Goal: Task Accomplishment & Management: Use online tool/utility

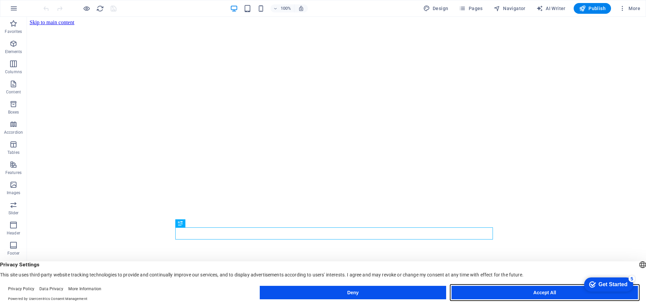
click at [525, 289] on button "Accept All" at bounding box center [544, 292] width 186 height 13
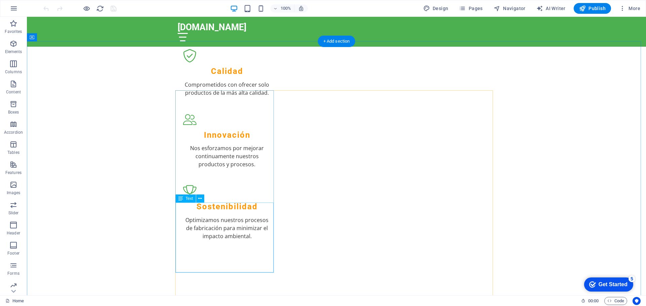
scroll to position [538, 0]
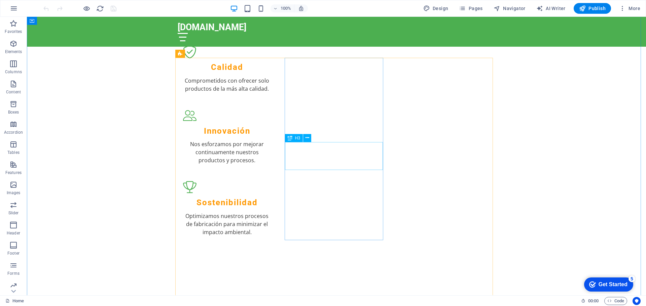
click at [11, 43] on icon "button" at bounding box center [13, 44] width 8 height 8
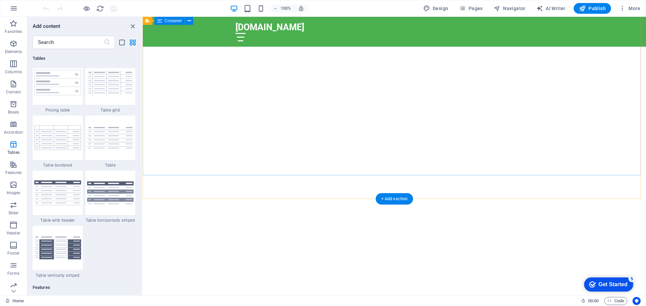
scroll to position [0, 0]
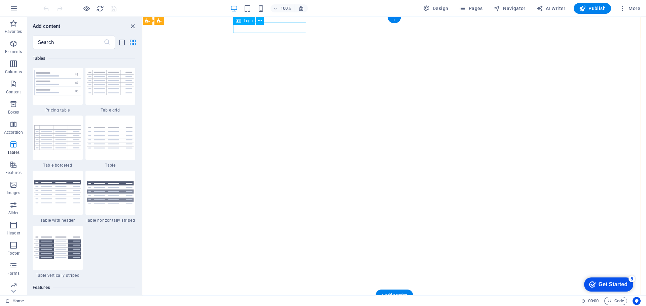
click at [263, 301] on div "[DOMAIN_NAME]" at bounding box center [394, 306] width 318 height 11
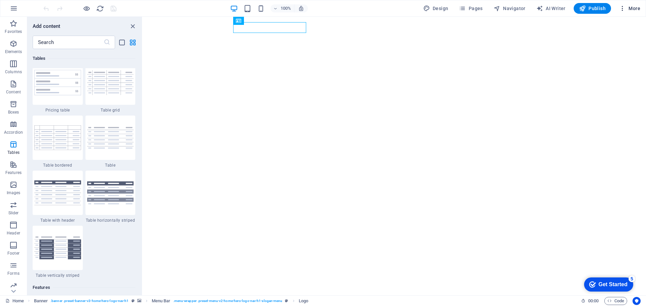
click at [634, 7] on span "More" at bounding box center [629, 8] width 21 height 7
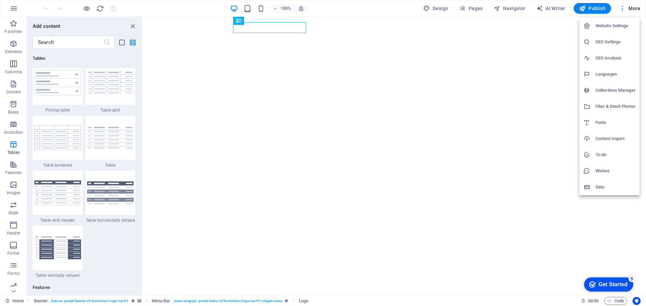
click at [618, 26] on h6 "Website Settings" at bounding box center [615, 26] width 40 height 8
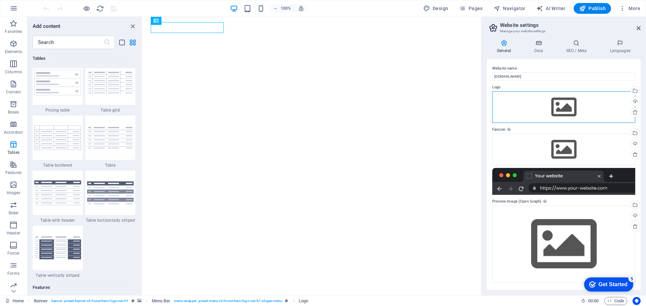
click at [568, 109] on div "Drag files here, click to choose files or select files from Files or our free s…" at bounding box center [563, 107] width 143 height 32
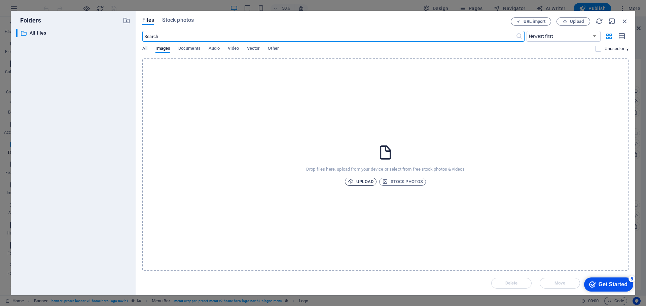
click at [357, 181] on span "Upload" at bounding box center [361, 182] width 26 height 8
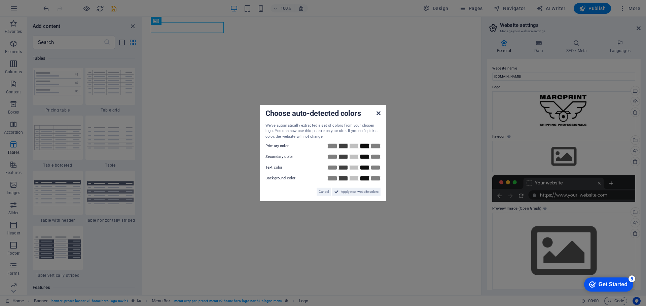
click at [377, 113] on icon at bounding box center [378, 112] width 4 height 5
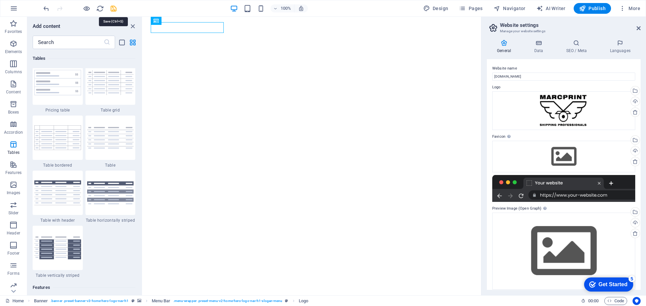
click at [112, 10] on icon "save" at bounding box center [114, 9] width 8 height 8
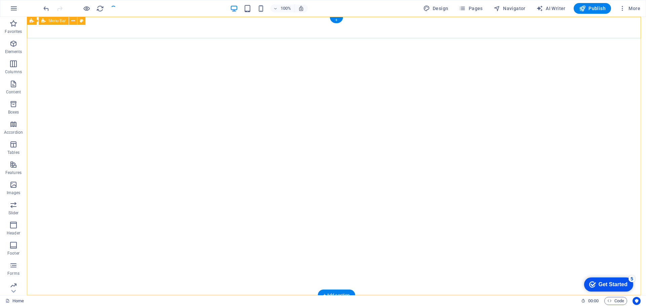
click at [132, 296] on div "marcprintape.com Inicio Sobre Nosotros Valores Servicios Contacto" at bounding box center [336, 311] width 619 height 30
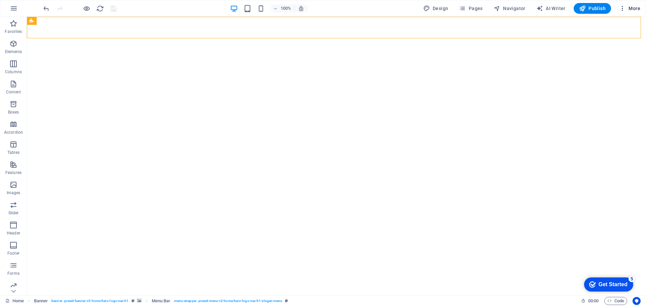
click at [631, 9] on span "More" at bounding box center [629, 8] width 21 height 7
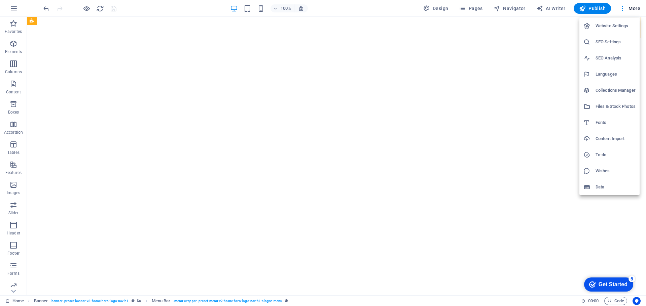
click at [612, 29] on h6 "Website Settings" at bounding box center [615, 26] width 40 height 8
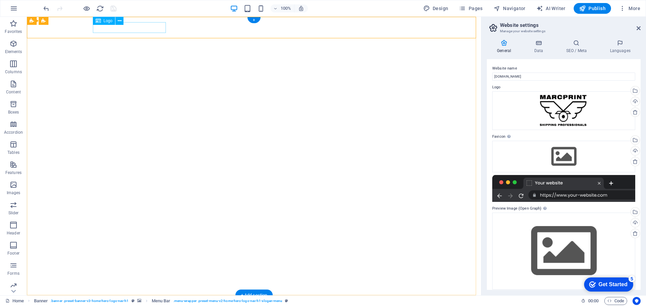
click at [125, 301] on div "[DOMAIN_NAME]" at bounding box center [254, 306] width 318 height 11
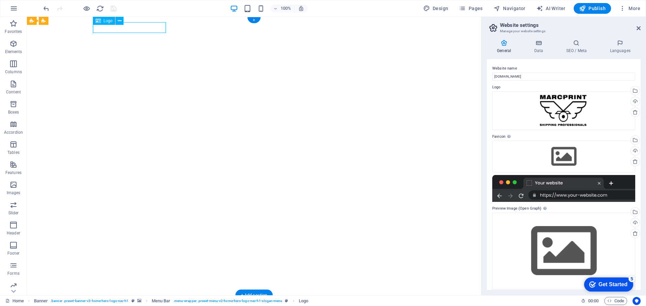
click at [125, 301] on div "[DOMAIN_NAME]" at bounding box center [254, 306] width 318 height 11
select select "px"
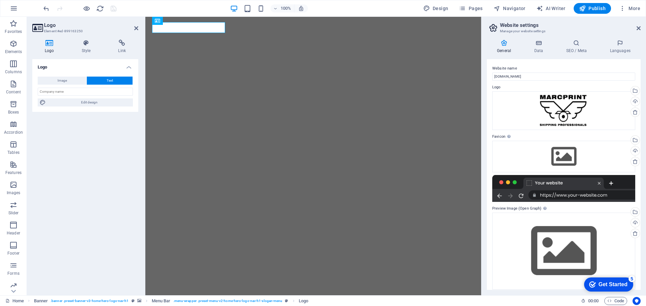
click at [63, 85] on div "Image Text" at bounding box center [85, 81] width 95 height 8
click at [62, 80] on span "Image" at bounding box center [62, 81] width 9 height 8
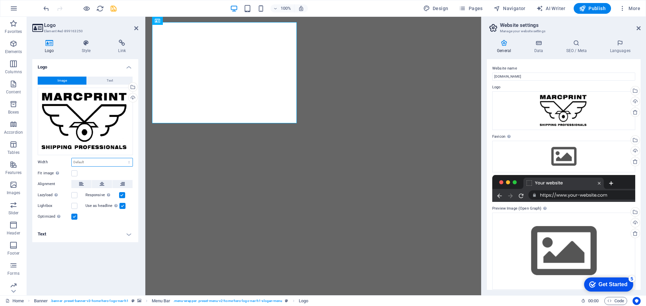
click at [103, 161] on select "Default auto px rem % em vh vw" at bounding box center [102, 162] width 61 height 8
select select "px"
click at [123, 158] on select "Default auto px rem % em vh vw" at bounding box center [102, 162] width 61 height 8
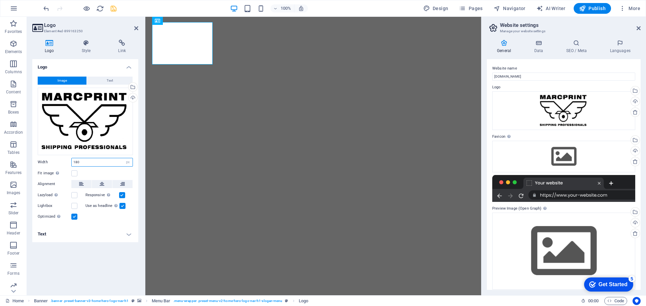
type input "180"
click at [113, 8] on icon "save" at bounding box center [114, 9] width 8 height 8
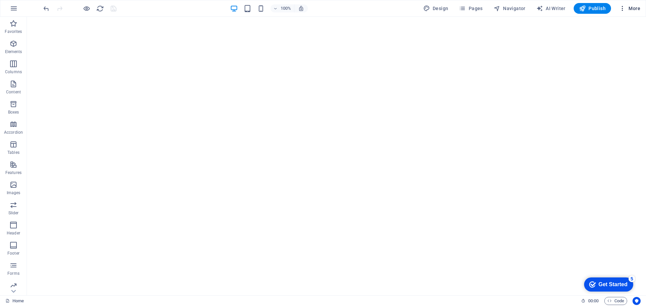
click at [630, 7] on span "More" at bounding box center [629, 8] width 21 height 7
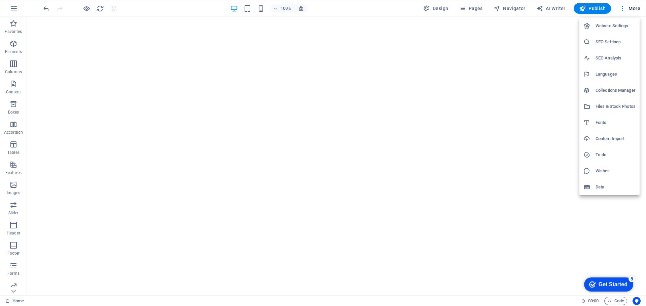
click at [610, 25] on h6 "Website Settings" at bounding box center [615, 26] width 40 height 8
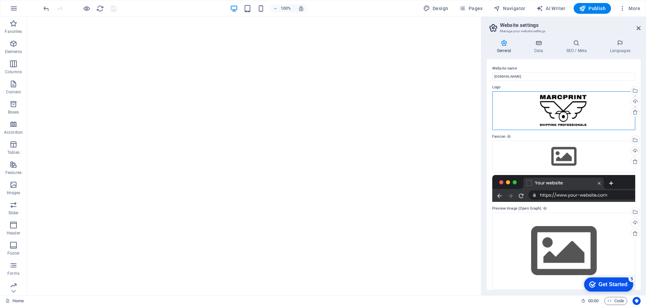
click at [554, 115] on div "Drag files here, click to choose files or select files from Files or our free s…" at bounding box center [563, 110] width 143 height 39
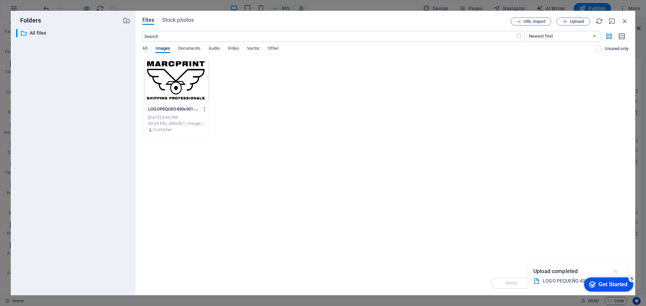
click at [618, 270] on icon "button" at bounding box center [616, 271] width 8 height 7
click at [571, 22] on span "Upload" at bounding box center [577, 22] width 14 height 4
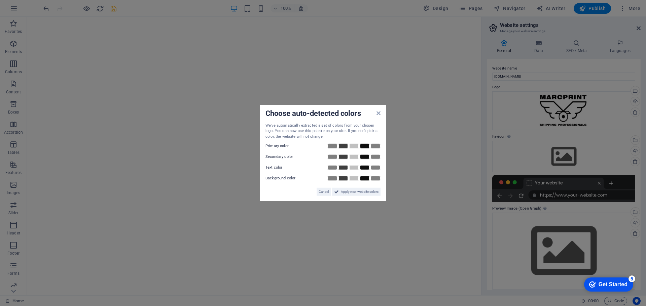
click at [381, 114] on div "Choose auto-detected colors We've automatically extracted a set of colors from …" at bounding box center [323, 153] width 126 height 97
click at [324, 189] on span "Cancel" at bounding box center [324, 192] width 10 height 8
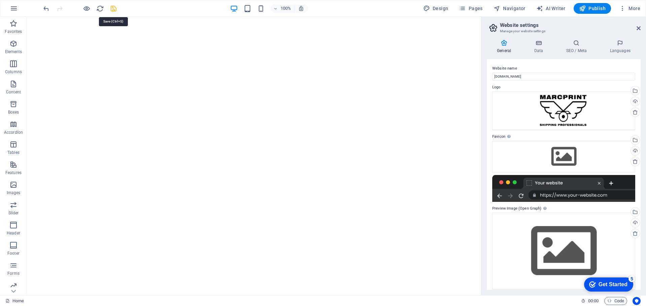
click at [114, 8] on icon "save" at bounding box center [114, 9] width 8 height 8
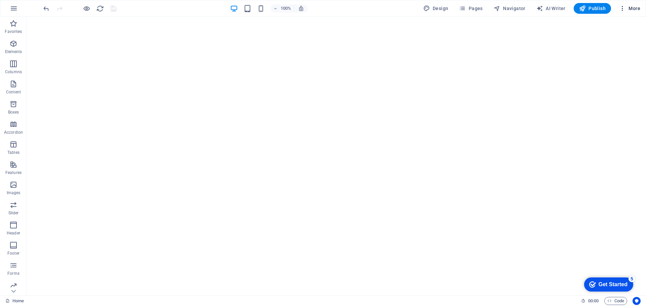
click at [629, 8] on span "More" at bounding box center [629, 8] width 21 height 7
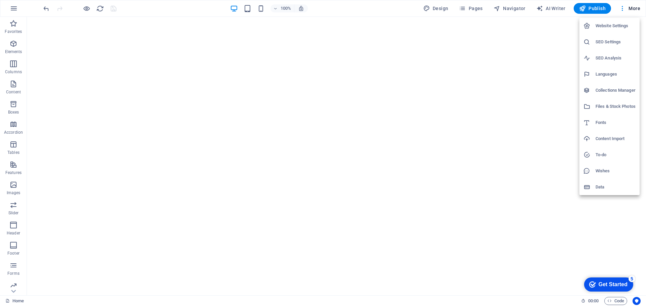
click at [606, 73] on h6 "Languages" at bounding box center [615, 74] width 40 height 8
select select "41"
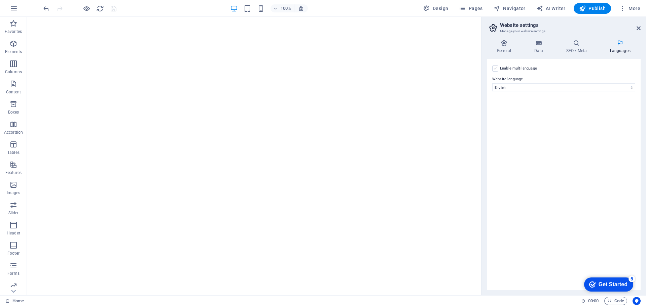
click at [494, 68] on label at bounding box center [495, 69] width 6 height 6
click at [0, 0] on input "Enable multilanguage To disable multilanguage delete all languages until only o…" at bounding box center [0, 0] width 0 height 0
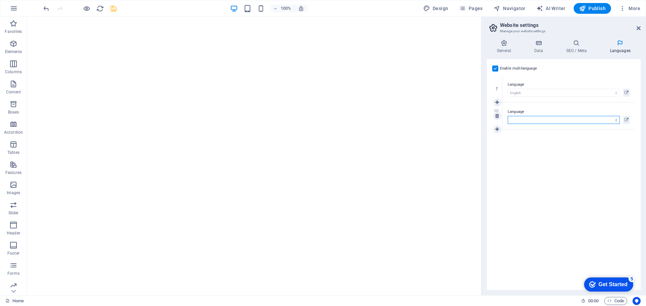
click at [532, 119] on select "Abkhazian Afar Afrikaans Akan Albanian Amharic Arabic Aragonese Armenian Assame…" at bounding box center [564, 120] width 112 height 8
select select "148"
click at [508, 116] on select "Abkhazian Afar Afrikaans Akan Albanian Amharic Arabic Aragonese Armenian Assame…" at bounding box center [564, 120] width 112 height 8
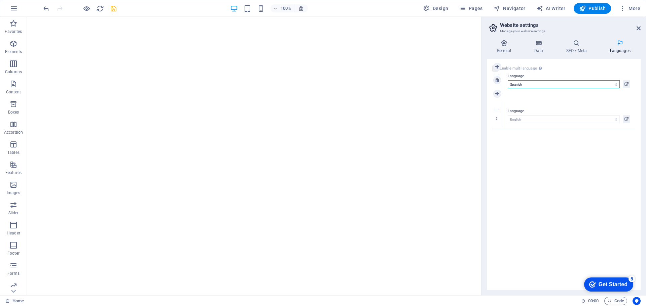
drag, startPoint x: 495, startPoint y: 110, endPoint x: 495, endPoint y: 74, distance: 35.7
select select "148"
click at [496, 131] on icon at bounding box center [497, 129] width 4 height 5
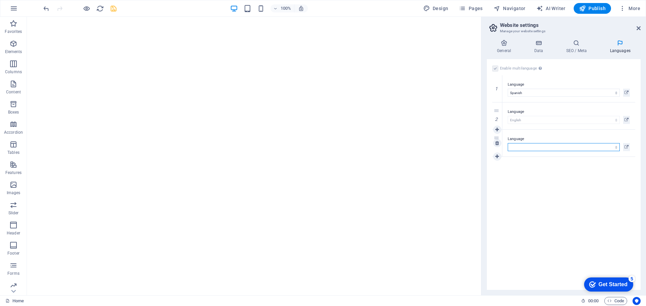
click at [523, 147] on select "Abkhazian Afar Afrikaans Akan Albanian Amharic Arabic Aragonese Armenian Assame…" at bounding box center [564, 147] width 112 height 8
select select "49"
click at [508, 143] on select "Abkhazian Afar Afrikaans Akan Albanian Amharic Arabic Aragonese Armenian Assame…" at bounding box center [564, 147] width 112 height 8
click at [499, 157] on link at bounding box center [497, 157] width 8 height 8
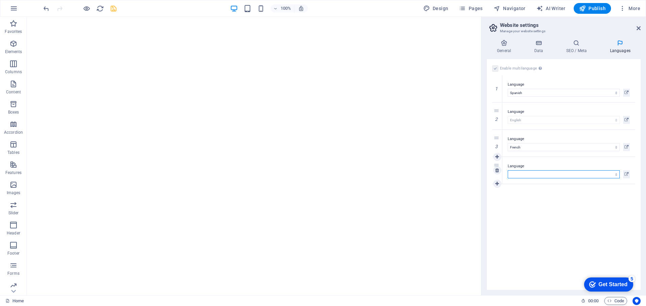
click at [515, 174] on select "Abkhazian Afar Afrikaans Akan Albanian Amharic Arabic Aragonese Armenian Assame…" at bounding box center [564, 175] width 112 height 8
select select "76"
click at [508, 171] on select "Abkhazian Afar Afrikaans Akan Albanian Amharic Arabic Aragonese Armenian Assame…" at bounding box center [564, 175] width 112 height 8
click at [497, 185] on icon at bounding box center [497, 184] width 4 height 5
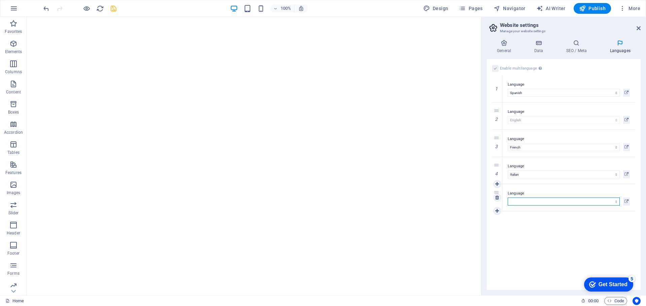
click at [521, 202] on select "Abkhazian Afar Afrikaans Akan Albanian Amharic Arabic Aragonese Armenian Assame…" at bounding box center [564, 202] width 112 height 8
select select "128"
click at [508, 198] on select "Abkhazian Afar Afrikaans Akan Albanian Amharic Arabic Aragonese Armenian Assame…" at bounding box center [564, 202] width 112 height 8
click at [497, 209] on icon at bounding box center [497, 211] width 4 height 5
click at [513, 229] on select "Abkhazian Afar Afrikaans Akan Albanian Amharic Arabic Aragonese Armenian Assame…" at bounding box center [564, 229] width 112 height 8
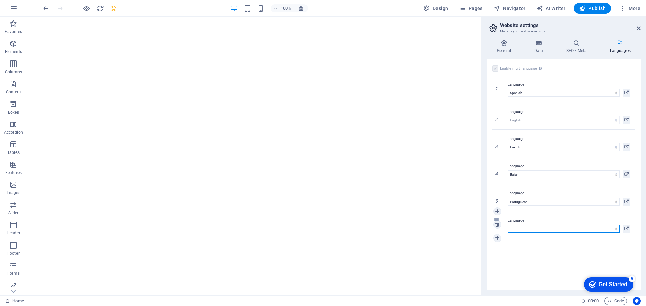
select select "39"
click at [508, 225] on select "Abkhazian Afar Afrikaans Akan Albanian Amharic Arabic Aragonese Armenian Assame…" at bounding box center [564, 229] width 112 height 8
click at [116, 10] on icon "save" at bounding box center [114, 9] width 8 height 8
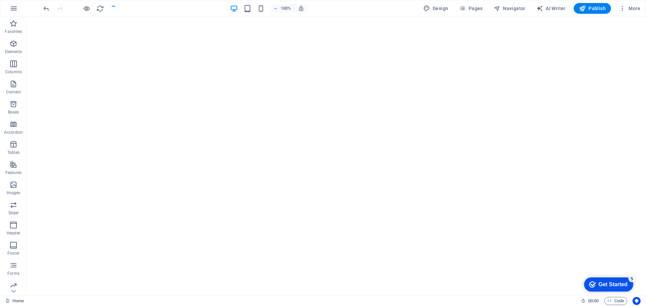
click at [606, 284] on div "Get Started" at bounding box center [612, 285] width 29 height 6
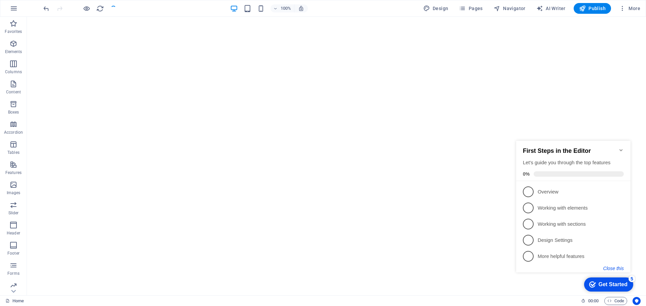
click at [616, 266] on button "Close this" at bounding box center [613, 268] width 21 height 5
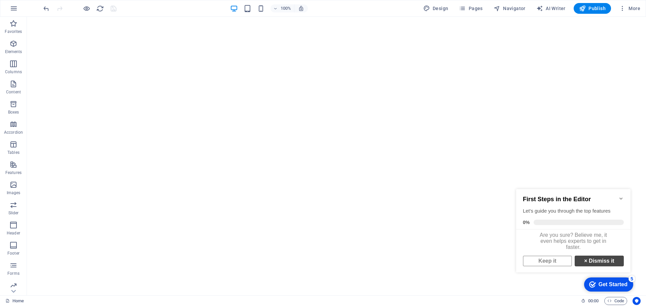
click at [595, 264] on link "× Dismiss it" at bounding box center [599, 261] width 49 height 11
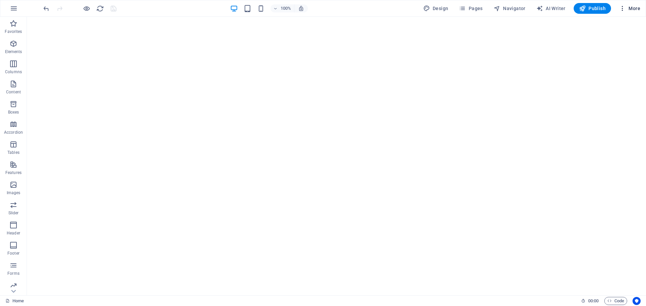
click at [625, 7] on icon "button" at bounding box center [622, 8] width 7 height 7
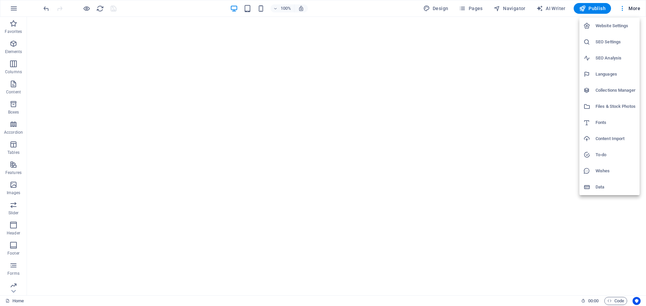
click at [617, 29] on h6 "Website Settings" at bounding box center [615, 26] width 40 height 8
select select "148"
select select "41"
select select "49"
select select "76"
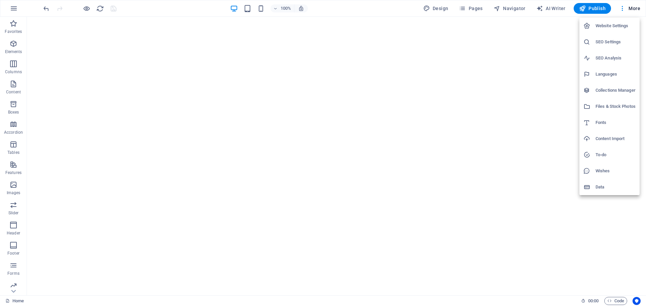
select select "128"
select select "39"
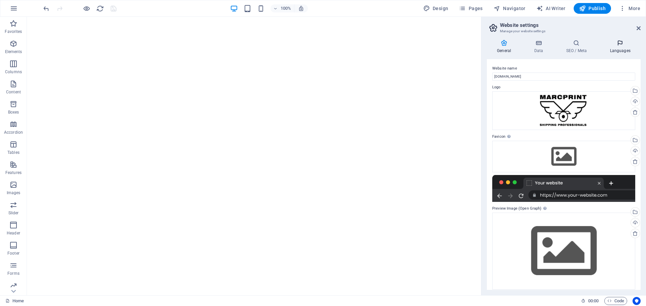
click at [612, 43] on icon at bounding box center [619, 43] width 41 height 7
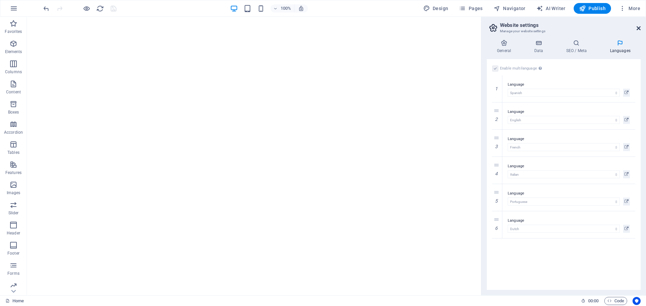
click at [638, 26] on icon at bounding box center [638, 28] width 4 height 5
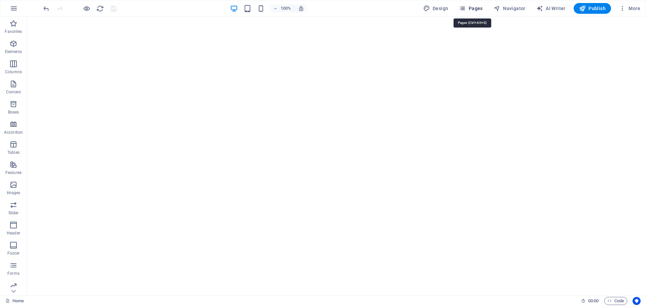
click at [466, 7] on icon "button" at bounding box center [462, 8] width 7 height 7
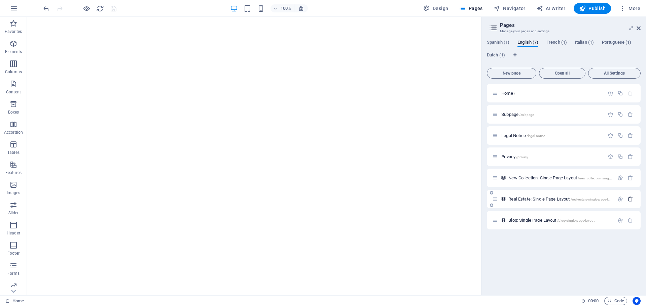
click at [631, 198] on icon "button" at bounding box center [630, 199] width 6 height 6
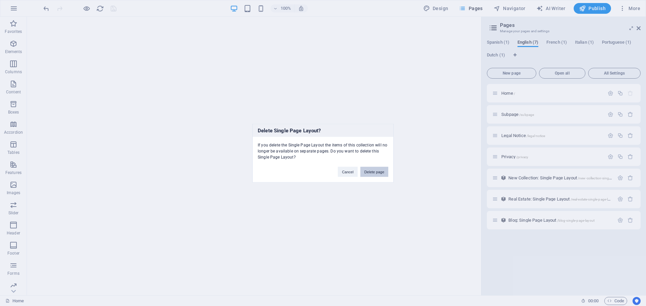
click at [377, 171] on button "Delete page" at bounding box center [374, 172] width 28 height 10
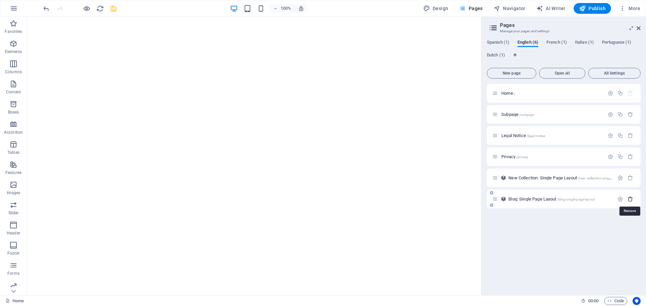
click at [629, 199] on icon "button" at bounding box center [630, 199] width 6 height 6
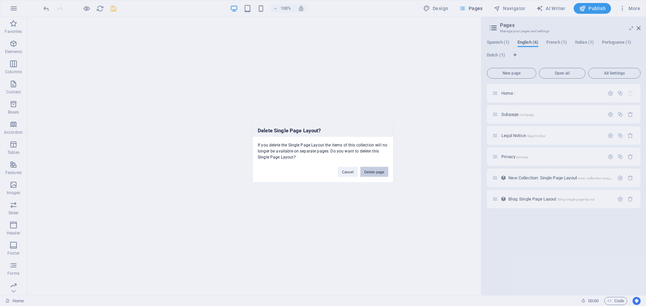
click at [374, 173] on button "Delete page" at bounding box center [374, 172] width 28 height 10
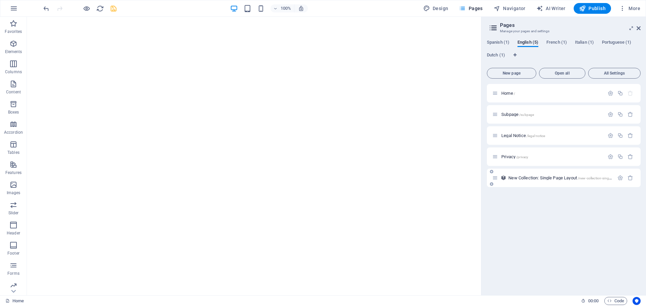
click at [528, 180] on span "New Collection: Single Page Layout /new-collection-single-page-layout" at bounding box center [569, 178] width 122 height 5
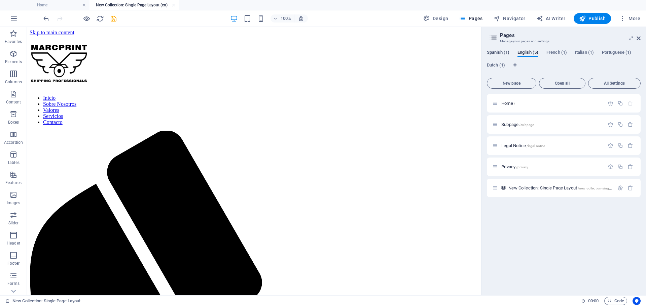
click at [497, 52] on span "Spanish (1)" at bounding box center [498, 52] width 23 height 9
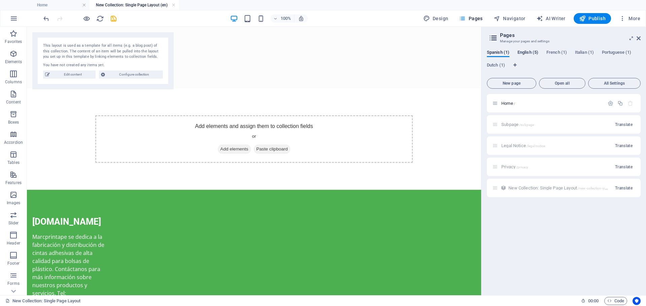
click at [526, 52] on span "English (5)" at bounding box center [527, 52] width 21 height 9
click at [557, 52] on span "French (1)" at bounding box center [556, 52] width 21 height 9
click at [582, 52] on span "Italian (1)" at bounding box center [584, 52] width 19 height 9
click at [616, 52] on span "Portuguese (1)" at bounding box center [616, 52] width 29 height 9
click at [491, 66] on span "Dutch (1)" at bounding box center [496, 65] width 18 height 9
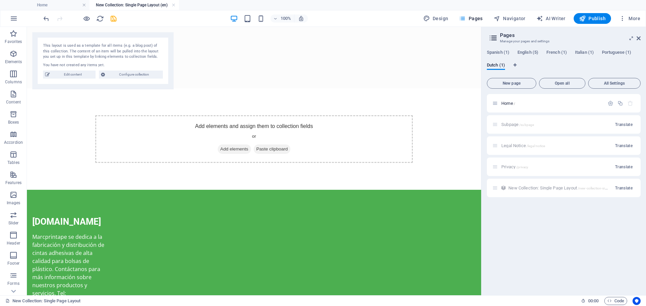
click at [527, 46] on div "Spanish (1) English (5) French (1) Italian (1) Portuguese (1) Dutch (1) New pag…" at bounding box center [563, 169] width 164 height 251
click at [511, 107] on div "Home /" at bounding box center [548, 104] width 112 height 8
click at [495, 52] on span "Spanish (1)" at bounding box center [498, 52] width 23 height 9
click at [552, 103] on p "Home /" at bounding box center [551, 103] width 101 height 4
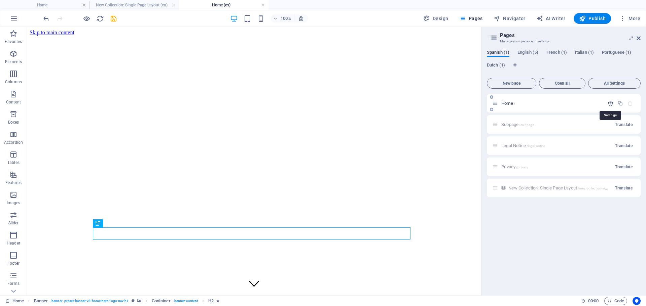
click at [609, 103] on icon "button" at bounding box center [610, 104] width 6 height 6
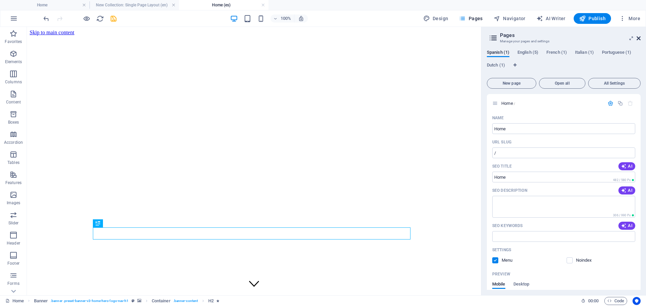
click at [638, 38] on icon at bounding box center [638, 38] width 4 height 5
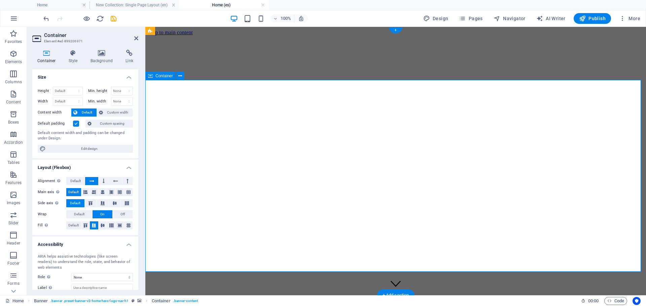
click at [97, 52] on icon at bounding box center [101, 53] width 33 height 7
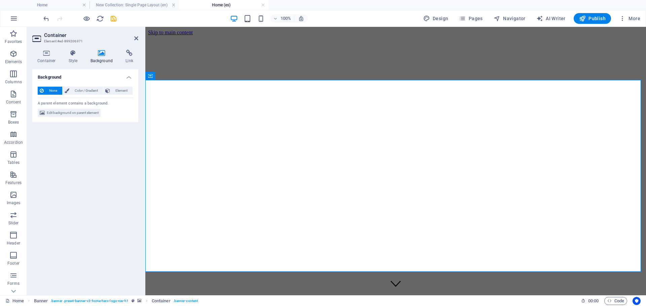
click at [100, 58] on h4 "Background" at bounding box center [102, 57] width 35 height 14
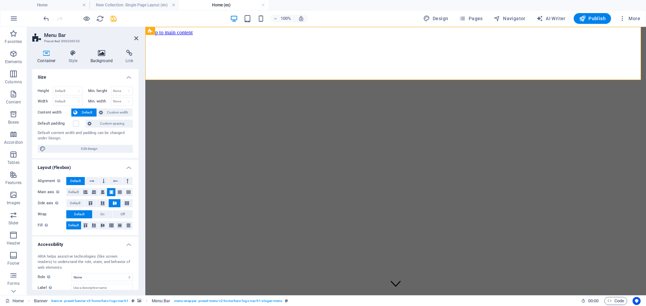
click at [96, 53] on icon at bounding box center [101, 53] width 33 height 7
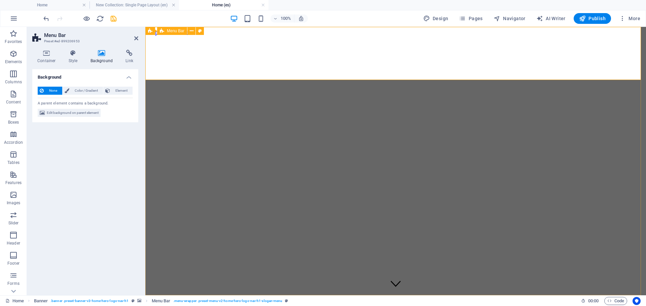
click at [150, 31] on icon at bounding box center [150, 31] width 4 height 8
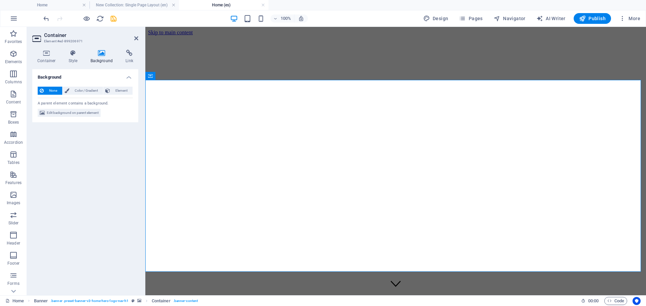
select select "vh"
select select "header"
select select "ms"
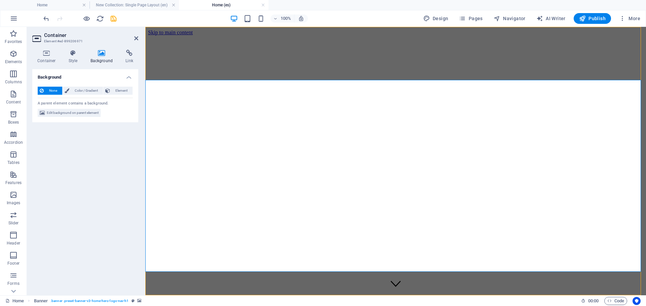
select select "s"
select select "progressive"
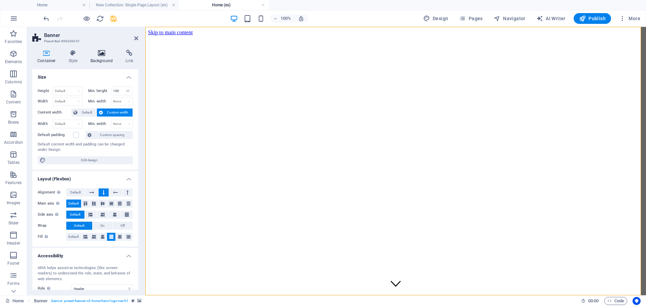
click at [99, 54] on icon at bounding box center [101, 53] width 33 height 7
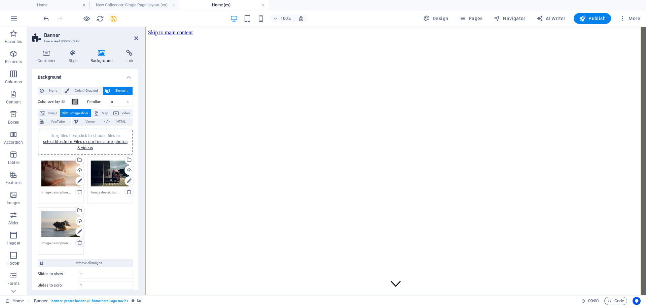
click at [78, 244] on icon at bounding box center [79, 242] width 5 height 5
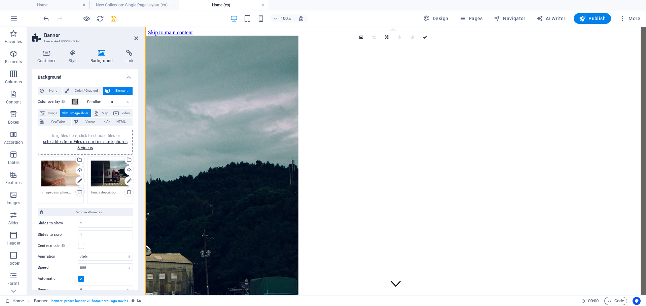
click at [78, 190] on icon at bounding box center [79, 191] width 5 height 5
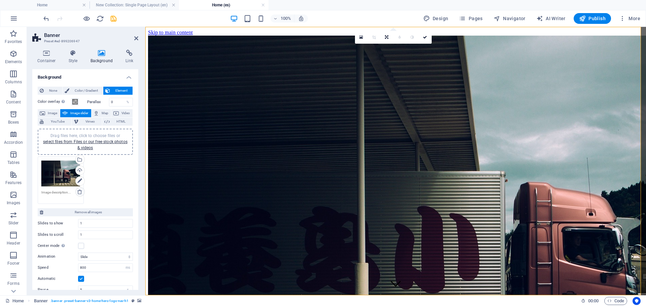
click at [78, 190] on icon at bounding box center [79, 191] width 5 height 5
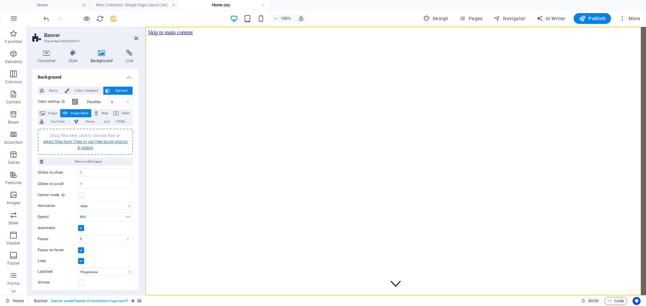
click at [74, 142] on link "select files from Files or our free stock photos & videos" at bounding box center [85, 145] width 84 height 11
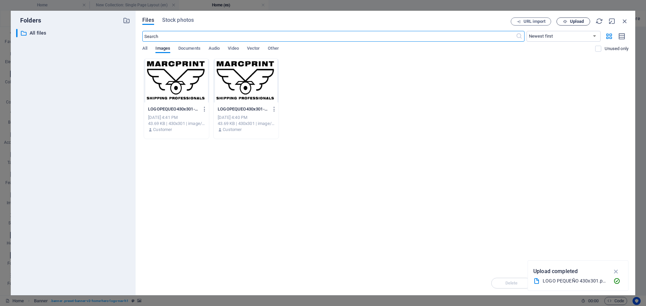
click at [573, 20] on span "Upload" at bounding box center [577, 22] width 14 height 4
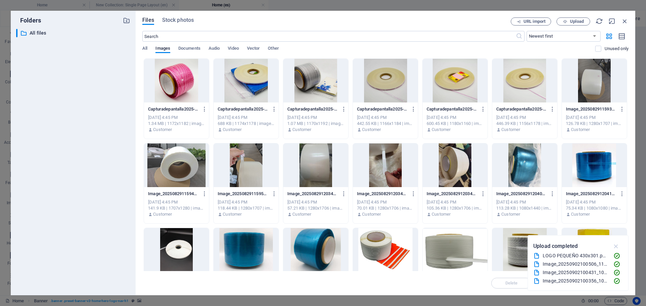
click at [616, 247] on icon "button" at bounding box center [616, 246] width 8 height 7
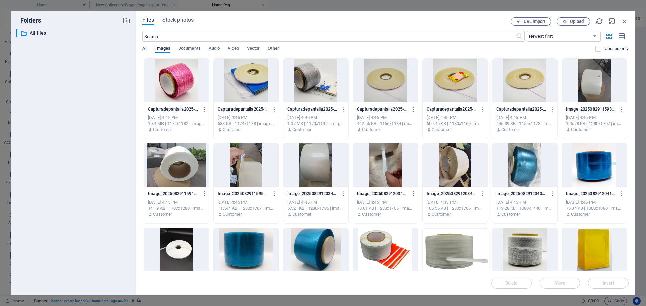
click at [170, 76] on div at bounding box center [176, 81] width 65 height 44
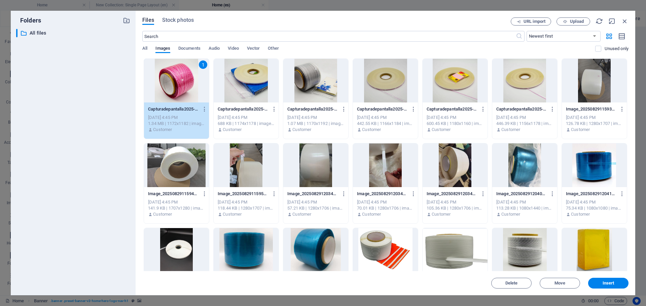
click at [517, 160] on div at bounding box center [524, 166] width 65 height 44
click at [530, 162] on div "2" at bounding box center [524, 166] width 65 height 44
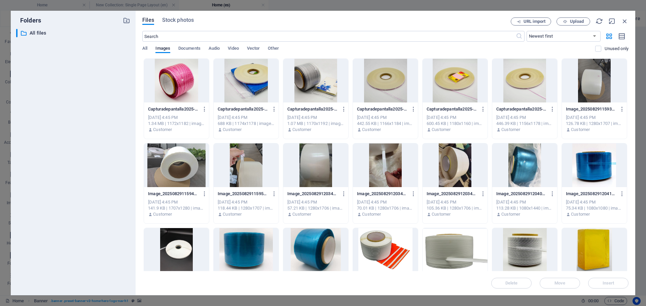
click at [598, 167] on div at bounding box center [594, 166] width 65 height 44
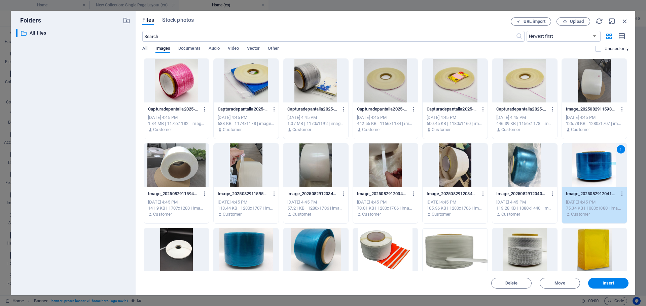
click at [236, 256] on div at bounding box center [246, 250] width 65 height 44
click at [168, 75] on div at bounding box center [176, 81] width 65 height 44
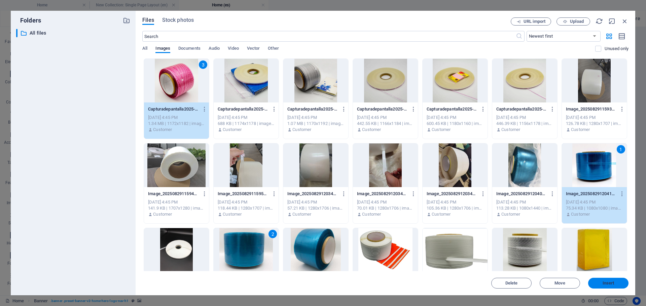
click at [610, 283] on span "Insert" at bounding box center [608, 284] width 12 height 4
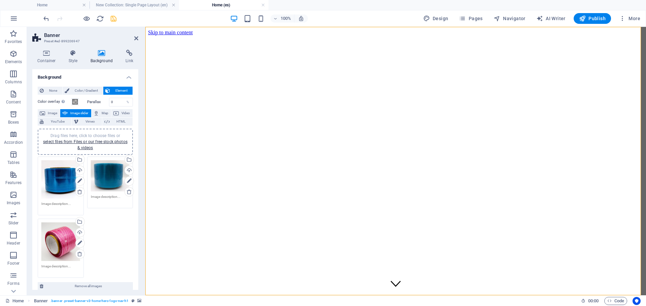
click at [113, 21] on icon "save" at bounding box center [114, 19] width 8 height 8
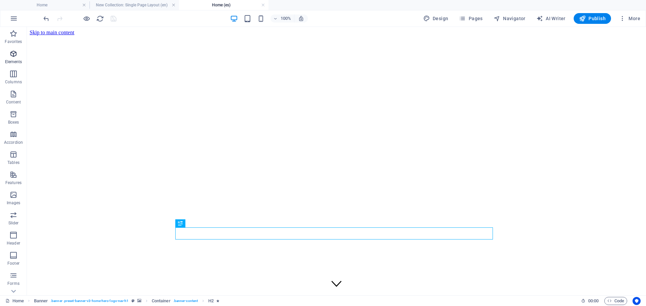
click at [10, 58] on span "Elements" at bounding box center [13, 58] width 27 height 16
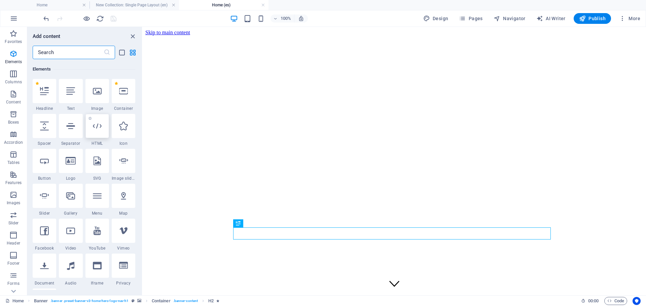
scroll to position [72, 0]
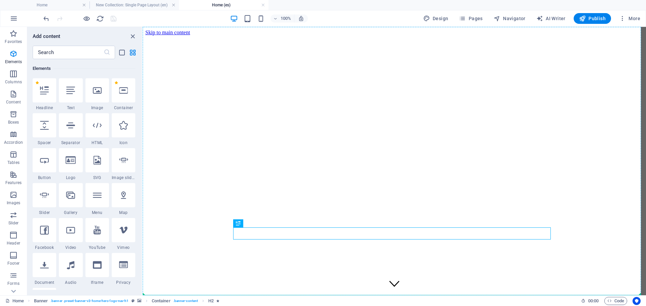
select select "xMidYMid"
select select "px"
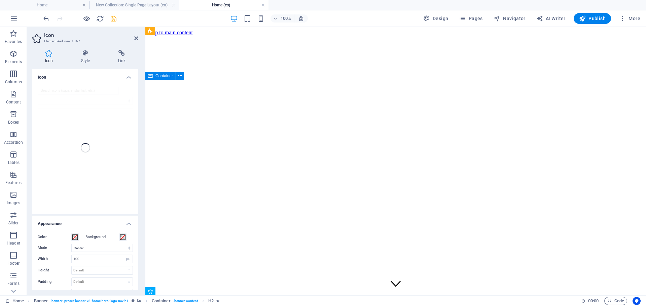
scroll to position [150, 0]
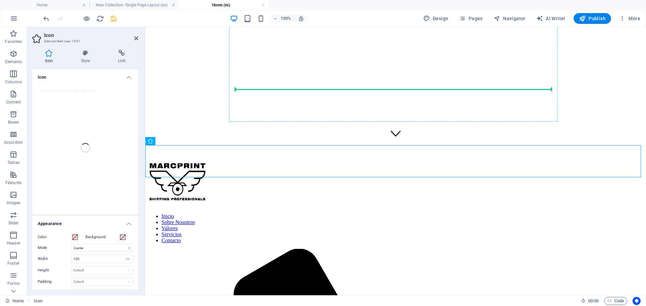
drag, startPoint x: 162, startPoint y: 159, endPoint x: 356, endPoint y: 88, distance: 206.5
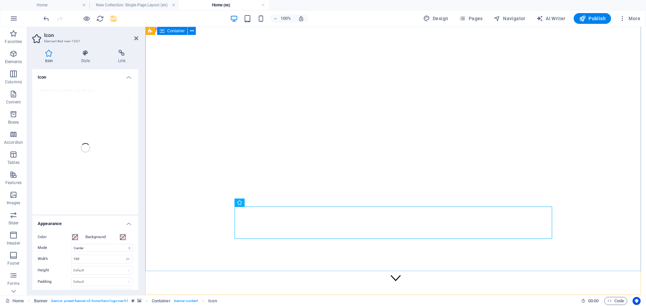
scroll to position [0, 0]
click at [114, 21] on icon "save" at bounding box center [114, 19] width 8 height 8
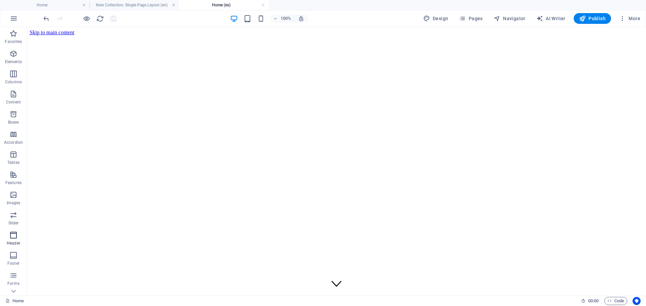
click at [13, 238] on icon "button" at bounding box center [13, 235] width 8 height 8
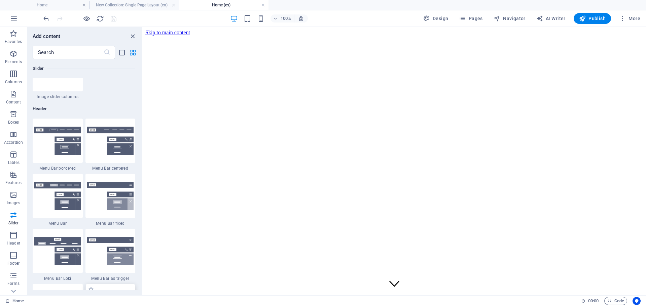
scroll to position [3983, 0]
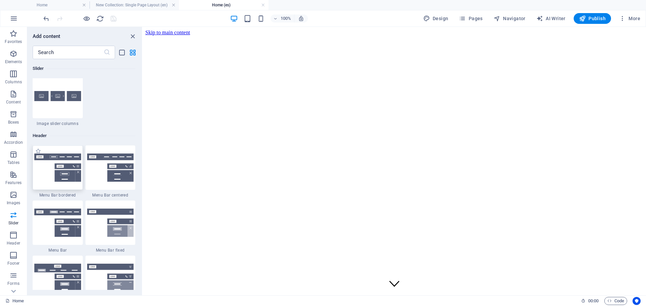
click at [66, 170] on img at bounding box center [57, 168] width 47 height 28
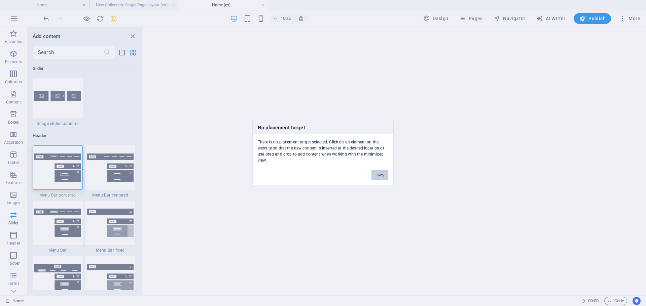
click at [381, 174] on button "Okay" at bounding box center [379, 175] width 17 height 10
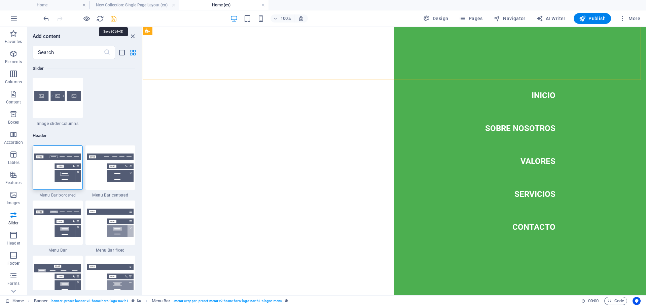
click at [110, 17] on icon "save" at bounding box center [114, 19] width 8 height 8
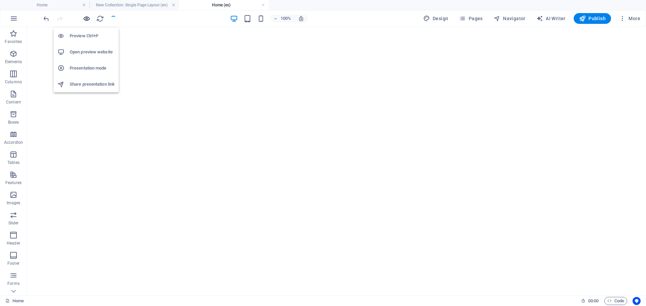
click at [87, 20] on icon "button" at bounding box center [87, 19] width 8 height 8
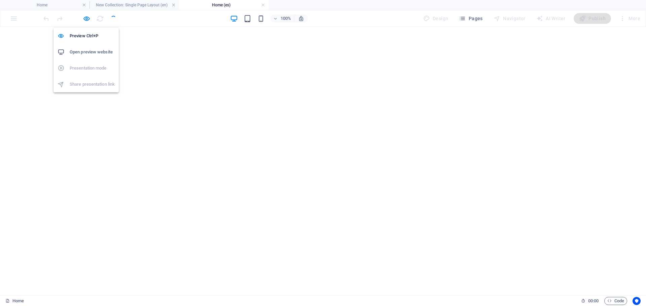
click at [79, 50] on h6 "Open preview website" at bounding box center [92, 52] width 45 height 8
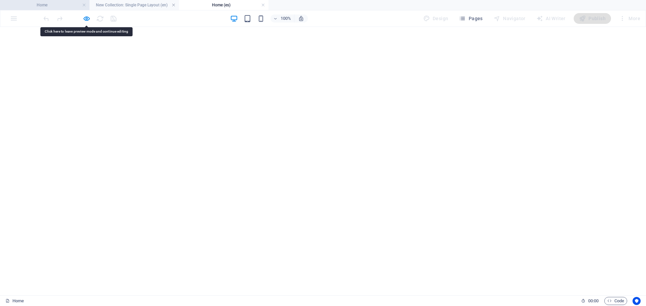
click at [61, 3] on h4 "Home" at bounding box center [44, 4] width 89 height 7
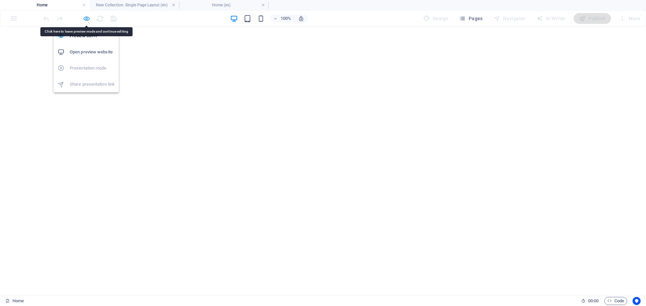
click at [84, 17] on icon "button" at bounding box center [87, 19] width 8 height 8
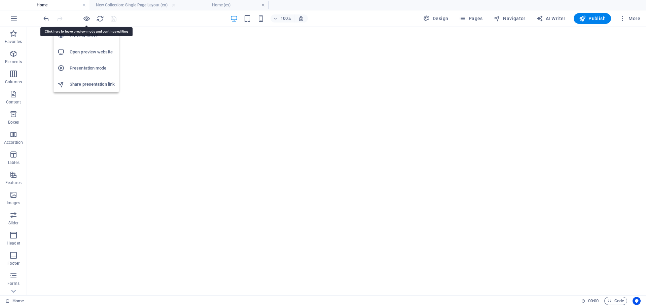
click at [83, 39] on h6 "Preview Ctrl+P" at bounding box center [92, 36] width 45 height 8
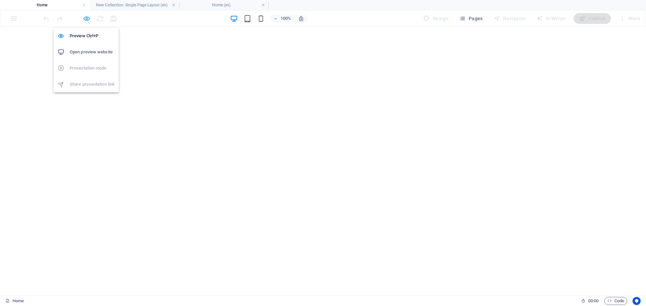
click at [86, 17] on icon "button" at bounding box center [87, 19] width 8 height 8
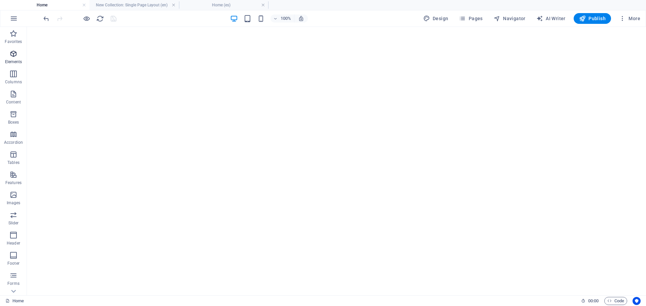
click at [12, 60] on p "Elements" at bounding box center [13, 61] width 17 height 5
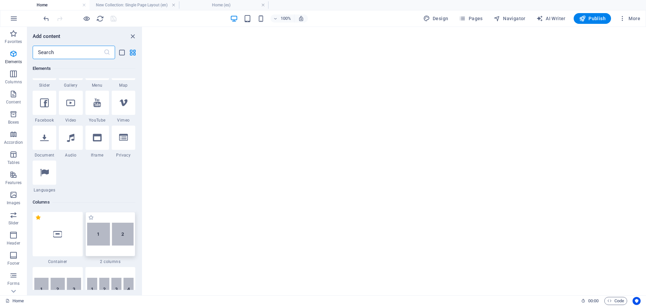
scroll to position [206, 0]
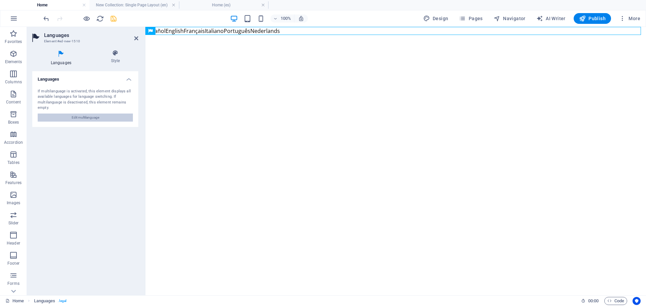
click at [82, 118] on span "Edit multilanguage" at bounding box center [86, 118] width 28 height 8
select select "148"
select select "41"
select select "49"
select select "76"
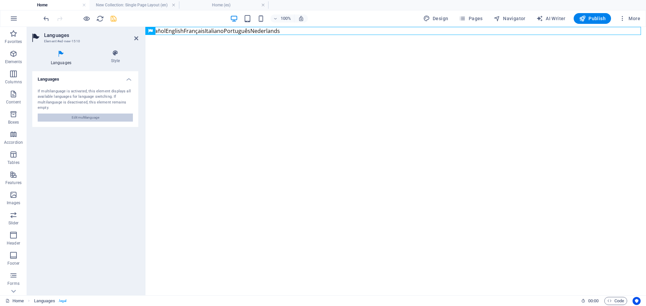
select select "128"
select select "39"
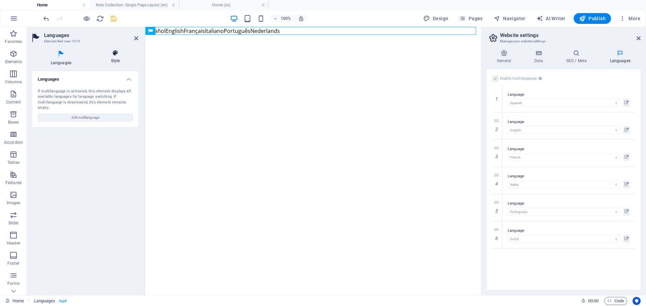
click at [114, 56] on icon at bounding box center [116, 53] width 46 height 7
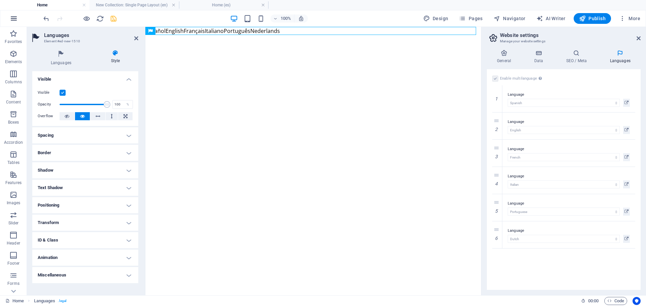
click at [13, 16] on icon "button" at bounding box center [14, 18] width 8 height 8
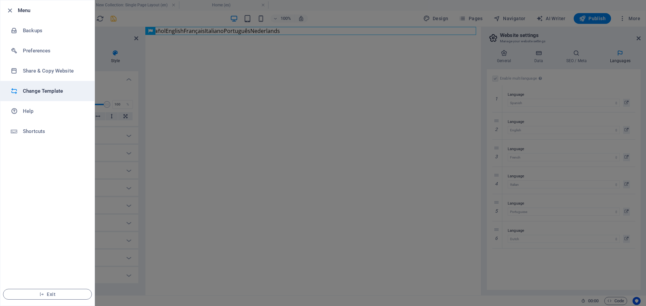
click at [41, 91] on h6 "Change Template" at bounding box center [54, 91] width 62 height 8
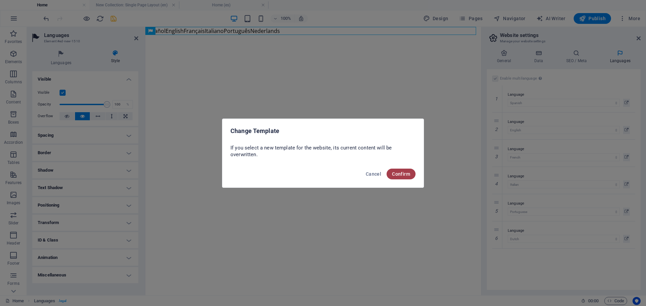
click at [399, 174] on span "Confirm" at bounding box center [401, 174] width 18 height 5
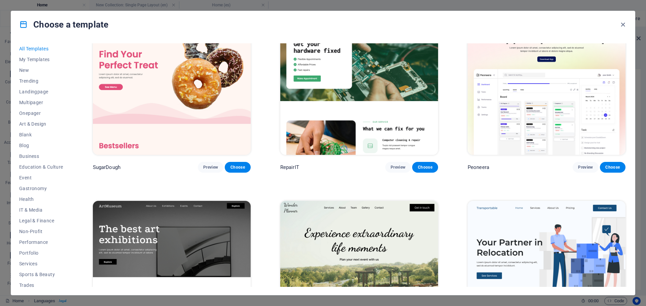
scroll to position [0, 0]
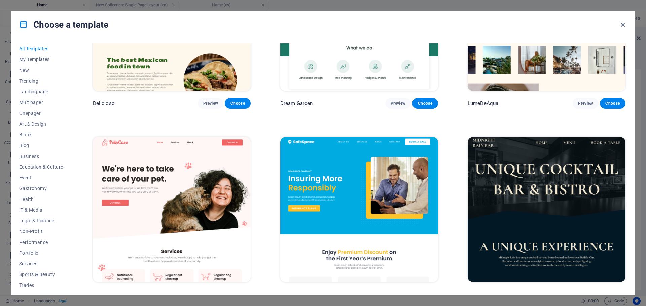
scroll to position [1446, 0]
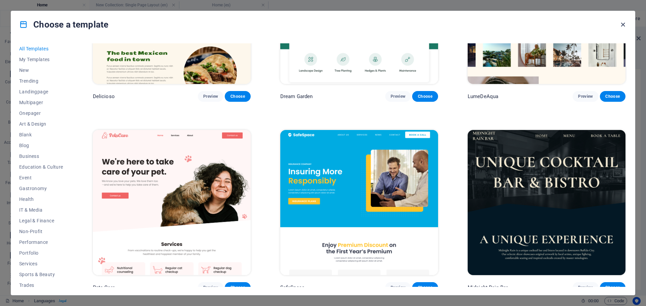
click at [623, 25] on icon "button" at bounding box center [623, 25] width 8 height 8
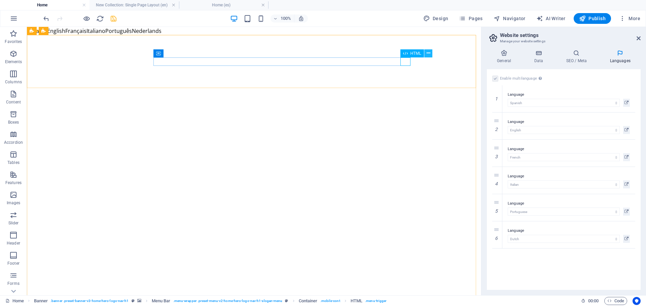
click at [427, 53] on icon at bounding box center [429, 53] width 4 height 7
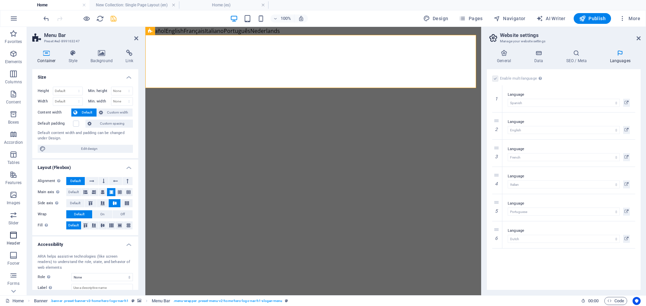
click at [13, 241] on span "Header" at bounding box center [13, 239] width 27 height 16
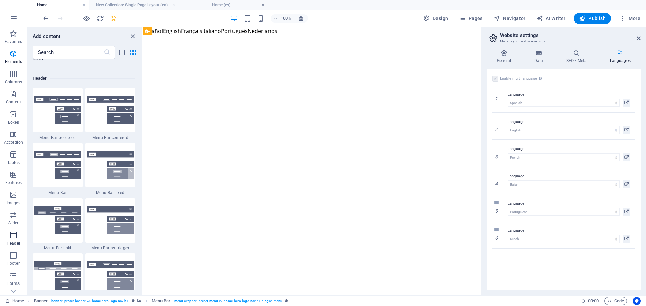
scroll to position [4051, 0]
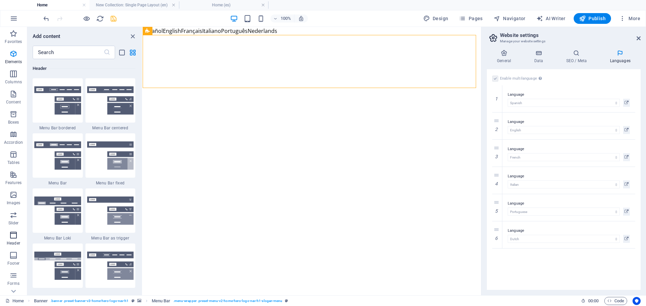
click at [13, 238] on icon "button" at bounding box center [13, 235] width 8 height 8
click at [58, 157] on img at bounding box center [57, 156] width 47 height 28
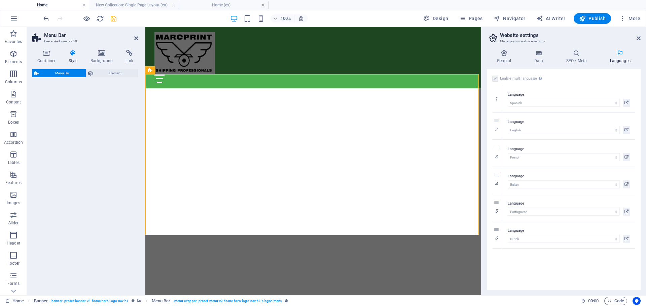
click at [58, 157] on div "Menu Bar Element" at bounding box center [85, 179] width 106 height 221
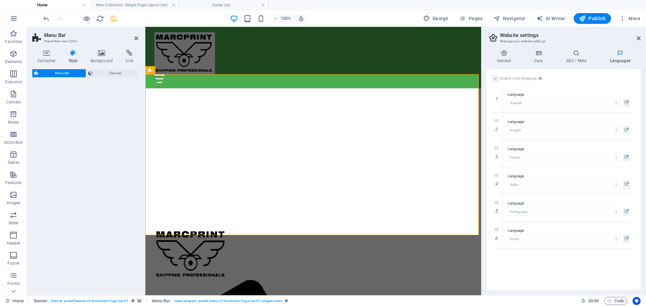
select select "rem"
select select "preset-menu-v2-default"
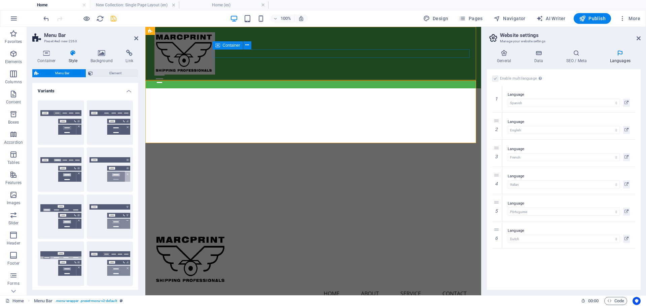
click at [279, 75] on div at bounding box center [313, 79] width 318 height 8
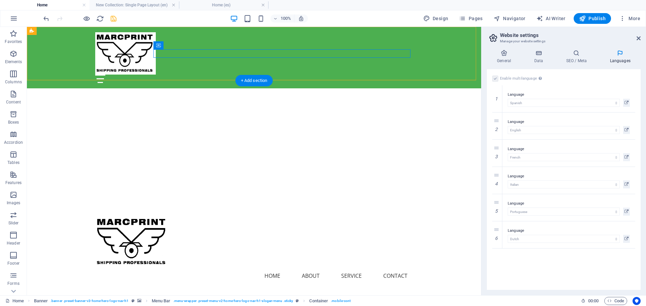
click at [286, 38] on div "Inicio Sobre Nosotros Valores Servicios Contacto" at bounding box center [254, 58] width 454 height 62
click at [224, 47] on div "Inicio Sobre Nosotros Valores Servicios Contacto" at bounding box center [254, 58] width 454 height 62
click at [187, 75] on div at bounding box center [254, 79] width 318 height 8
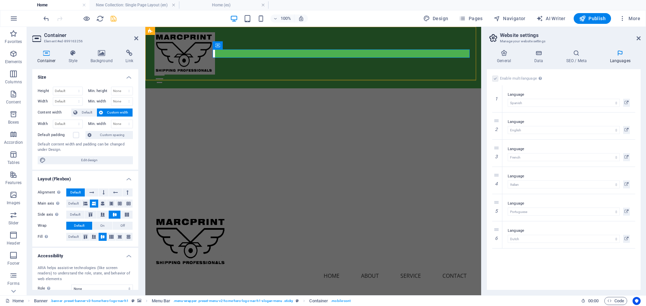
click at [441, 42] on div "Inicio Sobre Nosotros Valores Servicios Contacto" at bounding box center [313, 58] width 336 height 62
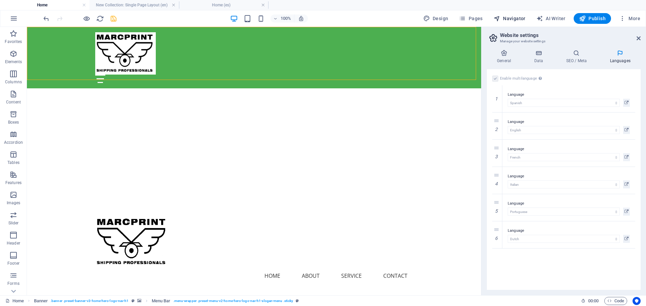
click at [518, 20] on span "Navigator" at bounding box center [509, 18] width 32 height 7
select select "16910284-en"
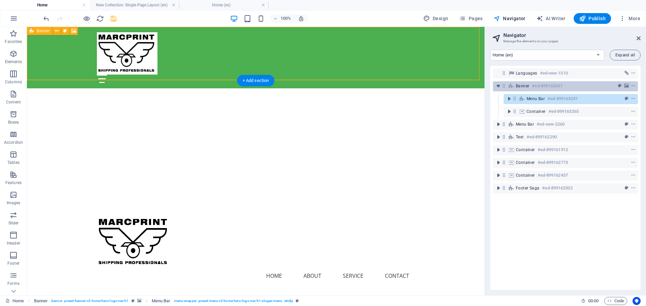
click at [515, 83] on div "Banner #ed-899163241" at bounding box center [565, 86] width 145 height 10
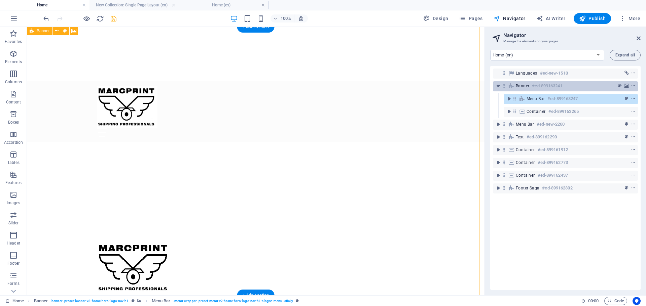
scroll to position [8, 0]
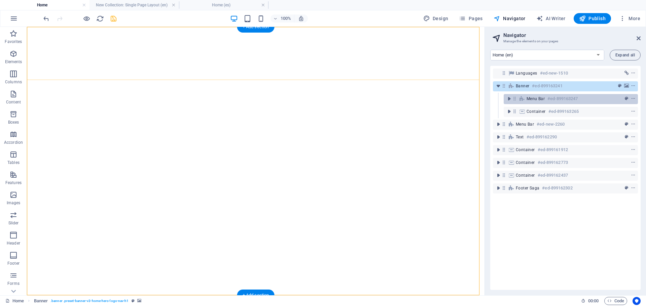
click at [532, 101] on span "Menu Bar" at bounding box center [535, 98] width 18 height 5
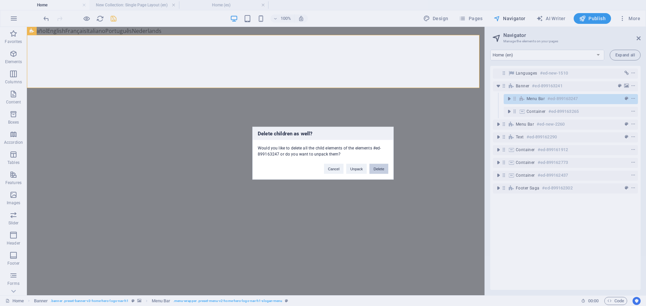
click at [386, 168] on button "Delete" at bounding box center [378, 169] width 19 height 10
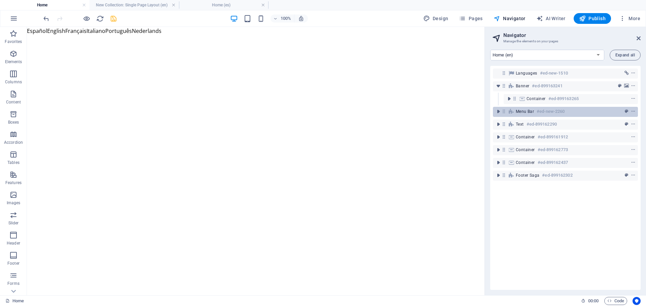
drag, startPoint x: 515, startPoint y: 114, endPoint x: 517, endPoint y: 109, distance: 5.6
click at [517, 109] on div "Menu Bar #ed-new-2260" at bounding box center [565, 112] width 145 height 10
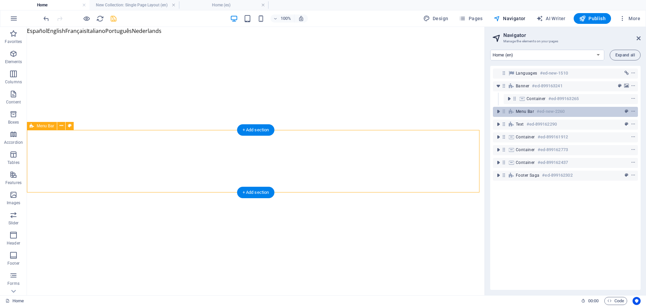
scroll to position [174, 0]
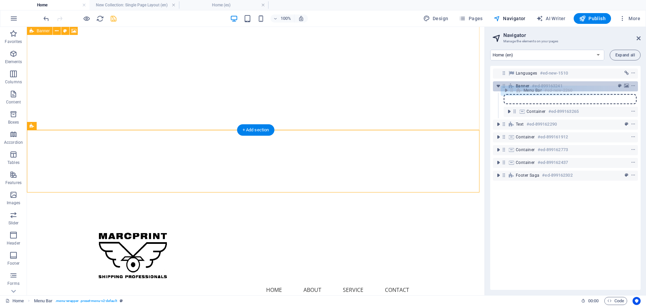
drag, startPoint x: 503, startPoint y: 112, endPoint x: 512, endPoint y: 88, distance: 24.8
click at [512, 88] on div "Languages #ed-new-1510 Banner #ed-899163241 Container #ed-899163265 Menu Bar #e…" at bounding box center [565, 178] width 150 height 224
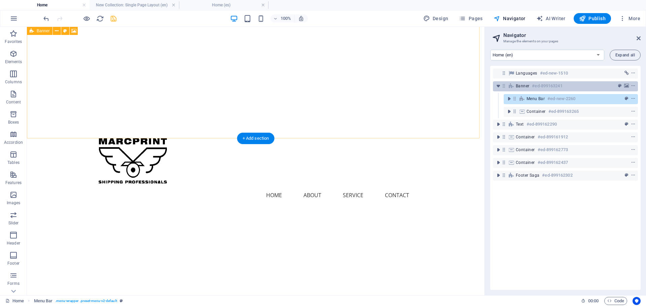
scroll to position [0, 0]
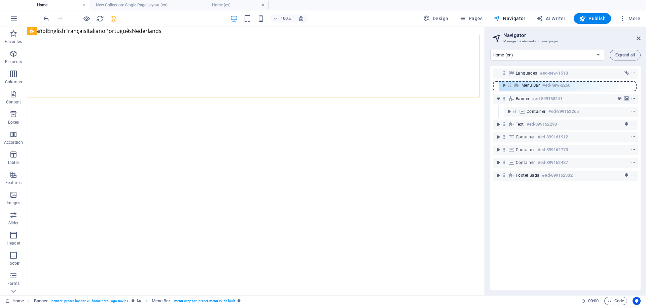
drag, startPoint x: 514, startPoint y: 99, endPoint x: 510, endPoint y: 83, distance: 16.6
click at [510, 83] on div "Languages #ed-new-1510 Banner #ed-899163241 Menu Bar #ed-new-2260 Container #ed…" at bounding box center [565, 178] width 150 height 224
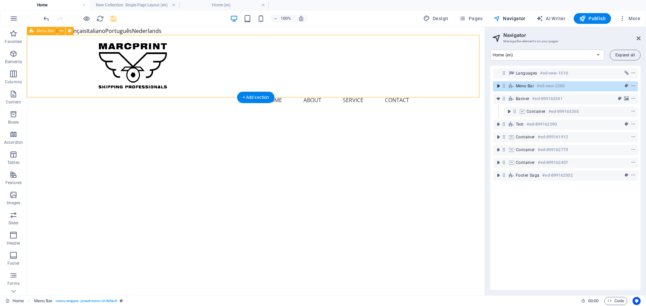
click at [498, 88] on icon "toggle-expand" at bounding box center [498, 86] width 7 height 7
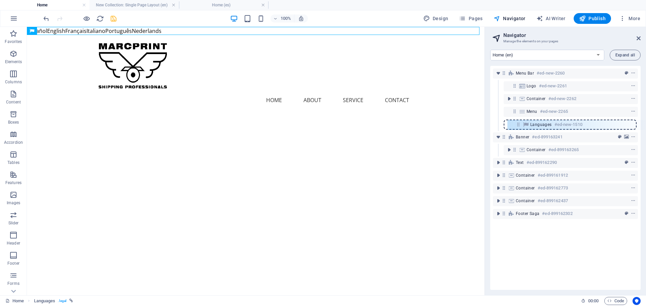
drag, startPoint x: 504, startPoint y: 73, endPoint x: 520, endPoint y: 127, distance: 56.4
click at [520, 127] on div "Languages #ed-new-1510 Menu Bar #ed-new-2260 Logo #ed-new-2261 Container #ed-ne…" at bounding box center [565, 178] width 150 height 224
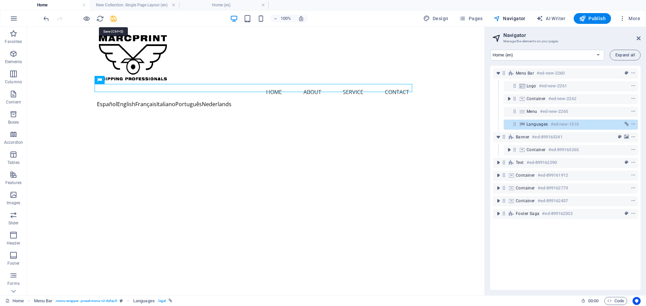
click at [114, 18] on icon "save" at bounding box center [114, 19] width 8 height 8
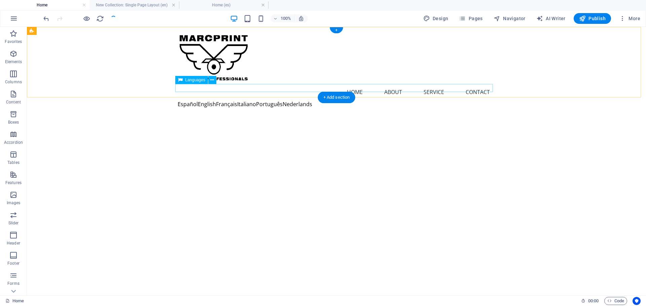
click at [228, 100] on div "Español English Français Italiano Português Nederlands" at bounding box center [337, 104] width 318 height 8
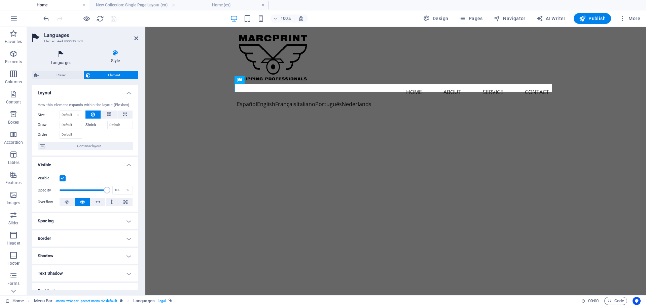
click at [54, 52] on icon at bounding box center [61, 54] width 58 height 9
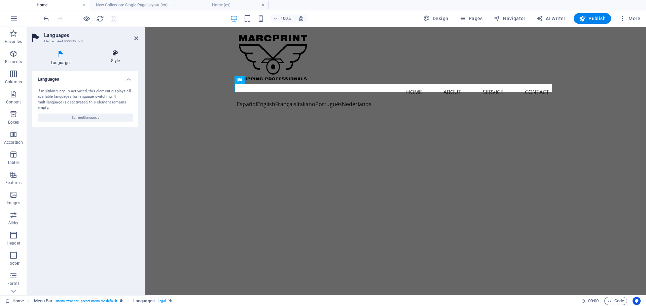
click at [115, 57] on h4 "Style" at bounding box center [116, 57] width 46 height 14
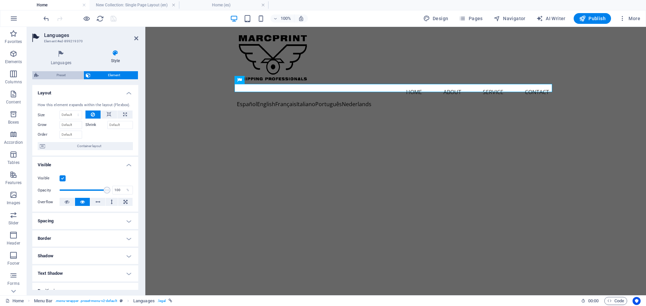
click at [55, 76] on span "Preset" at bounding box center [61, 75] width 41 height 8
select select "rem"
select select "preset-menu-v2-default"
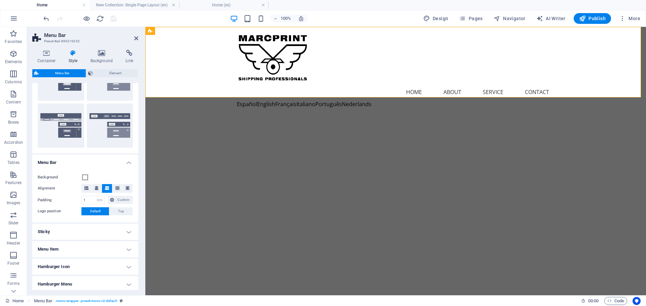
scroll to position [185, 0]
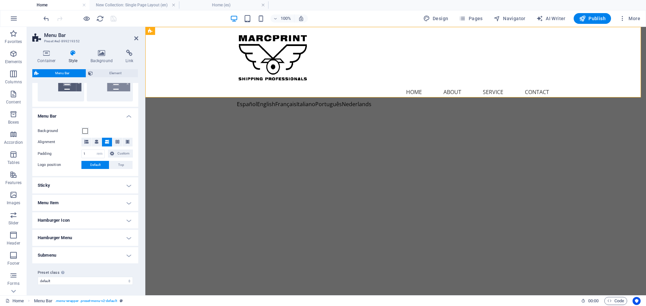
click at [122, 185] on h4 "Sticky" at bounding box center [85, 186] width 106 height 16
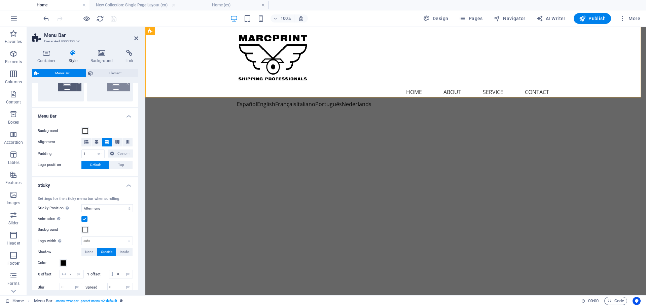
click at [122, 185] on h4 "Sticky" at bounding box center [85, 184] width 106 height 12
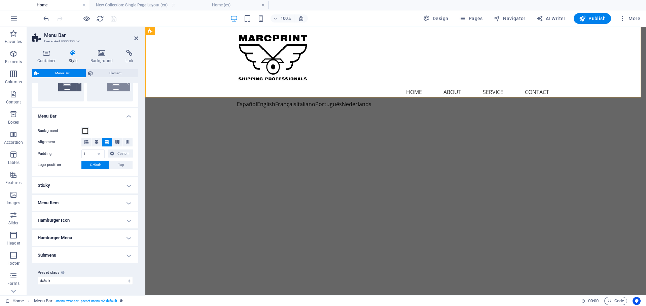
click at [106, 201] on h4 "Menu Item" at bounding box center [85, 203] width 106 height 16
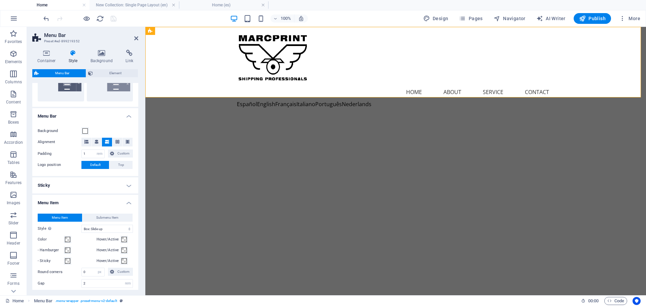
click at [106, 202] on h4 "Menu Item" at bounding box center [85, 201] width 106 height 12
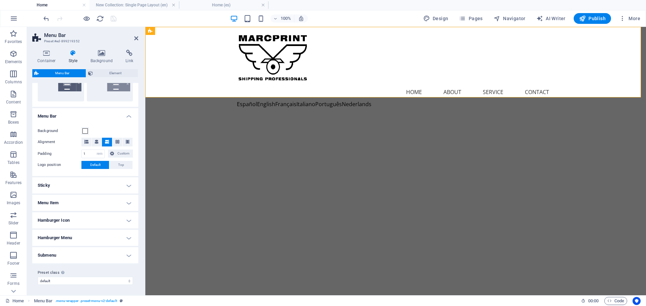
click at [107, 218] on h4 "Hamburger Icon" at bounding box center [85, 221] width 106 height 16
click at [107, 219] on h4 "Hamburger Icon" at bounding box center [85, 219] width 106 height 12
click at [14, 21] on icon "button" at bounding box center [14, 18] width 8 height 8
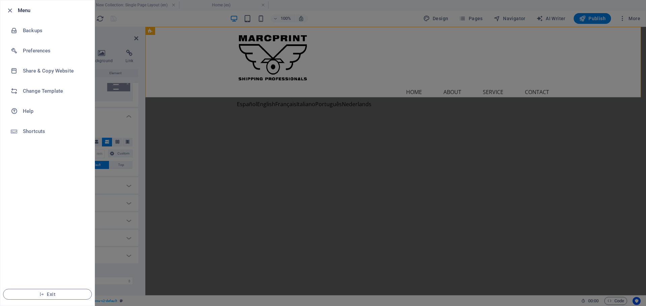
click at [250, 188] on div at bounding box center [323, 153] width 646 height 306
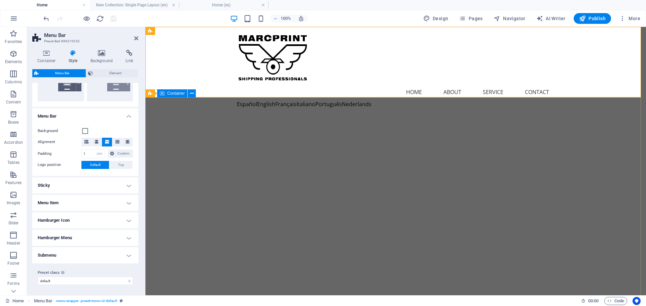
drag, startPoint x: 214, startPoint y: 170, endPoint x: 332, endPoint y: 169, distance: 118.1
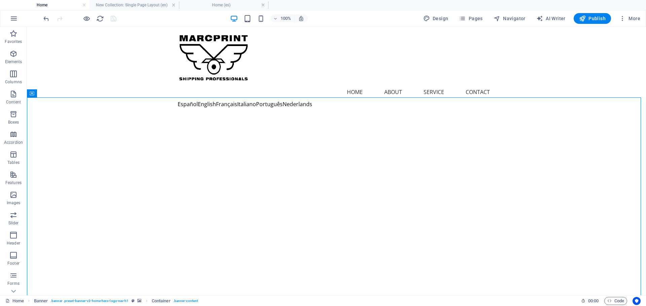
click at [117, 18] on div at bounding box center [79, 18] width 75 height 11
click at [113, 19] on div at bounding box center [79, 18] width 75 height 11
click at [85, 52] on h6 "Open preview website" at bounding box center [92, 52] width 45 height 8
click at [631, 18] on span "More" at bounding box center [629, 18] width 21 height 7
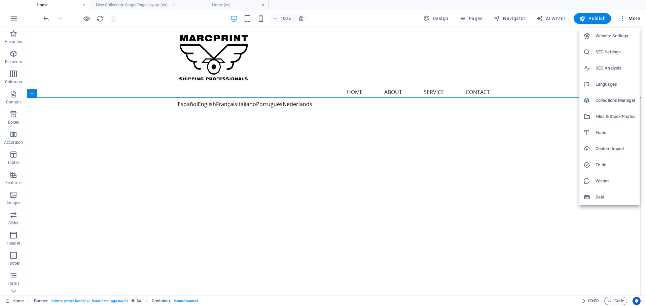
click at [618, 34] on h6 "Website Settings" at bounding box center [615, 36] width 40 height 8
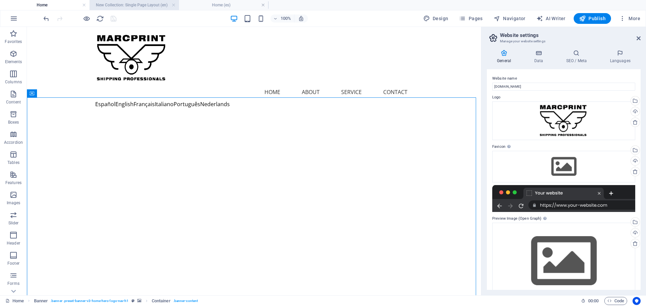
click at [112, 6] on h4 "New Collection: Single Page Layout (en)" at bounding box center [133, 4] width 89 height 7
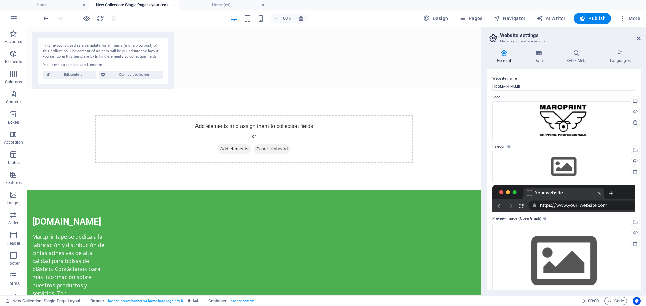
click at [172, 4] on link at bounding box center [174, 5] width 4 height 6
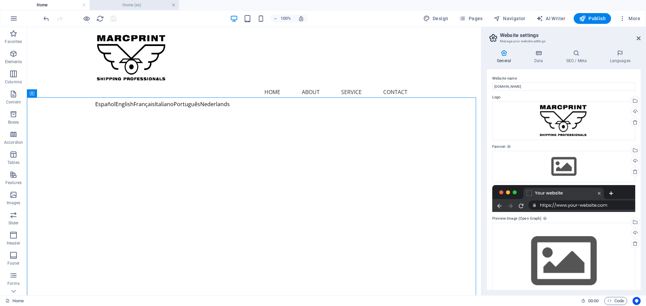
click at [172, 5] on link at bounding box center [174, 5] width 4 height 6
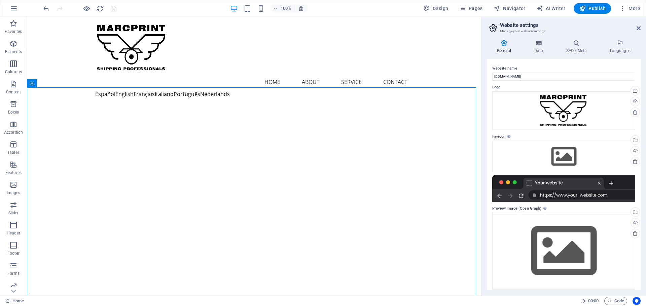
click at [641, 26] on aside "Website settings Manage your website settings General Data SEO / Meta Languages…" at bounding box center [563, 156] width 165 height 279
click at [127, 70] on button at bounding box center [130, 70] width 8 height 8
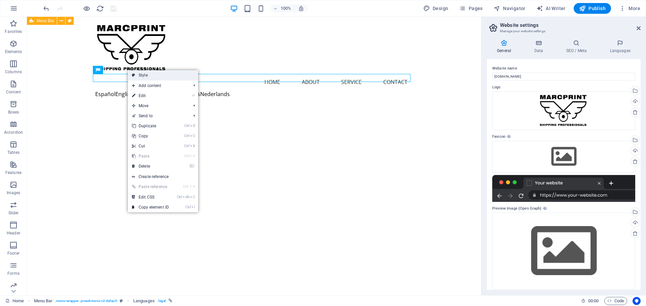
click at [141, 77] on link "Style" at bounding box center [163, 75] width 70 height 10
select select "rem"
select select "preset-menu-v2-default"
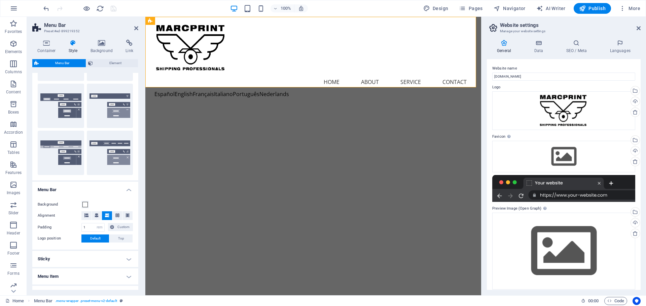
scroll to position [135, 0]
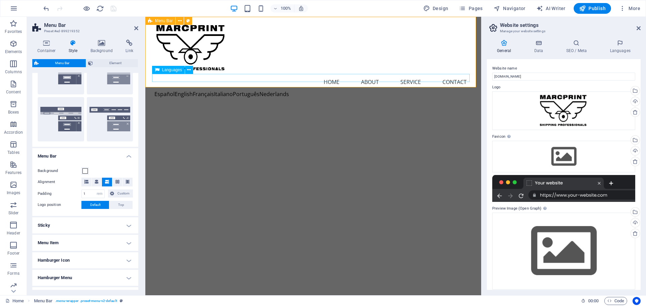
click at [233, 90] on div "Español English Français Italiano Português Nederlands" at bounding box center [313, 94] width 318 height 8
click at [188, 69] on icon at bounding box center [189, 70] width 4 height 7
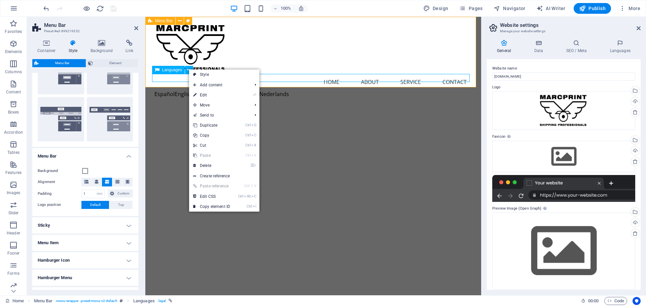
click at [163, 70] on span "Languages" at bounding box center [172, 70] width 20 height 4
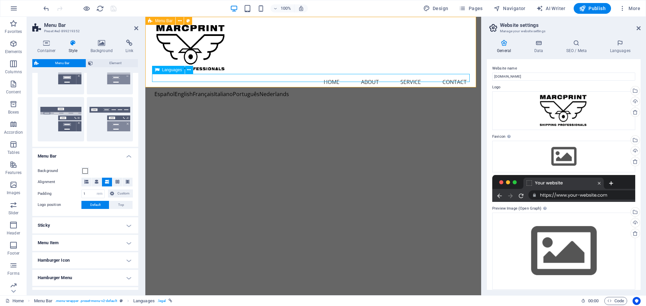
click at [163, 70] on span "Languages" at bounding box center [172, 70] width 20 height 4
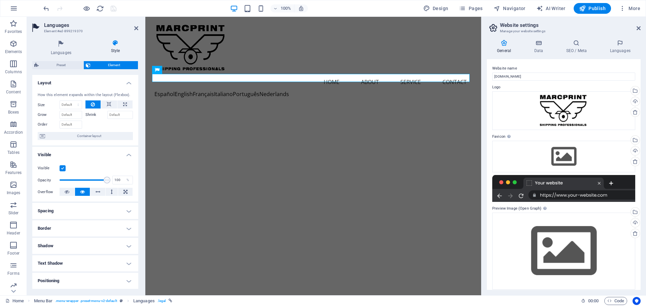
scroll to position [34, 0]
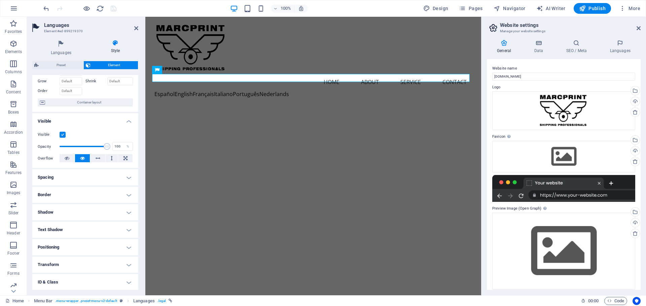
click at [69, 209] on h4 "Shadow" at bounding box center [85, 213] width 106 height 16
click at [80, 249] on h4 "Text Shadow" at bounding box center [85, 245] width 106 height 16
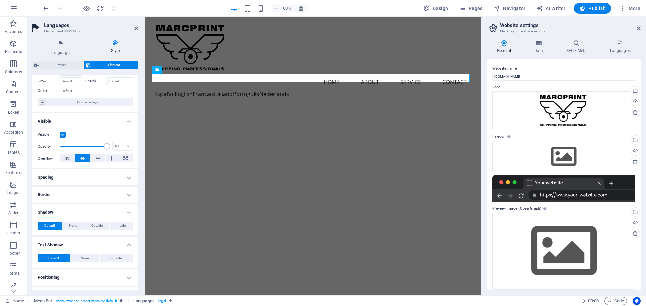
scroll to position [99, 0]
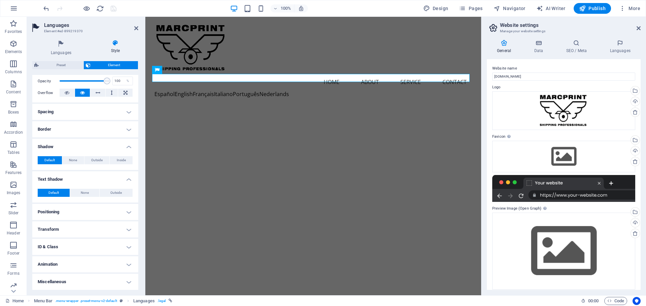
click at [87, 277] on h4 "Miscellaneous" at bounding box center [85, 282] width 106 height 16
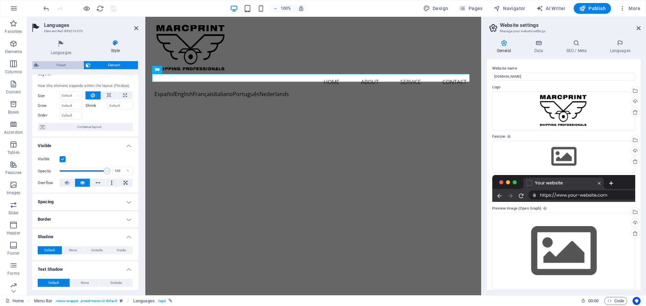
scroll to position [6, 0]
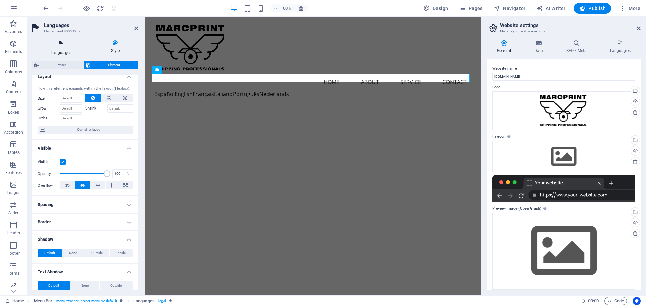
click at [59, 47] on icon at bounding box center [61, 44] width 58 height 9
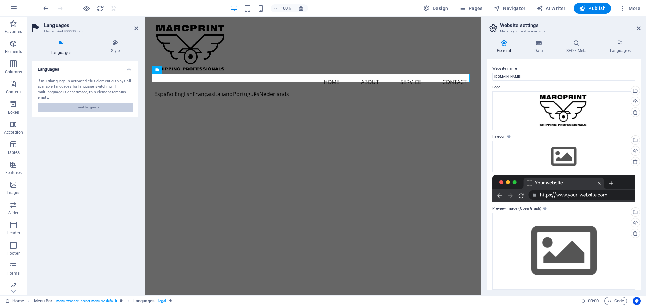
click at [86, 108] on span "Edit multilanguage" at bounding box center [86, 108] width 28 height 8
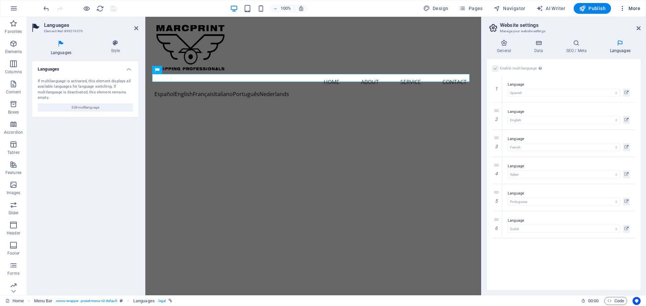
click at [622, 7] on icon "button" at bounding box center [622, 8] width 7 height 7
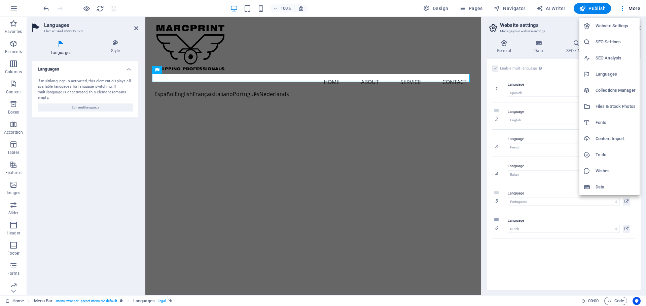
click at [612, 74] on h6 "Languages" at bounding box center [615, 74] width 40 height 8
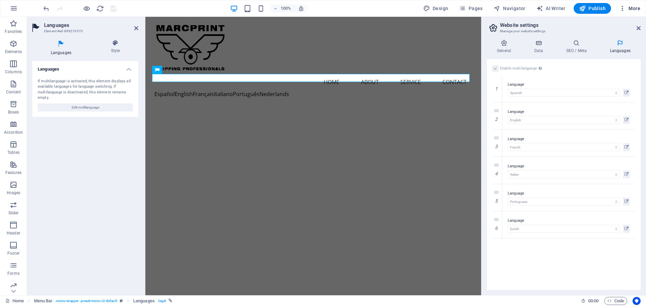
click at [633, 8] on span "More" at bounding box center [629, 8] width 21 height 7
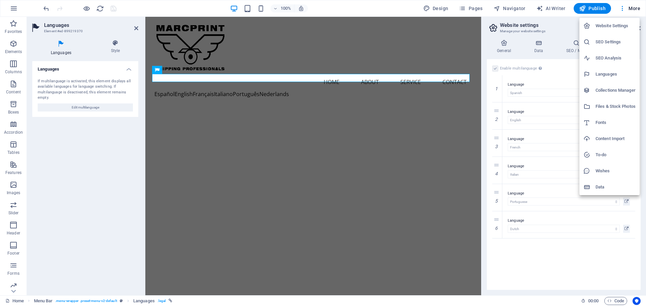
click at [612, 43] on h6 "SEO Settings" at bounding box center [615, 42] width 40 height 8
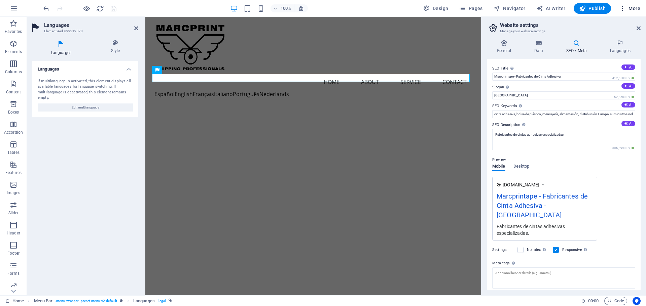
click at [629, 9] on span "More" at bounding box center [629, 8] width 21 height 7
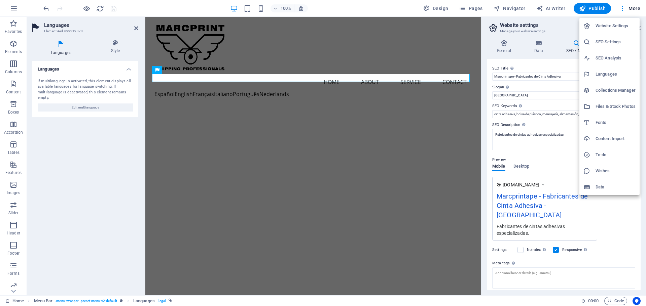
click at [608, 29] on h6 "Website Settings" at bounding box center [615, 26] width 40 height 8
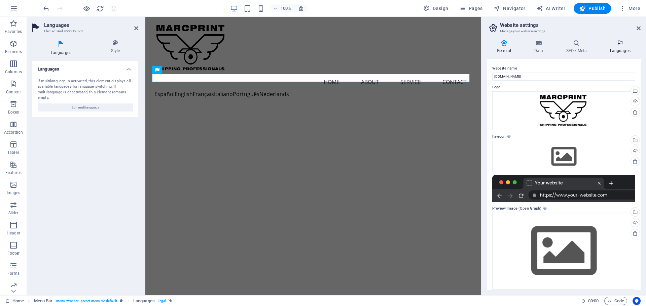
click at [623, 46] on icon at bounding box center [619, 43] width 41 height 7
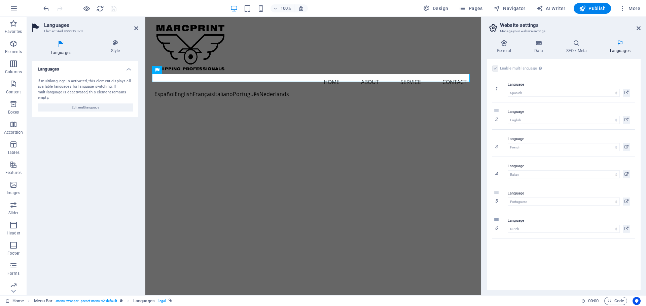
click at [593, 28] on h2 "Website settings" at bounding box center [570, 25] width 141 height 6
drag, startPoint x: 493, startPoint y: 9, endPoint x: 638, endPoint y: 26, distance: 146.6
click at [638, 26] on icon at bounding box center [638, 28] width 4 height 5
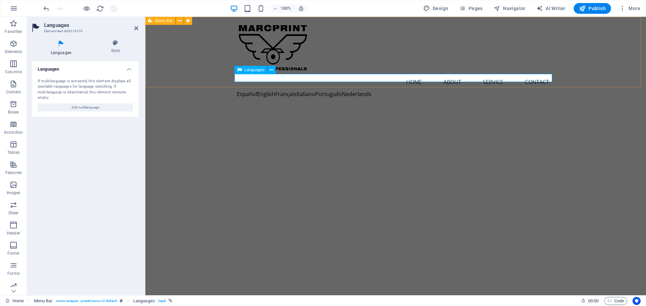
click at [244, 90] on div "Español English Français Italiano Português Nederlands" at bounding box center [396, 94] width 318 height 8
click at [137, 29] on icon at bounding box center [136, 28] width 4 height 5
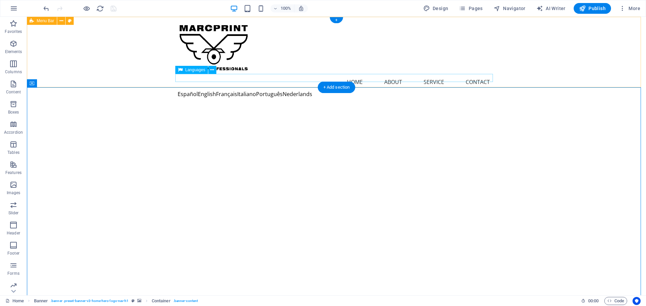
click at [187, 90] on div "Español English Français Italiano Português Nederlands" at bounding box center [337, 94] width 318 height 8
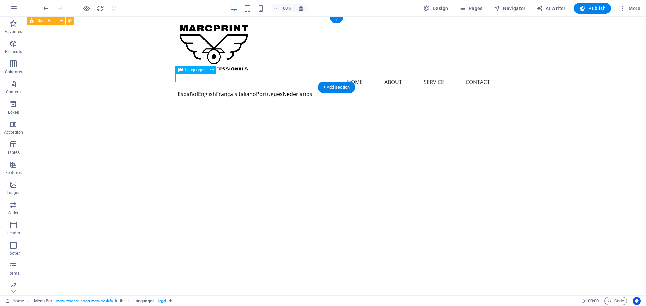
click at [185, 90] on div "Español English Français Italiano Português Nederlands" at bounding box center [337, 94] width 318 height 8
click at [476, 10] on span "Pages" at bounding box center [471, 8] width 24 height 7
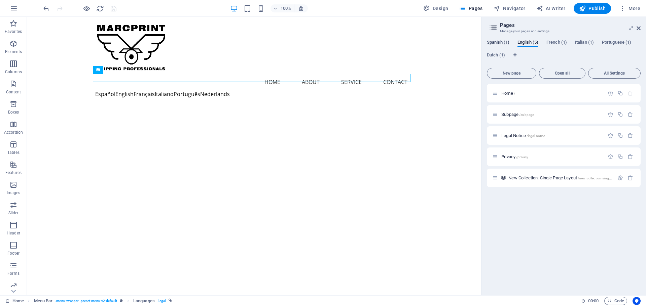
click at [501, 42] on span "Spanish (1)" at bounding box center [498, 42] width 23 height 9
click at [510, 94] on span "Home /" at bounding box center [508, 93] width 14 height 5
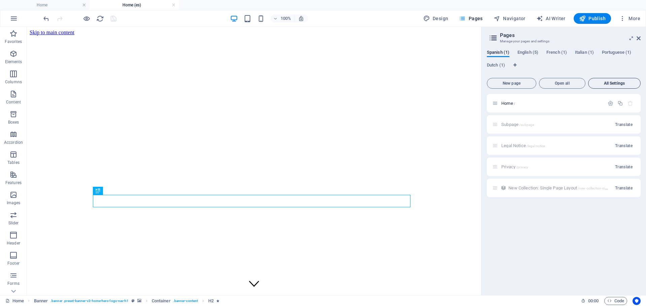
scroll to position [0, 0]
click at [610, 104] on icon "button" at bounding box center [610, 104] width 6 height 6
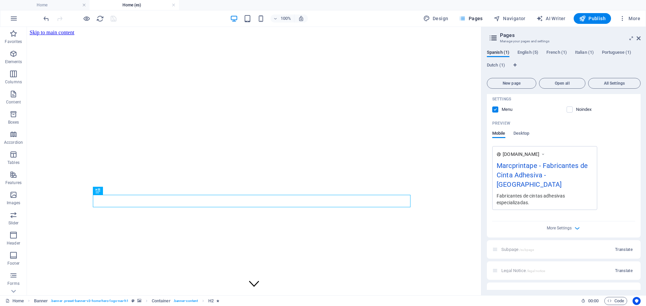
scroll to position [143, 0]
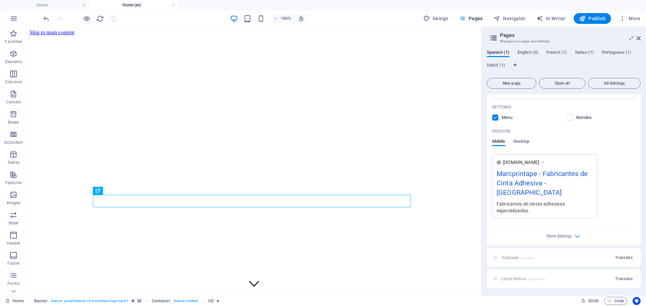
click at [571, 230] on div "More Settings" at bounding box center [563, 235] width 143 height 11
click at [578, 233] on icon "button" at bounding box center [577, 237] width 8 height 8
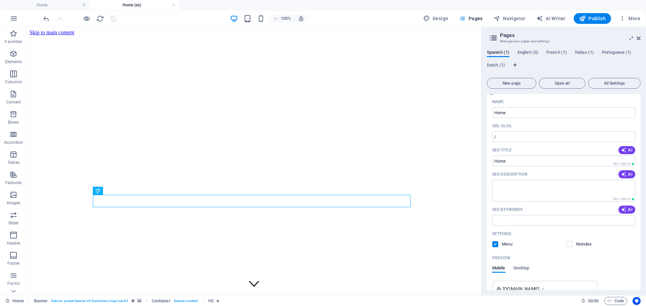
scroll to position [0, 0]
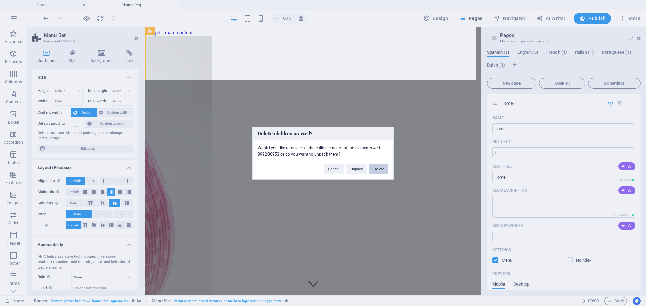
click at [382, 169] on button "Delete" at bounding box center [378, 169] width 19 height 10
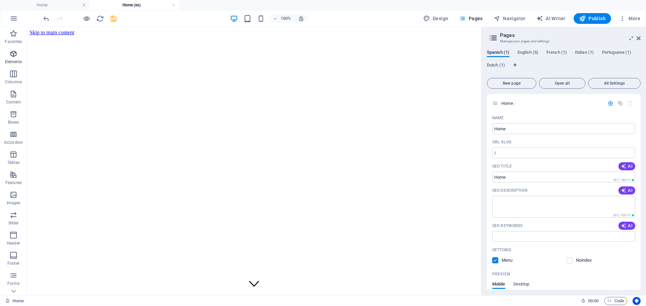
click at [15, 58] on icon "button" at bounding box center [13, 54] width 8 height 8
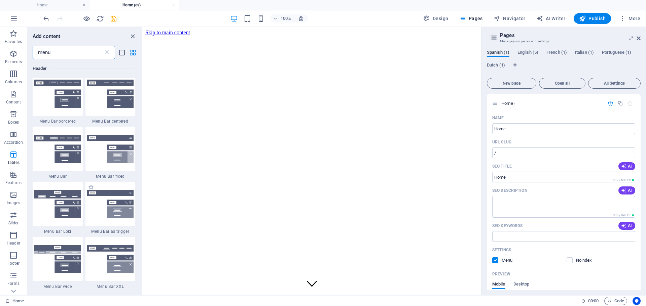
scroll to position [202, 0]
type input "menu"
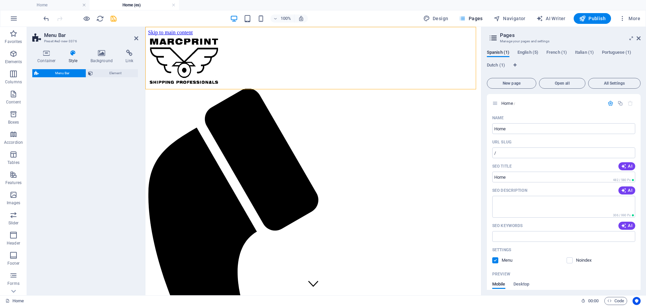
select select "rem"
select select "preset-menu-v2-default"
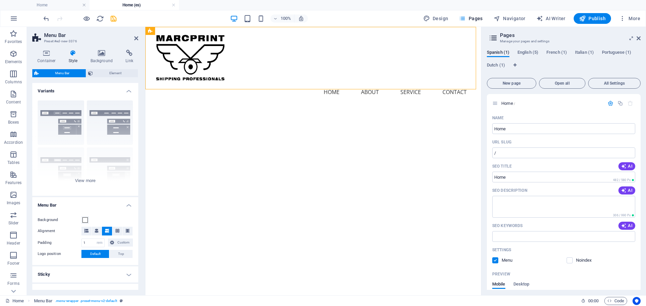
click at [510, 20] on span "Navigator" at bounding box center [509, 18] width 32 height 7
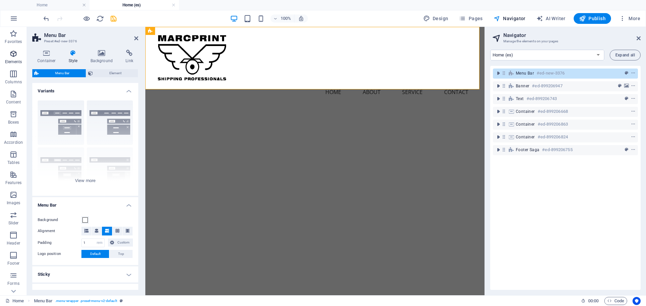
click at [13, 56] on icon "button" at bounding box center [13, 54] width 8 height 8
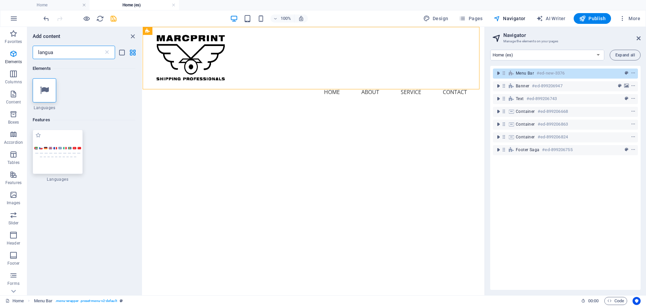
type input "langua"
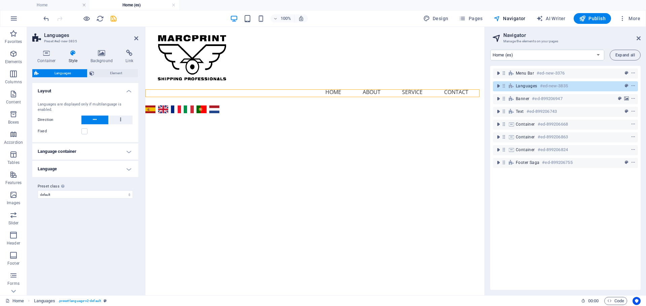
click at [103, 151] on h4 "Language container" at bounding box center [85, 152] width 106 height 16
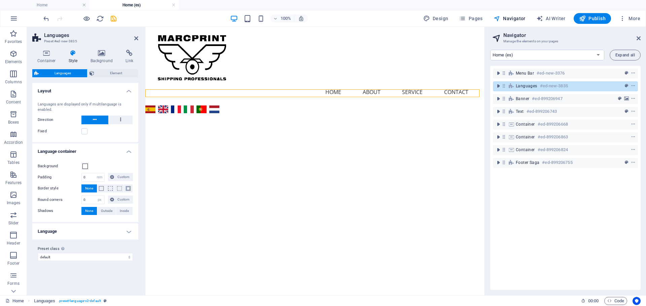
click at [112, 229] on h4 "Language" at bounding box center [85, 232] width 106 height 16
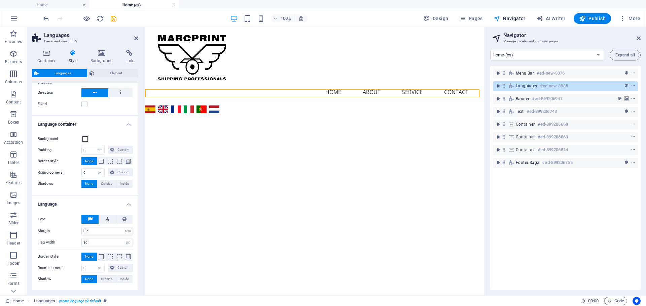
scroll to position [34, 0]
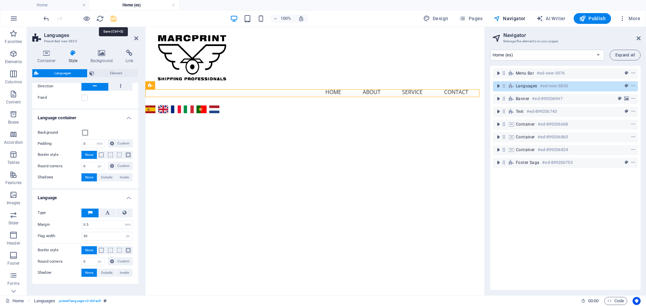
click at [113, 18] on icon "save" at bounding box center [114, 19] width 8 height 8
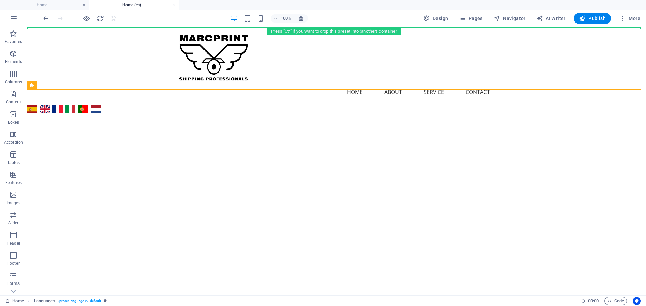
drag, startPoint x: 35, startPoint y: 84, endPoint x: 351, endPoint y: 25, distance: 321.7
click at [351, 27] on section "Favorites Elements Columns Content Boxes Accordion Tables Features Images Slide…" at bounding box center [323, 161] width 646 height 269
drag, startPoint x: 59, startPoint y: 112, endPoint x: 318, endPoint y: 29, distance: 272.4
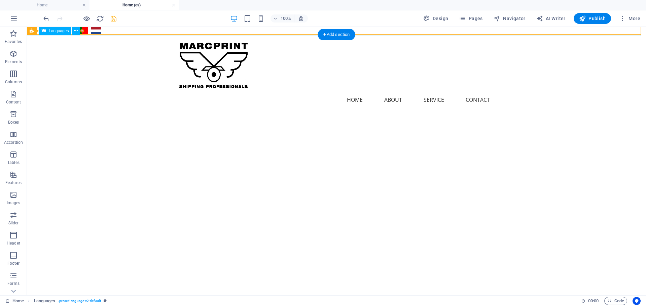
click at [116, 34] on div "Español English Français Italiano Português Nederlands" at bounding box center [337, 31] width 622 height 10
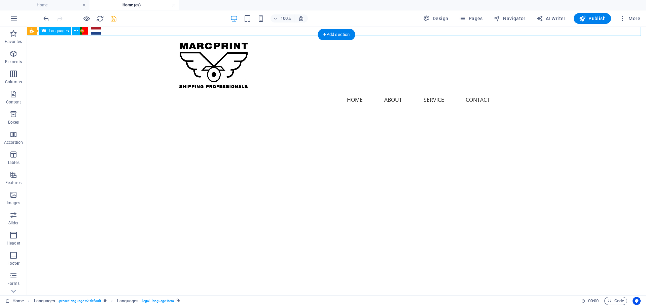
click at [118, 32] on div "Español English Français Italiano Português Nederlands" at bounding box center [337, 31] width 622 height 10
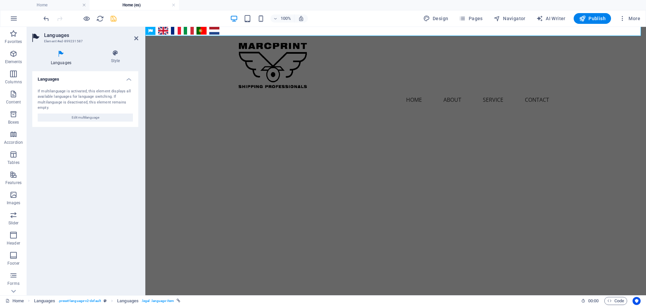
click at [118, 32] on header "Languages Element #ed-899231587" at bounding box center [85, 35] width 106 height 17
click at [112, 61] on h4 "Style" at bounding box center [116, 57] width 46 height 14
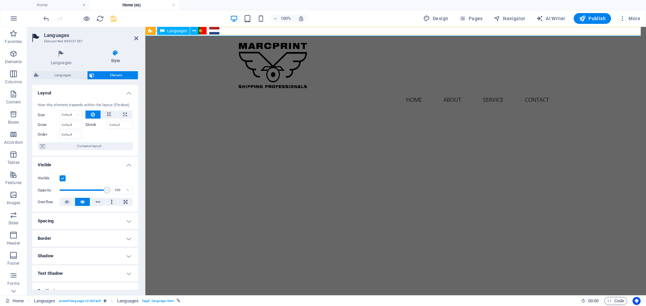
click at [246, 29] on div "Español English Français Italiano Português Nederlands" at bounding box center [395, 31] width 503 height 10
drag, startPoint x: 602, startPoint y: 99, endPoint x: 722, endPoint y: 98, distance: 119.4
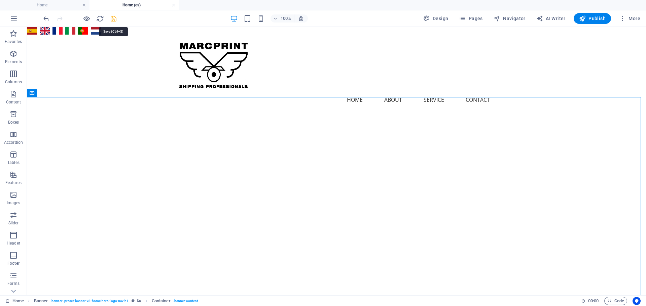
click at [113, 18] on icon "save" at bounding box center [114, 19] width 8 height 8
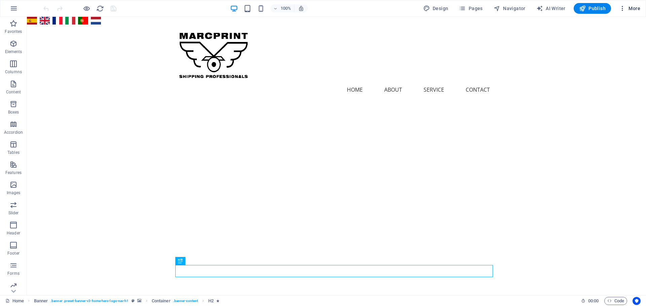
click at [640, 12] on button "More" at bounding box center [629, 8] width 27 height 11
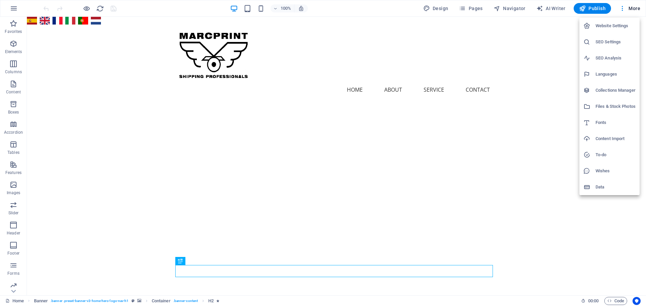
click at [632, 6] on div at bounding box center [323, 153] width 646 height 306
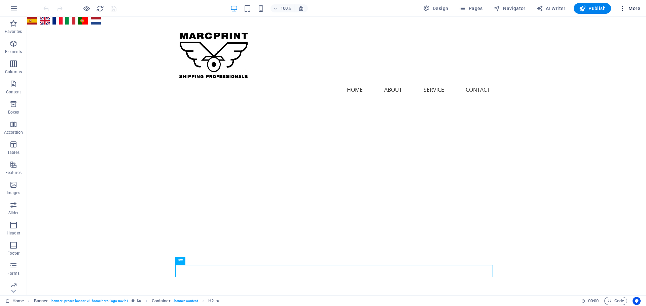
click at [629, 10] on span "More" at bounding box center [629, 8] width 21 height 7
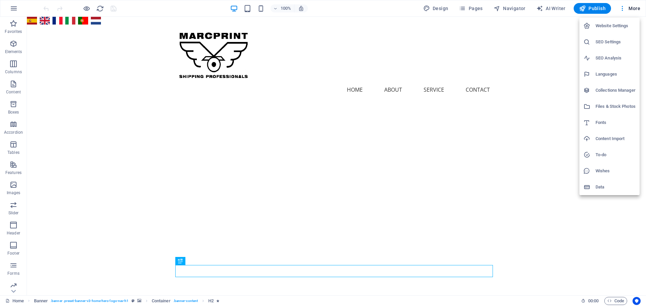
click at [613, 41] on h6 "SEO Settings" at bounding box center [615, 42] width 40 height 8
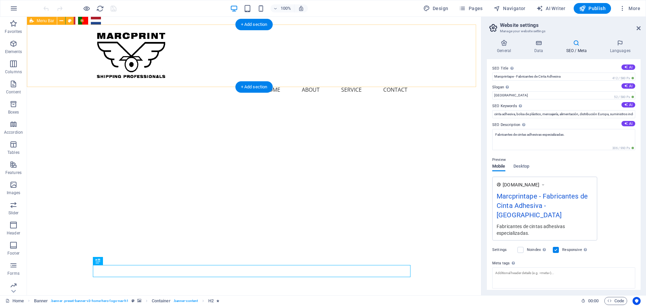
click at [441, 71] on div "Menu Home About Service Contact" at bounding box center [254, 64] width 454 height 79
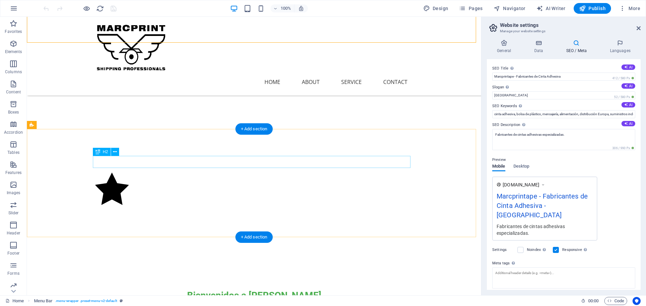
scroll to position [235, 0]
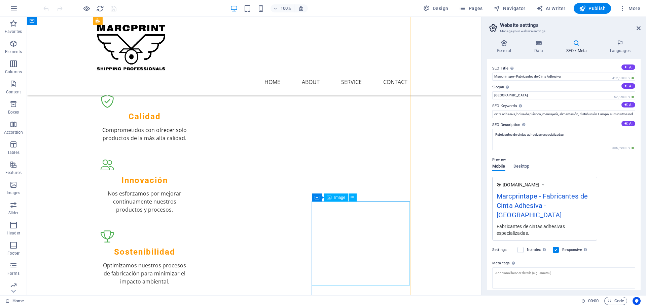
scroll to position [572, 0]
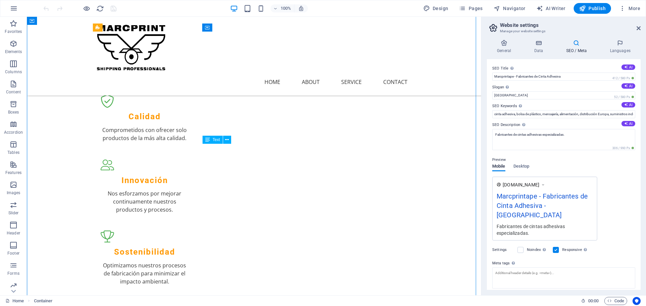
drag, startPoint x: 230, startPoint y: 152, endPoint x: 251, endPoint y: 177, distance: 32.8
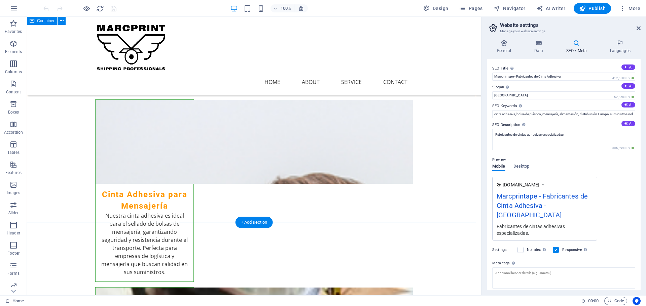
scroll to position [740, 0]
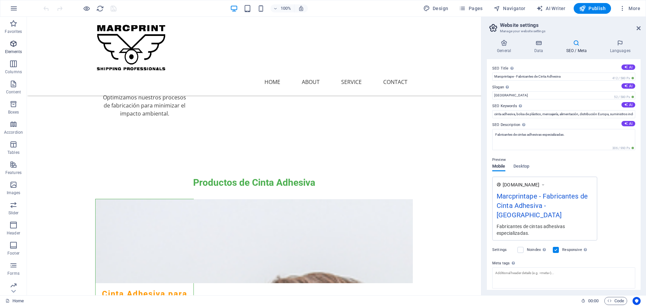
click at [11, 46] on icon "button" at bounding box center [13, 44] width 8 height 8
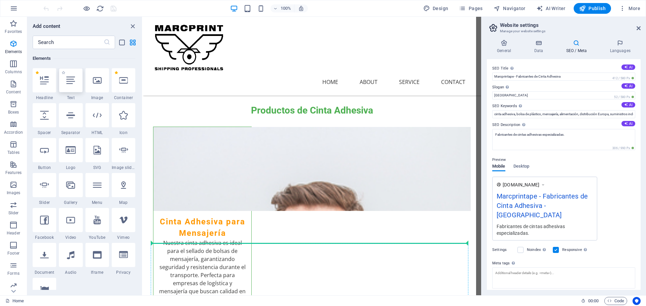
scroll to position [813, 0]
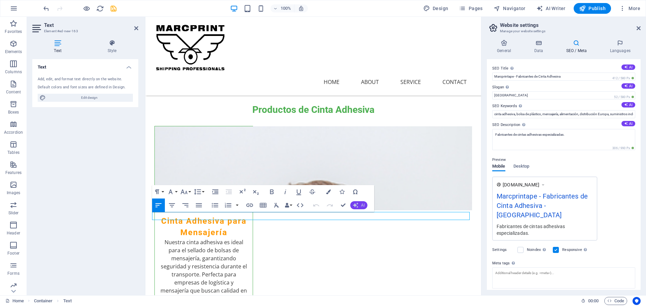
click at [357, 206] on icon "button" at bounding box center [355, 205] width 5 height 5
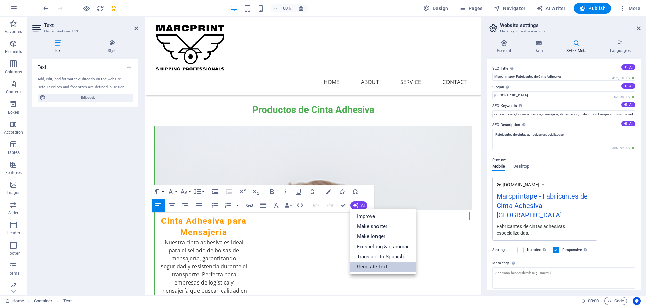
click at [372, 268] on link "Generate text" at bounding box center [383, 267] width 66 height 10
select select "English"
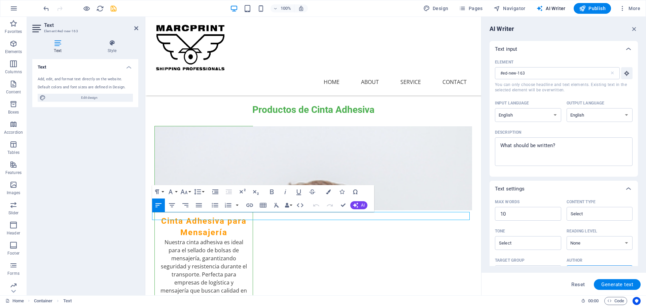
scroll to position [0, 0]
click at [542, 109] on select "Albanian Arabic Armenian Awadhi Azerbaijani Bashkir Basque Belarusian Bengali B…" at bounding box center [528, 115] width 66 height 14
select select "Spanish"
click at [495, 108] on select "Albanian Arabic Armenian Awadhi Azerbaijani Bashkir Basque Belarusian Bengali B…" at bounding box center [528, 115] width 66 height 14
click at [587, 117] on select "Albanian Arabic Armenian Awadhi Azerbaijani Bashkir Basque Belarusian Bengali B…" at bounding box center [599, 115] width 66 height 14
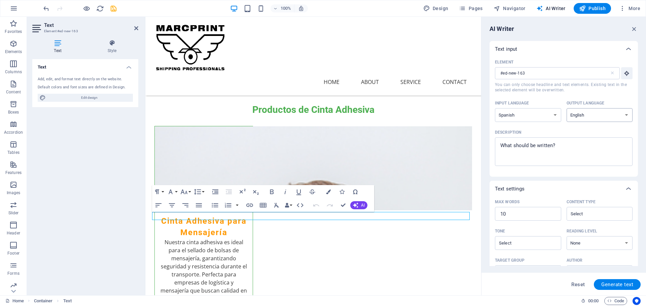
select select "Spanish"
click at [592, 114] on select "Albanian Arabic Armenian Awadhi Azerbaijani Bashkir Basque Belarusian Bengali B…" at bounding box center [599, 115] width 66 height 14
type textarea "x"
drag, startPoint x: 563, startPoint y: 147, endPoint x: 487, endPoint y: 144, distance: 75.4
click at [487, 144] on div "AI Writer Text input Element #ed-new-163 ​ You can only choose headline and tex…" at bounding box center [563, 156] width 164 height 279
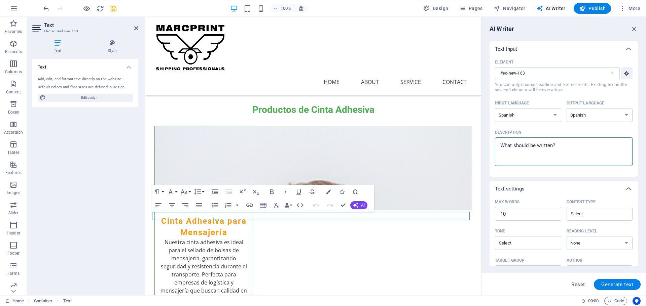
type textarea "D"
type textarea "x"
type textarea "De"
type textarea "x"
type textarea "Des"
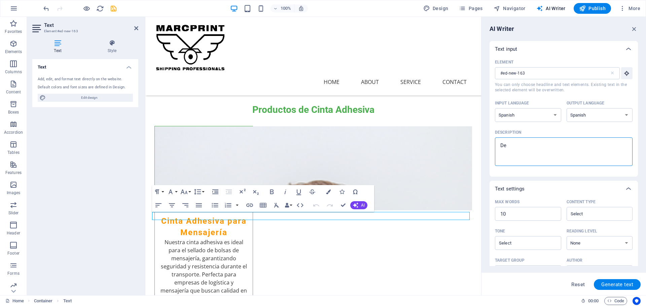
type textarea "x"
type textarea "Desc"
type textarea "x"
type textarea "Descr"
type textarea "x"
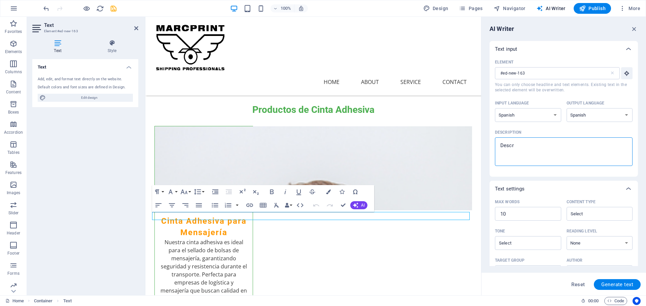
type textarea "Descri"
type textarea "x"
type textarea "Descrip"
type textarea "x"
type textarea "Descripc"
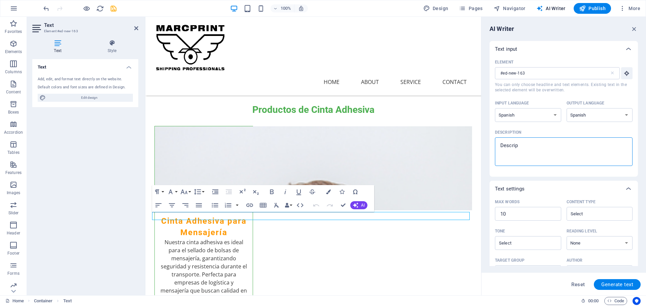
type textarea "x"
type textarea "Descripci"
type textarea "x"
type textarea "Descripcio"
type textarea "x"
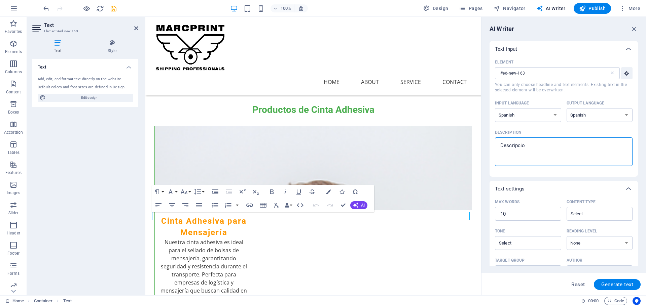
type textarea "Descripcion"
type textarea "x"
type textarea "Descripcion"
type textarea "x"
type textarea "Descripcion d"
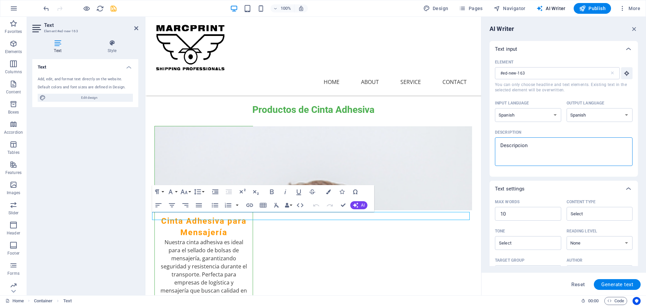
type textarea "x"
type textarea "Descripcion de"
type textarea "x"
type textarea "Descripcion de"
type textarea "x"
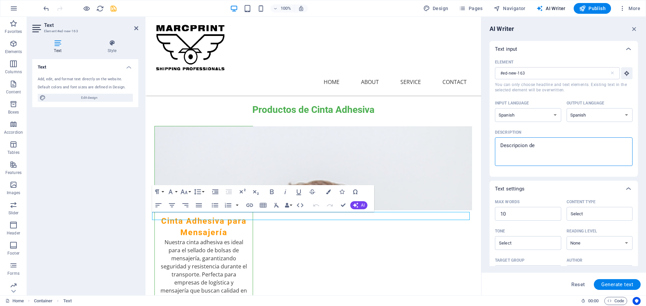
type textarea "Descripcion de e"
type textarea "x"
type textarea "Descripcion de em"
type textarea "x"
type textarea "Descripcion de emp"
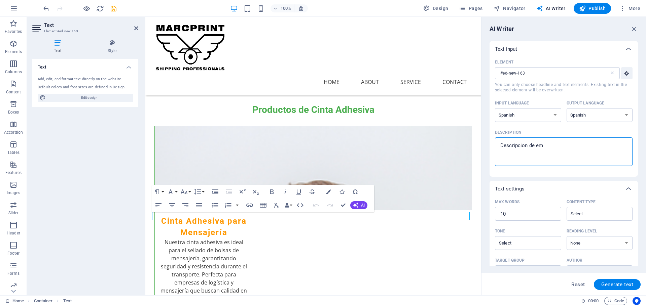
type textarea "x"
type textarea "Descripcion de empr"
type textarea "x"
type textarea "Descripcion de empre"
type textarea "x"
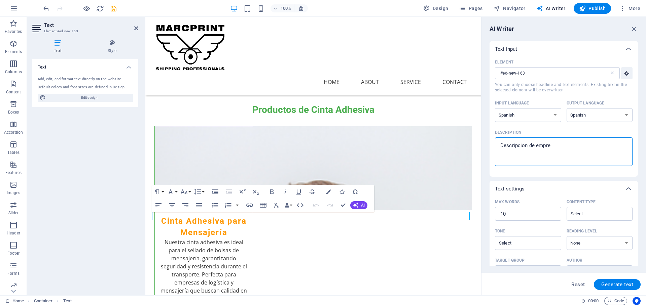
type textarea "Descripcion de empres"
type textarea "x"
type textarea "Descripcion de empresa"
type textarea "x"
type textarea "Descripción de empresa"
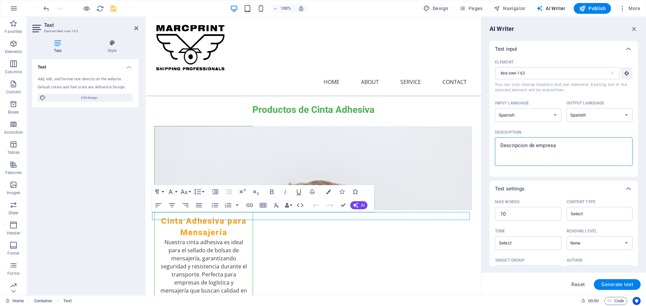
type textarea "x"
type textarea "Descripción de empresa"
click at [515, 213] on input "10" at bounding box center [528, 214] width 66 height 13
drag, startPoint x: 515, startPoint y: 213, endPoint x: 483, endPoint y: 215, distance: 31.4
click at [483, 215] on div "AI Writer Text input Element #ed-new-163 ​ You can only choose headline and tex…" at bounding box center [563, 156] width 164 height 279
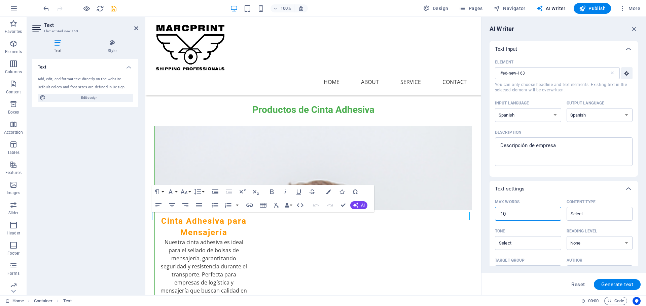
type textarea "x"
type input "5"
type textarea "x"
type input "50"
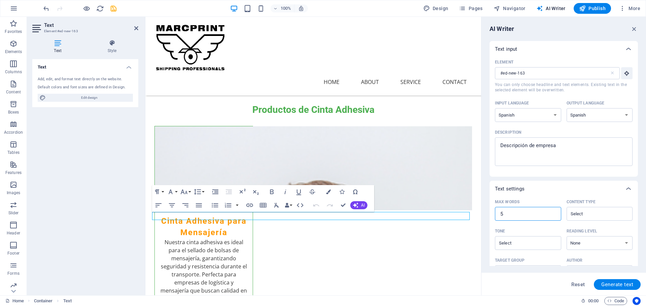
type textarea "x"
type input "50"
click at [580, 213] on input "Content type ​" at bounding box center [593, 214] width 51 height 10
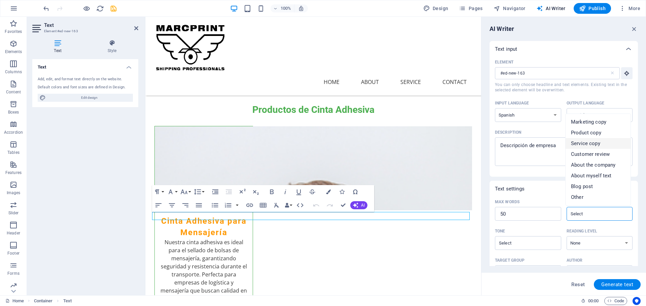
click at [593, 142] on span "Service copy" at bounding box center [585, 143] width 29 height 7
type input "Service copy"
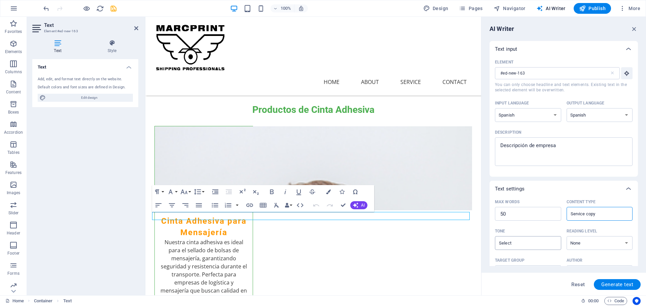
click at [529, 243] on input "Tone ​" at bounding box center [522, 243] width 51 height 10
click at [514, 261] on span "Neutral" at bounding box center [508, 260] width 17 height 7
type input "Neutral"
click at [595, 243] on select "None Academic Adult Teen Child" at bounding box center [599, 243] width 66 height 14
select select "Adult"
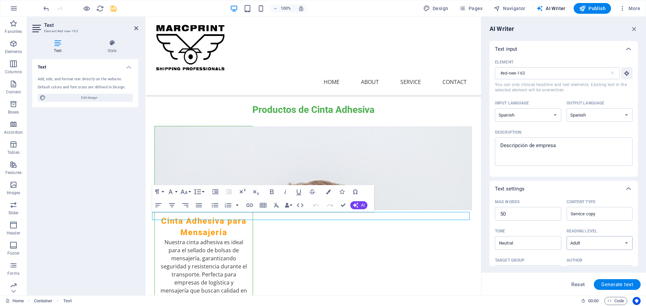
click at [566, 236] on select "None Academic Adult Teen Child" at bounding box center [599, 243] width 66 height 14
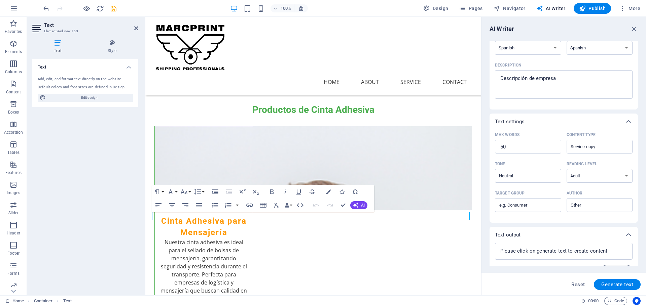
scroll to position [82, 0]
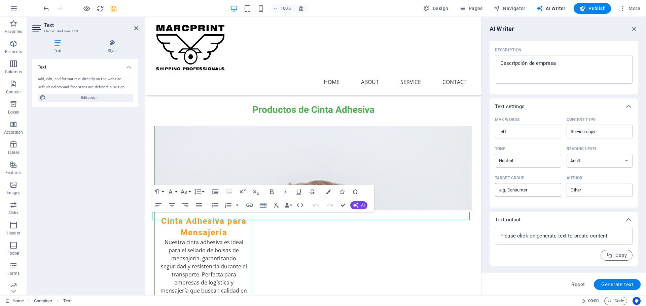
click at [545, 190] on input "Target group ​" at bounding box center [528, 190] width 66 height 11
type input "Customer"
click at [576, 189] on input "Author ​" at bounding box center [593, 190] width 51 height 10
click at [585, 208] on span "Business" at bounding box center [581, 207] width 21 height 7
type input "Business"
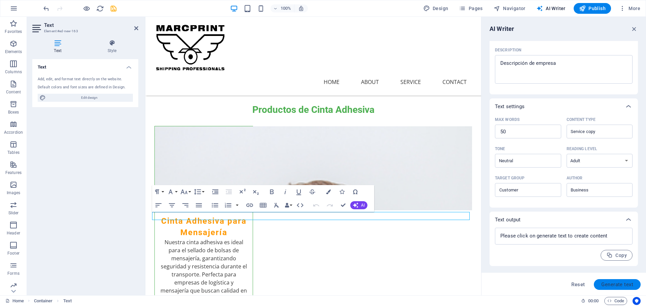
click at [618, 285] on span "Generate text" at bounding box center [617, 284] width 32 height 5
type textarea "x"
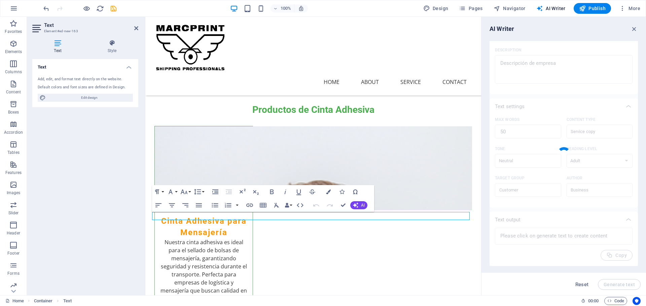
type textarea "x"
type textarea "Nuestra empresa se dedica a ofrecer soluciones integrales en el sector, prioriz…"
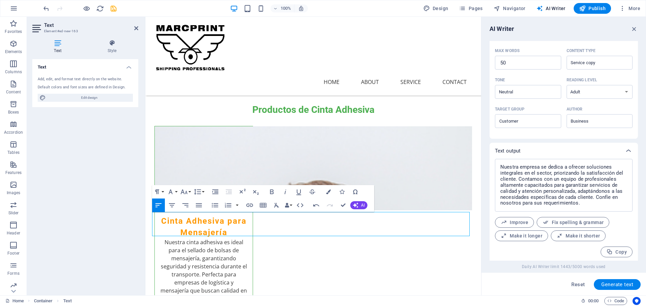
scroll to position [153, 0]
drag, startPoint x: 580, startPoint y: 204, endPoint x: 494, endPoint y: 157, distance: 97.7
click at [494, 157] on div "Nuestra empresa se dedica a ofrecer soluciones integrales en el sector, prioriz…" at bounding box center [563, 209] width 148 height 104
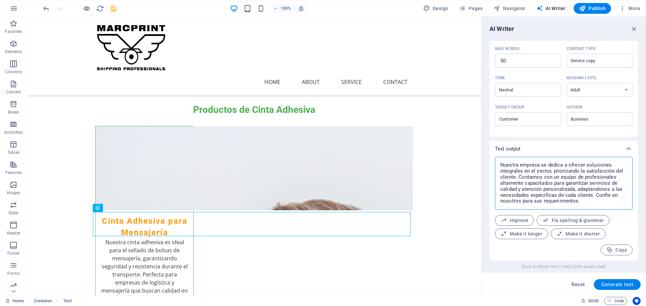
drag, startPoint x: 578, startPoint y: 200, endPoint x: 496, endPoint y: 159, distance: 91.3
click at [497, 159] on div "Nuestra empresa se dedica a ofrecer soluciones integrales en el sector, prioriz…" at bounding box center [564, 183] width 138 height 53
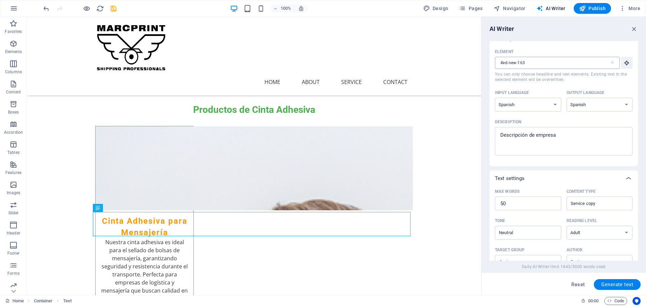
scroll to position [0, 0]
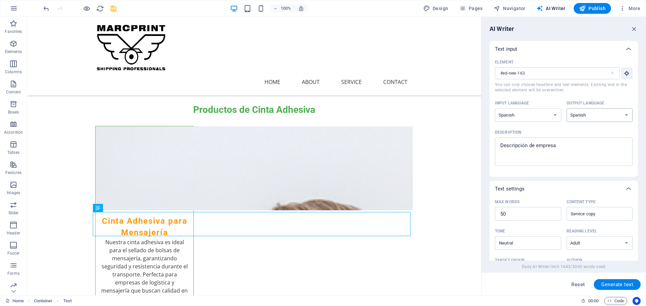
type textarea "x"
click at [620, 114] on select "Albanian Arabic Armenian Awadhi Azerbaijani Bashkir Basque Belarusian Bengali B…" at bounding box center [599, 115] width 66 height 14
click at [623, 101] on div "Output language" at bounding box center [598, 103] width 64 height 10
click at [623, 108] on select "Albanian Arabic Armenian Awadhi Azerbaijani Bashkir Basque Belarusian Bengali B…" at bounding box center [599, 115] width 66 height 14
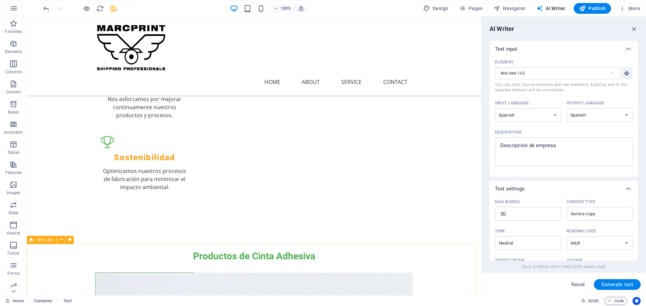
scroll to position [544, 0]
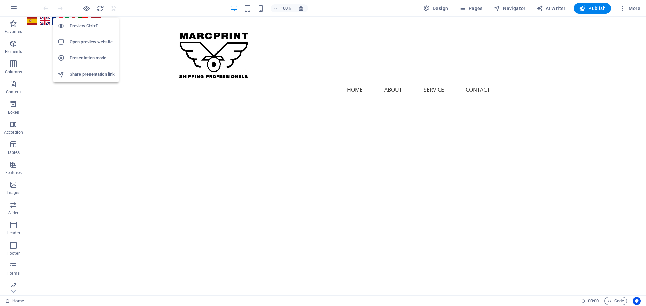
click at [81, 42] on h6 "Open preview website" at bounding box center [92, 42] width 45 height 8
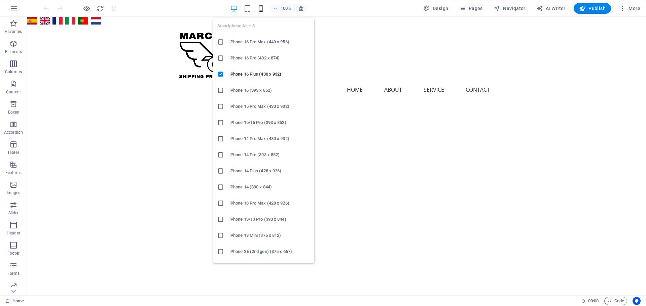
click at [265, 7] on icon "button" at bounding box center [261, 9] width 8 height 8
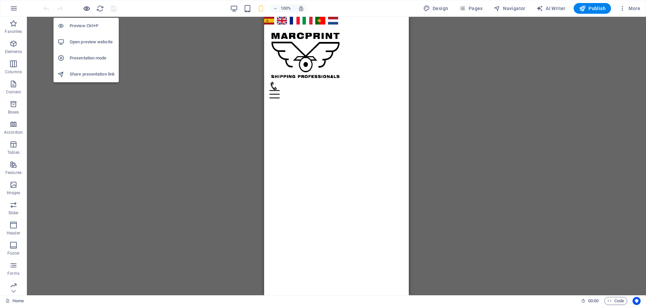
click at [89, 10] on icon "button" at bounding box center [87, 9] width 8 height 8
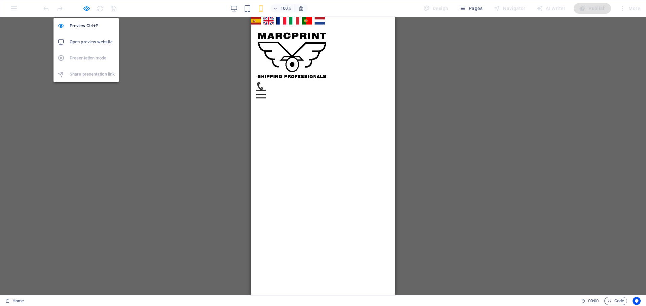
click at [85, 43] on h6 "Open preview website" at bounding box center [92, 42] width 45 height 8
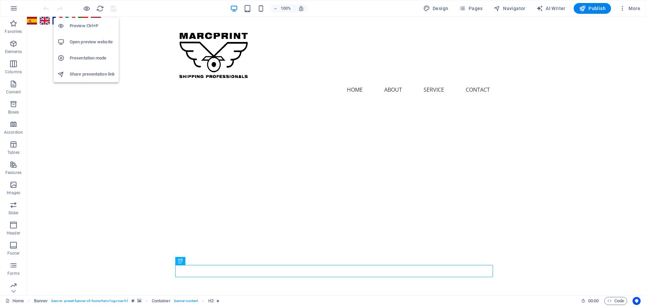
click at [84, 27] on h6 "Preview Ctrl+P" at bounding box center [92, 26] width 45 height 8
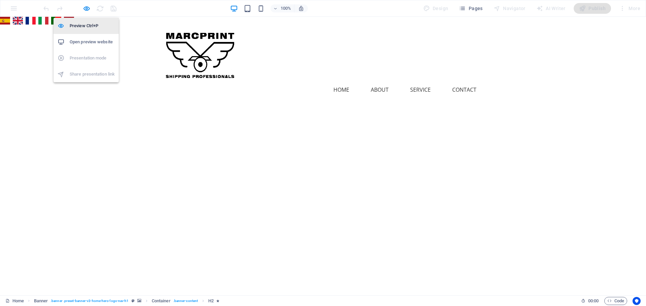
click at [83, 24] on h6 "Preview Ctrl+P" at bounding box center [92, 26] width 45 height 8
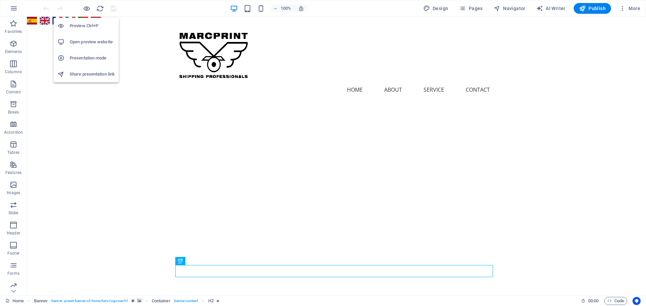
click at [77, 61] on h6 "Presentation mode" at bounding box center [92, 58] width 45 height 8
click at [113, 8] on div at bounding box center [79, 8] width 75 height 11
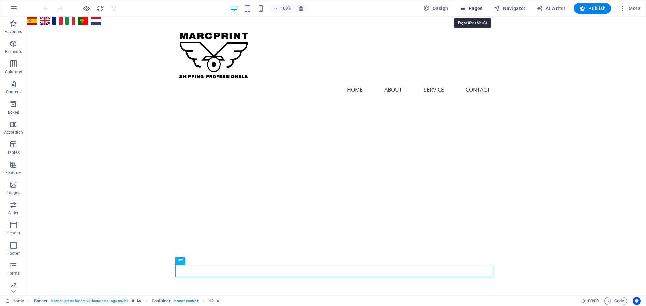
click at [474, 10] on span "Pages" at bounding box center [471, 8] width 24 height 7
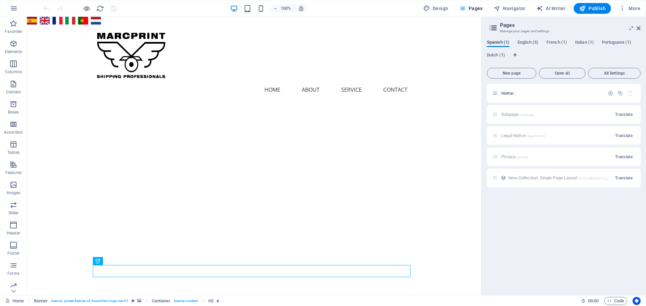
click at [492, 41] on span "Spanish (1)" at bounding box center [498, 42] width 23 height 9
click at [524, 42] on span "English (5)" at bounding box center [527, 42] width 21 height 9
click at [554, 37] on div "Spanish (1) English (5) French (1) Italian (1) Portuguese (1) Dutch (1) New pag…" at bounding box center [563, 164] width 164 height 261
click at [557, 47] on div "Spanish (1) English (5) French (1) Italian (1) Portuguese (1) [DEMOGRAPHIC_DATA…" at bounding box center [564, 53] width 154 height 26
click at [557, 43] on span "French (1)" at bounding box center [556, 42] width 21 height 9
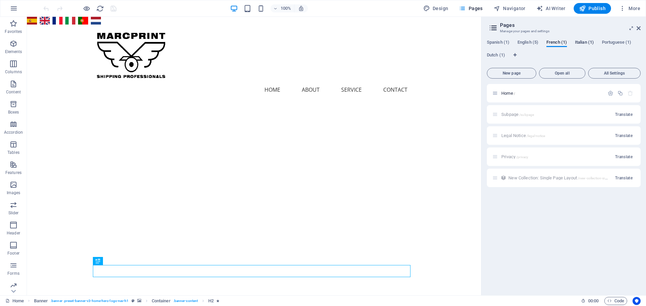
click at [582, 40] on span "Italian (1)" at bounding box center [584, 42] width 19 height 9
click at [618, 42] on span "Portuguese (1)" at bounding box center [616, 42] width 29 height 9
click at [530, 41] on span "English (5)" at bounding box center [527, 42] width 21 height 9
click at [493, 42] on span "Spanish (1)" at bounding box center [498, 42] width 23 height 9
click at [531, 41] on span "English (5)" at bounding box center [527, 42] width 21 height 9
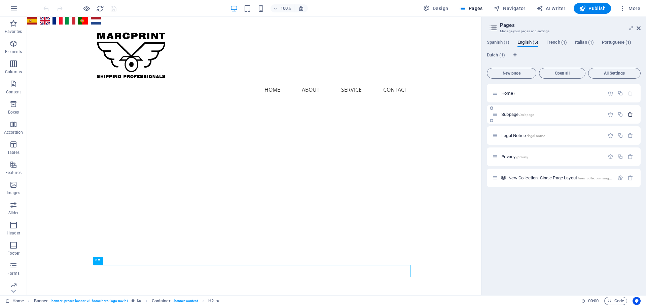
click at [631, 115] on icon "button" at bounding box center [630, 115] width 6 height 6
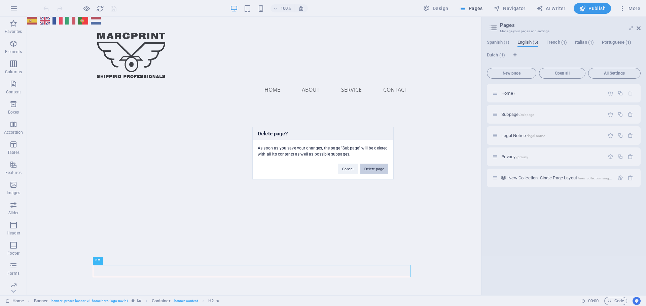
click at [369, 167] on button "Delete page" at bounding box center [374, 169] width 28 height 10
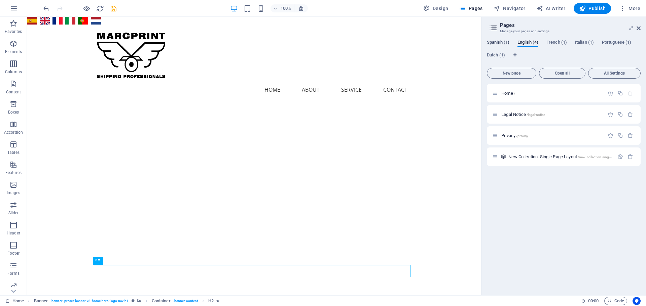
click at [500, 43] on span "Spanish (1)" at bounding box center [498, 42] width 23 height 9
click at [527, 40] on span "English (4)" at bounding box center [527, 42] width 21 height 9
click at [619, 114] on icon "button" at bounding box center [620, 115] width 6 height 6
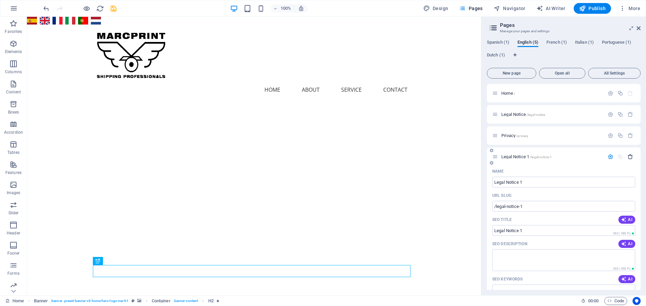
click at [630, 156] on icon "button" at bounding box center [630, 157] width 6 height 6
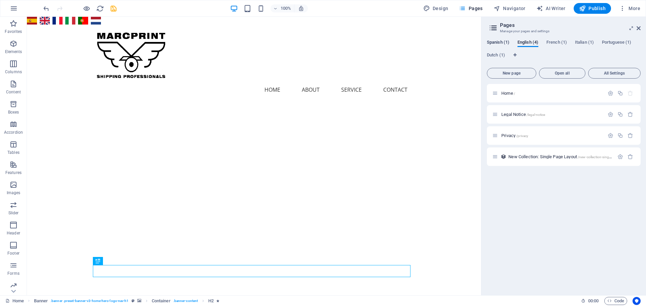
click at [501, 43] on span "Spanish (1)" at bounding box center [498, 42] width 23 height 9
click at [525, 40] on span "English (4)" at bounding box center [527, 42] width 21 height 9
click at [557, 39] on div "Spanish (1) English (4) French (1) Italian (1) Portuguese (1) Dutch (1) New pag…" at bounding box center [563, 164] width 164 height 261
click at [555, 43] on span "French (1)" at bounding box center [556, 42] width 21 height 9
click at [499, 40] on span "Spanish (1)" at bounding box center [498, 42] width 23 height 9
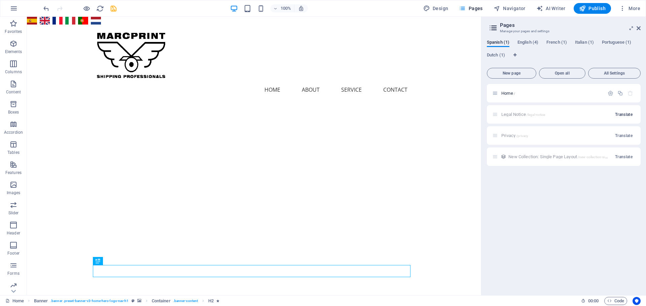
click at [624, 115] on span "Translate" at bounding box center [623, 114] width 17 height 5
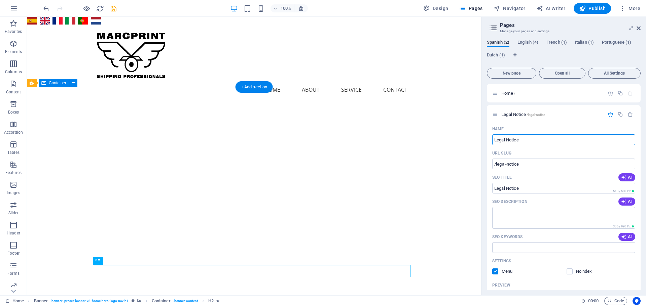
drag, startPoint x: 546, startPoint y: 158, endPoint x: 465, endPoint y: 139, distance: 83.3
type input "A"
type input "/a"
type input "A"
type input "Aviso le"
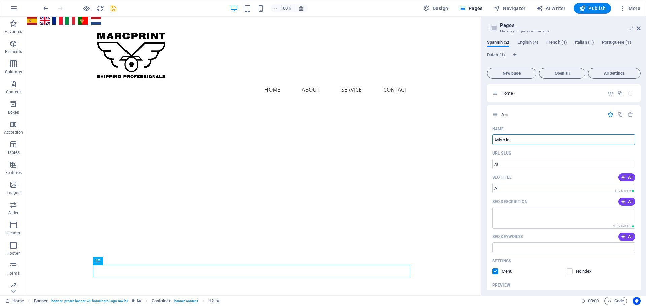
type input "/aviso-le"
type input "Aviso le"
type input "Aviso legal"
type input "/aviso-legal"
type input "Aviso legal"
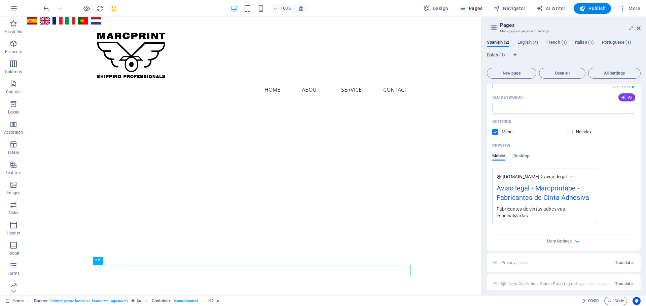
scroll to position [145, 0]
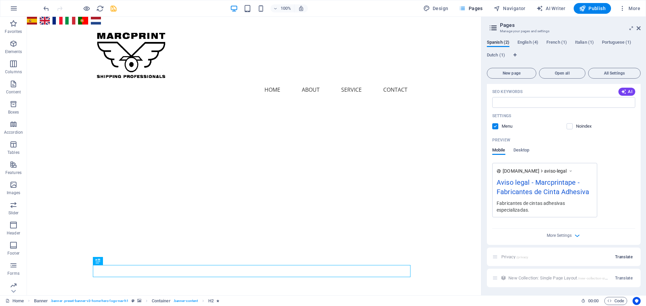
type input "Aviso legal"
click at [622, 258] on span "Translate" at bounding box center [623, 257] width 17 height 5
drag, startPoint x: 522, startPoint y: 279, endPoint x: 485, endPoint y: 282, distance: 36.8
click at [485, 282] on div "Spanish (3) English (4) French (1) Italian (1) Portuguese (1) Dutch (1) New pag…" at bounding box center [563, 164] width 164 height 261
type input "Pol"
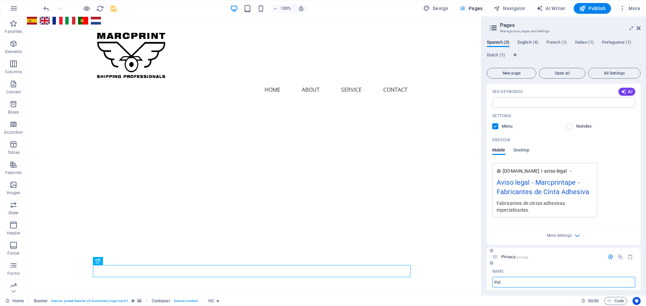
type input "/pol"
type input "Pol"
type input "Política de pri"
type input "/politica-de-pri"
type input "Política de pri"
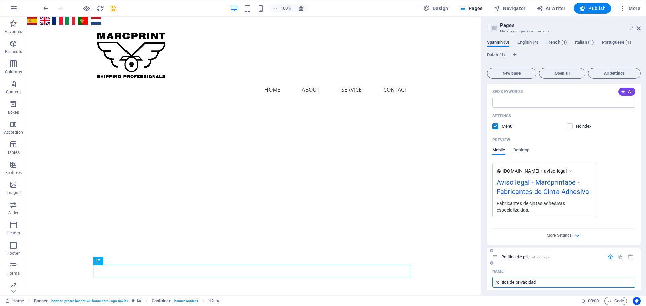
type input "Política de privacidad"
type input "/politica-de-privacidad"
type input "Política de privacidad"
type input "Política de privacidad y cookei"
type input "/politica-de-privacidad-y-cookei"
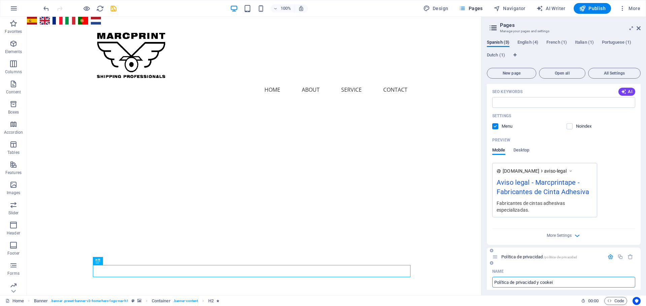
type input "Política de privacidad y cookei"
type input "Política de privacidad y coo"
type input "/politica-de-privacidad-y-coo"
type input "Política de privacidad y coo"
type input "Política de privacidad y cookies"
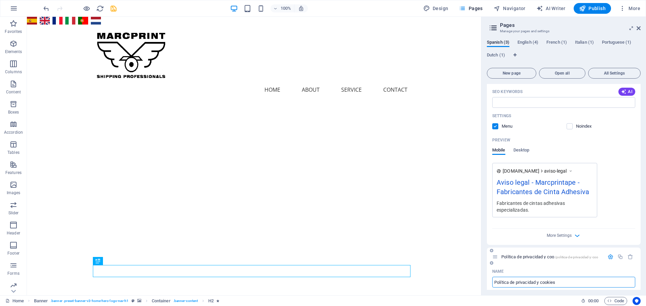
type input "/politica-de-privacidad-y-cookies"
type input "Política de privacidad y cookies"
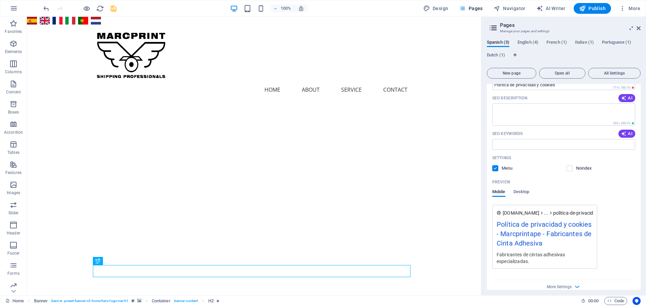
scroll to position [422, 0]
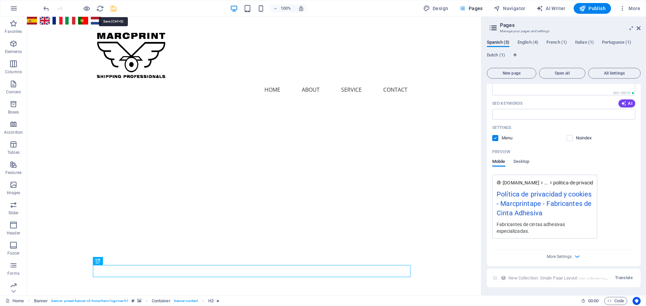
type input "Política de privacidad y cookies"
click at [111, 8] on icon "save" at bounding box center [114, 9] width 8 height 8
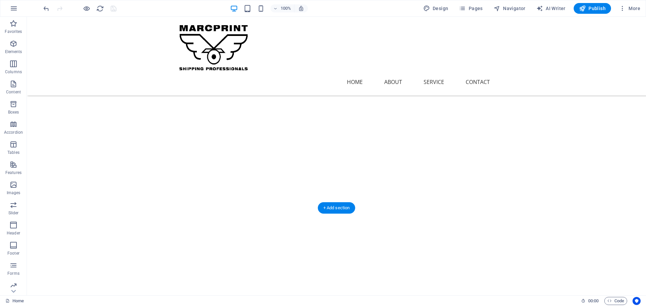
scroll to position [67, 0]
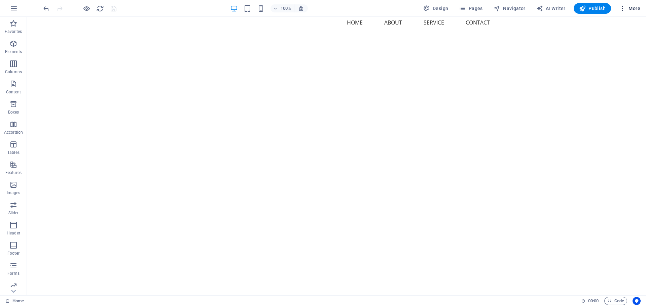
click at [622, 10] on icon "button" at bounding box center [622, 8] width 7 height 7
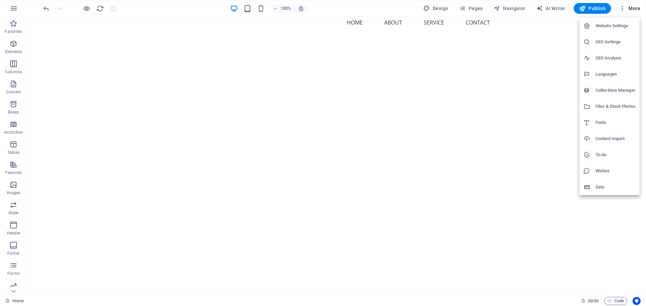
click at [469, 8] on div at bounding box center [323, 153] width 646 height 306
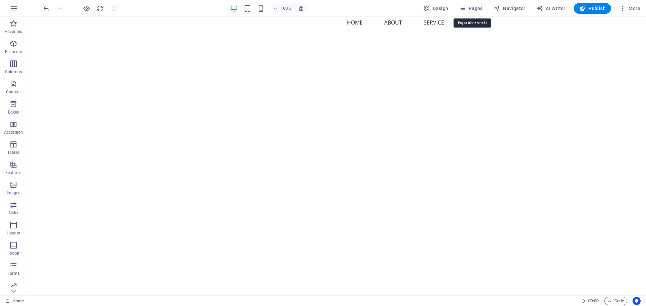
click at [469, 8] on span "Pages" at bounding box center [471, 8] width 24 height 7
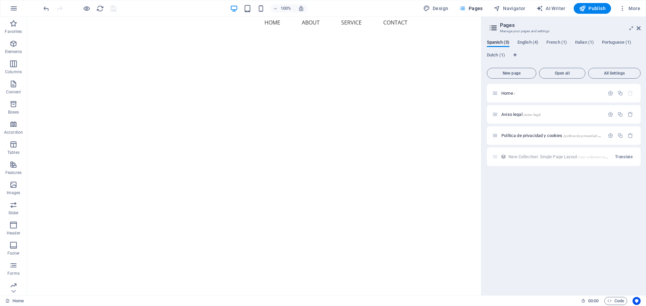
click at [499, 38] on div "Spanish (3) English (4) French (1) Italian (1) Portuguese (1) Dutch (1) New pag…" at bounding box center [563, 164] width 164 height 261
click at [506, 115] on span "Aviso legal /aviso-legal" at bounding box center [520, 114] width 39 height 5
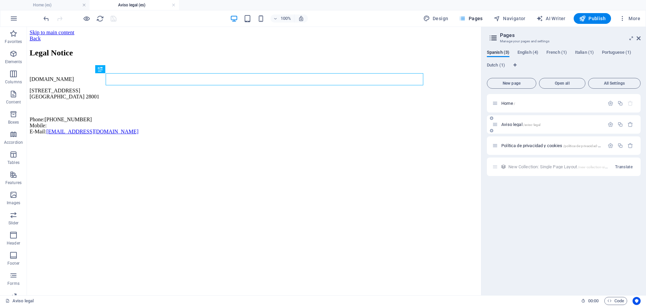
scroll to position [0, 0]
click at [507, 104] on span "Home /" at bounding box center [508, 103] width 14 height 5
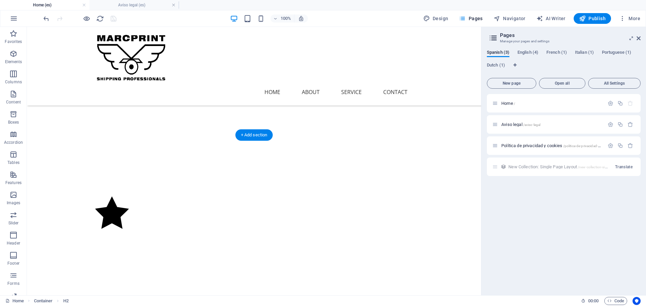
scroll to position [168, 0]
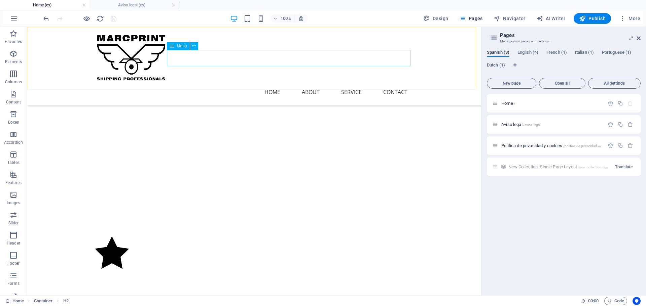
click at [270, 84] on nav "Home About Service Contact" at bounding box center [254, 92] width 318 height 16
select select
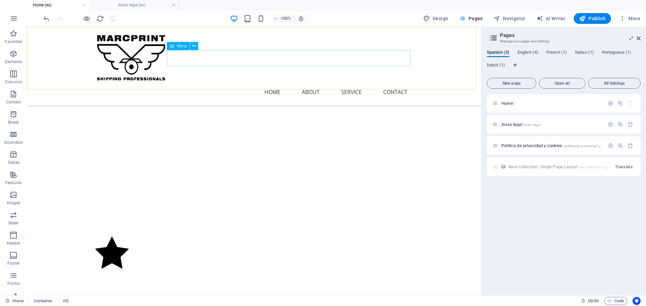
select select
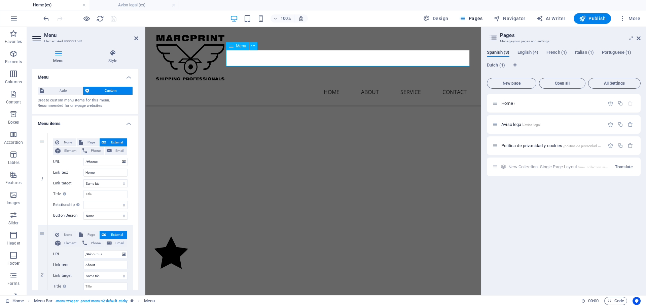
click at [327, 84] on nav "Home About Service Contact" at bounding box center [313, 92] width 318 height 16
click at [328, 84] on nav "Home About Service Contact" at bounding box center [313, 92] width 318 height 16
click at [332, 84] on nav "Home About Service Contact" at bounding box center [313, 92] width 318 height 16
click at [525, 52] on span "English (4)" at bounding box center [527, 52] width 21 height 9
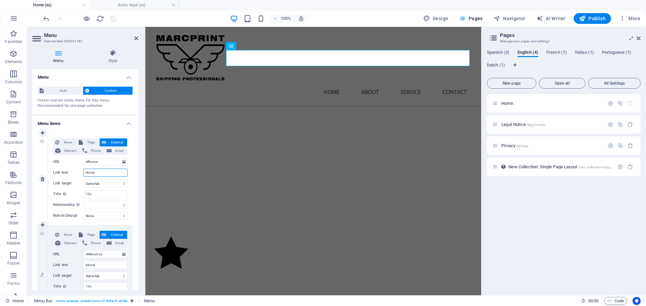
click at [96, 174] on input "Home" at bounding box center [105, 173] width 44 height 8
drag, startPoint x: 99, startPoint y: 172, endPoint x: 76, endPoint y: 172, distance: 22.9
click at [76, 172] on div "Link text Home" at bounding box center [90, 173] width 74 height 8
type input "O"
type input "Inicio"
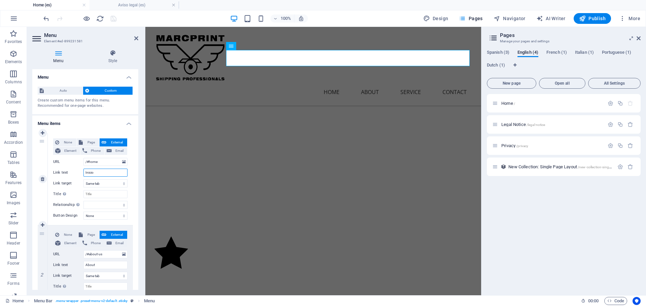
select select
type input "Inicio"
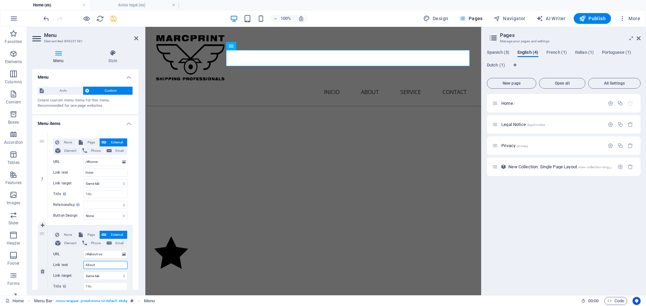
click at [100, 265] on input "About" at bounding box center [105, 265] width 44 height 8
drag, startPoint x: 100, startPoint y: 265, endPoint x: 82, endPoint y: 265, distance: 17.8
click at [82, 265] on div "Link text About" at bounding box center [90, 265] width 74 height 8
select select
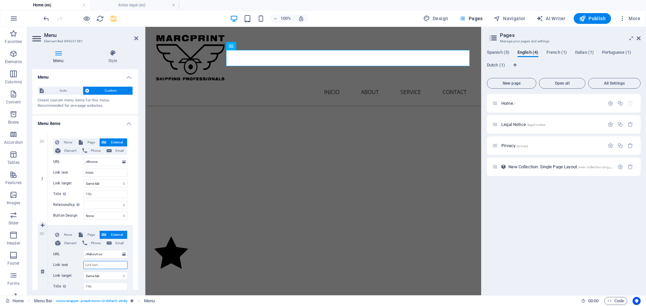
select select
click at [43, 270] on icon at bounding box center [43, 271] width 4 height 5
select select
type input "/#service"
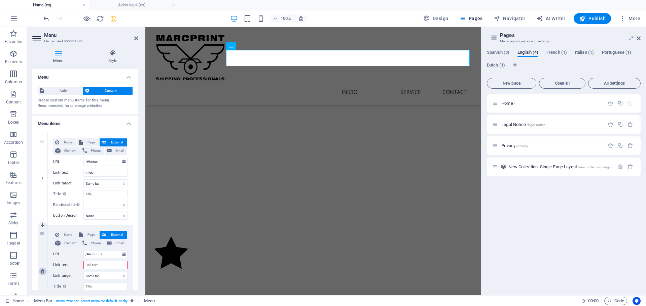
type input "Service"
select select
type input "/#contact"
type input "Contact"
select select
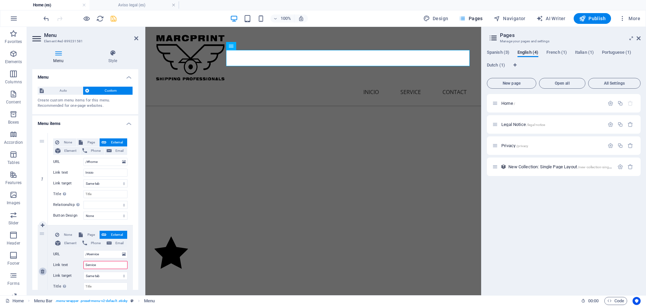
click at [43, 270] on icon at bounding box center [43, 271] width 4 height 5
select select
type input "/#contact"
type input "Contact"
select select
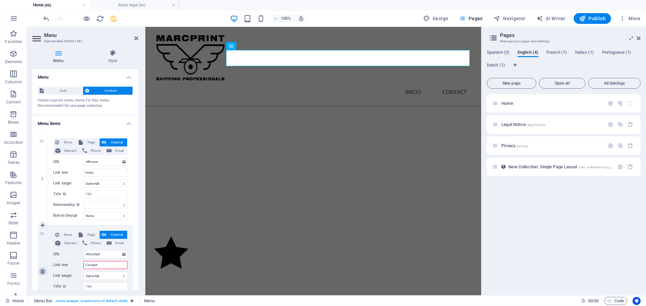
click at [43, 270] on icon at bounding box center [43, 271] width 4 height 5
select select
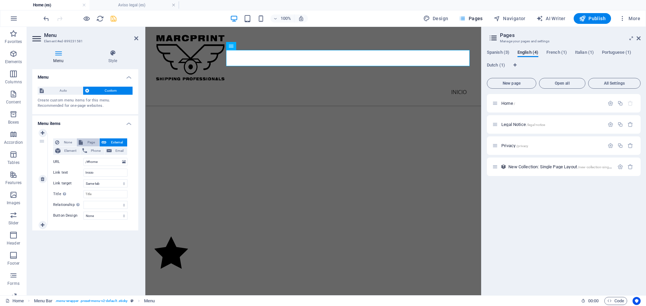
click at [91, 143] on span "Page" at bounding box center [91, 143] width 12 height 8
select select
click at [106, 161] on select "Home Aviso legal Política de privacidad y cookies Home Legal Notice Privacy Hom…" at bounding box center [105, 162] width 44 height 8
select select "0"
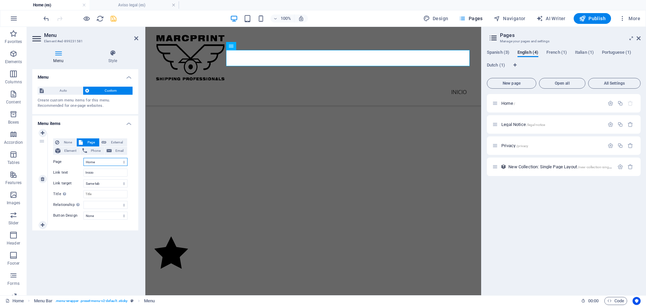
click at [83, 158] on select "Home Aviso legal Política de privacidad y cookies Home Legal Notice Privacy Hom…" at bounding box center [105, 162] width 44 height 8
select select
click at [113, 17] on icon "save" at bounding box center [114, 19] width 8 height 8
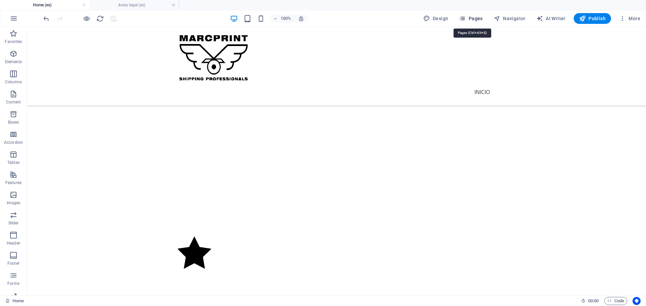
click at [478, 18] on span "Pages" at bounding box center [471, 18] width 24 height 7
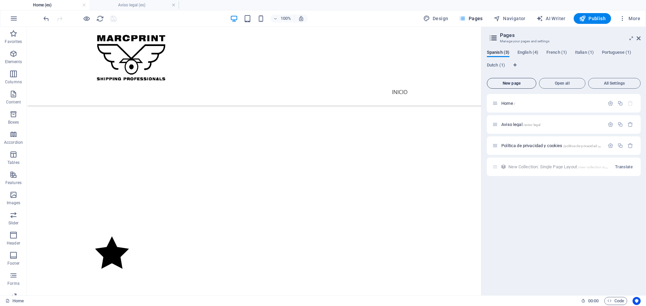
click at [512, 82] on span "New page" at bounding box center [511, 83] width 43 height 4
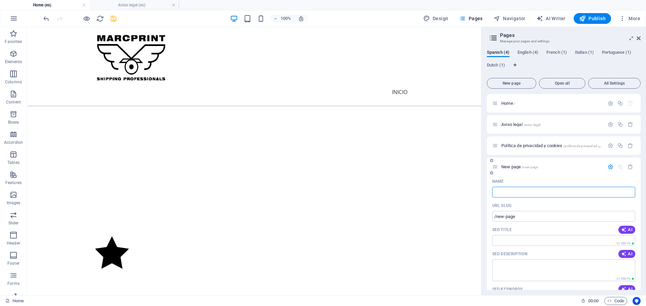
type input "/"
type input "P"
type input "/p"
type input "P"
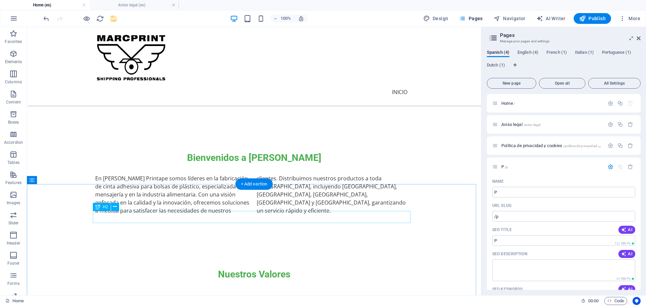
scroll to position [471, 0]
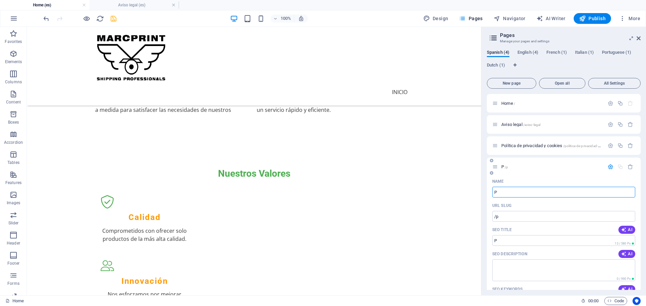
click at [503, 194] on input "P" at bounding box center [563, 192] width 143 height 11
type input "Remo"
type input "/remo"
type input "Remo"
type input "Removible"
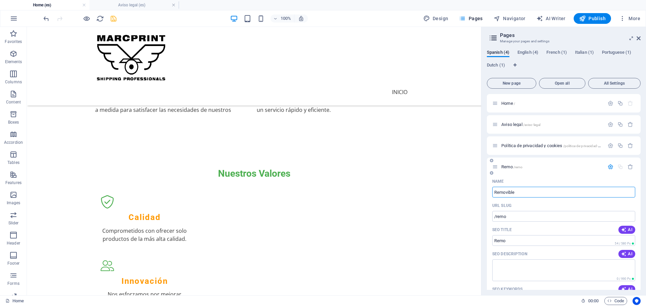
type input "/removible"
type input "Removible"
drag, startPoint x: 543, startPoint y: 219, endPoint x: 466, endPoint y: 194, distance: 81.5
type input "Cinta"
type input "/cinta"
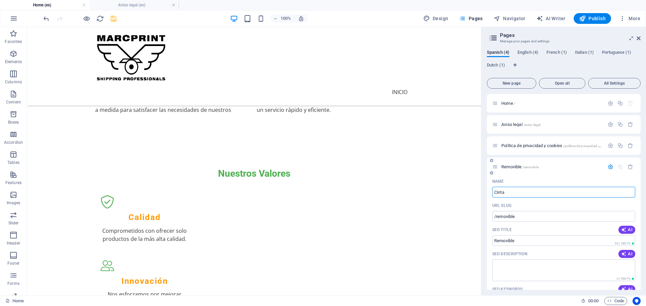
type input "Cinta"
type input "Cinta Removible"
type input "/cinta-removible"
type input "Cinta Removible"
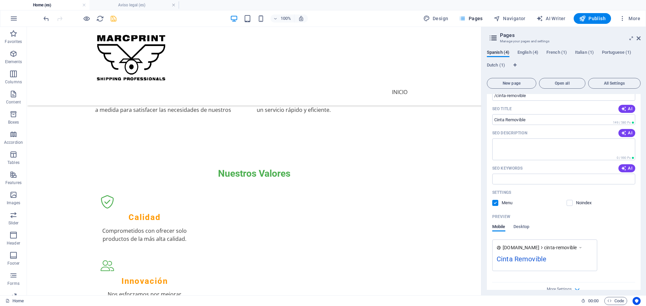
scroll to position [135, 0]
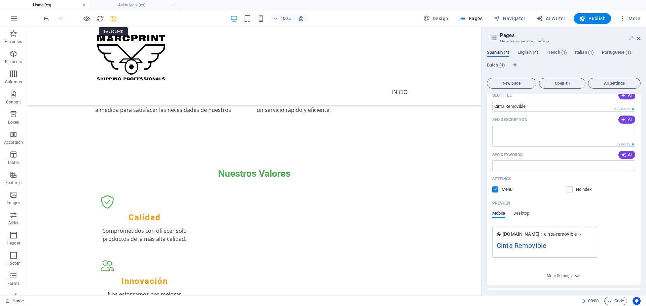
type input "Cinta Removible"
click at [114, 19] on icon "save" at bounding box center [114, 19] width 8 height 8
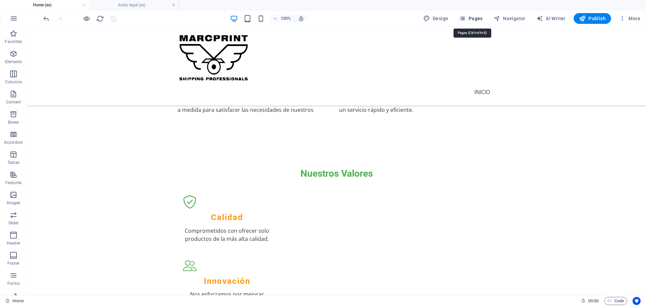
click at [471, 18] on span "Pages" at bounding box center [471, 18] width 24 height 7
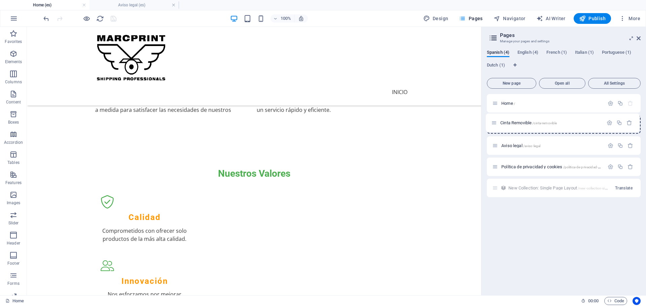
drag, startPoint x: 495, startPoint y: 165, endPoint x: 494, endPoint y: 119, distance: 46.1
click at [494, 119] on div "Home / Aviso legal /aviso-legal Política de privacidad y cookies /politica-de-p…" at bounding box center [564, 145] width 154 height 103
click at [611, 122] on icon "button" at bounding box center [610, 125] width 6 height 6
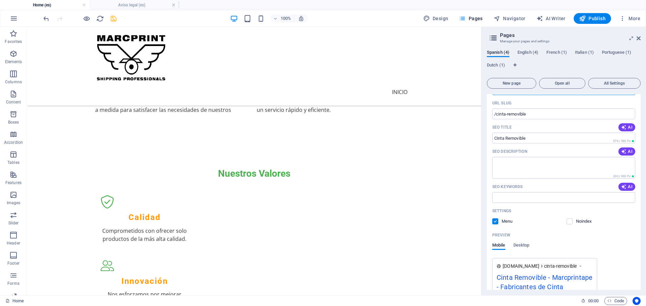
scroll to position [67, 0]
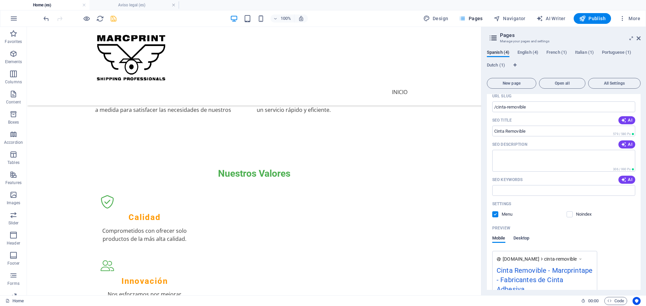
click at [521, 237] on span "Desktop" at bounding box center [521, 238] width 16 height 9
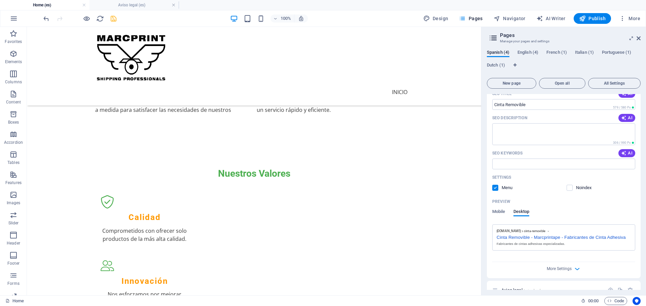
scroll to position [101, 0]
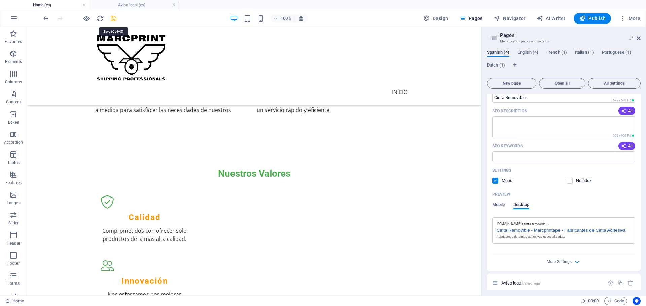
click at [113, 19] on icon "save" at bounding box center [114, 19] width 8 height 8
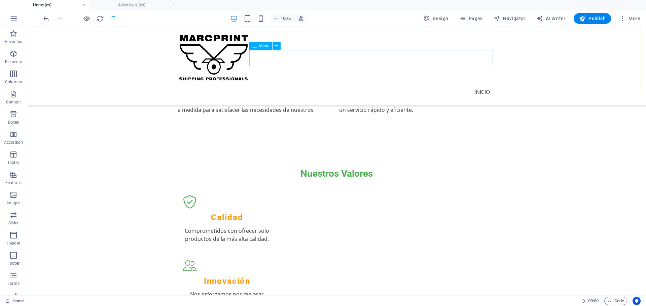
click at [481, 84] on nav "Inicio" at bounding box center [337, 92] width 318 height 16
select select
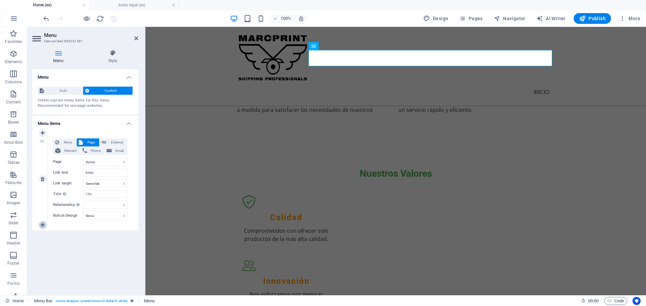
click at [43, 225] on icon at bounding box center [43, 225] width 4 height 5
select select
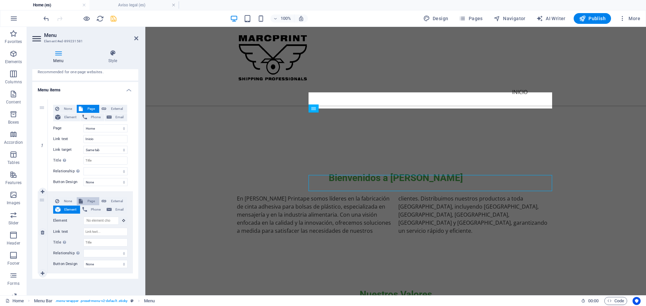
scroll to position [346, 0]
click at [86, 199] on span "Page" at bounding box center [91, 201] width 12 height 8
select select
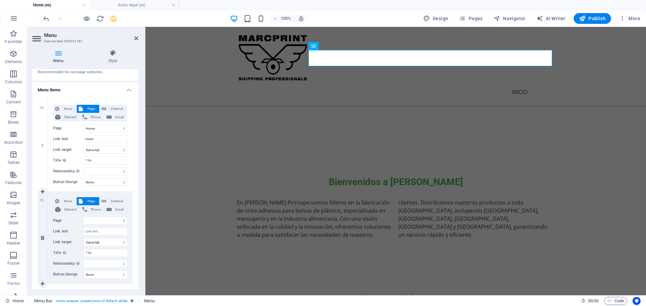
click at [104, 216] on div "None Page External Element Phone Email Page Home Cinta Removible Aviso legal Po…" at bounding box center [90, 232] width 74 height 71
click at [103, 220] on select "Home Cinta Removible Aviso legal Política de privacidad y cookies Home Legal No…" at bounding box center [105, 221] width 44 height 8
select select "1"
click at [83, 217] on select "Home Cinta Removible Aviso legal Política de privacidad y cookies Home Legal No…" at bounding box center [105, 221] width 44 height 8
select select
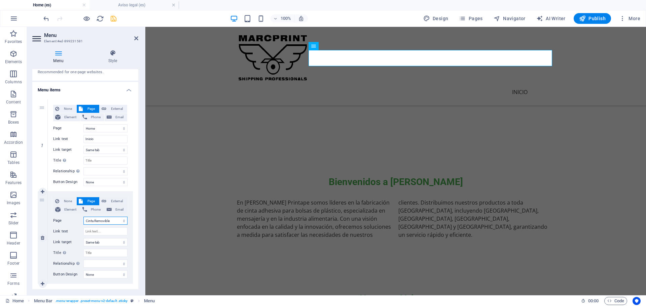
select select
click at [101, 232] on input "Link text" at bounding box center [105, 232] width 44 height 8
select select
type input "Cinta Removible"
select select
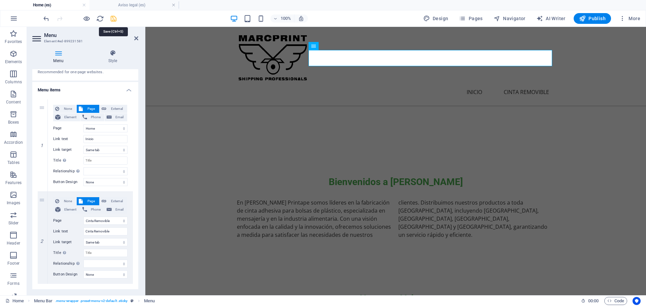
click at [112, 17] on icon "save" at bounding box center [114, 19] width 8 height 8
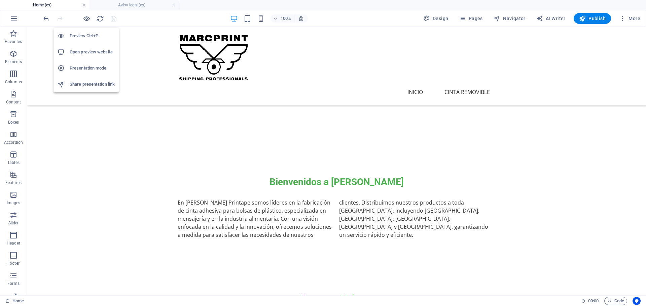
click at [85, 53] on h6 "Open preview website" at bounding box center [92, 52] width 45 height 8
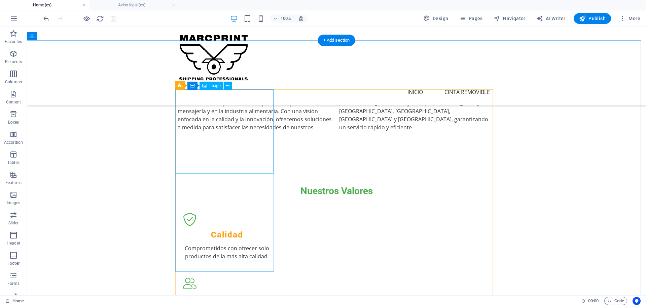
scroll to position [447, 0]
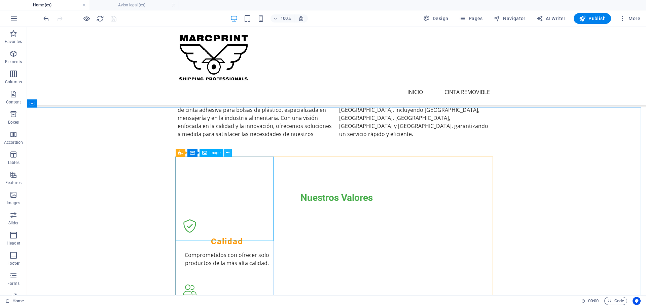
click at [229, 153] on icon at bounding box center [228, 153] width 4 height 7
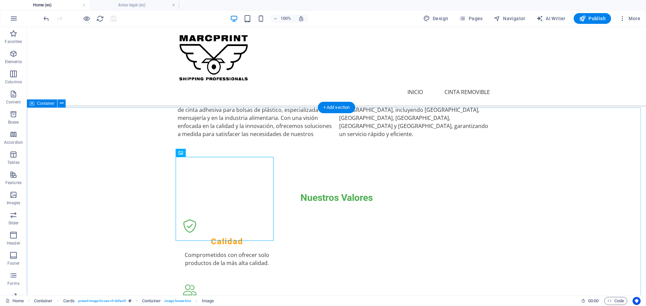
select select "vw"
select select "px"
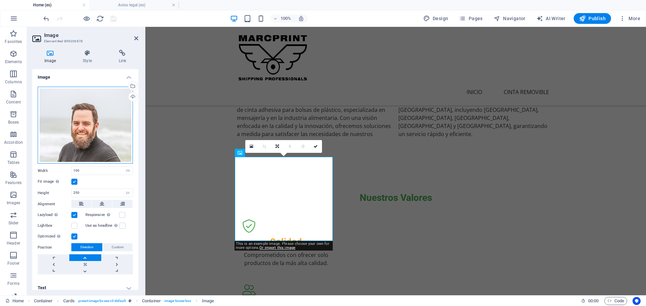
click at [79, 130] on div "Drag files here, click to choose files or select files from Files or our free s…" at bounding box center [85, 125] width 95 height 77
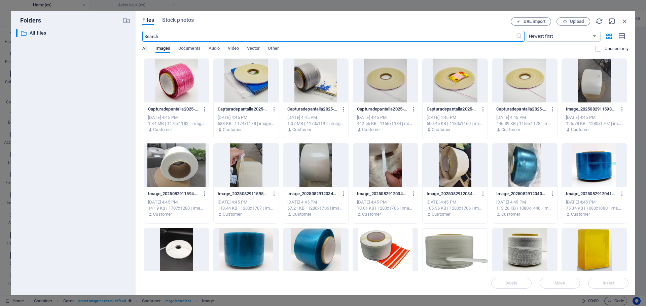
click at [511, 252] on div at bounding box center [524, 250] width 65 height 44
click at [615, 286] on button "Insert" at bounding box center [608, 283] width 40 height 11
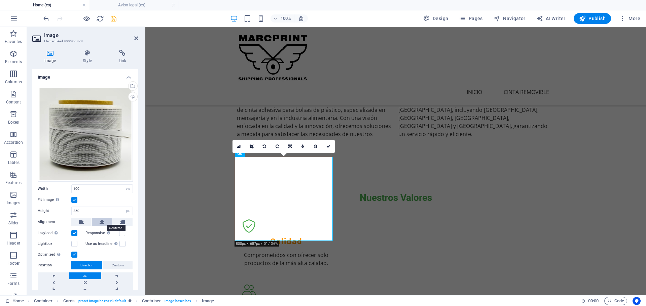
click at [98, 223] on button at bounding box center [102, 222] width 20 height 8
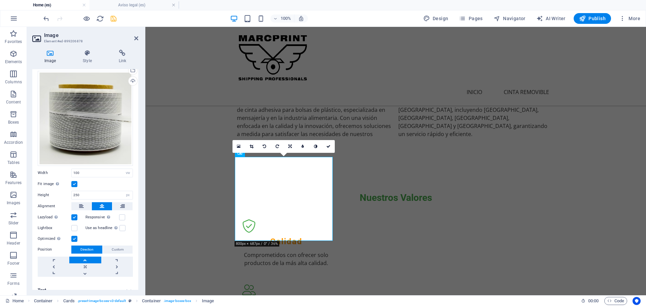
scroll to position [23, 0]
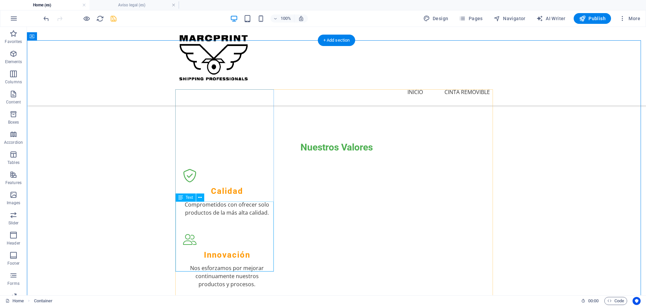
scroll to position [514, 0]
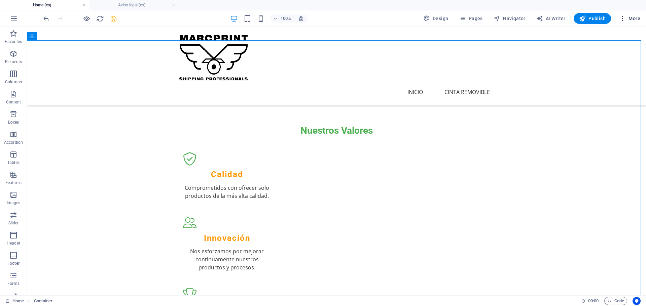
click at [623, 17] on icon "button" at bounding box center [622, 18] width 7 height 7
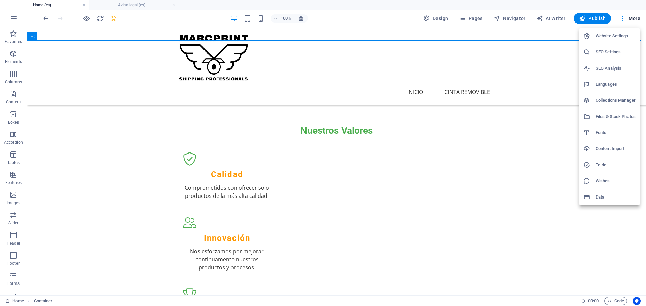
click at [435, 20] on div at bounding box center [323, 153] width 646 height 306
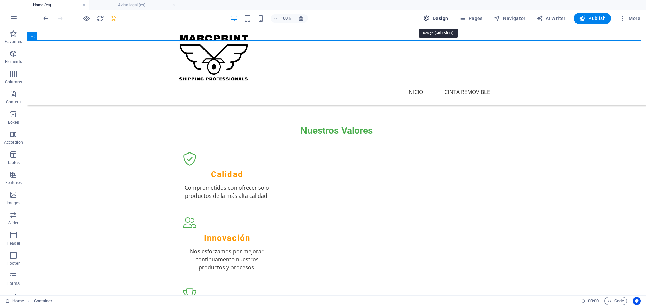
click at [437, 19] on span "Design" at bounding box center [435, 18] width 25 height 7
select select "px"
select select "200"
select select "px"
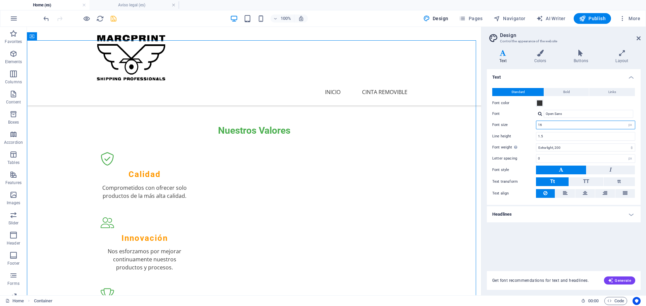
drag, startPoint x: 545, startPoint y: 125, endPoint x: 525, endPoint y: 124, distance: 20.2
click at [525, 124] on div "Font size 16 rem px" at bounding box center [563, 125] width 143 height 9
type input "15"
click at [553, 137] on input "1.5" at bounding box center [585, 137] width 99 height 8
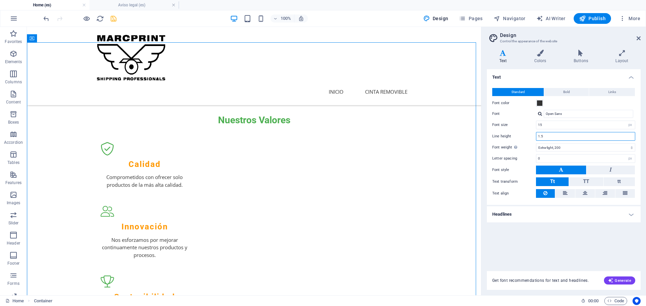
scroll to position [512, 0]
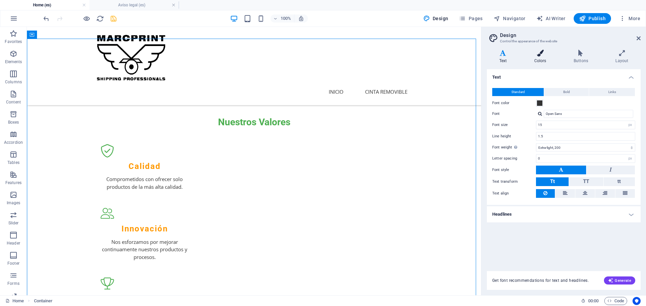
click at [538, 59] on h4 "Colors" at bounding box center [541, 57] width 39 height 14
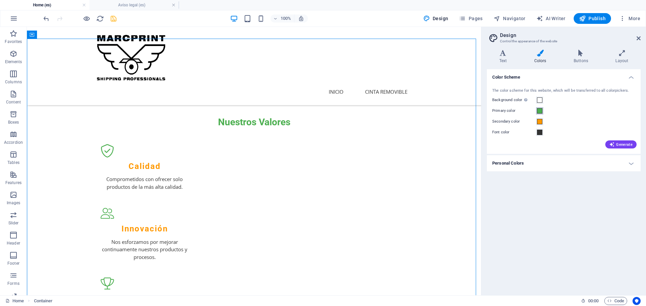
click at [540, 111] on span at bounding box center [539, 110] width 5 height 5
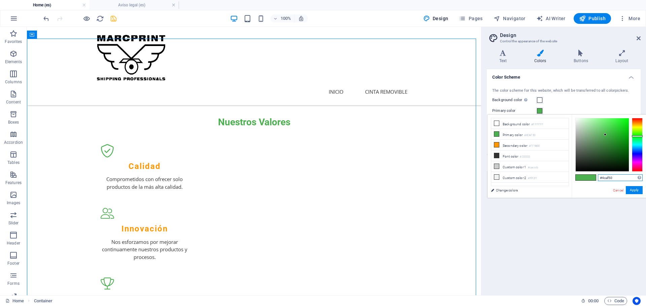
drag, startPoint x: 614, startPoint y: 178, endPoint x: 601, endPoint y: 178, distance: 13.5
click at [601, 178] on input "#4caf50" at bounding box center [620, 178] width 45 height 7
click at [618, 190] on link "Cancel" at bounding box center [618, 190] width 12 height 5
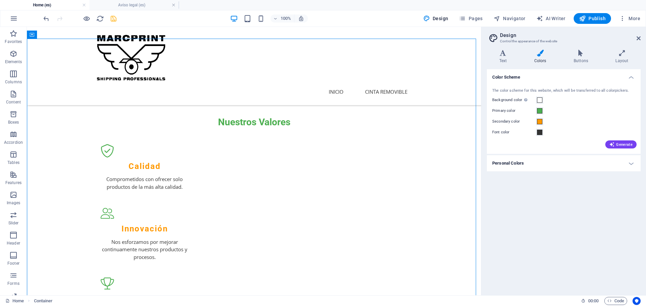
click at [525, 162] on h4 "Personal Colors" at bounding box center [564, 163] width 154 height 16
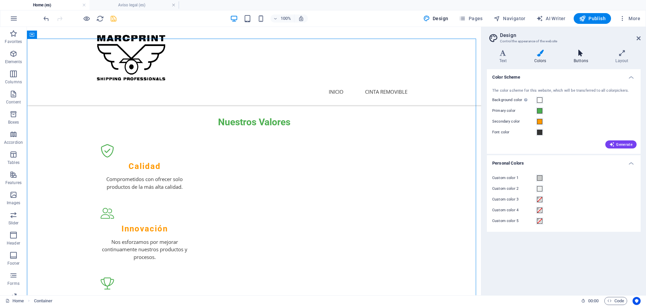
click at [581, 55] on icon at bounding box center [580, 53] width 39 height 7
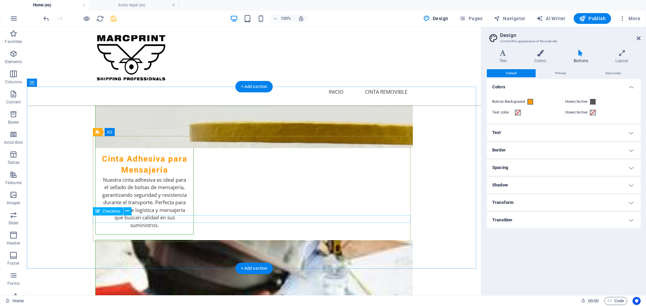
scroll to position [854, 0]
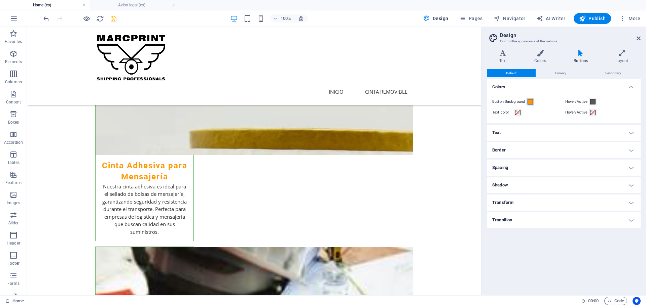
click at [529, 103] on span at bounding box center [529, 101] width 5 height 5
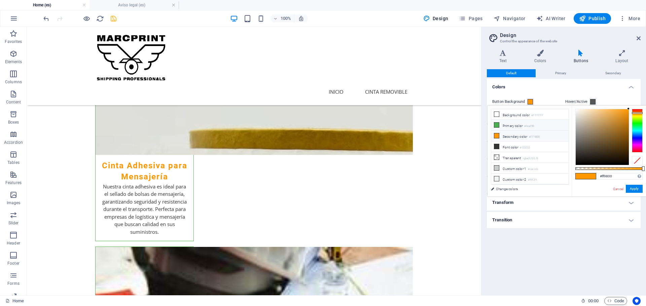
click at [517, 125] on li "Primary color #4caf50" at bounding box center [529, 125] width 77 height 11
type input "#4caf50"
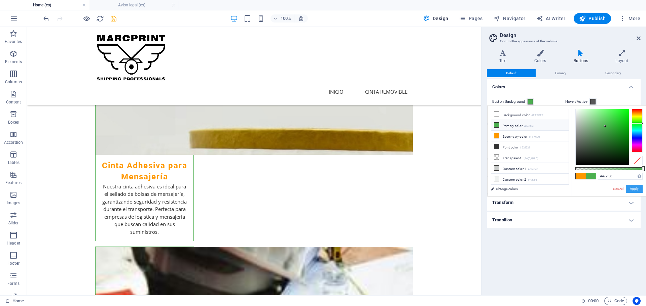
click at [636, 190] on button "Apply" at bounding box center [634, 189] width 17 height 8
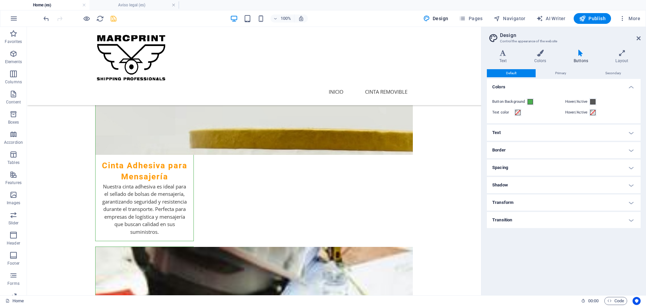
click at [538, 132] on h4 "Text" at bounding box center [564, 133] width 154 height 16
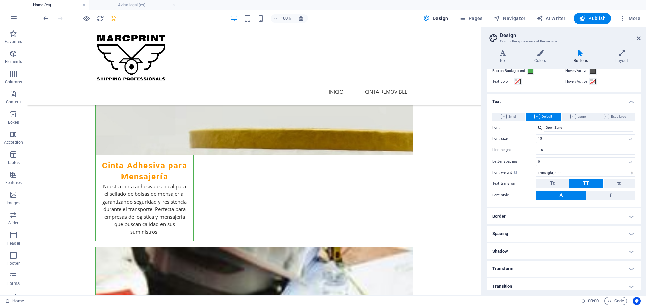
scroll to position [35, 0]
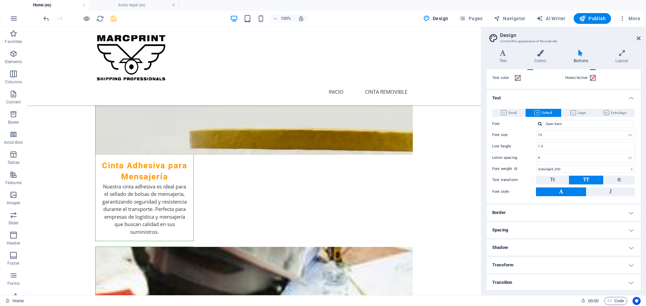
click at [536, 211] on h4 "Border" at bounding box center [564, 213] width 154 height 16
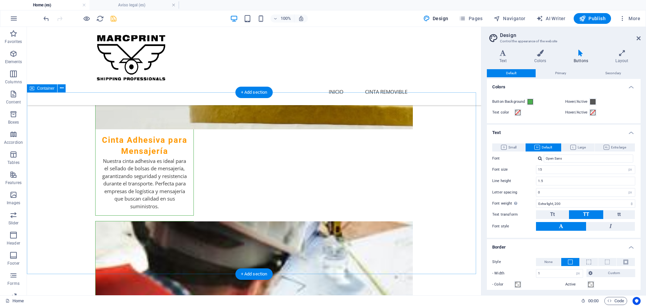
scroll to position [888, 0]
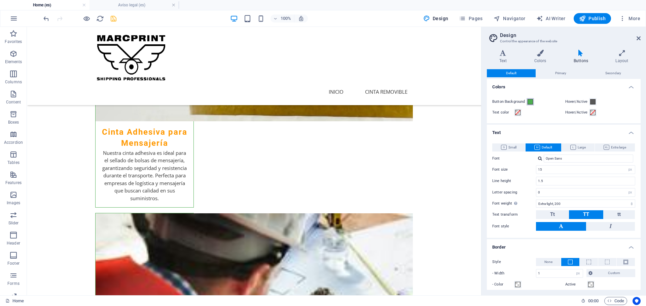
click at [530, 100] on span at bounding box center [529, 101] width 5 height 5
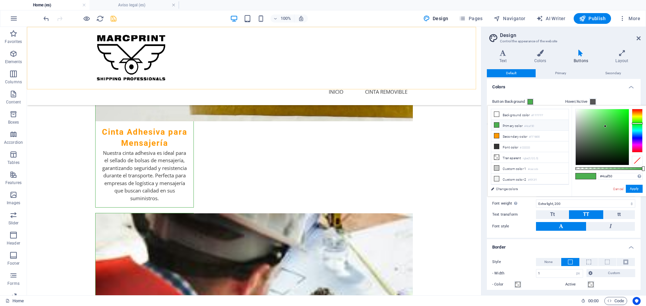
click at [444, 70] on div "Menu Inicio Cinta Removible" at bounding box center [254, 66] width 454 height 78
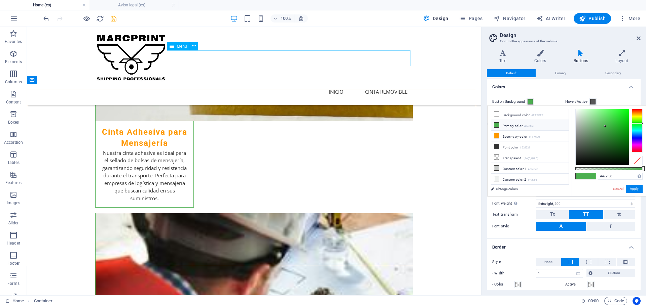
click at [384, 84] on nav "Inicio Cinta Removible" at bounding box center [254, 92] width 318 height 16
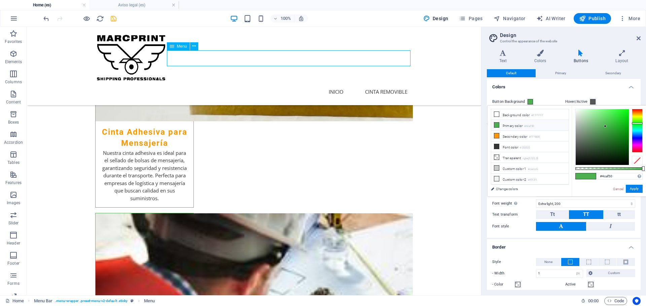
click at [384, 84] on nav "Inicio Cinta Removible" at bounding box center [254, 92] width 318 height 16
select select
select select "1"
select select
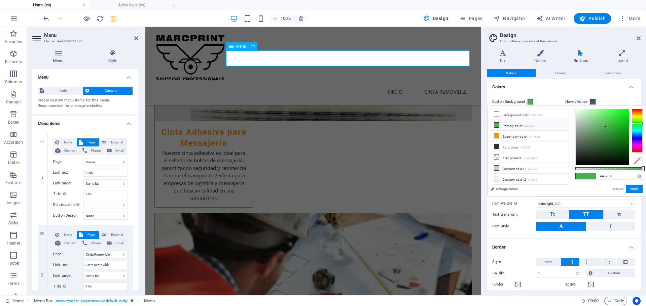
click at [393, 84] on nav "Inicio Cinta Removible" at bounding box center [313, 92] width 318 height 16
click at [356, 42] on div "Menu Inicio Cinta Removible" at bounding box center [313, 66] width 336 height 78
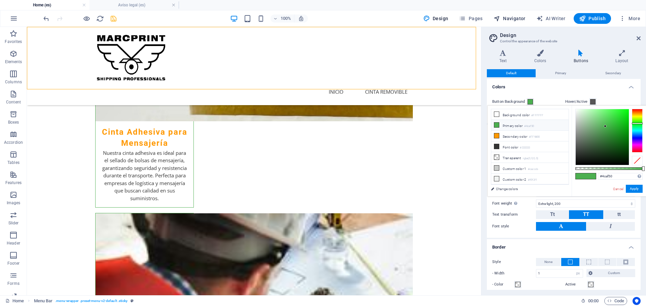
click at [506, 20] on span "Navigator" at bounding box center [509, 18] width 32 height 7
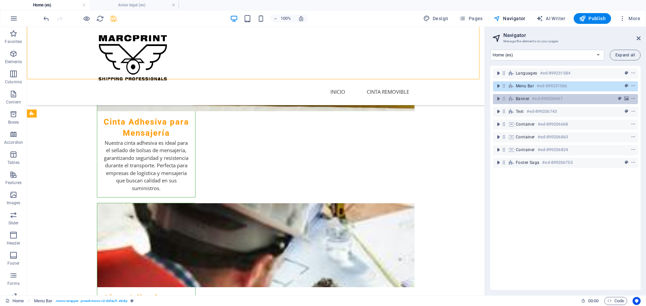
scroll to position [854, 0]
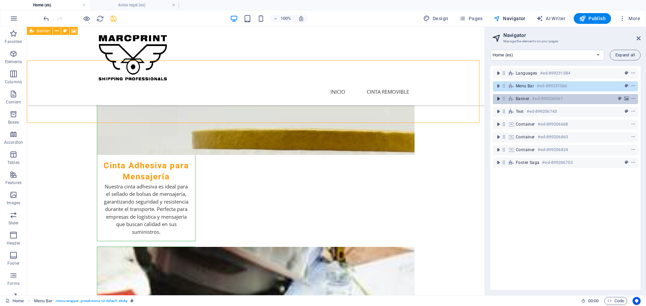
click at [498, 98] on icon "toggle-expand" at bounding box center [498, 99] width 7 height 7
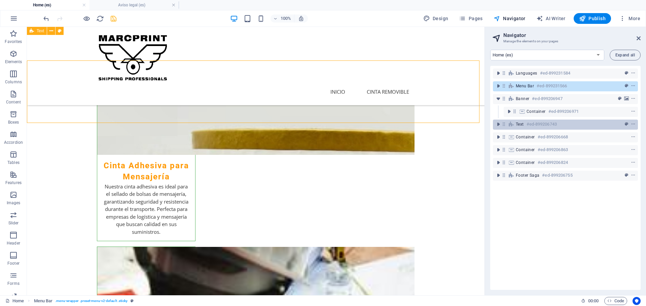
click at [515, 126] on div "Text #ed-899206743" at bounding box center [565, 125] width 145 height 10
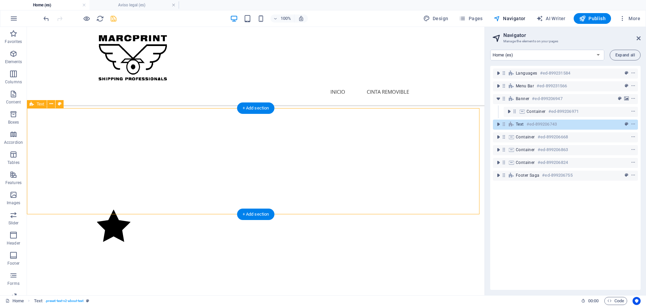
click at [517, 125] on span "Text" at bounding box center [520, 124] width 8 height 5
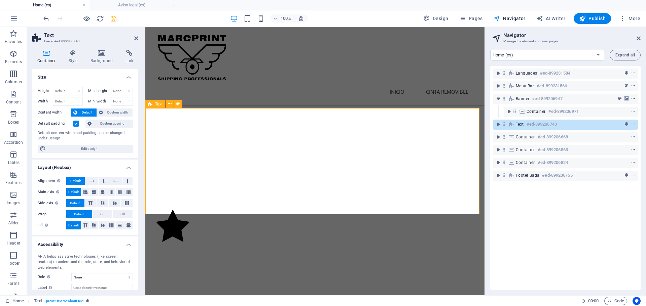
click at [494, 199] on div "Languages #ed-899231584 Menu Bar #ed-899231566 Banner #ed-899206947 Container #…" at bounding box center [565, 178] width 150 height 224
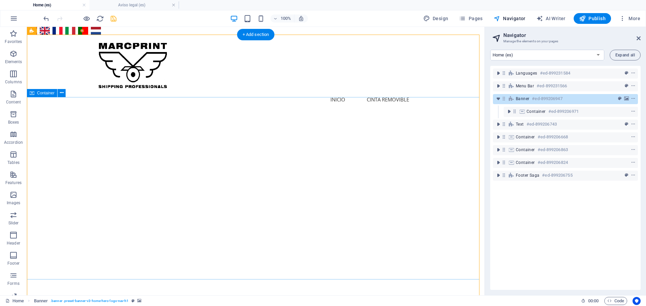
scroll to position [0, 0]
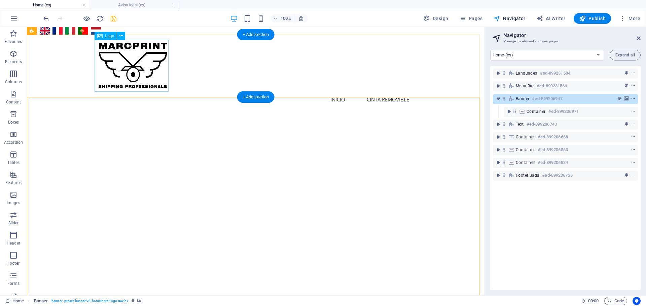
click at [120, 65] on div at bounding box center [256, 66] width 318 height 52
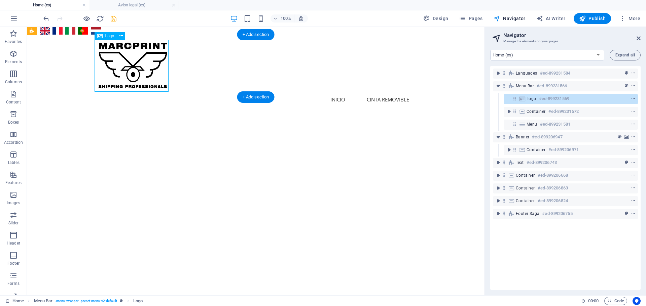
click at [120, 65] on div at bounding box center [256, 66] width 318 height 52
select select "px"
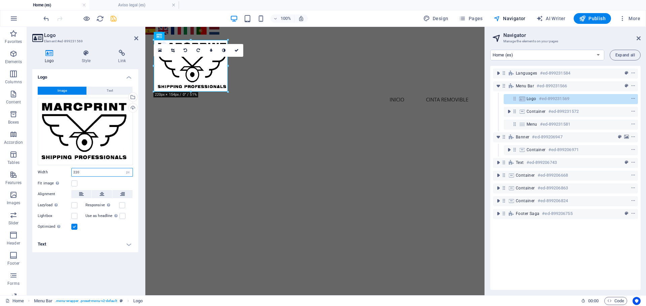
click at [86, 174] on input "220" at bounding box center [102, 173] width 61 height 8
type input "2"
type input "120"
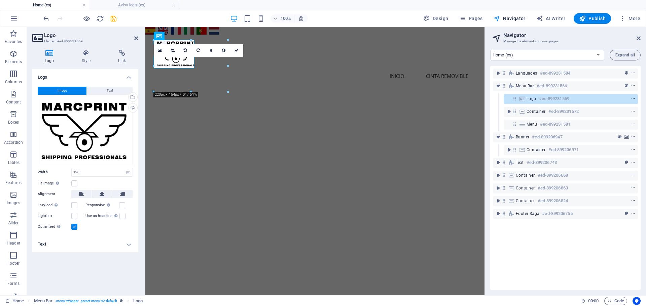
click at [115, 20] on icon "save" at bounding box center [114, 19] width 8 height 8
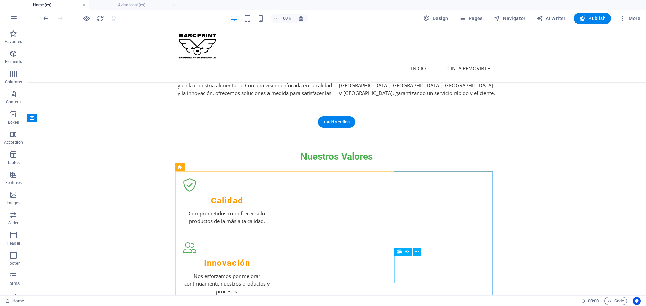
scroll to position [505, 0]
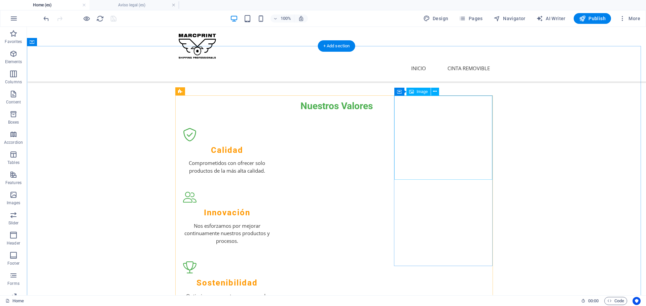
select select "vw"
select select "px"
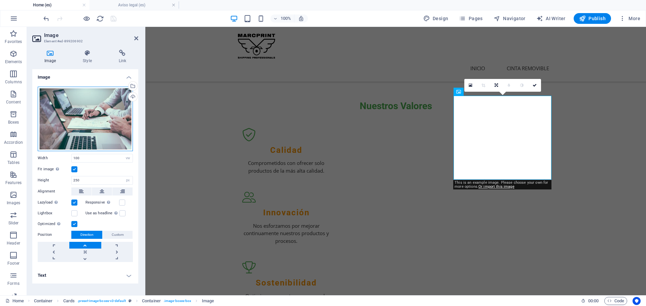
click at [75, 118] on div "Drag files here, click to choose files or select files from Files or our free s…" at bounding box center [85, 119] width 95 height 65
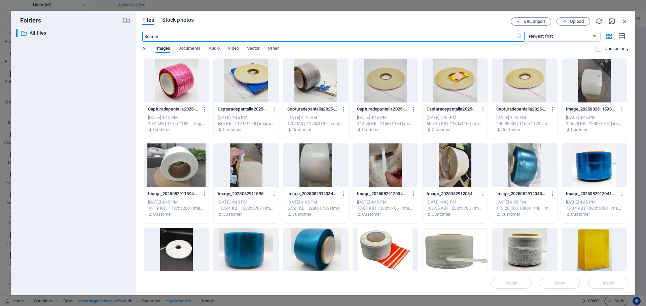
click at [182, 22] on span "Stock photos" at bounding box center [178, 20] width 32 height 8
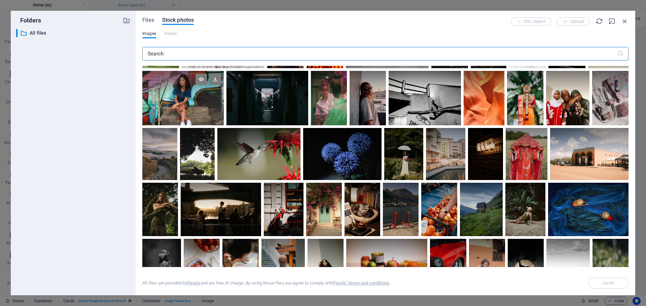
scroll to position [67, 0]
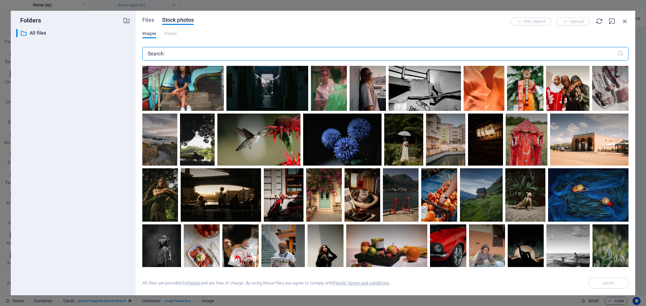
click at [169, 58] on input "text" at bounding box center [379, 53] width 475 height 13
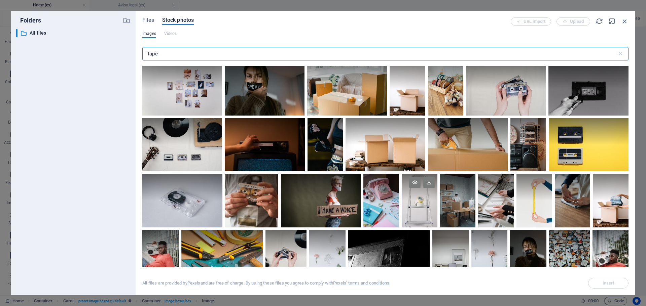
scroll to position [404, 0]
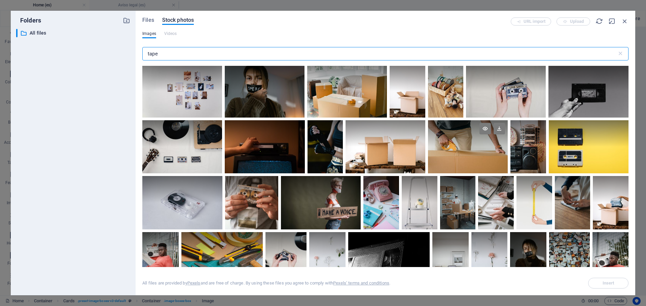
type input "tape"
click at [459, 147] on div at bounding box center [468, 146] width 80 height 53
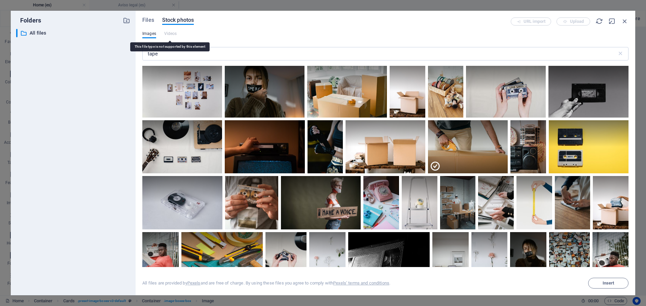
click at [220, 35] on div "Images Videos" at bounding box center [385, 37] width 486 height 13
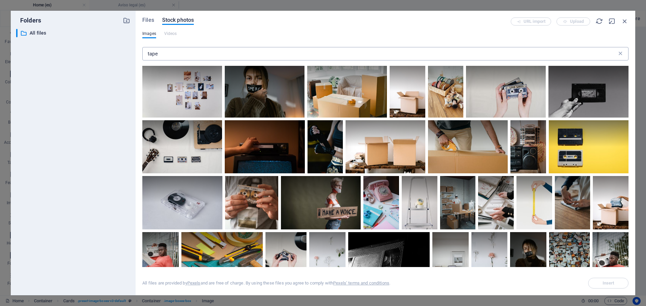
click at [622, 55] on icon at bounding box center [620, 53] width 7 height 7
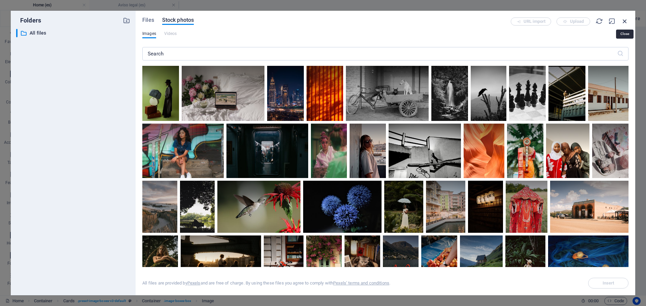
click at [624, 21] on icon "button" at bounding box center [624, 20] width 7 height 7
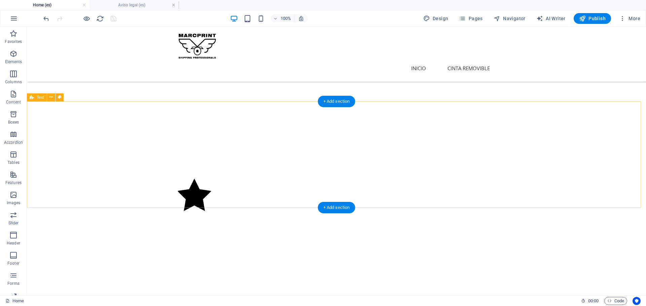
scroll to position [202, 0]
click at [38, 97] on span "Text" at bounding box center [40, 98] width 7 height 4
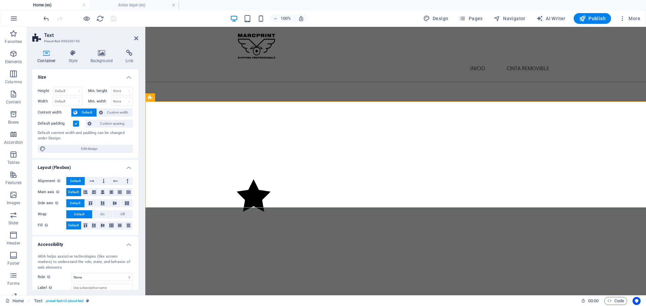
click at [38, 97] on div "Height Default px rem % vh vw" at bounding box center [62, 92] width 48 height 10
click at [99, 52] on icon at bounding box center [101, 53] width 33 height 7
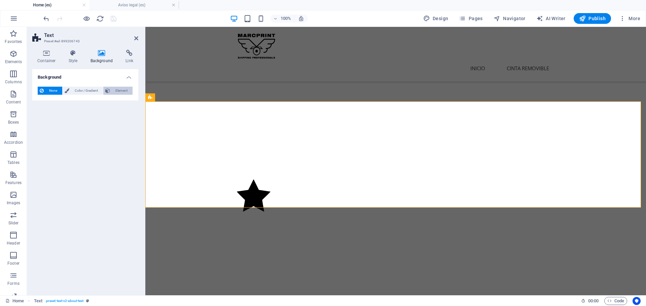
click at [116, 90] on span "Element" at bounding box center [121, 91] width 19 height 8
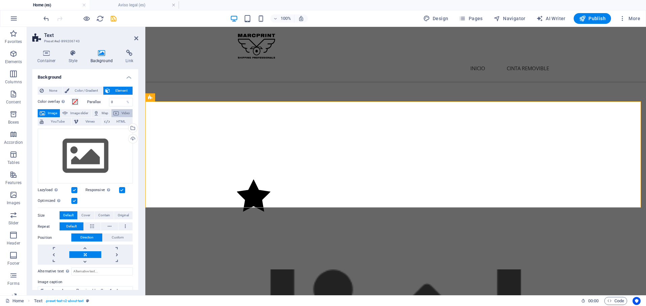
click at [119, 112] on button "Video" at bounding box center [121, 113] width 21 height 8
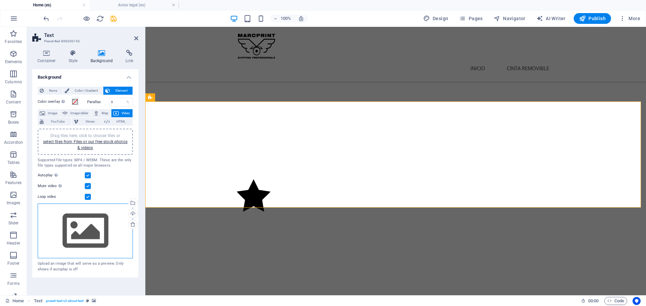
click at [72, 226] on div "Drag files here, click to choose files or select files from Files or our free s…" at bounding box center [85, 231] width 95 height 55
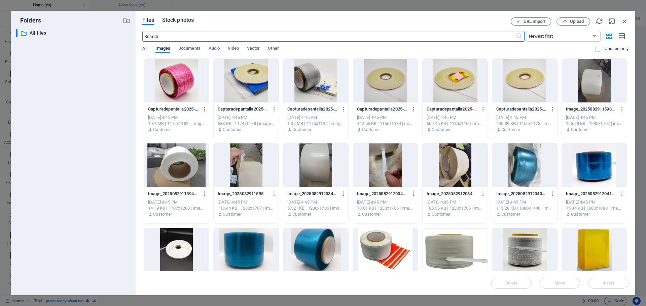
click at [183, 23] on span "Stock photos" at bounding box center [178, 20] width 32 height 8
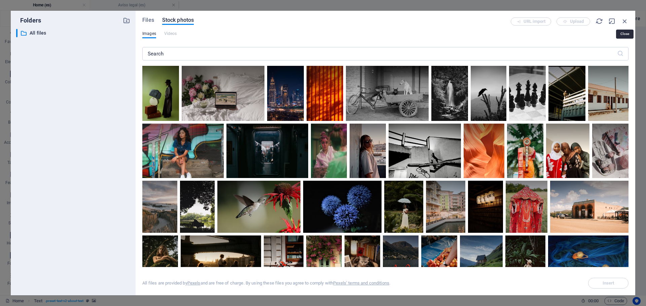
click at [623, 21] on icon "button" at bounding box center [624, 20] width 7 height 7
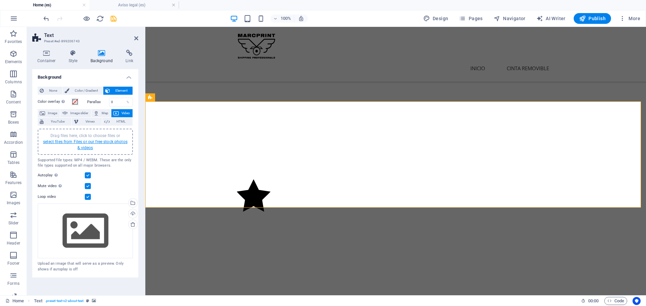
click at [85, 146] on link "select files from Files or our free stock photos & videos" at bounding box center [85, 145] width 84 height 11
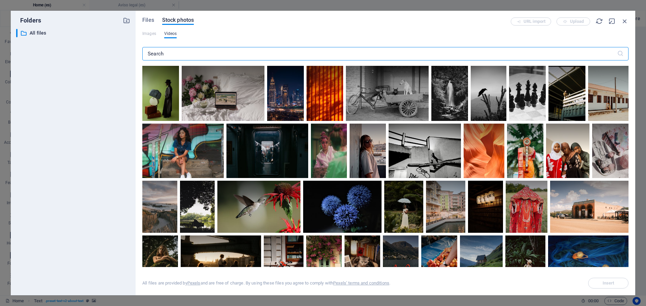
click at [166, 34] on span "Videos" at bounding box center [170, 34] width 13 height 8
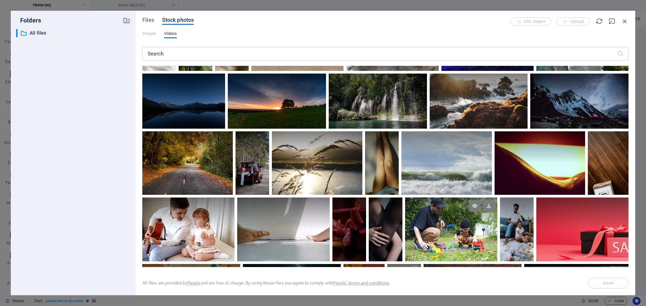
scroll to position [101, 0]
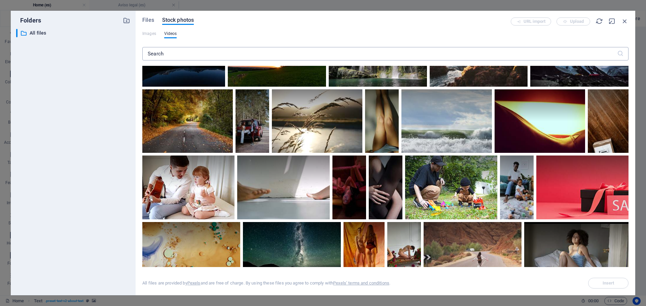
click at [194, 55] on input "text" at bounding box center [379, 53] width 475 height 13
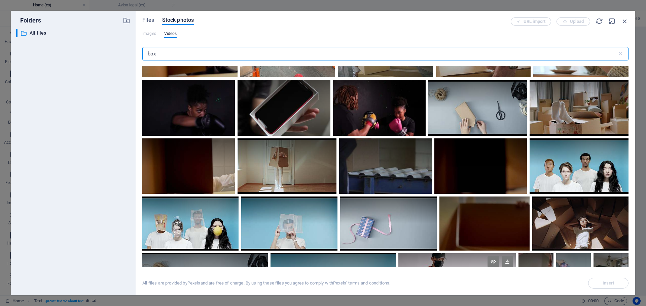
scroll to position [0, 0]
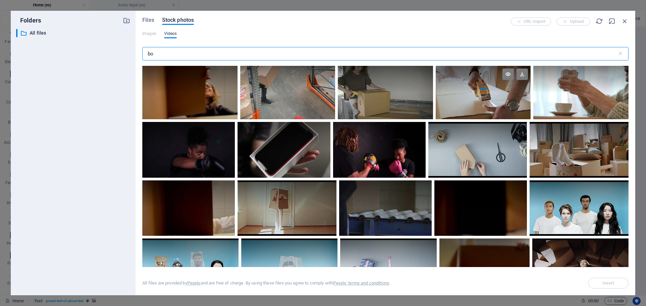
type input "b"
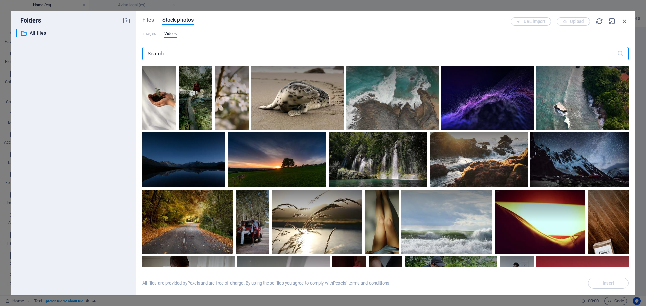
click at [474, 104] on div at bounding box center [487, 98] width 92 height 64
click at [170, 56] on input "text" at bounding box center [379, 53] width 475 height 13
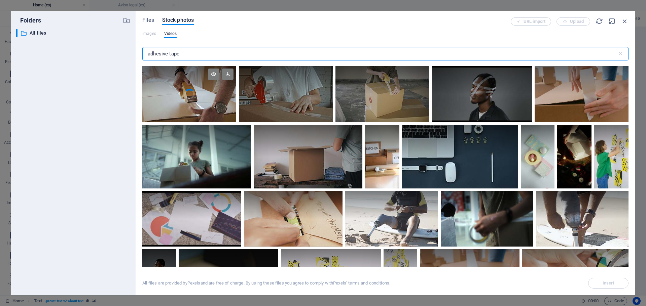
type input "adhesive tape"
click at [187, 93] on div at bounding box center [189, 80] width 94 height 28
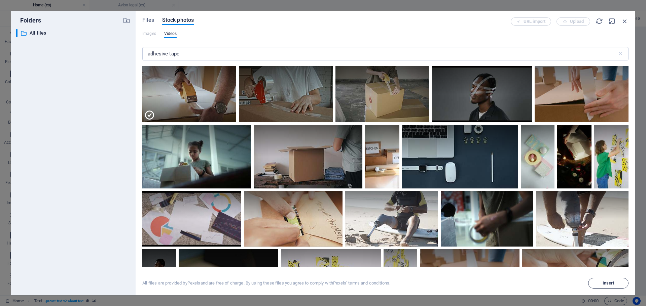
click at [613, 285] on span "Insert" at bounding box center [608, 284] width 12 height 4
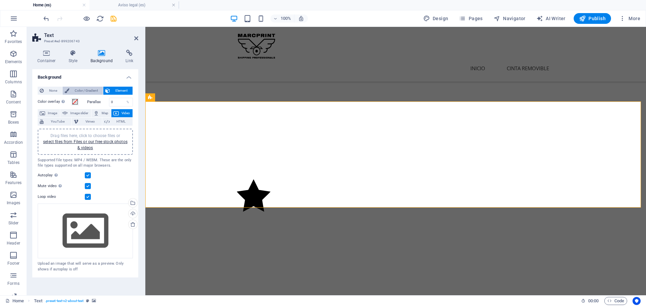
click at [77, 88] on span "Color / Gradient" at bounding box center [86, 91] width 30 height 8
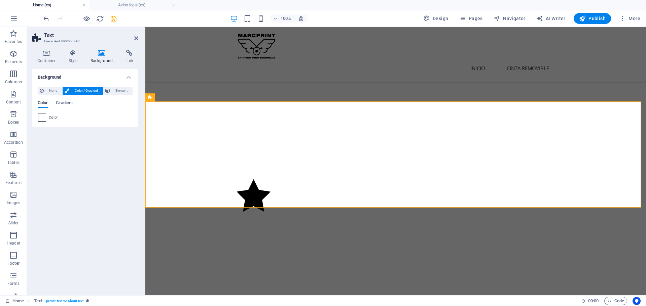
click at [40, 118] on span at bounding box center [41, 117] width 7 height 7
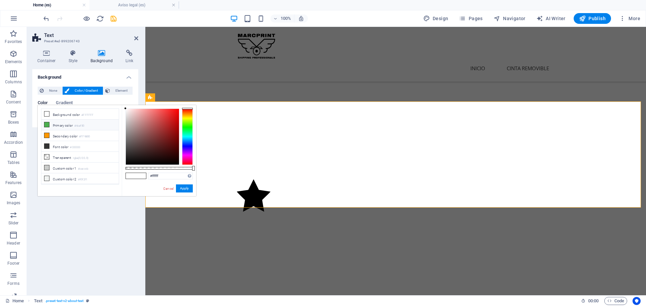
click at [64, 127] on li "Primary color #4caf50" at bounding box center [79, 125] width 77 height 11
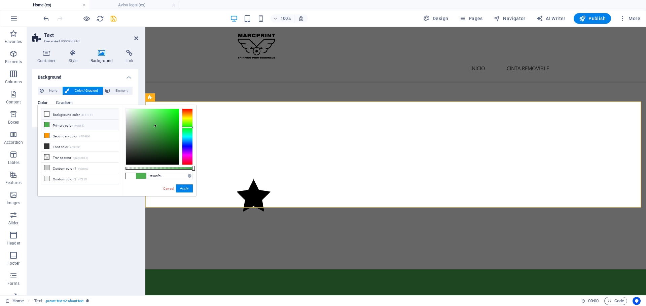
click at [62, 115] on li "Background color #FFFFFF" at bounding box center [79, 114] width 77 height 11
type input "#ffffff"
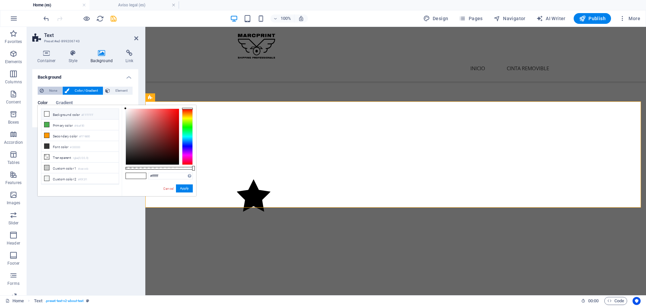
click at [47, 89] on span "None" at bounding box center [53, 91] width 14 height 8
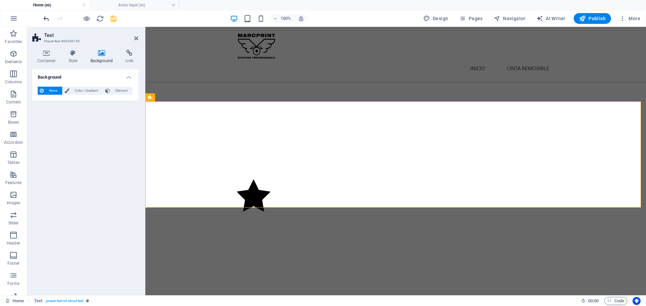
click at [44, 19] on icon "undo" at bounding box center [46, 19] width 8 height 8
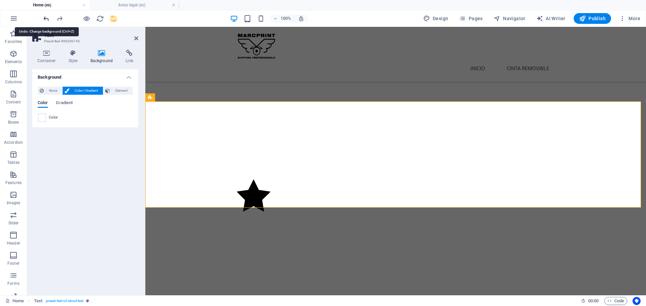
click at [44, 19] on icon "undo" at bounding box center [46, 19] width 8 height 8
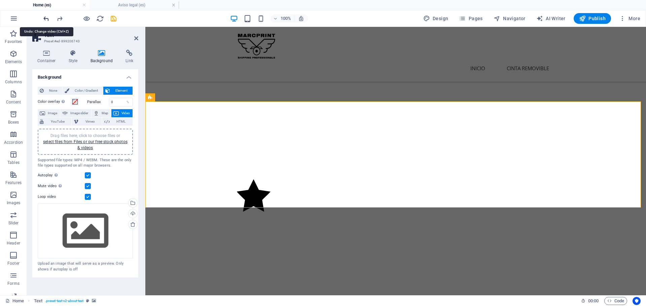
click at [44, 19] on icon "undo" at bounding box center [46, 19] width 8 height 8
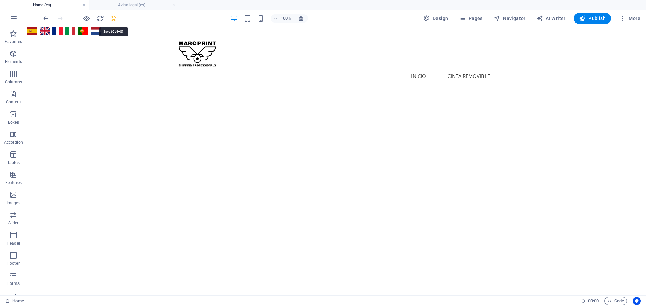
click at [110, 17] on icon "save" at bounding box center [114, 19] width 8 height 8
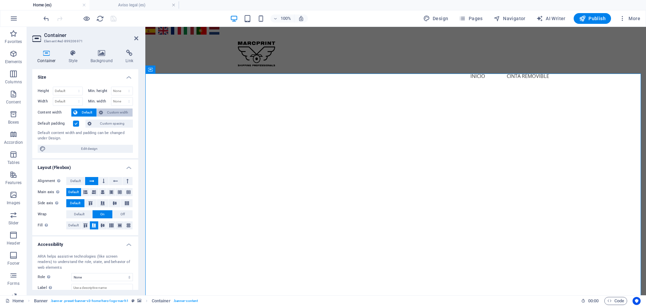
click at [113, 114] on span "Custom width" at bounding box center [118, 113] width 26 height 8
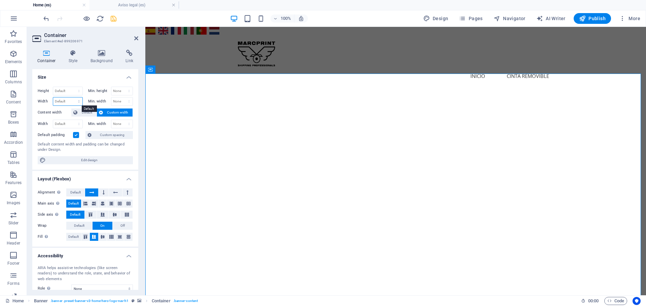
click at [58, 103] on select "Default px rem % em vh vw" at bounding box center [67, 102] width 29 height 8
click at [60, 101] on select "Default px rem % em vh vw" at bounding box center [67, 102] width 29 height 8
select select "px"
click at [72, 98] on select "Default px rem % em vh vw" at bounding box center [67, 102] width 29 height 8
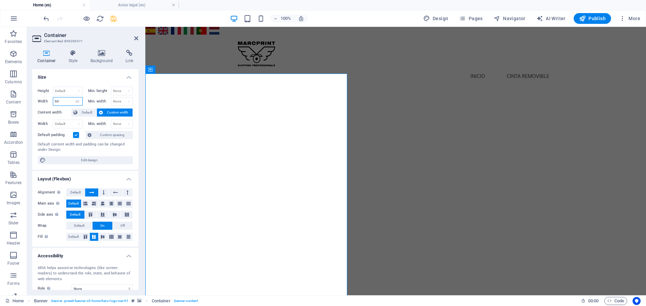
type input "6"
click at [76, 102] on select "Default px rem % em vh vw" at bounding box center [77, 102] width 9 height 8
click at [73, 98] on select "Default px rem % em vh vw" at bounding box center [77, 102] width 9 height 8
select select "DISABLED_OPTION_VALUE"
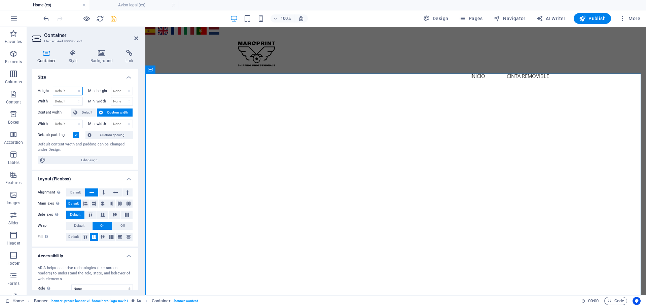
click at [66, 91] on select "Default px rem % vh vw" at bounding box center [67, 91] width 29 height 8
select select "px"
click at [72, 87] on select "Default px rem % vh vw" at bounding box center [67, 91] width 29 height 8
type input "600"
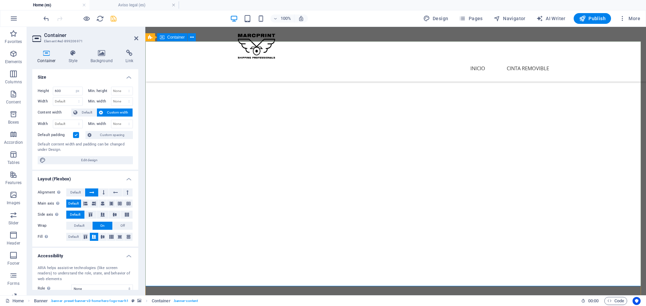
scroll to position [67, 0]
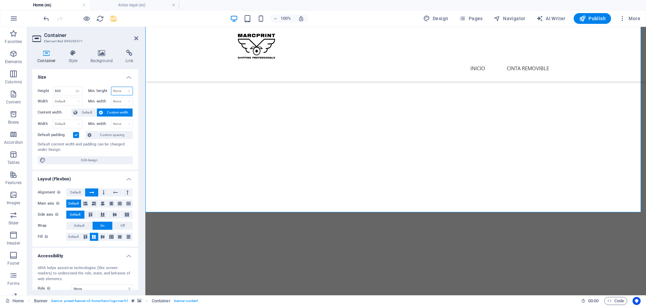
click at [119, 90] on select "None px rem % vh vw" at bounding box center [122, 91] width 22 height 8
select select "px"
click at [122, 87] on select "None px rem % vh vw" at bounding box center [122, 91] width 22 height 8
type input "0"
click at [107, 76] on h4 "Size" at bounding box center [85, 75] width 106 height 12
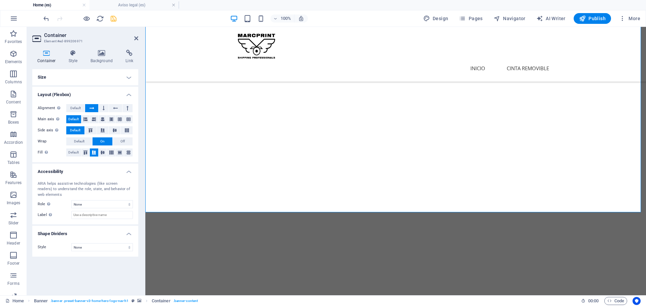
click at [46, 55] on icon at bounding box center [46, 53] width 29 height 7
click at [73, 55] on icon at bounding box center [73, 53] width 19 height 7
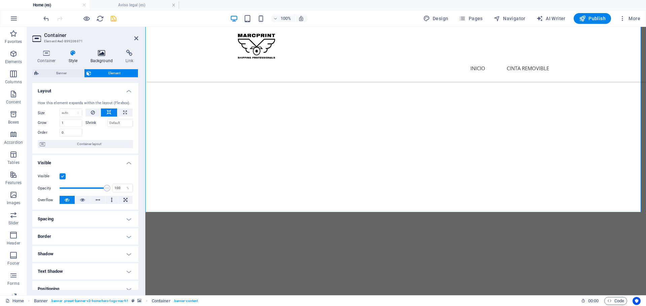
click at [100, 55] on icon at bounding box center [101, 53] width 33 height 7
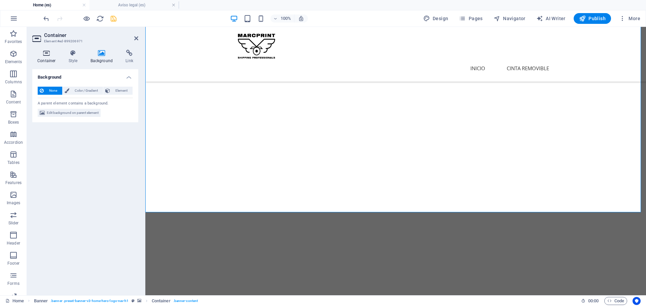
click at [40, 52] on icon at bounding box center [46, 53] width 29 height 7
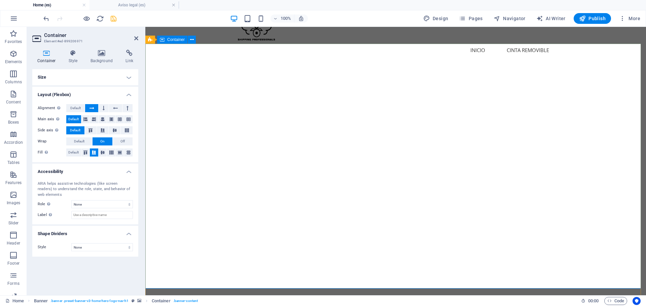
scroll to position [34, 0]
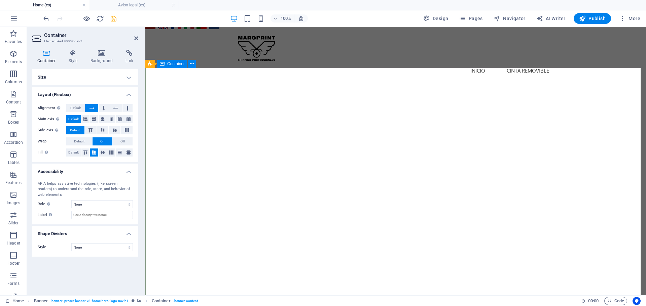
scroll to position [0, 0]
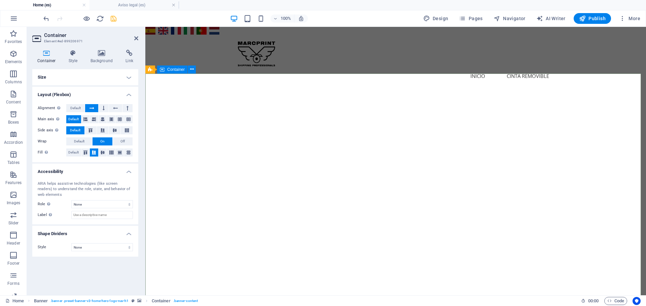
click at [168, 68] on span "Container" at bounding box center [175, 70] width 17 height 4
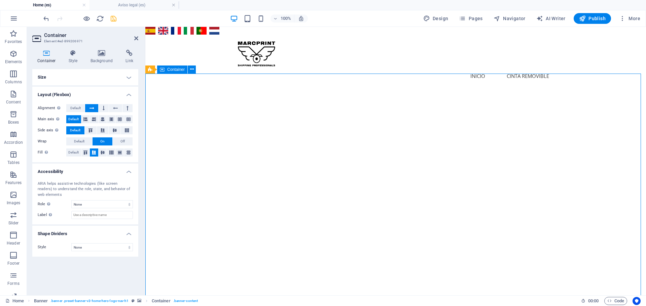
click at [168, 73] on div "Container" at bounding box center [172, 70] width 30 height 8
click at [168, 72] on div "Container" at bounding box center [172, 70] width 30 height 8
click at [73, 55] on icon at bounding box center [73, 53] width 19 height 7
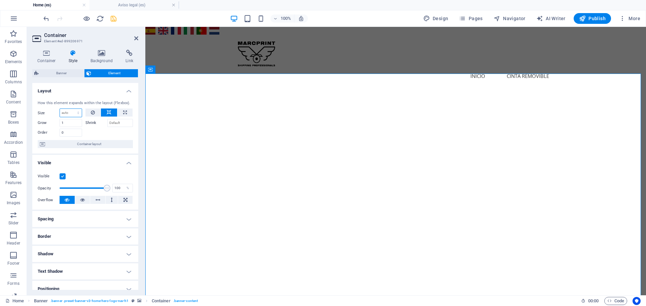
click at [71, 112] on select "Default auto px % 1/1 1/2 1/3 1/4 1/5 1/6 1/7 1/8 1/9 1/10" at bounding box center [71, 113] width 22 height 8
click at [61, 74] on span "Banner" at bounding box center [61, 73] width 41 height 8
select select "preset-banner-v3-home-hero-logo-nav-h1"
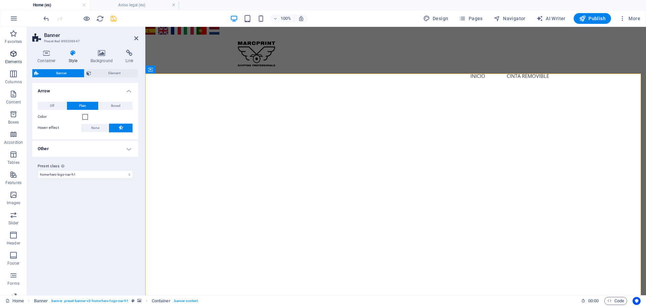
click at [14, 56] on icon "button" at bounding box center [13, 54] width 8 height 8
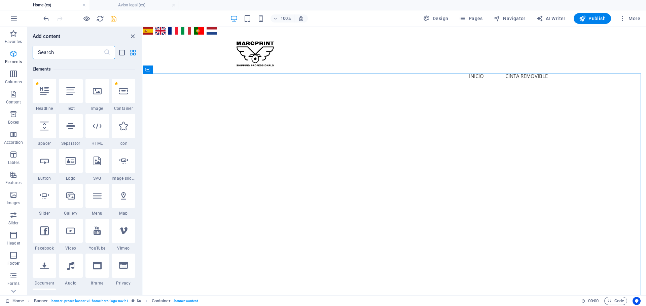
scroll to position [72, 0]
click at [50, 54] on input "text" at bounding box center [68, 52] width 71 height 13
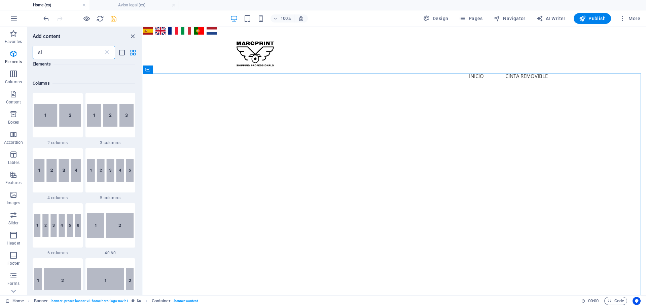
scroll to position [0, 0]
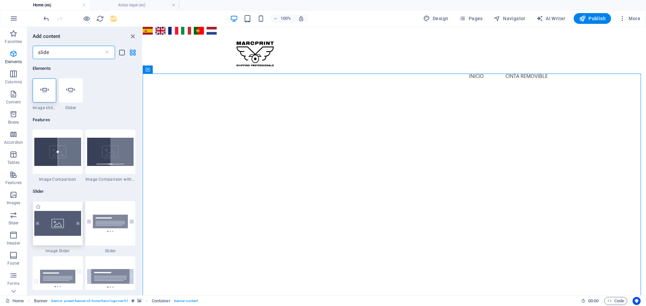
type input "slide"
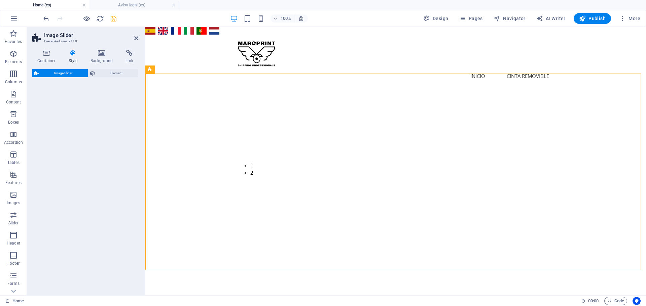
select select "rem"
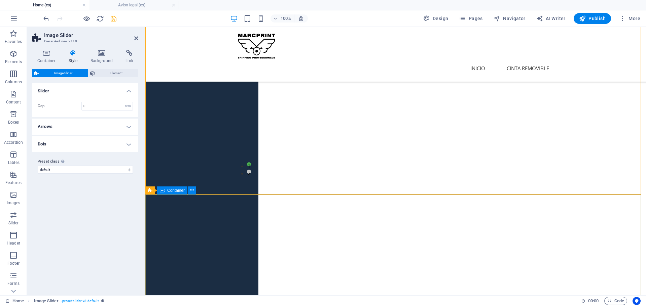
scroll to position [67, 0]
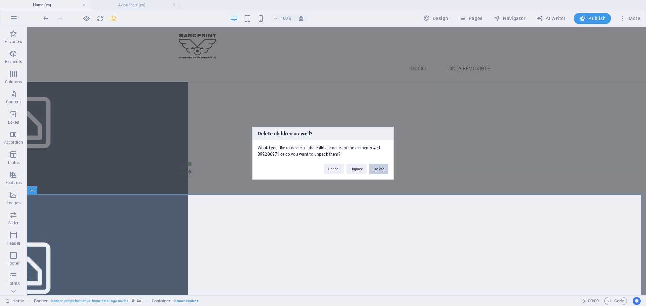
click at [383, 169] on button "Delete" at bounding box center [378, 169] width 19 height 10
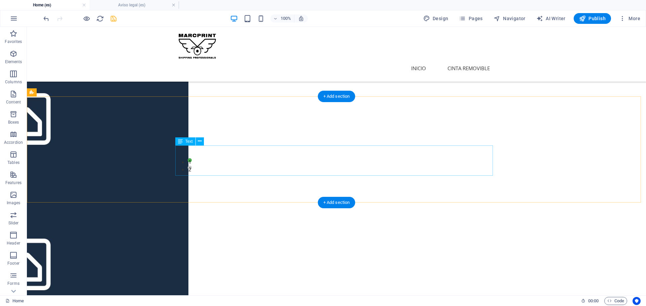
scroll to position [0, 0]
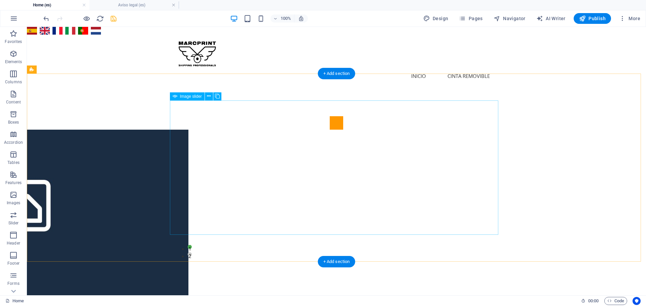
click at [185, 97] on span "Image slider" at bounding box center [191, 97] width 22 height 4
select select "px"
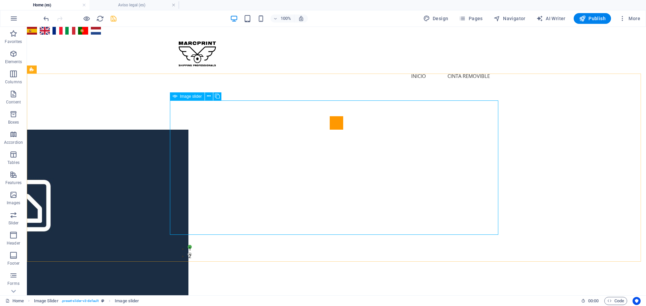
select select "ms"
select select "s"
select select "progressive"
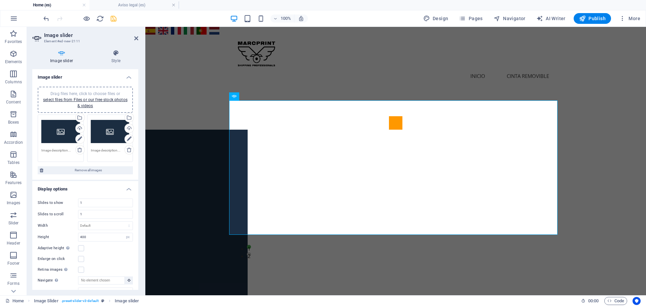
click at [55, 136] on div "Drag files here, click to choose files or select files from Files or our free s…" at bounding box center [60, 131] width 39 height 27
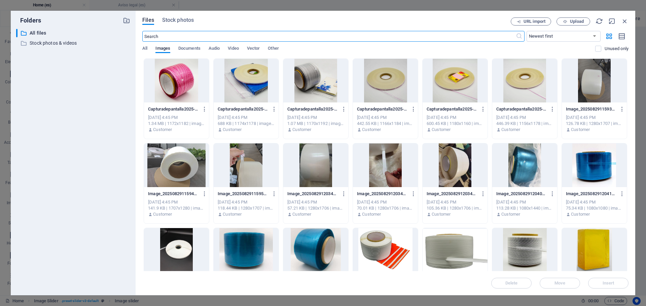
click at [587, 171] on div at bounding box center [594, 166] width 65 height 44
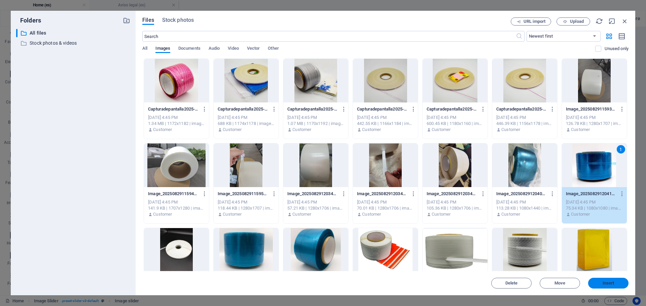
click at [606, 284] on span "Insert" at bounding box center [608, 284] width 12 height 4
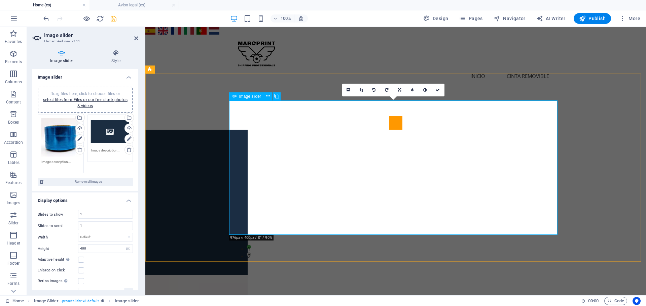
click at [240, 96] on span "Image slider" at bounding box center [250, 97] width 22 height 4
click at [240, 97] on span "Image slider" at bounding box center [250, 97] width 22 height 4
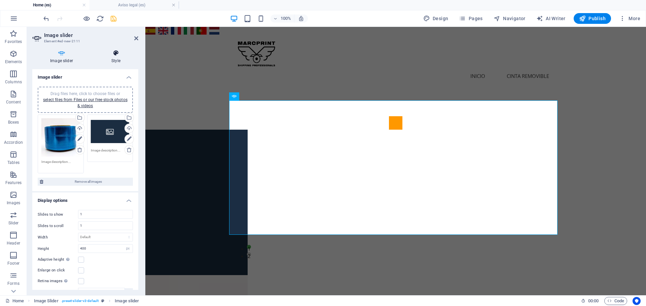
click at [114, 51] on icon at bounding box center [116, 53] width 45 height 7
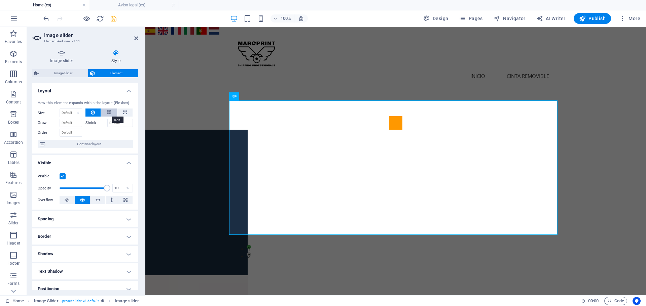
click at [108, 112] on icon at bounding box center [109, 113] width 5 height 8
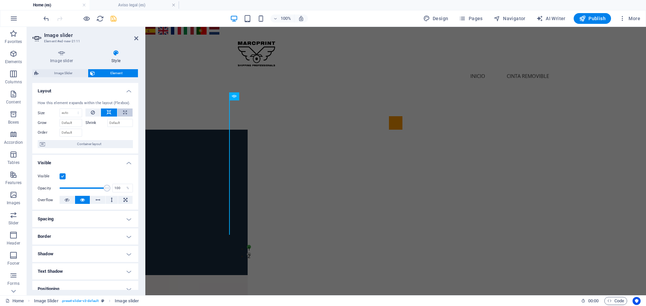
click at [123, 113] on icon at bounding box center [125, 113] width 4 height 8
type input "100"
select select "%"
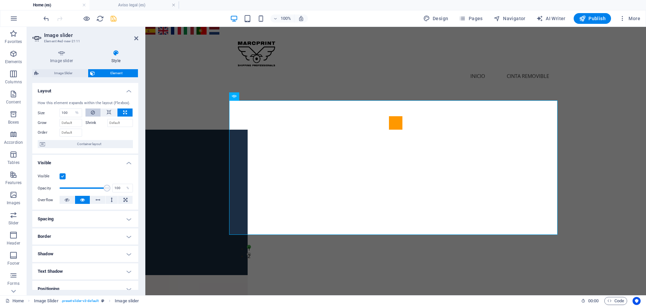
click at [88, 113] on button at bounding box center [92, 113] width 15 height 8
select select "DISABLED_OPTION_VALUE"
click at [209, 89] on div "1 2" at bounding box center [395, 183] width 501 height 188
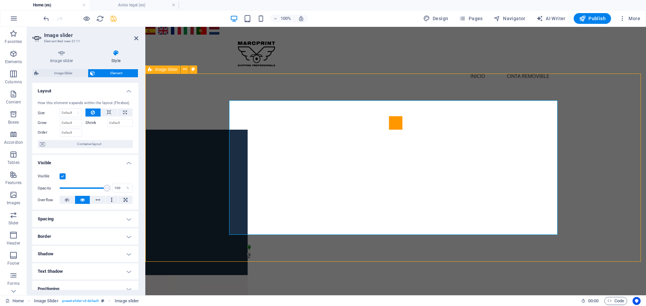
click at [209, 89] on div "1 2" at bounding box center [395, 183] width 501 height 188
select select "region"
select select "rem"
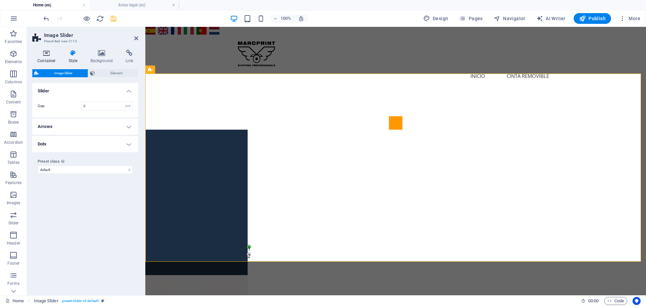
click at [46, 56] on icon at bounding box center [46, 53] width 29 height 7
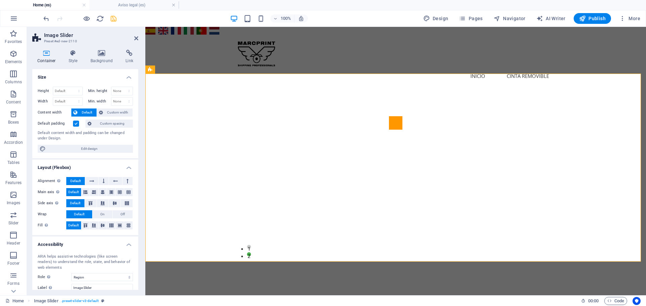
scroll to position [40, 0]
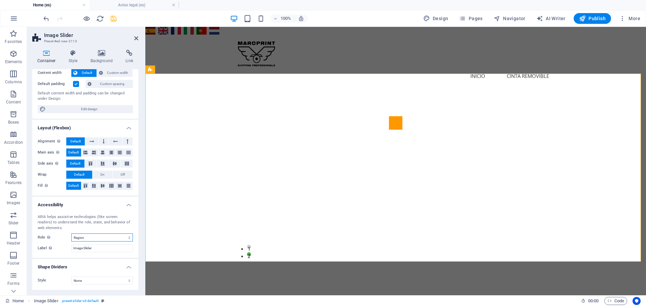
click at [95, 235] on select "None Alert Article Banner Comment Complementary Dialog Footer Header Marquee Pr…" at bounding box center [102, 238] width 62 height 8
click at [51, 232] on div "ARIA helps assistive technologies (like screen readers) to understand the role,…" at bounding box center [85, 233] width 106 height 49
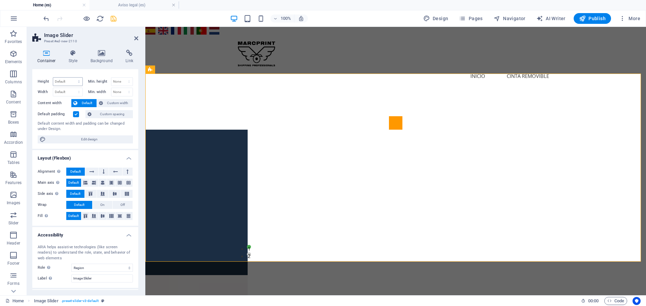
scroll to position [0, 0]
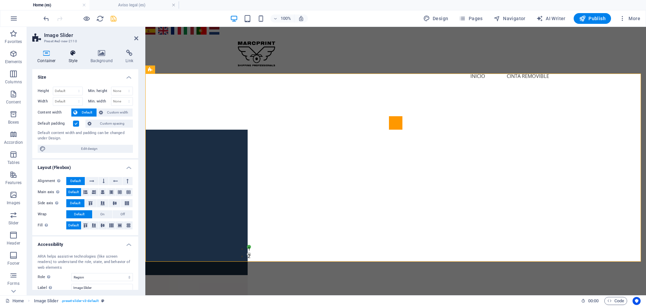
click at [73, 61] on h4 "Style" at bounding box center [75, 57] width 22 height 14
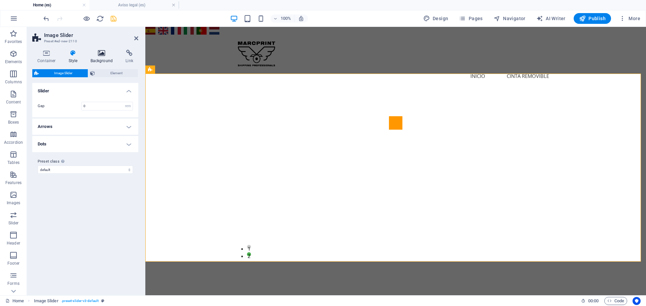
click at [104, 56] on icon at bounding box center [101, 53] width 33 height 7
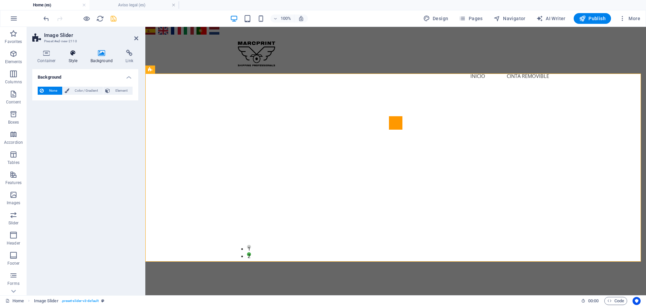
click at [69, 54] on icon at bounding box center [73, 53] width 19 height 7
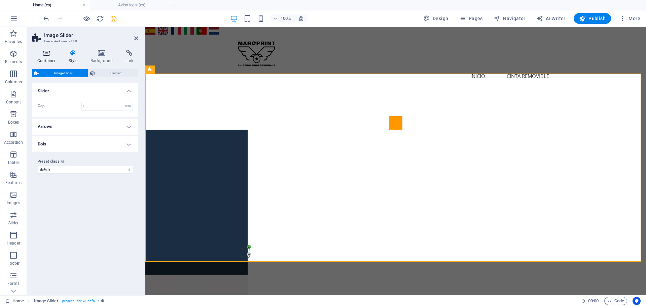
click at [46, 57] on h4 "Container" at bounding box center [47, 57] width 31 height 14
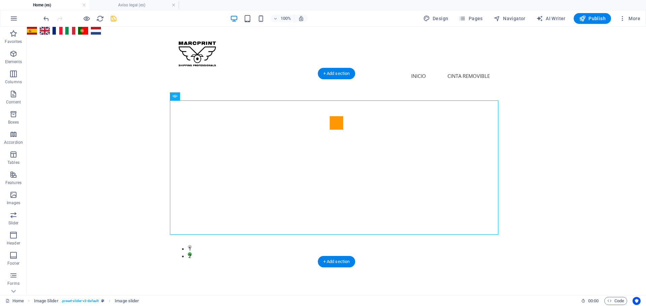
drag, startPoint x: 272, startPoint y: 124, endPoint x: 216, endPoint y: 93, distance: 64.0
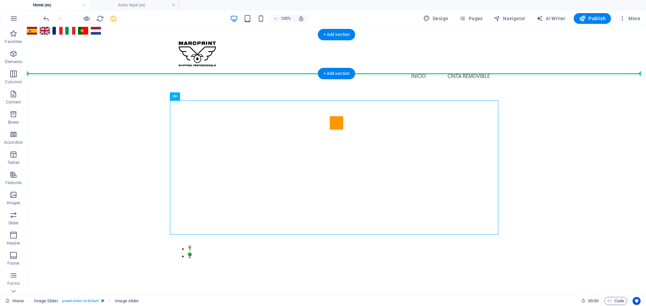
drag, startPoint x: 202, startPoint y: 123, endPoint x: 172, endPoint y: 72, distance: 59.3
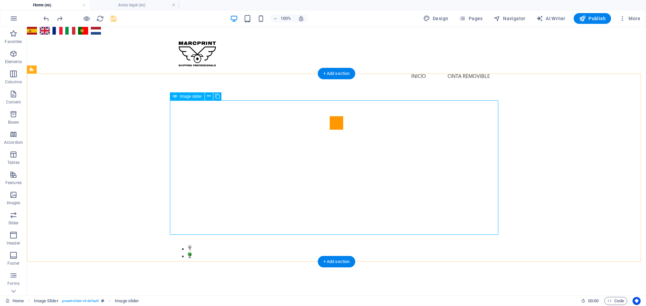
click at [116, 156] on div "1 2" at bounding box center [336, 183] width 619 height 188
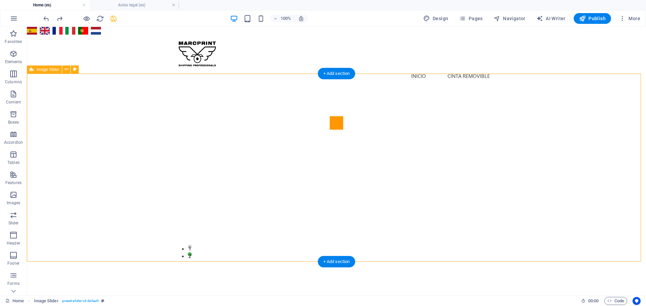
click at [70, 163] on div "1 2" at bounding box center [336, 183] width 619 height 188
click at [71, 163] on div "1 2" at bounding box center [336, 183] width 619 height 188
select select "region"
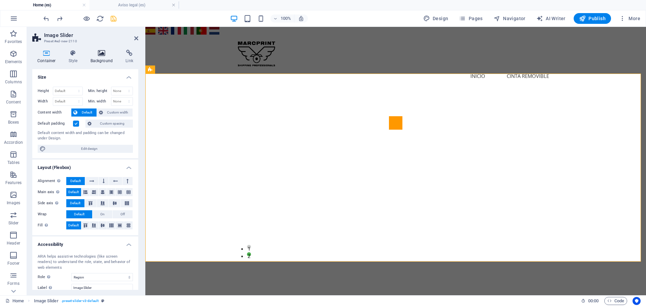
click at [100, 56] on h4 "Background" at bounding box center [102, 57] width 35 height 14
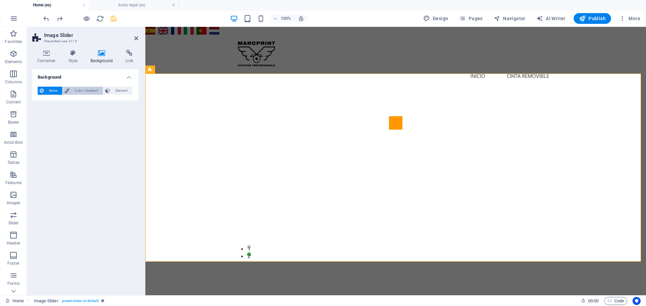
click at [87, 91] on span "Color / Gradient" at bounding box center [86, 91] width 30 height 8
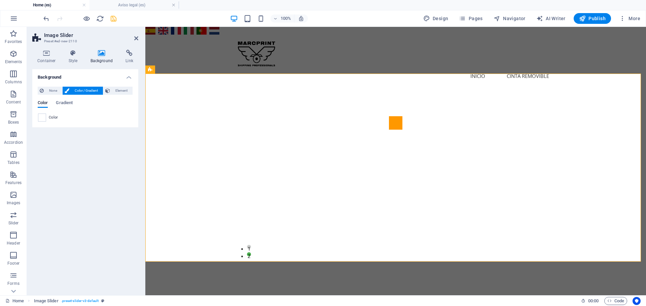
click at [44, 117] on span at bounding box center [41, 117] width 7 height 7
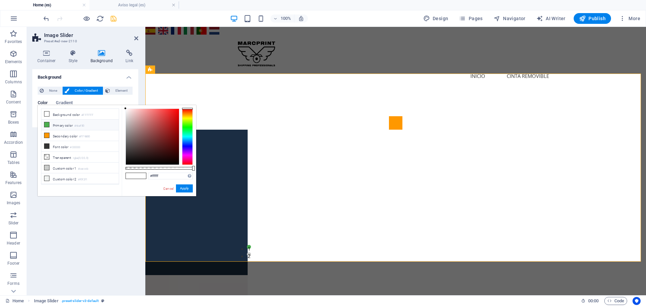
click at [59, 126] on li "Primary color #4caf50" at bounding box center [79, 125] width 77 height 11
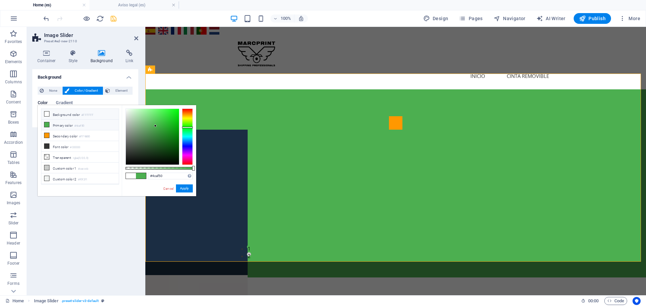
click at [56, 116] on li "Background color #FFFFFF" at bounding box center [79, 114] width 77 height 11
type input "#ffffff"
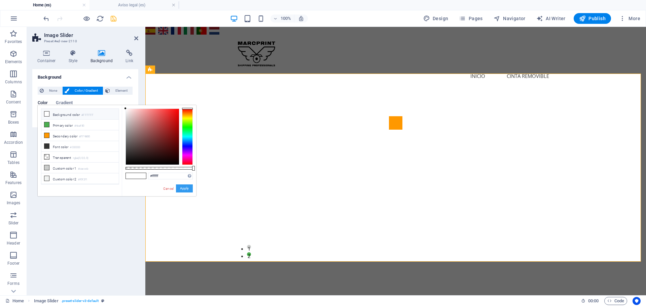
click at [185, 189] on button "Apply" at bounding box center [184, 189] width 17 height 8
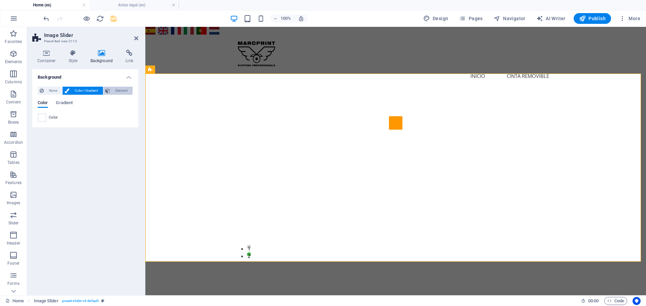
click at [113, 89] on span "Element" at bounding box center [121, 91] width 19 height 8
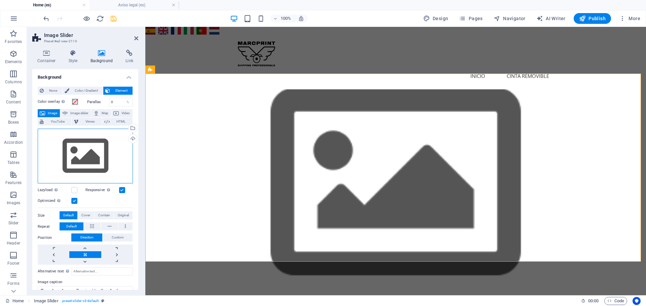
click at [73, 155] on div "Drag files here, click to choose files or select files from Files or our free s…" at bounding box center [85, 156] width 95 height 55
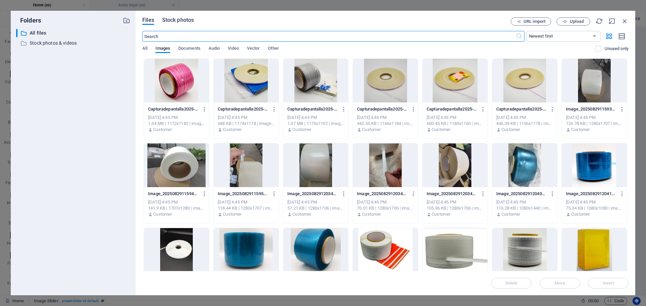
click at [176, 19] on span "Stock photos" at bounding box center [178, 20] width 32 height 8
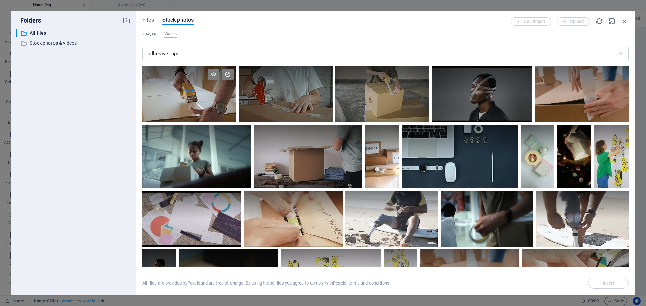
click at [185, 92] on div at bounding box center [189, 80] width 94 height 28
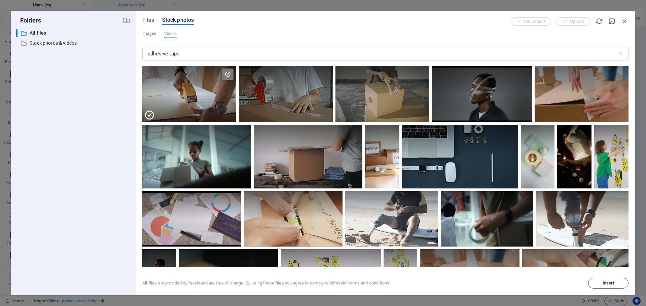
click at [605, 282] on span "Insert" at bounding box center [608, 284] width 12 height 4
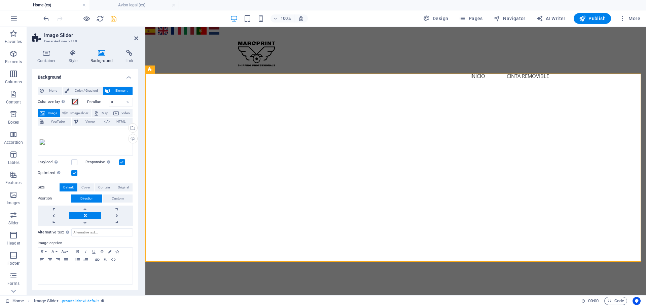
click at [115, 18] on icon "save" at bounding box center [114, 19] width 8 height 8
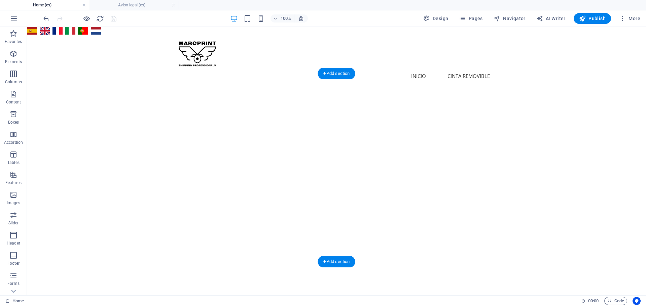
click at [146, 99] on figure at bounding box center [336, 183] width 619 height 188
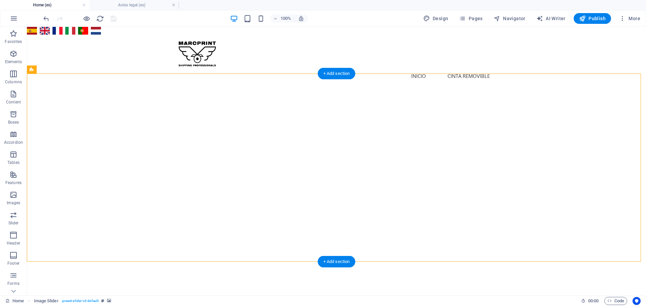
drag, startPoint x: 146, startPoint y: 99, endPoint x: 28, endPoint y: 99, distance: 118.4
click at [146, 99] on figure at bounding box center [336, 183] width 619 height 188
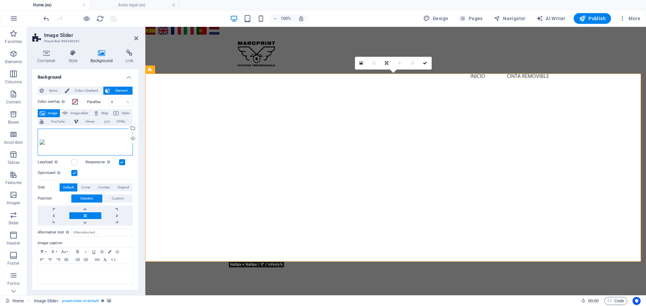
click at [57, 141] on div "Drag files here, click to choose files or select files from Files or our free s…" at bounding box center [85, 142] width 95 height 27
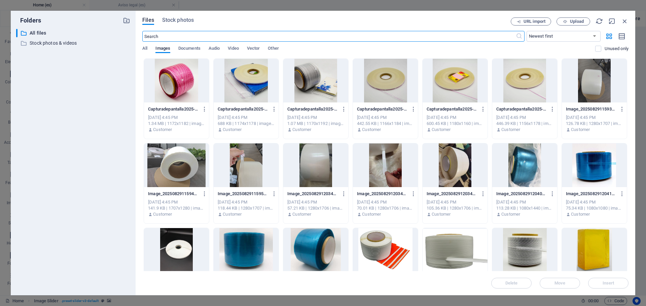
click at [624, 22] on icon "button" at bounding box center [624, 20] width 7 height 7
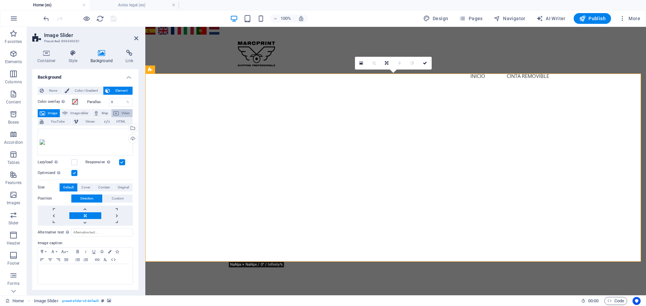
click at [119, 111] on button "Video" at bounding box center [121, 113] width 21 height 8
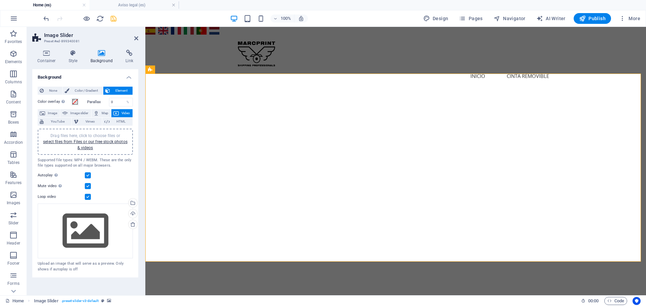
click at [80, 145] on div "Drag files here, click to choose files or select files from Files or our free s…" at bounding box center [85, 142] width 87 height 18
click at [84, 148] on link "select files from Files or our free stock photos & videos" at bounding box center [85, 145] width 84 height 11
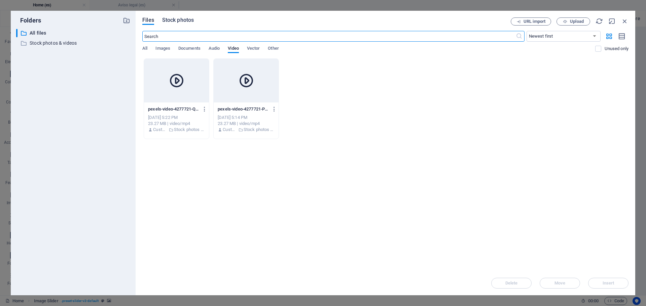
click at [182, 18] on span "Stock photos" at bounding box center [178, 20] width 32 height 8
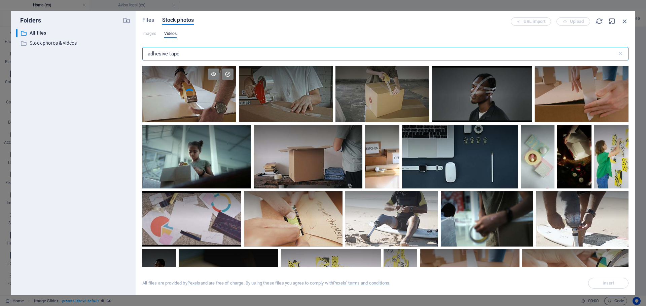
click at [181, 97] on video "Your browser does not support the video tag." at bounding box center [189, 94] width 94 height 57
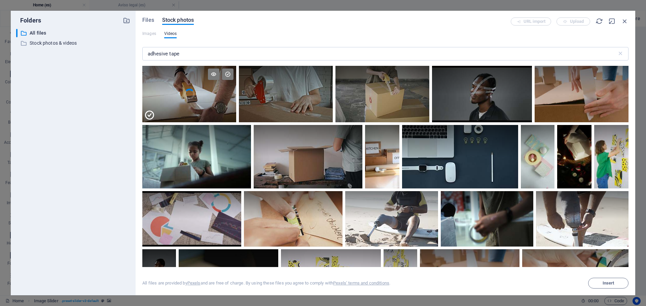
click at [181, 97] on div at bounding box center [189, 108] width 94 height 28
click at [601, 282] on span "Insert" at bounding box center [608, 284] width 34 height 4
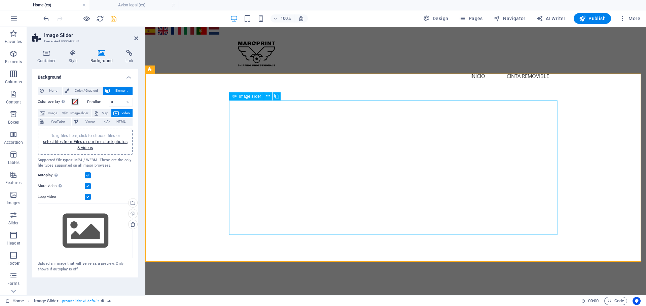
click at [199, 175] on figure at bounding box center [395, 183] width 501 height 188
click at [53, 88] on span "None" at bounding box center [53, 91] width 14 height 8
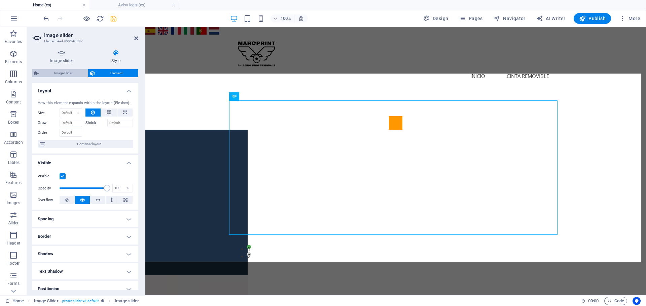
click at [62, 71] on span "Image Slider" at bounding box center [63, 73] width 45 height 8
select select "rem"
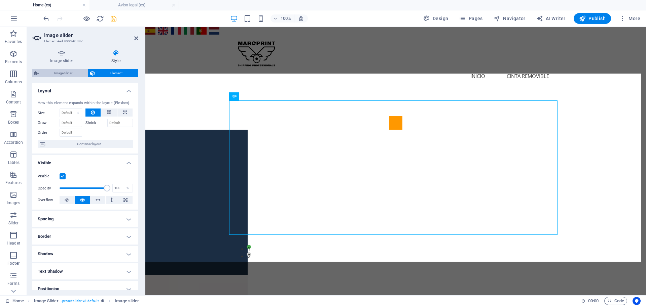
select select "px"
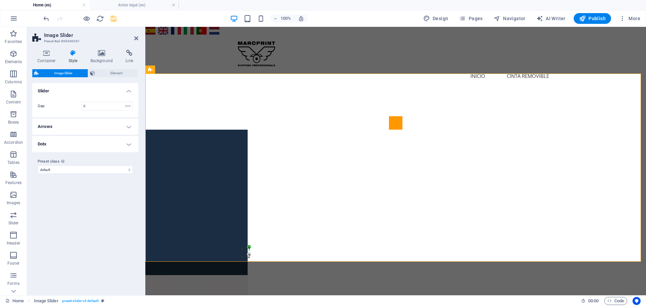
click at [95, 128] on h4 "Arrows" at bounding box center [85, 127] width 106 height 16
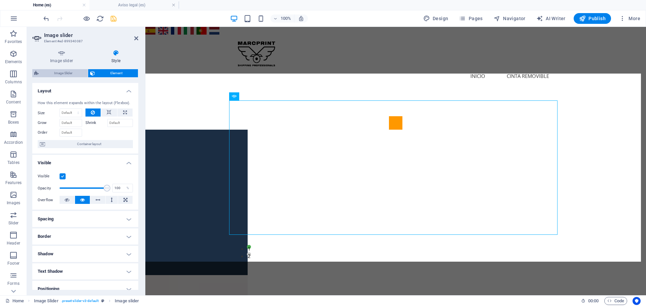
click at [69, 74] on span "Image Slider" at bounding box center [63, 73] width 45 height 8
select select "rem"
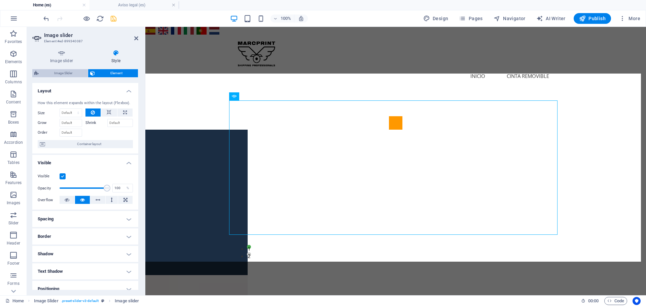
select select "px"
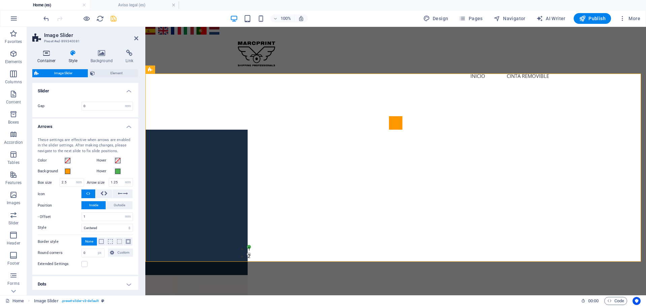
click at [62, 59] on h4 "Container" at bounding box center [47, 57] width 31 height 14
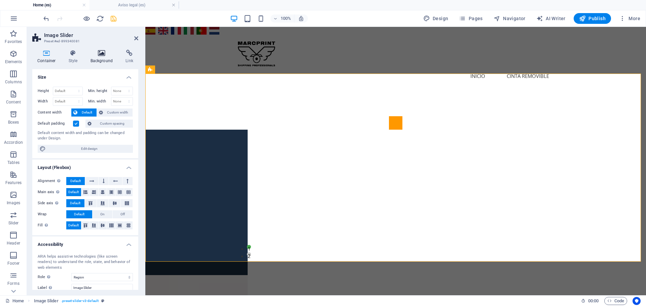
click at [101, 52] on icon at bounding box center [101, 53] width 33 height 7
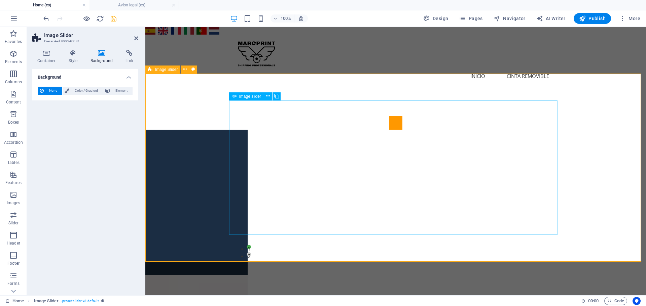
drag, startPoint x: 278, startPoint y: 185, endPoint x: 396, endPoint y: 184, distance: 118.4
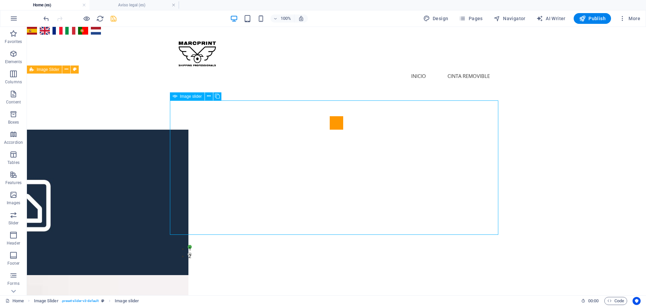
click at [188, 96] on span "Image slider" at bounding box center [191, 97] width 22 height 4
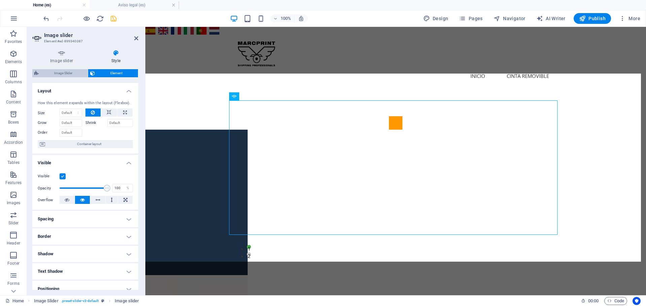
click at [58, 74] on span "Image Slider" at bounding box center [63, 73] width 45 height 8
select select "rem"
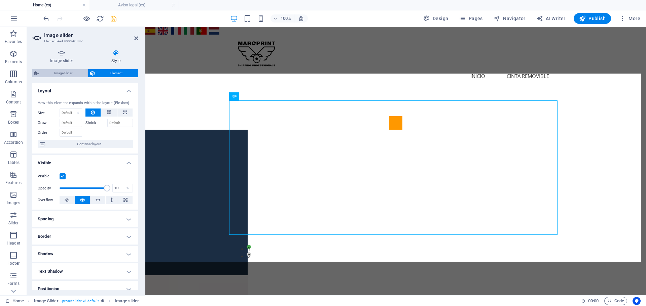
select select "px"
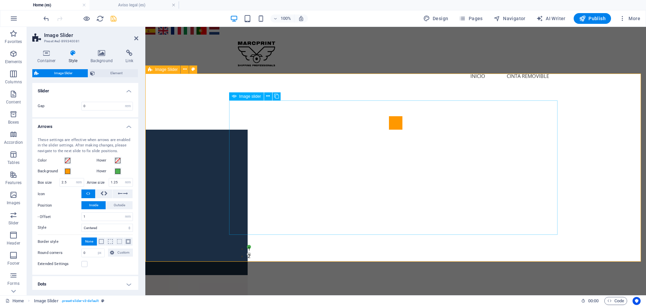
select select "px"
select select "ms"
select select "s"
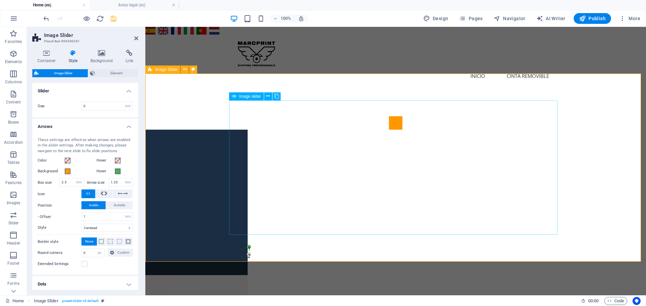
select select "progressive"
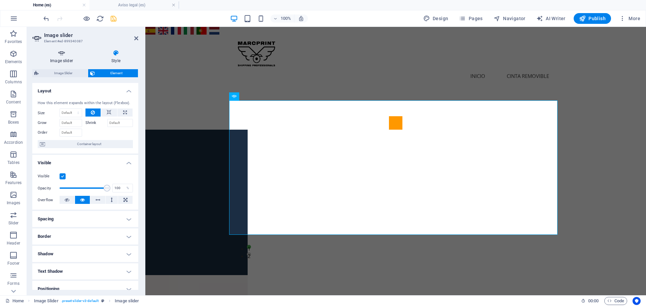
click at [54, 51] on icon at bounding box center [61, 53] width 59 height 7
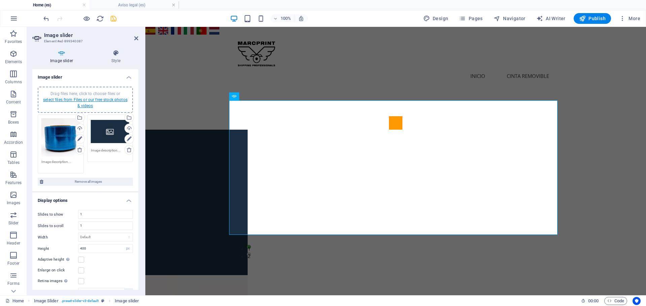
click at [83, 102] on link "select files from Files or our free stock photos & videos" at bounding box center [85, 103] width 84 height 11
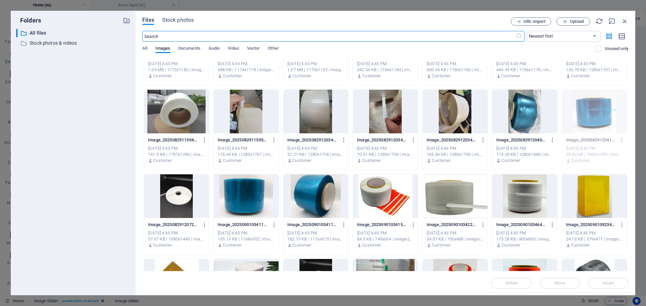
scroll to position [67, 0]
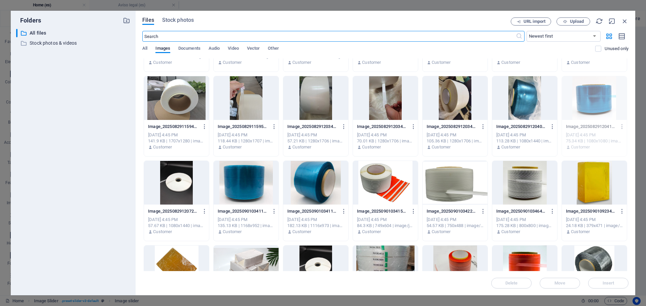
click at [440, 188] on div at bounding box center [454, 183] width 65 height 44
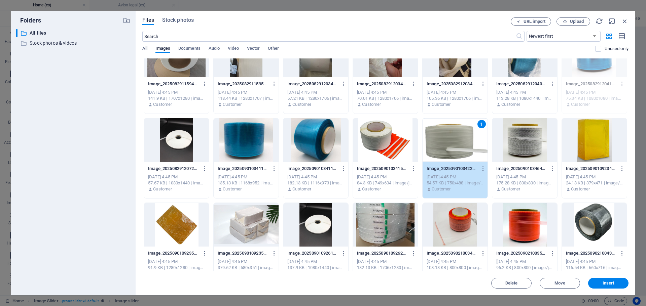
scroll to position [135, 0]
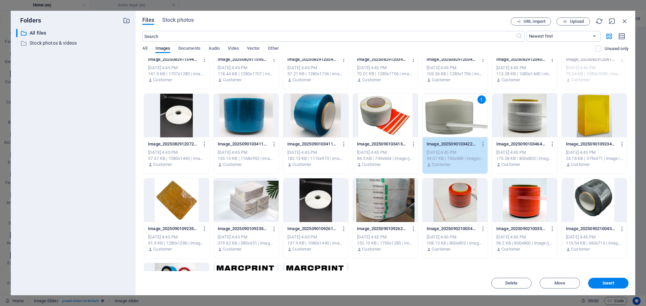
click at [522, 209] on div at bounding box center [524, 201] width 65 height 44
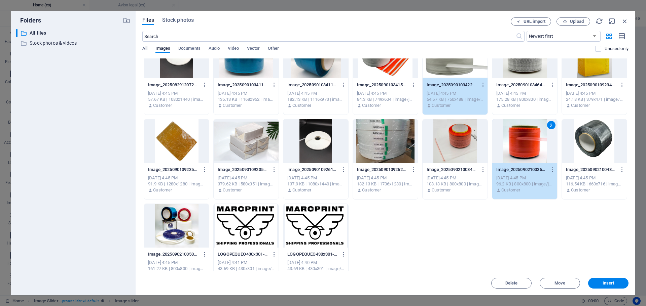
scroll to position [202, 0]
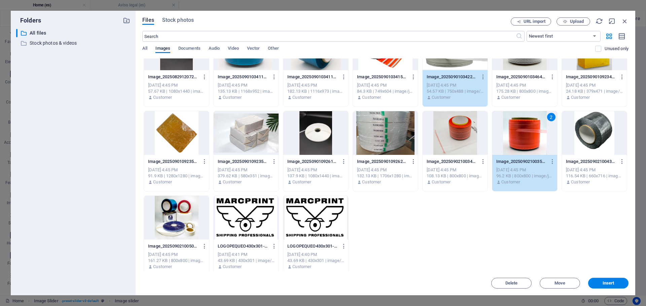
click at [166, 219] on div at bounding box center [176, 218] width 65 height 44
click at [597, 284] on span "Insert" at bounding box center [608, 284] width 35 height 4
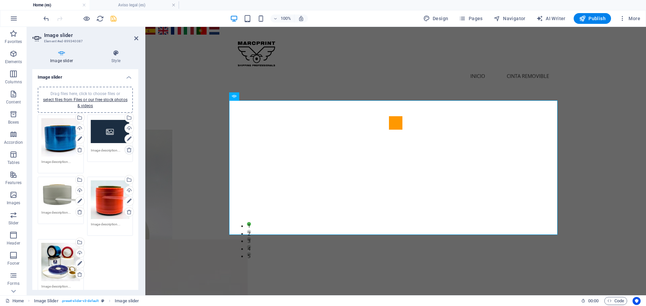
click at [126, 149] on icon at bounding box center [128, 149] width 5 height 5
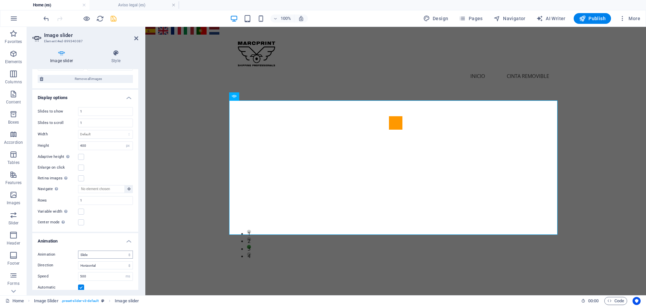
scroll to position [168, 0]
click at [97, 133] on select "Default px % rem em vw vh" at bounding box center [105, 132] width 54 height 8
click at [98, 129] on select "Default px % rem em vw vh" at bounding box center [105, 132] width 54 height 8
click at [102, 143] on input "400" at bounding box center [105, 143] width 54 height 8
click at [78, 152] on label at bounding box center [81, 154] width 6 height 6
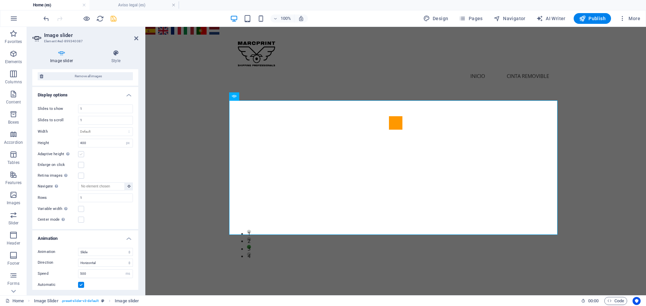
click at [0, 0] on input "Adaptive height Automatically adjust the height for single slide horizontal sli…" at bounding box center [0, 0] width 0 height 0
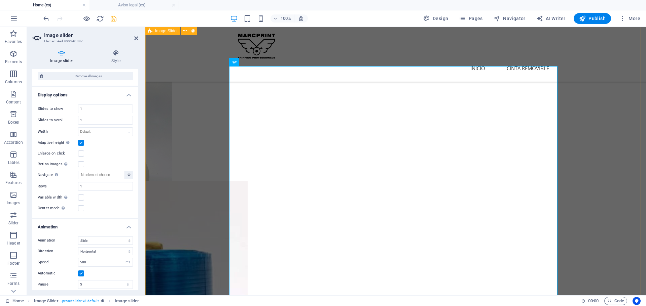
scroll to position [34, 0]
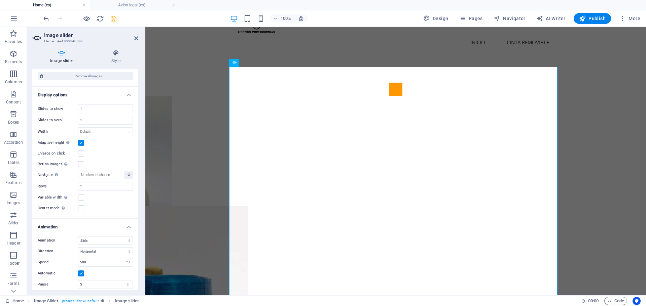
click at [81, 143] on label at bounding box center [81, 143] width 6 height 6
click at [0, 0] on input "Adaptive height Automatically adjust the height for single slide horizontal sli…" at bounding box center [0, 0] width 0 height 0
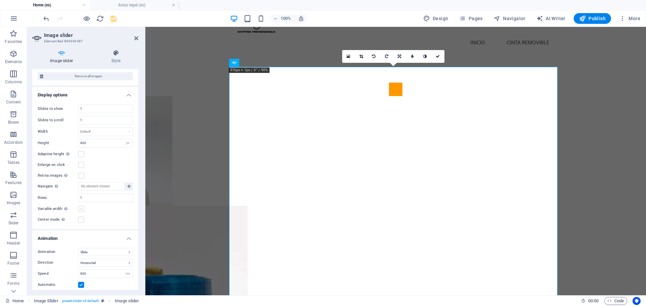
click at [81, 209] on label at bounding box center [81, 209] width 6 height 6
click at [0, 0] on input "Variable width Automatically adjust the width of the visible slide." at bounding box center [0, 0] width 0 height 0
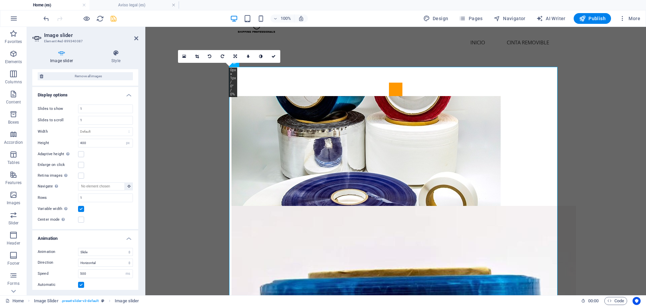
click at [81, 209] on label at bounding box center [81, 209] width 6 height 6
click at [0, 0] on input "Variable width Automatically adjust the width of the visible slide." at bounding box center [0, 0] width 0 height 0
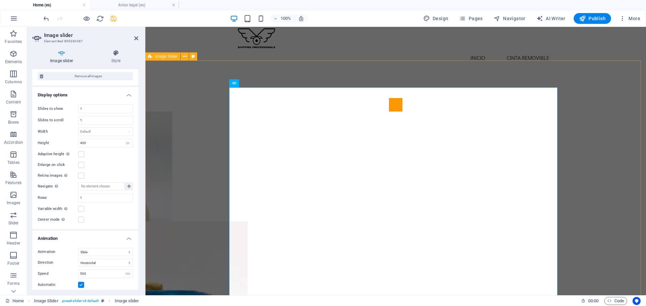
scroll to position [0, 0]
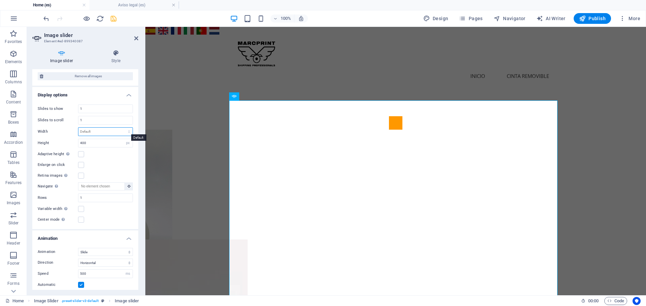
click at [94, 131] on select "Default px % rem em vw vh" at bounding box center [105, 132] width 54 height 8
click at [78, 128] on select "Default px % rem em vw vh" at bounding box center [105, 132] width 54 height 8
select select "DISABLED_OPTION_VALUE"
click at [83, 143] on input "400" at bounding box center [105, 143] width 54 height 8
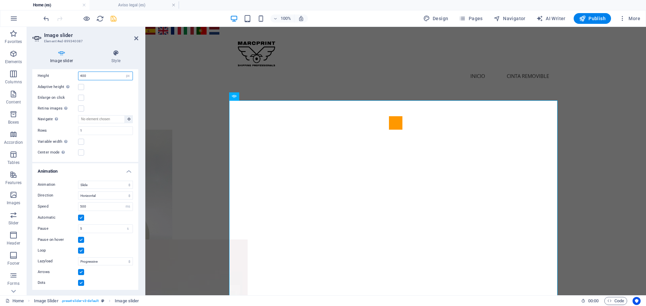
scroll to position [236, 0]
click at [82, 217] on label at bounding box center [81, 217] width 6 height 6
click at [0, 0] on input "Automatic" at bounding box center [0, 0] width 0 height 0
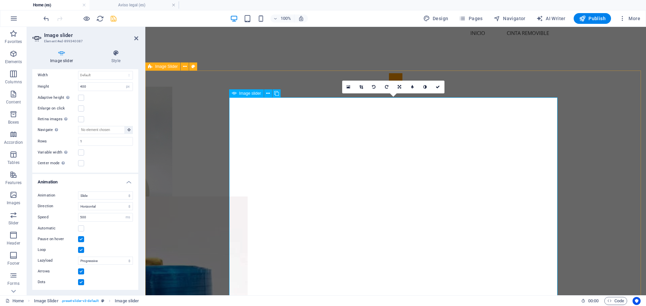
scroll to position [67, 0]
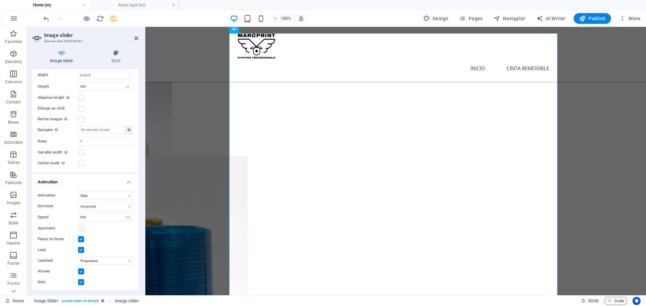
click at [81, 227] on label at bounding box center [81, 229] width 6 height 6
click at [0, 0] on input "Automatic" at bounding box center [0, 0] width 0 height 0
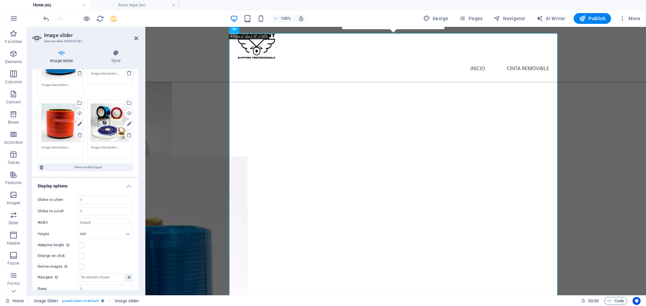
scroll to position [0, 0]
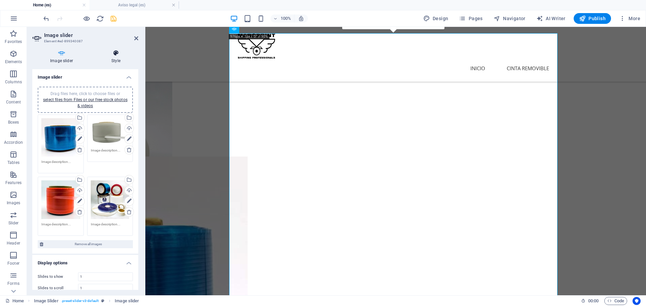
click at [117, 58] on h4 "Style" at bounding box center [116, 57] width 45 height 14
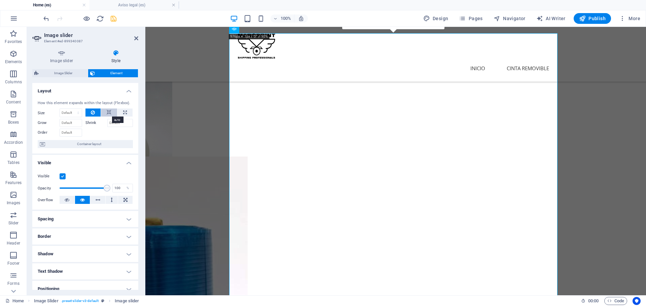
click at [110, 111] on icon at bounding box center [109, 113] width 5 height 8
click at [121, 112] on button at bounding box center [124, 113] width 15 height 8
type input "100"
select select "%"
click at [104, 115] on button at bounding box center [109, 113] width 16 height 8
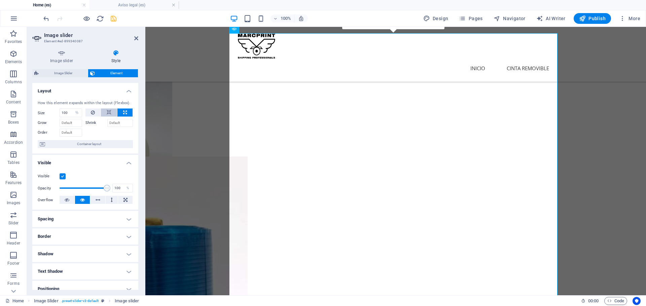
select select "DISABLED_OPTION_VALUE"
click at [112, 21] on icon "save" at bounding box center [114, 19] width 8 height 8
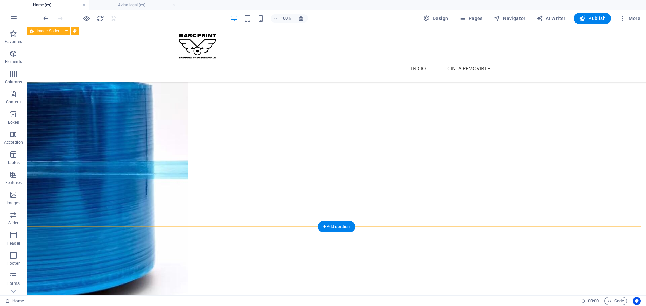
scroll to position [202, 0]
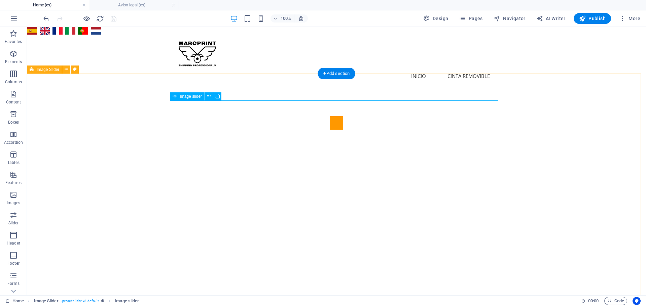
scroll to position [34, 0]
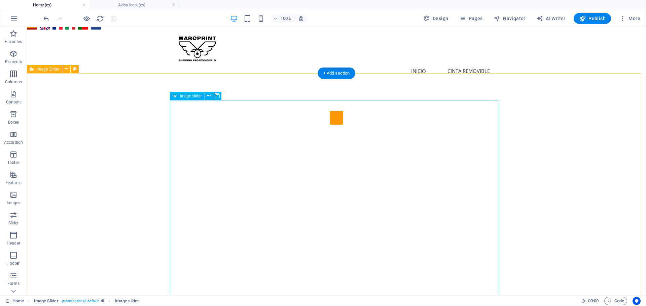
scroll to position [0, 0]
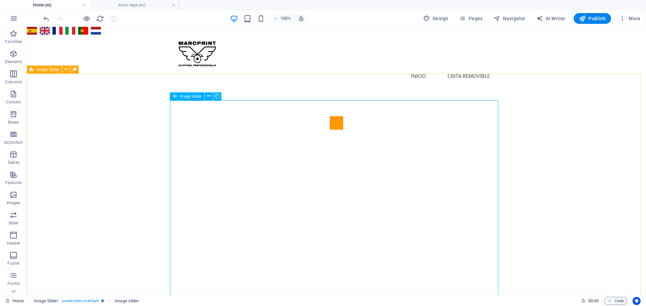
click at [187, 95] on span "Image slider" at bounding box center [191, 97] width 22 height 4
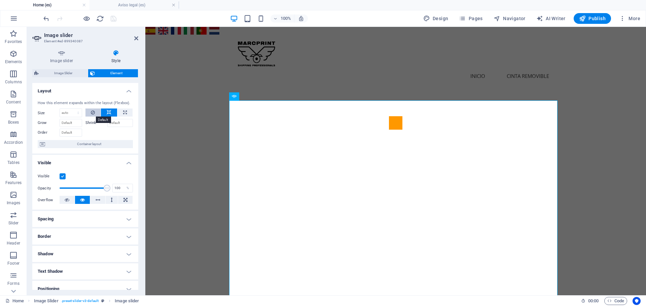
click at [91, 114] on icon at bounding box center [93, 113] width 4 height 8
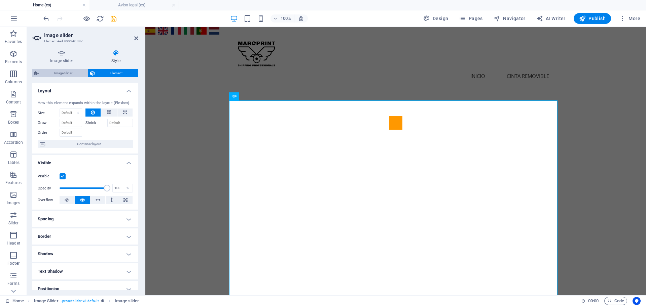
click at [63, 76] on span "Image Slider" at bounding box center [63, 73] width 45 height 8
select select "rem"
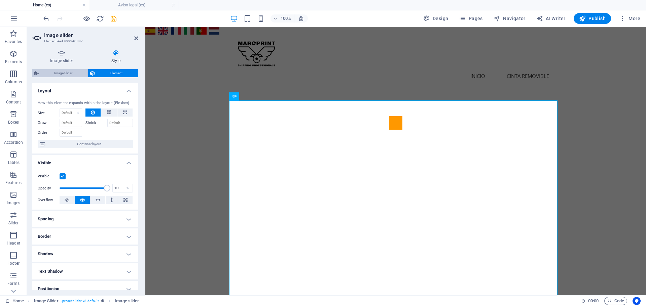
select select "px"
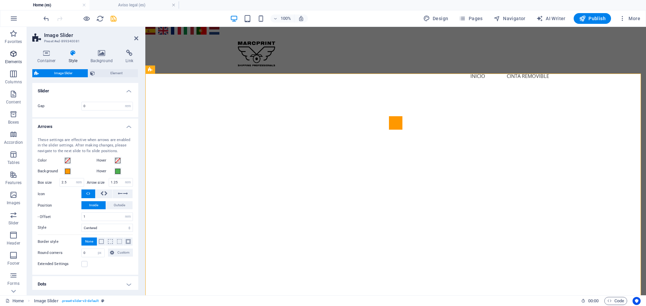
click at [9, 58] on span "Elements" at bounding box center [13, 58] width 27 height 16
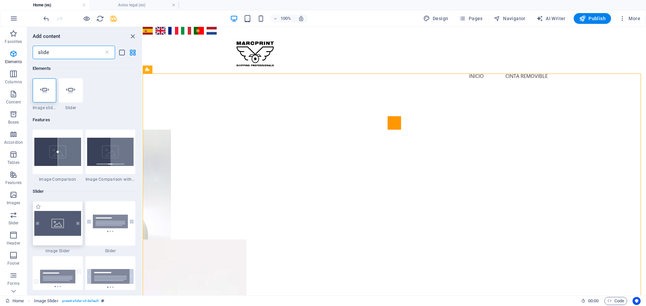
type input "slide"
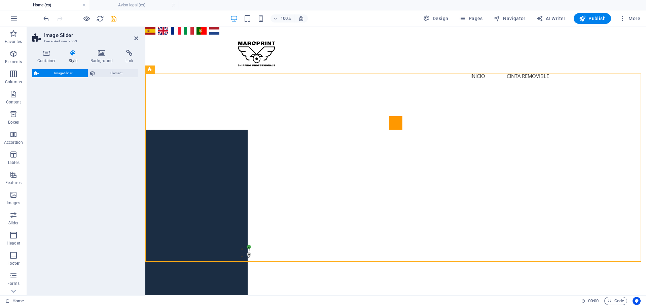
select select "rem"
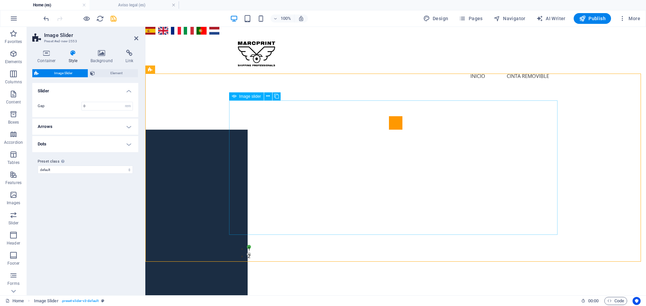
click at [51, 57] on h4 "Container" at bounding box center [47, 57] width 31 height 14
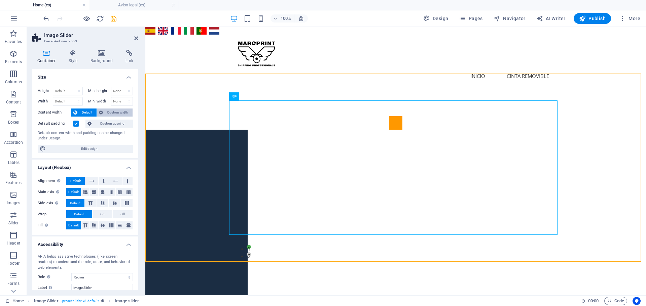
click at [115, 113] on span "Custom width" at bounding box center [118, 113] width 26 height 8
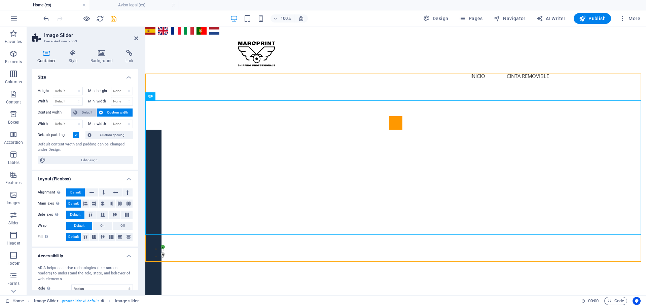
click at [82, 112] on span "Default" at bounding box center [86, 113] width 15 height 8
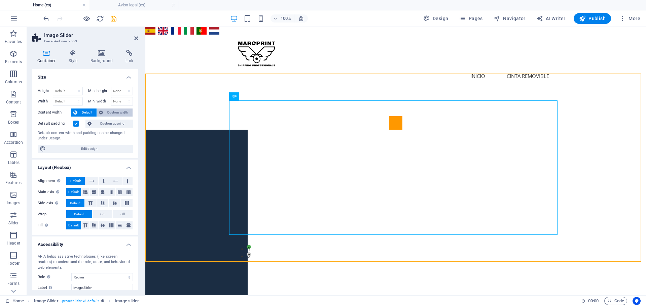
click at [124, 111] on span "Custom width" at bounding box center [118, 113] width 26 height 8
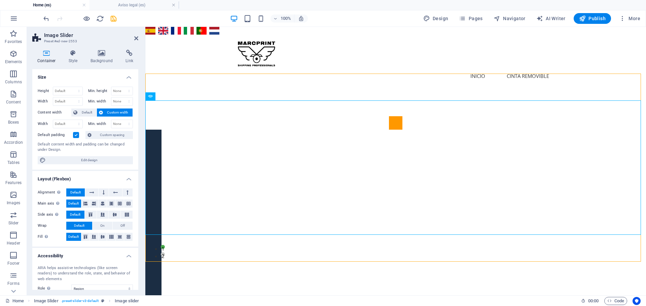
click at [75, 136] on label at bounding box center [76, 135] width 6 height 6
click at [0, 0] on input "Default padding" at bounding box center [0, 0] width 0 height 0
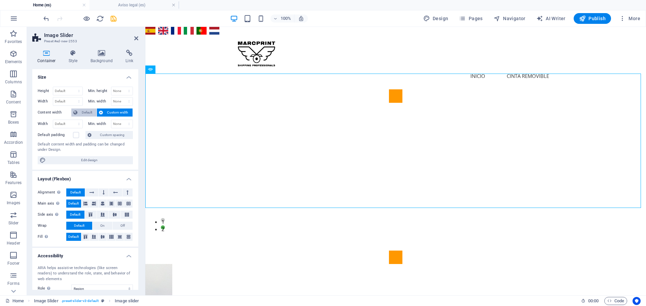
click at [76, 113] on icon at bounding box center [75, 113] width 4 height 8
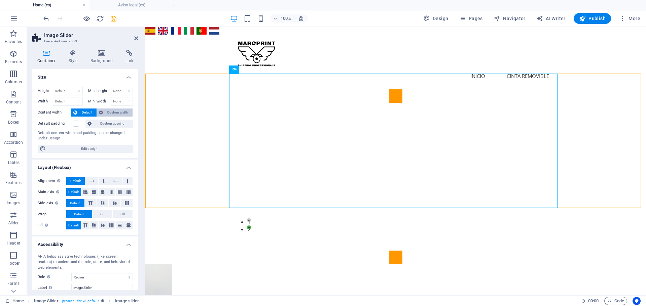
click at [107, 112] on span "Custom width" at bounding box center [118, 113] width 26 height 8
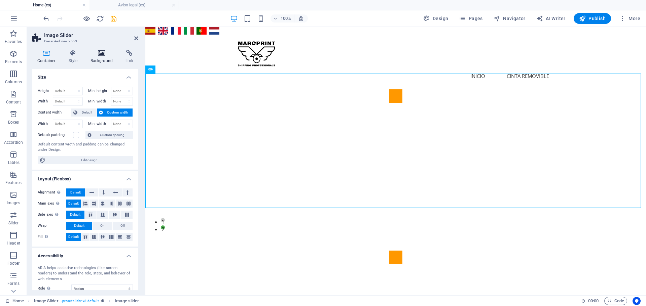
click at [102, 56] on icon at bounding box center [101, 53] width 33 height 7
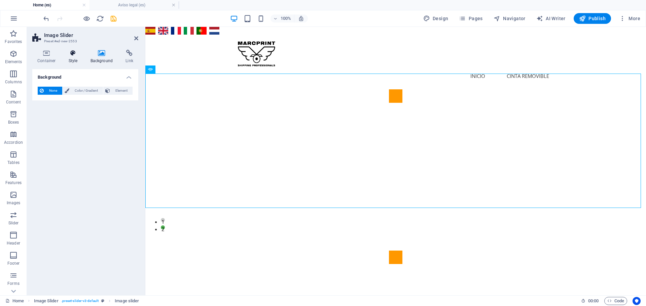
click at [74, 57] on h4 "Style" at bounding box center [75, 57] width 22 height 14
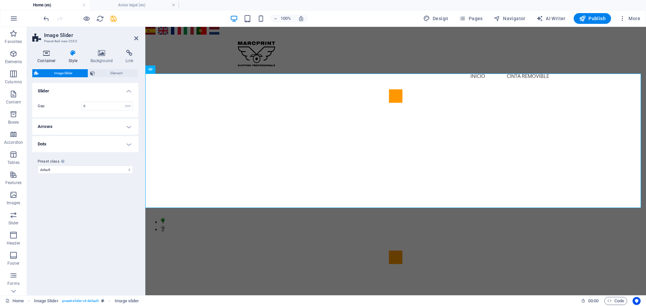
click at [46, 54] on icon at bounding box center [46, 53] width 29 height 7
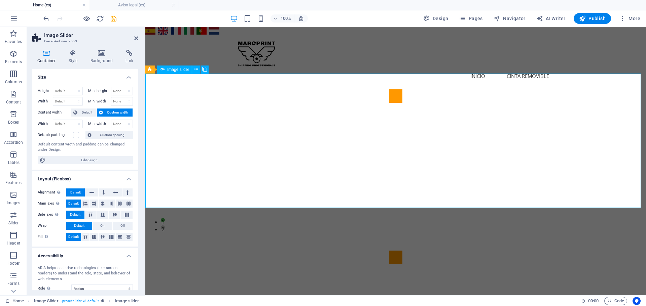
select select "px"
select select "ms"
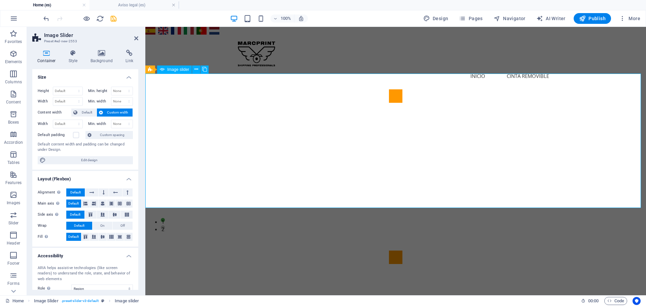
select select "s"
select select "progressive"
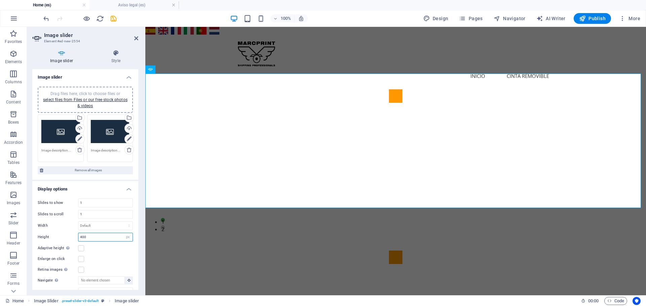
drag, startPoint x: 93, startPoint y: 238, endPoint x: 71, endPoint y: 238, distance: 21.9
click at [71, 238] on div "Height 400 Default px rem em vw vh" at bounding box center [85, 237] width 95 height 9
type input "600"
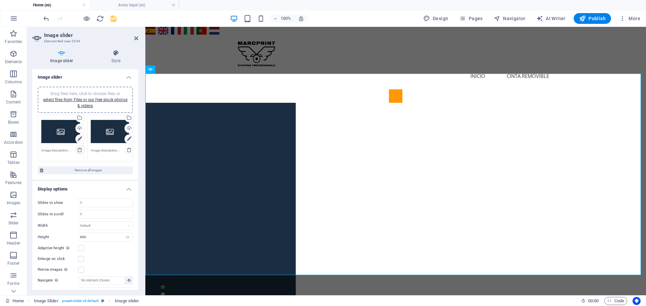
click at [79, 150] on icon at bounding box center [79, 149] width 5 height 5
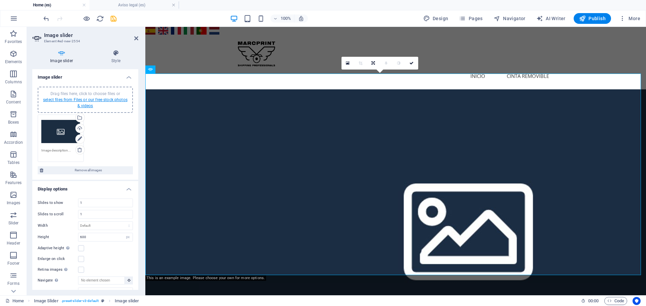
click at [79, 102] on link "select files from Files or our free stock photos & videos" at bounding box center [85, 103] width 84 height 11
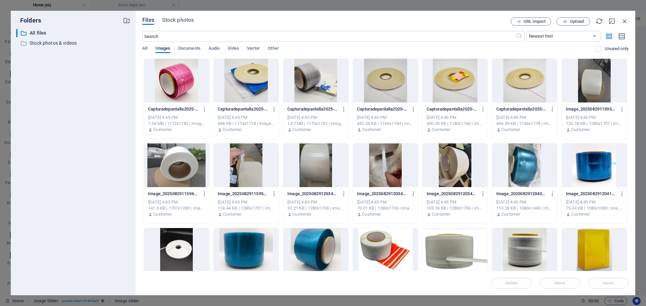
click at [596, 170] on div at bounding box center [594, 166] width 65 height 44
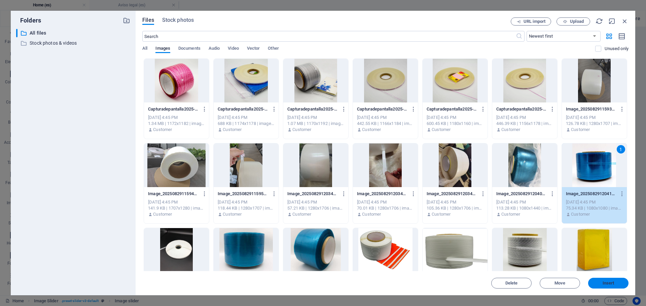
click at [612, 280] on button "Insert" at bounding box center [608, 283] width 40 height 11
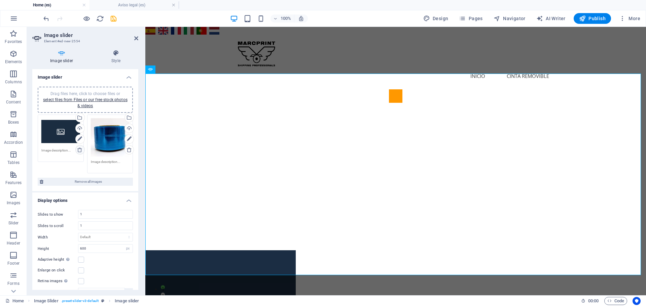
click at [80, 150] on icon at bounding box center [79, 149] width 5 height 5
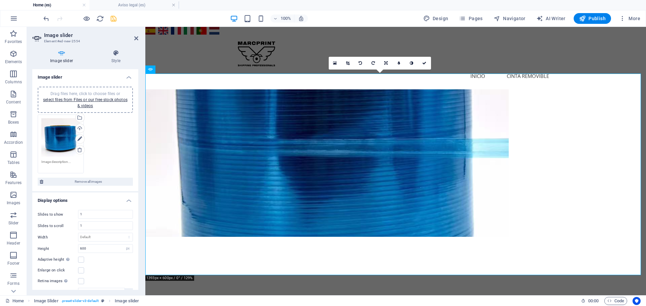
click at [112, 20] on icon "save" at bounding box center [114, 19] width 8 height 8
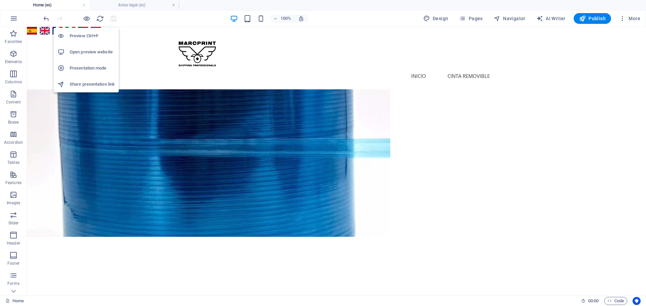
click at [88, 54] on h6 "Open preview website" at bounding box center [92, 52] width 45 height 8
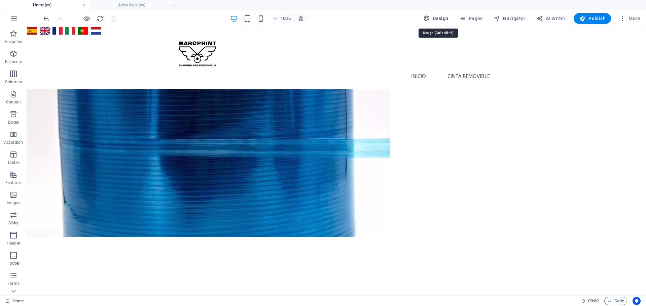
click at [445, 15] on span "Design" at bounding box center [435, 18] width 25 height 7
select select "px"
select select "200"
select select "px"
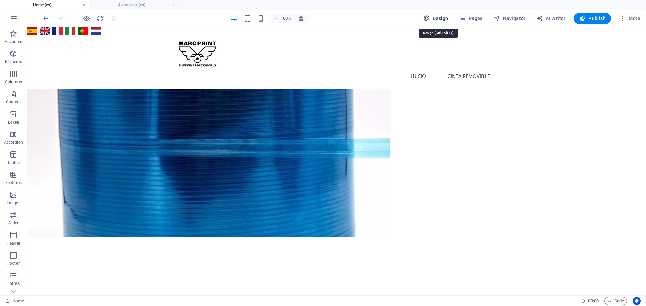
select select "px"
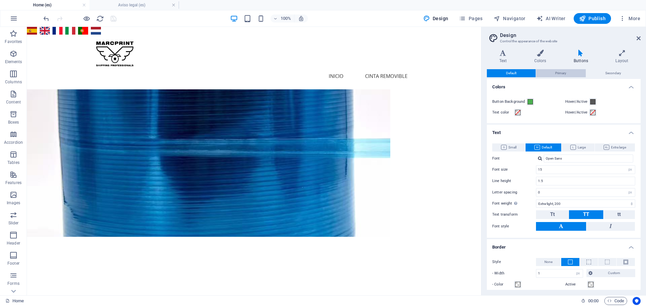
click at [560, 72] on span "Primary" at bounding box center [560, 73] width 11 height 8
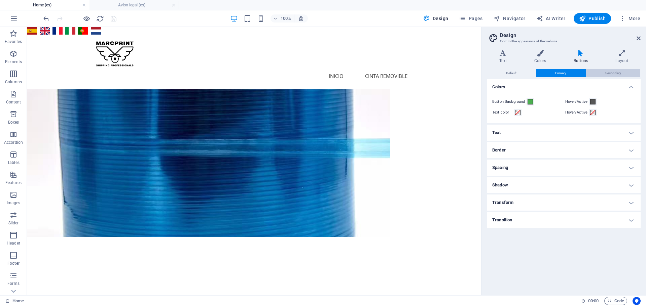
click at [618, 74] on span "Secondary" at bounding box center [613, 73] width 16 height 8
click at [504, 75] on button "Default" at bounding box center [511, 73] width 49 height 8
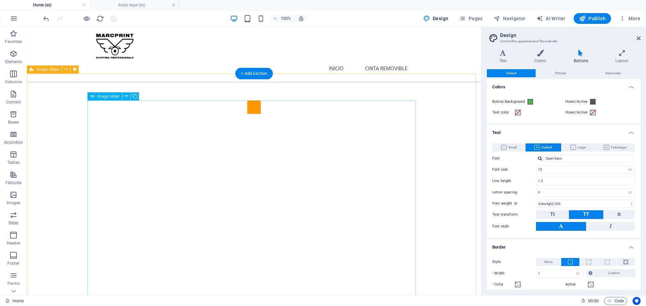
scroll to position [235, 0]
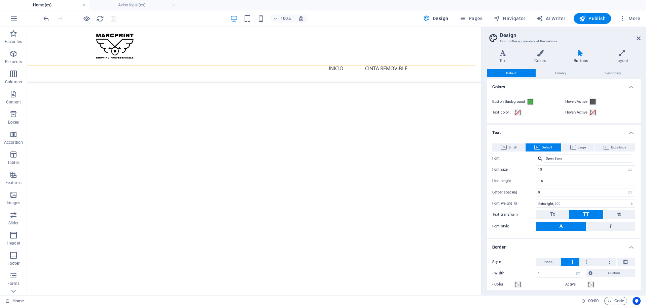
click at [44, 37] on div "Menu Inicio Cinta Removible" at bounding box center [254, 54] width 454 height 55
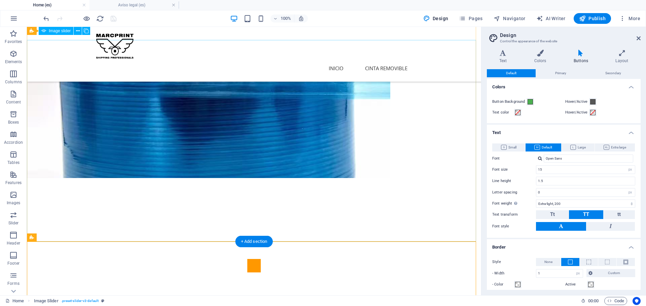
scroll to position [34, 0]
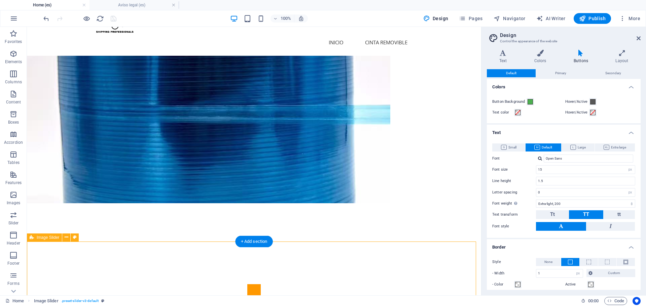
click at [46, 236] on span "Image Slider" at bounding box center [48, 238] width 23 height 4
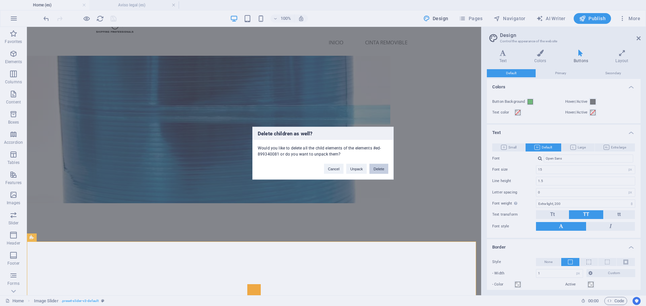
drag, startPoint x: 349, startPoint y: 143, endPoint x: 376, endPoint y: 170, distance: 38.1
click at [376, 170] on button "Delete" at bounding box center [378, 169] width 19 height 10
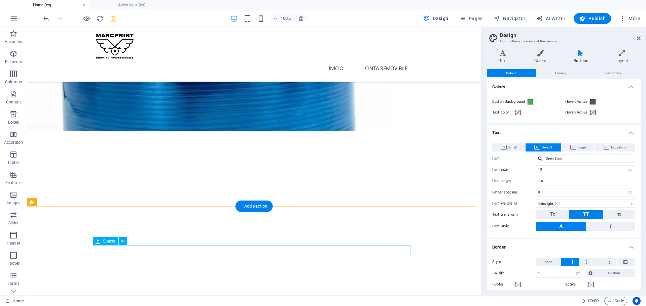
scroll to position [101, 0]
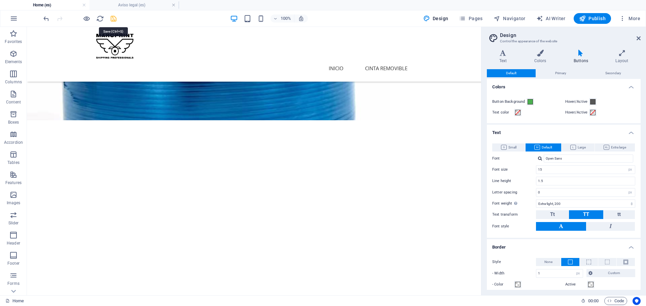
click at [112, 20] on icon "save" at bounding box center [114, 19] width 8 height 8
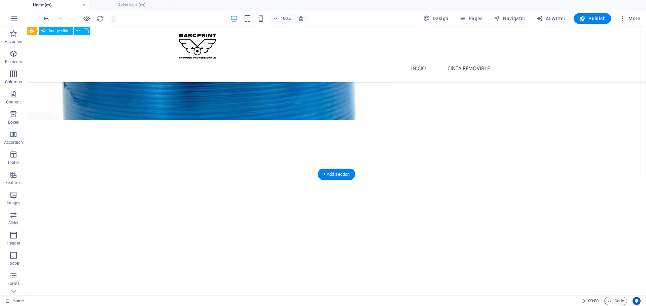
scroll to position [0, 0]
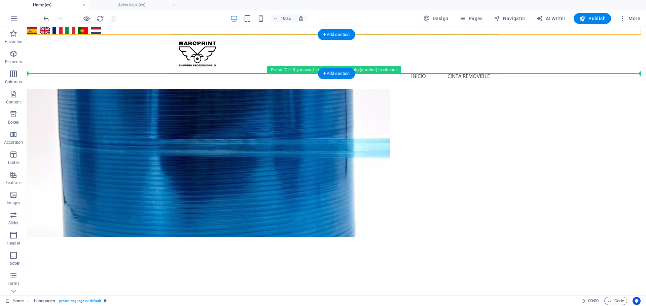
drag, startPoint x: 82, startPoint y: 58, endPoint x: 486, endPoint y: 54, distance: 404.0
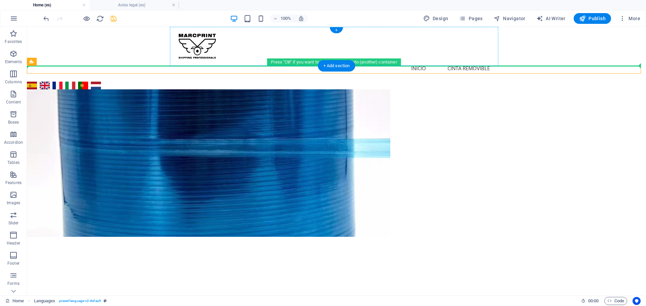
drag, startPoint x: 63, startPoint y: 89, endPoint x: 491, endPoint y: 48, distance: 430.8
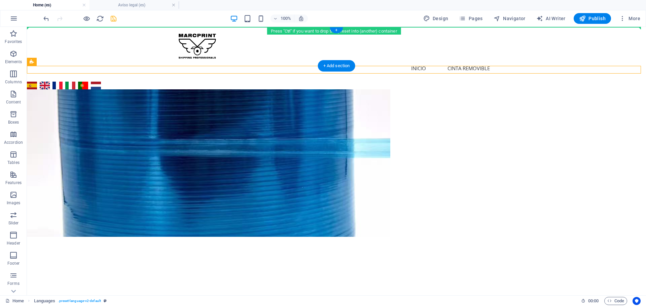
drag, startPoint x: 61, startPoint y: 89, endPoint x: 424, endPoint y: 29, distance: 368.3
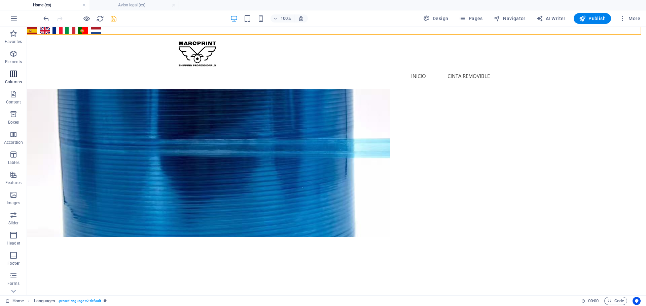
click at [11, 75] on icon "button" at bounding box center [13, 74] width 8 height 8
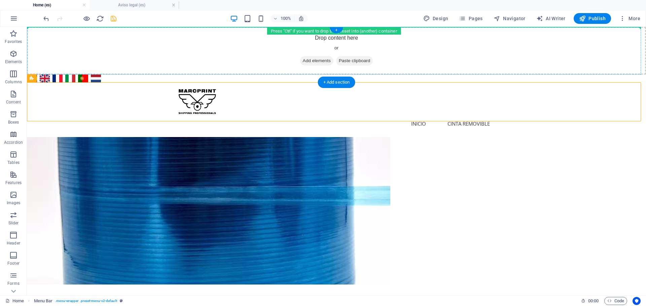
drag, startPoint x: 183, startPoint y: 106, endPoint x: 377, endPoint y: 50, distance: 201.3
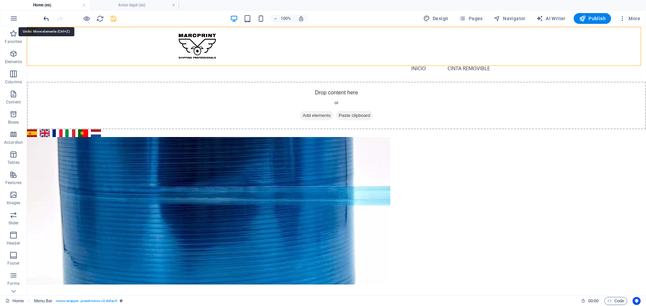
click at [43, 20] on icon "undo" at bounding box center [46, 19] width 8 height 8
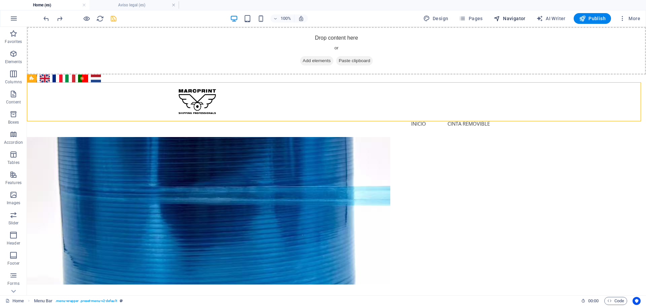
click at [518, 18] on span "Navigator" at bounding box center [509, 18] width 32 height 7
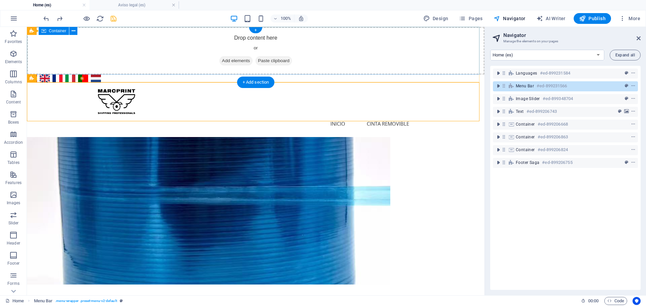
click at [205, 46] on div "Drop content here or Add elements Paste clipboard" at bounding box center [255, 51] width 457 height 48
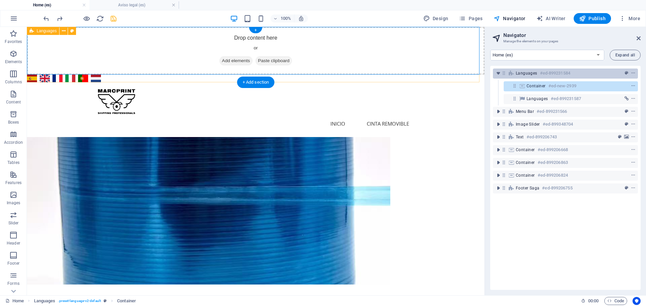
drag, startPoint x: 525, startPoint y: 86, endPoint x: 506, endPoint y: 73, distance: 22.9
click at [505, 72] on div "Languages #ed-899231584 Container #ed-new-2939 Languages #ed-899231587 Menu Bar…" at bounding box center [565, 178] width 150 height 224
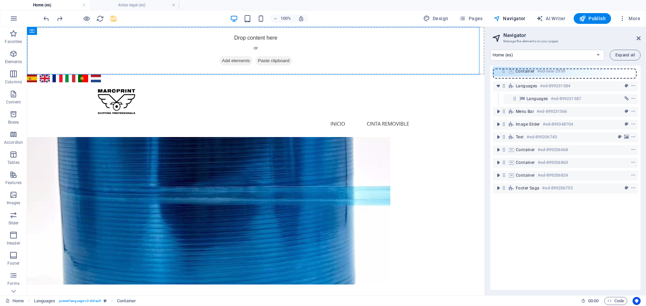
drag, startPoint x: 513, startPoint y: 85, endPoint x: 500, endPoint y: 69, distance: 20.9
click at [500, 69] on div "Languages #ed-899231584 Container #ed-new-2939 Languages #ed-899231587 Menu Bar…" at bounding box center [565, 178] width 150 height 224
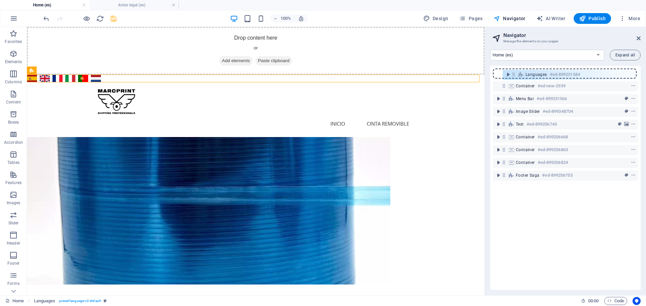
drag, startPoint x: 503, startPoint y: 86, endPoint x: 513, endPoint y: 73, distance: 16.8
click at [514, 73] on div "Container #ed-new-2939 Languages #ed-899231584 Menu Bar #ed-899231566 Image Sli…" at bounding box center [565, 178] width 150 height 224
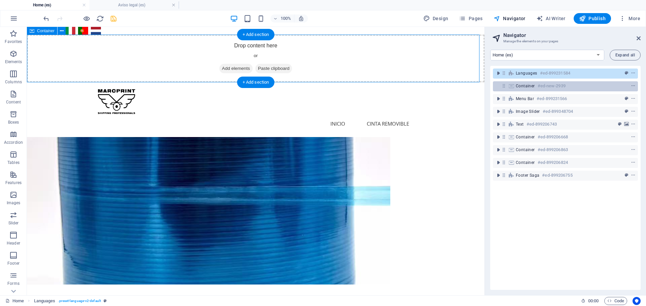
click at [504, 84] on icon at bounding box center [504, 86] width 6 height 6
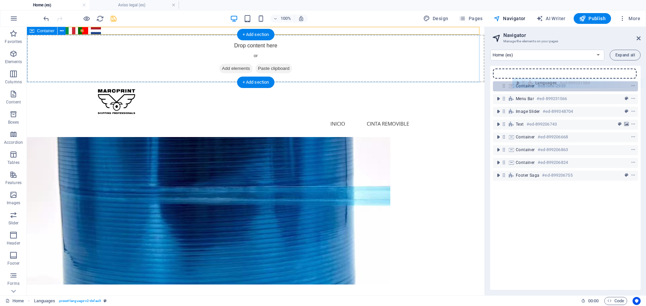
drag, startPoint x: 504, startPoint y: 73, endPoint x: 524, endPoint y: 84, distance: 22.9
click at [524, 84] on div "Languages #ed-899231584 Container #ed-new-2939 Menu Bar #ed-899231566 Image Sli…" at bounding box center [565, 178] width 150 height 224
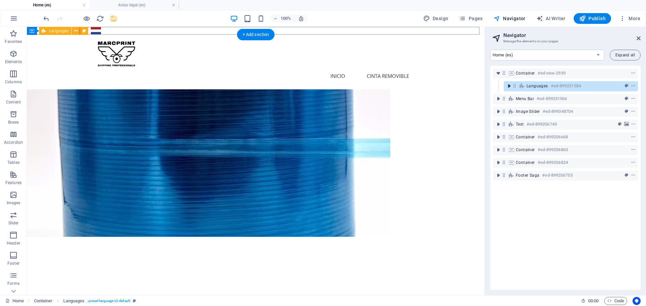
click at [508, 87] on icon "toggle-expand" at bounding box center [509, 86] width 7 height 7
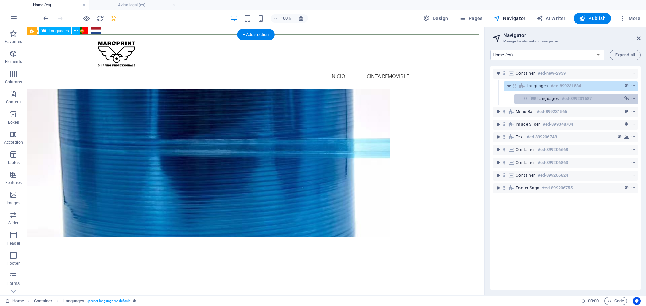
click at [533, 97] on icon at bounding box center [532, 98] width 7 height 5
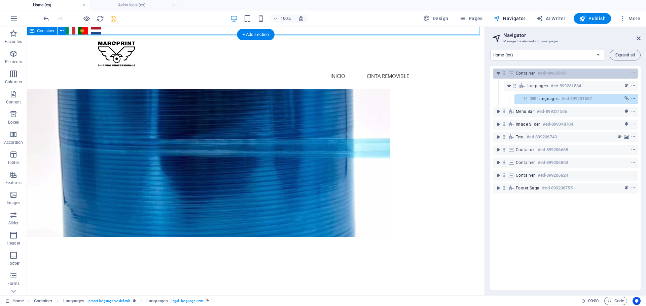
click at [515, 77] on div "Container #ed-new-2939" at bounding box center [565, 74] width 145 height 10
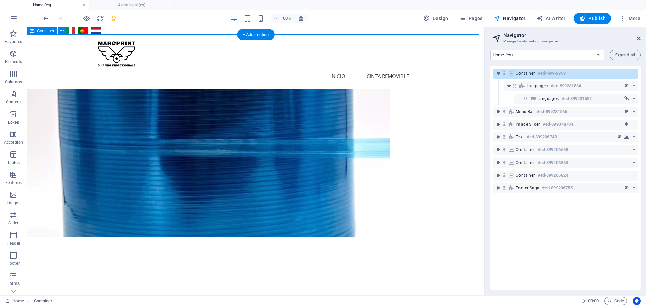
click at [517, 75] on span "Container" at bounding box center [525, 73] width 19 height 5
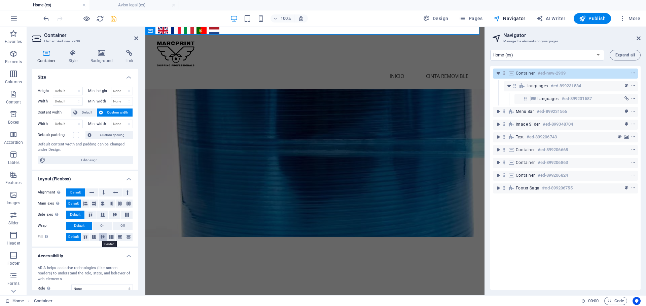
click at [100, 237] on icon at bounding box center [103, 237] width 8 height 4
click at [82, 235] on icon at bounding box center [85, 237] width 8 height 4
click at [76, 236] on span "Default" at bounding box center [73, 237] width 10 height 8
click at [102, 205] on icon at bounding box center [103, 204] width 4 height 8
click at [101, 205] on icon at bounding box center [103, 204] width 4 height 8
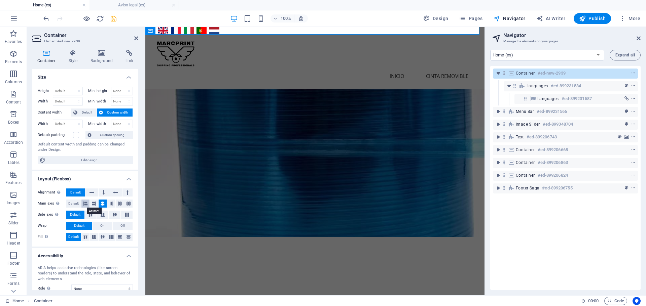
click at [86, 203] on icon at bounding box center [85, 204] width 4 height 8
click at [100, 203] on button at bounding box center [103, 204] width 8 height 8
click at [68, 202] on button "Default" at bounding box center [73, 204] width 15 height 8
click at [74, 55] on icon at bounding box center [73, 53] width 19 height 7
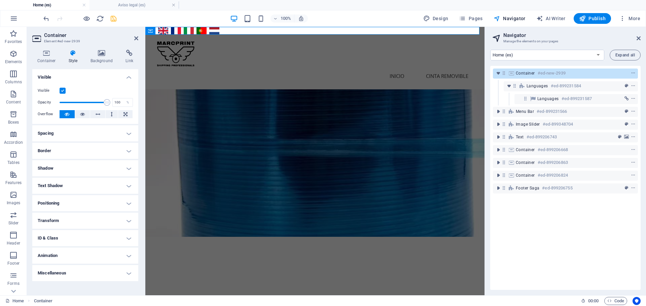
click at [72, 135] on h4 "Spacing" at bounding box center [85, 133] width 106 height 16
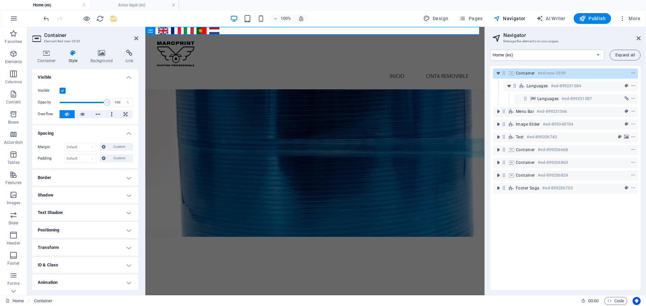
click at [72, 135] on h4 "Spacing" at bounding box center [85, 131] width 106 height 12
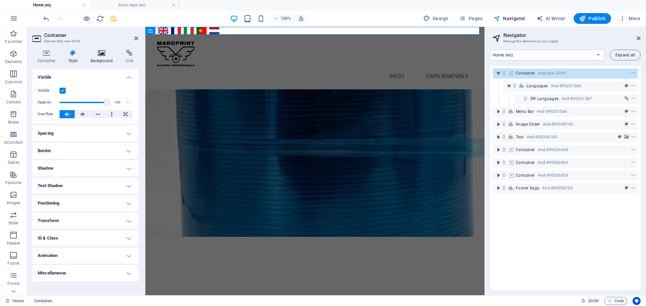
click at [105, 58] on h4 "Background" at bounding box center [102, 57] width 35 height 14
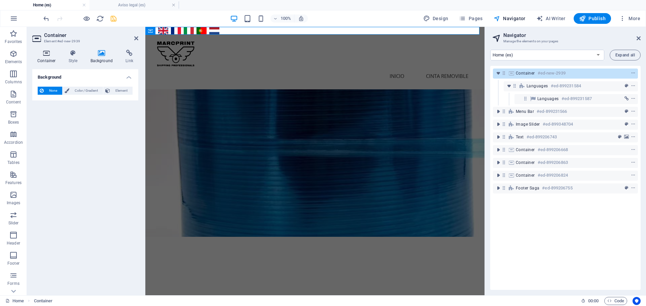
click at [63, 59] on h4 "Container" at bounding box center [47, 57] width 31 height 14
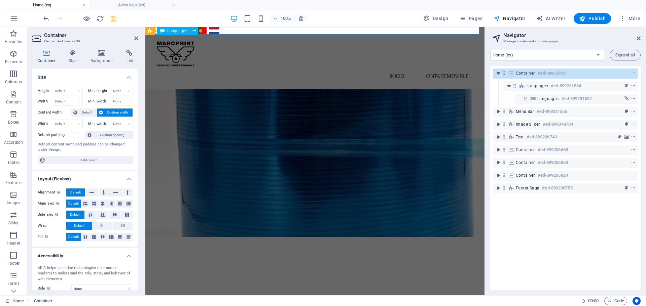
click at [273, 32] on div "Español English Français Italiano Português Nederlands" at bounding box center [315, 31] width 342 height 10
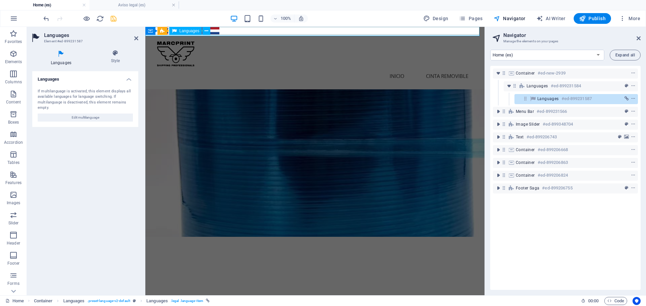
click at [255, 31] on div "Español English Français Italiano Português Nederlands" at bounding box center [315, 31] width 342 height 10
click at [11, 74] on icon "button" at bounding box center [13, 74] width 8 height 8
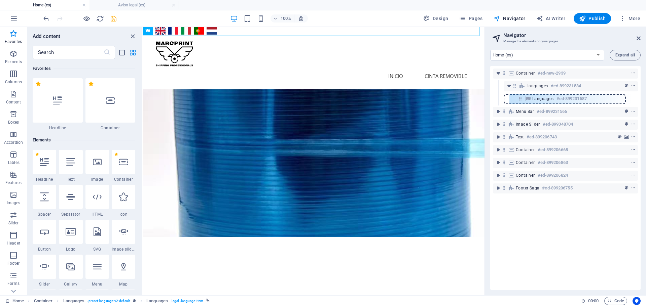
drag, startPoint x: 526, startPoint y: 99, endPoint x: 518, endPoint y: 99, distance: 7.4
click at [518, 99] on div "Container #ed-new-2939 Languages #ed-899231584 Languages #ed-899231587 Menu Bar…" at bounding box center [565, 178] width 150 height 224
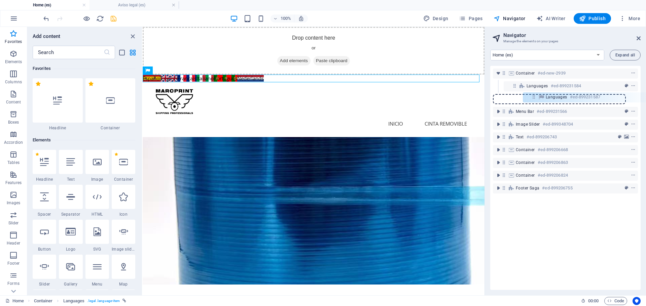
drag, startPoint x: 513, startPoint y: 99, endPoint x: 535, endPoint y: 97, distance: 22.0
click at [535, 97] on div "Container #ed-new-2939 Languages #ed-899231584 Languages #ed-899231587 Menu Bar…" at bounding box center [565, 178] width 150 height 224
drag, startPoint x: 504, startPoint y: 100, endPoint x: 545, endPoint y: 92, distance: 41.2
click at [545, 92] on div "Container #ed-new-2939 Languages #ed-899231584 Languages #ed-899231587 Menu Bar…" at bounding box center [565, 178] width 150 height 224
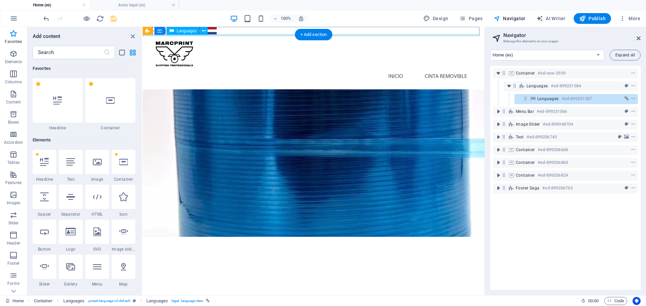
click at [565, 100] on h6 "#ed-899231587" at bounding box center [576, 99] width 30 height 8
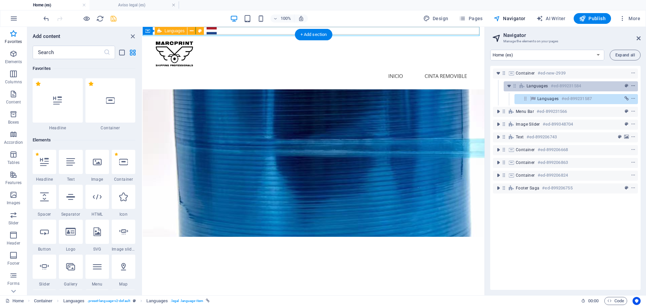
click at [631, 87] on icon "context-menu" at bounding box center [633, 86] width 5 height 5
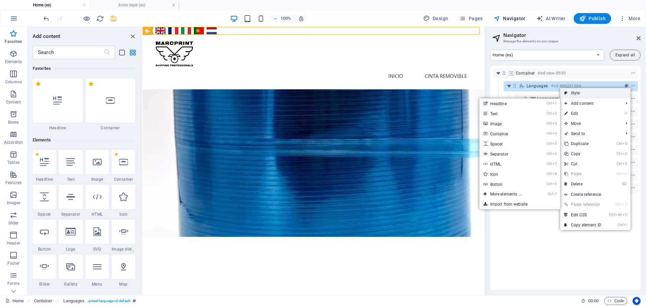
click at [588, 94] on link "Style" at bounding box center [595, 93] width 70 height 10
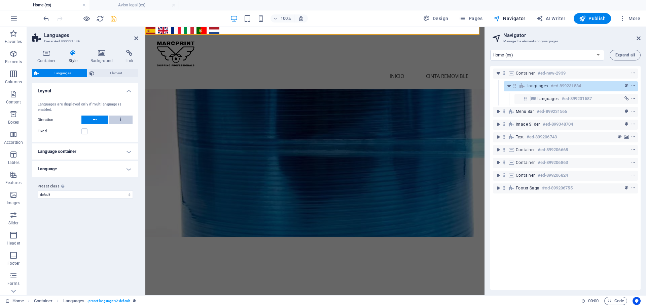
click at [120, 121] on button at bounding box center [121, 120] width 24 height 9
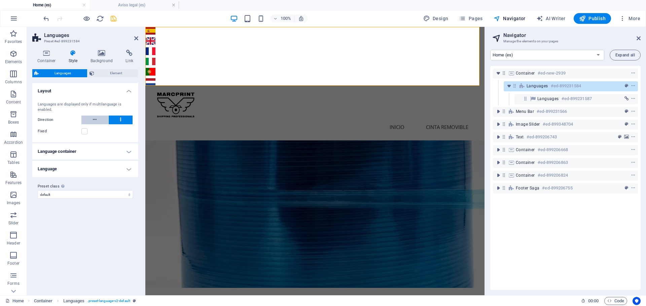
click at [94, 121] on icon at bounding box center [95, 120] width 4 height 8
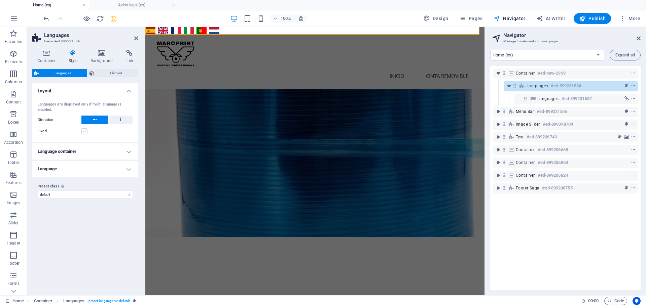
click at [84, 132] on label at bounding box center [84, 131] width 6 height 6
click at [0, 0] on input "Fixed" at bounding box center [0, 0] width 0 height 0
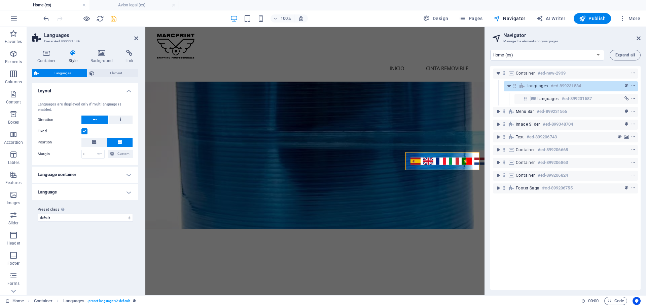
click at [120, 144] on icon at bounding box center [120, 142] width 4 height 4
click at [84, 130] on label at bounding box center [84, 131] width 6 height 6
click at [0, 0] on input "Fixed" at bounding box center [0, 0] width 0 height 0
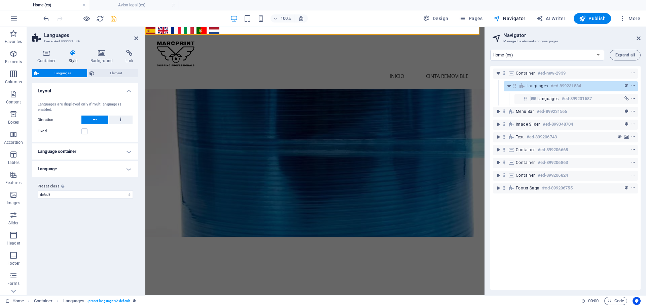
click at [125, 152] on h4 "Language container" at bounding box center [85, 152] width 106 height 16
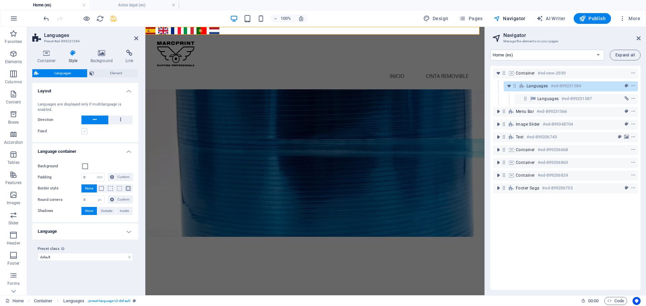
click at [85, 131] on label at bounding box center [84, 131] width 6 height 6
click at [0, 0] on input "Fixed" at bounding box center [0, 0] width 0 height 0
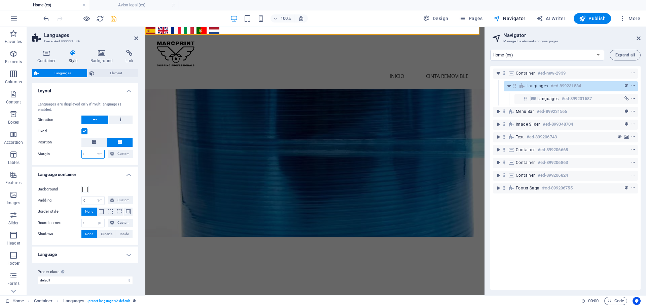
click at [91, 154] on input "0" at bounding box center [93, 154] width 23 height 8
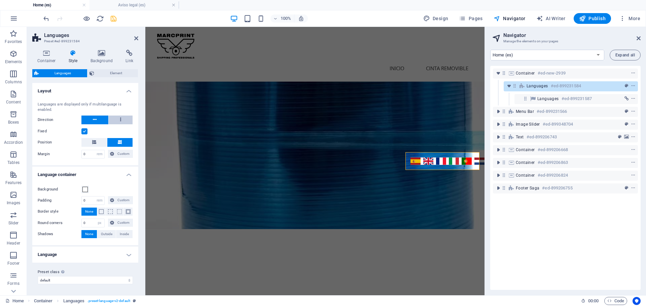
click at [120, 118] on icon at bounding box center [120, 120] width 1 height 8
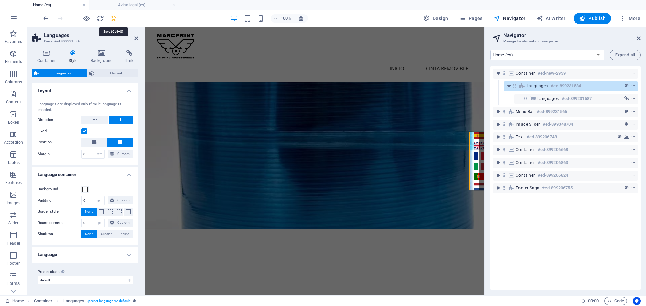
click at [116, 19] on icon "save" at bounding box center [114, 19] width 8 height 8
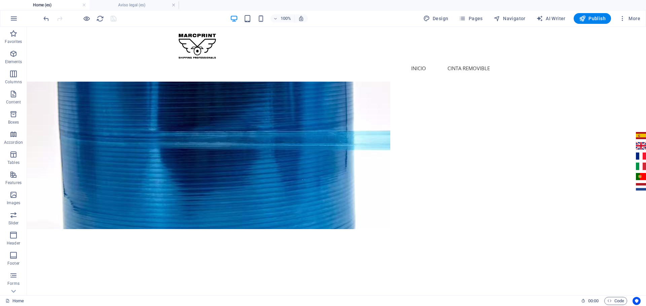
click at [107, 17] on div at bounding box center [79, 18] width 75 height 11
click at [112, 18] on div at bounding box center [79, 18] width 75 height 11
click at [112, 19] on div at bounding box center [79, 18] width 75 height 11
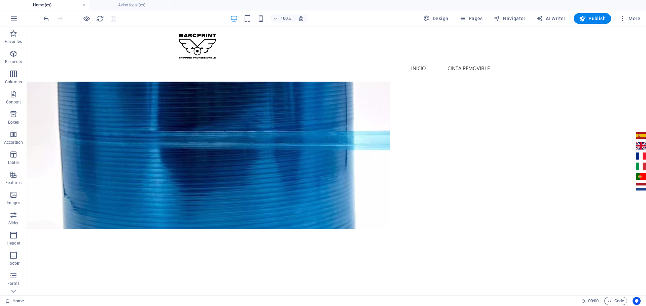
click at [112, 19] on div at bounding box center [79, 18] width 75 height 11
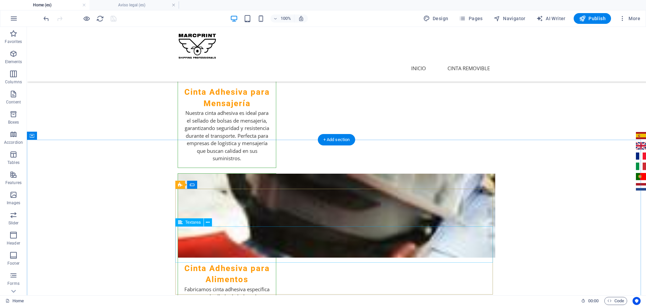
scroll to position [819, 0]
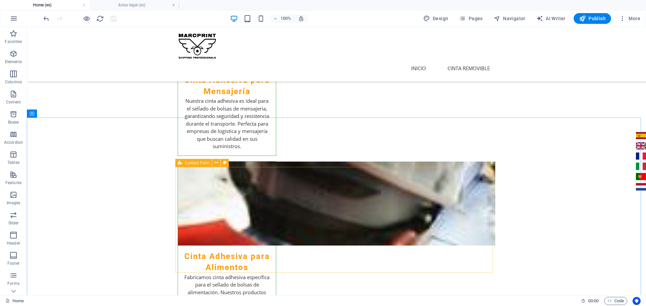
click at [180, 161] on icon at bounding box center [180, 163] width 4 height 8
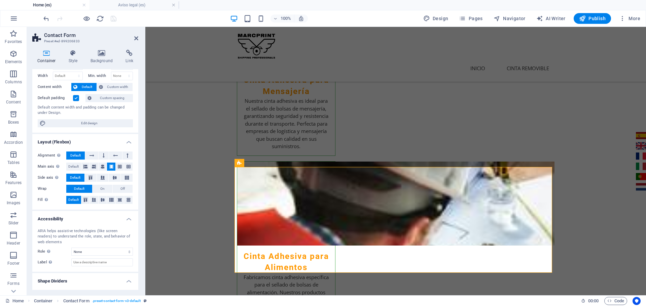
scroll to position [40, 0]
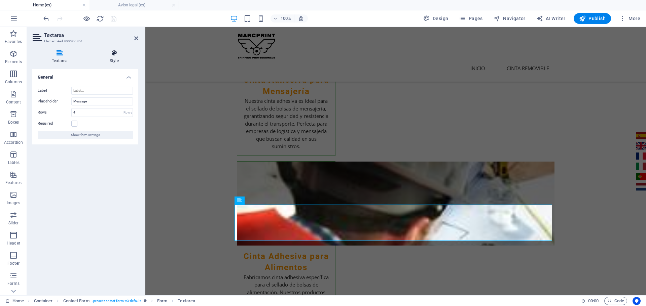
click at [110, 57] on h4 "Style" at bounding box center [114, 57] width 48 height 14
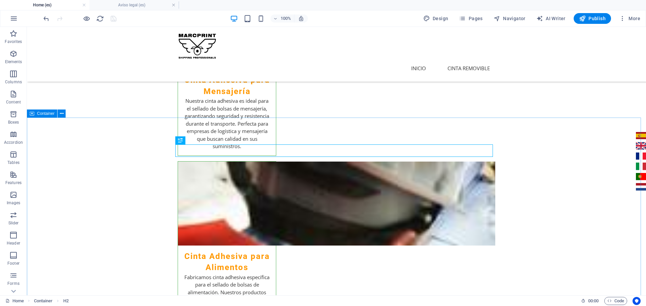
click at [42, 115] on span "Container" at bounding box center [45, 114] width 17 height 4
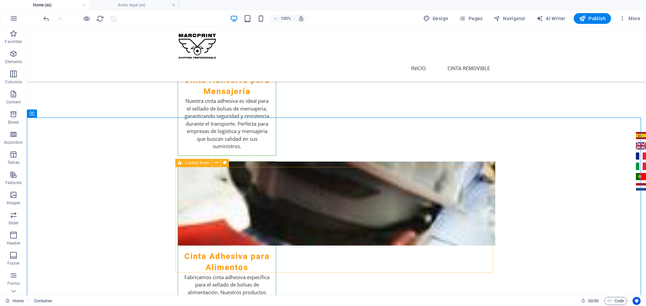
click at [192, 162] on span "Contact Form" at bounding box center [197, 163] width 25 height 4
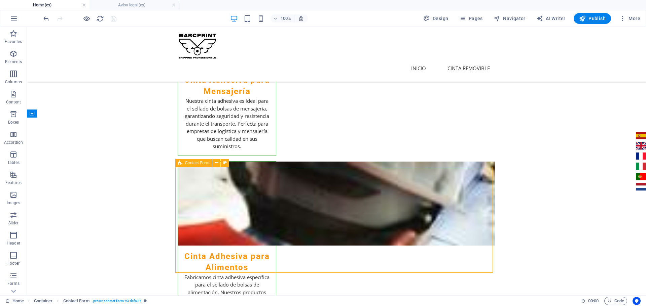
click at [198, 163] on span "Contact Form" at bounding box center [197, 163] width 25 height 4
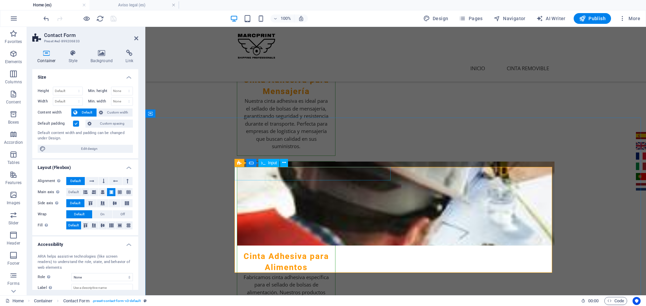
click at [270, 165] on span "Input" at bounding box center [272, 163] width 9 height 4
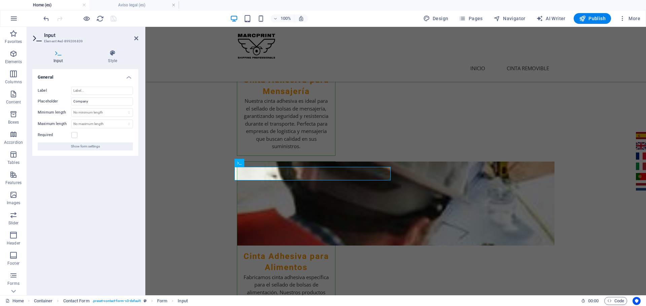
click at [58, 56] on icon at bounding box center [58, 53] width 52 height 7
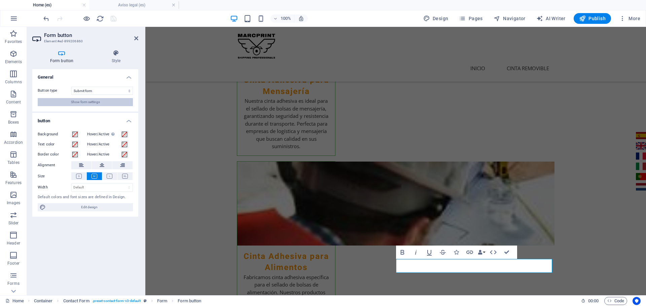
click at [90, 103] on span "Show form settings" at bounding box center [85, 102] width 29 height 8
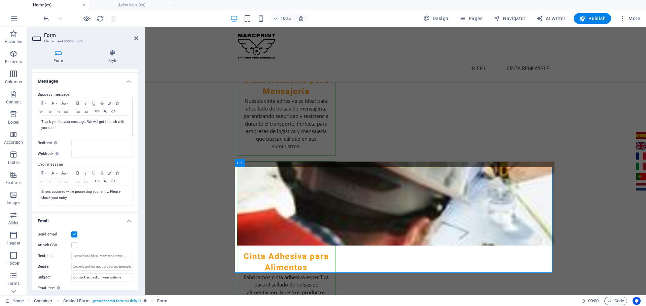
scroll to position [34, 0]
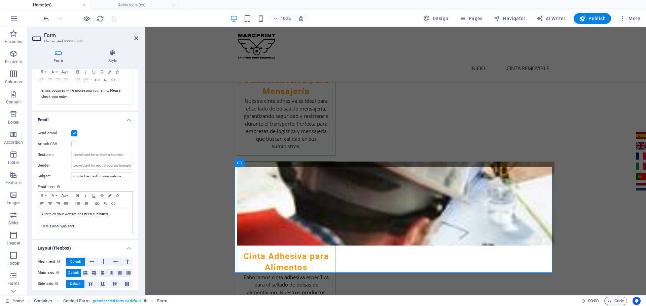
scroll to position [135, 0]
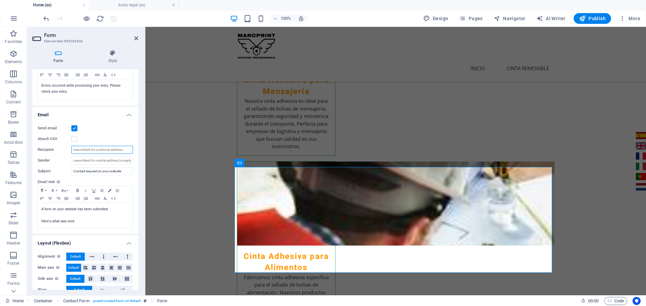
click at [95, 150] on input "Recipient" at bounding box center [102, 150] width 62 height 8
click at [84, 161] on input "Sender" at bounding box center [102, 161] width 62 height 8
click at [98, 174] on input "Contact request on your website" at bounding box center [102, 172] width 62 height 8
drag, startPoint x: 122, startPoint y: 172, endPoint x: 79, endPoint y: 172, distance: 43.4
click at [79, 172] on input "Contact request on your website" at bounding box center [102, 172] width 62 height 8
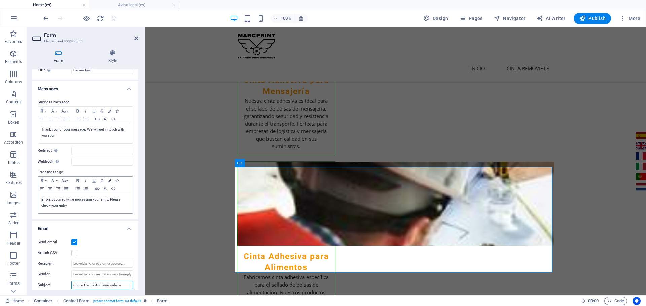
scroll to position [0, 0]
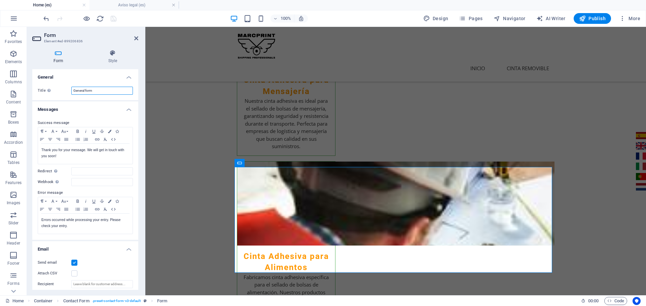
click at [103, 91] on input "General form" at bounding box center [102, 91] width 62 height 8
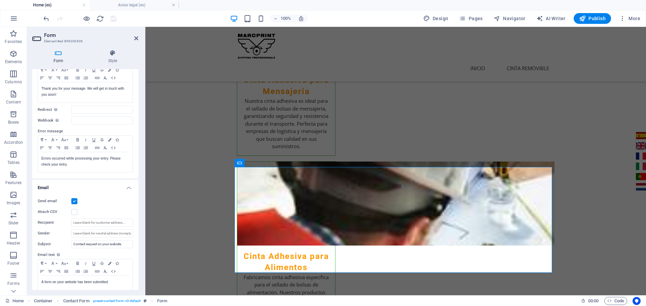
scroll to position [67, 0]
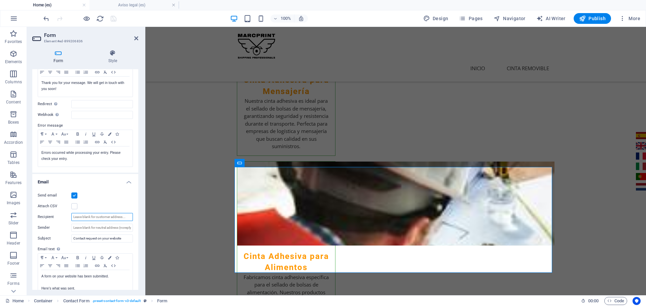
click at [95, 217] on input "Recipient" at bounding box center [102, 217] width 62 height 8
drag, startPoint x: 122, startPoint y: 218, endPoint x: 58, endPoint y: 213, distance: 65.1
click at [58, 213] on div "Recipient [EMAIL_ADDRESS][DOMAIN_NAME]" at bounding box center [85, 217] width 95 height 8
type input "[EMAIL_ADDRESS][DOMAIN_NAME]"
click at [96, 229] on input "Sender" at bounding box center [102, 228] width 62 height 8
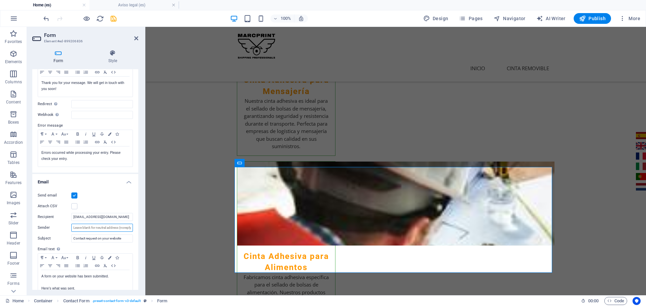
paste input "[EMAIL_ADDRESS][DOMAIN_NAME]"
type input "[EMAIL_ADDRESS][DOMAIN_NAME]"
drag, startPoint x: 102, startPoint y: 239, endPoint x: 106, endPoint y: 240, distance: 4.4
click at [102, 239] on input "Contact request on your website" at bounding box center [102, 239] width 62 height 8
drag, startPoint x: 127, startPoint y: 240, endPoint x: 67, endPoint y: 241, distance: 60.9
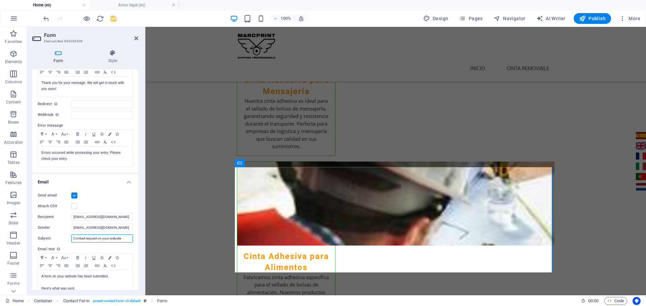
click at [67, 241] on div "Subject Contact request on your website" at bounding box center [85, 239] width 95 height 8
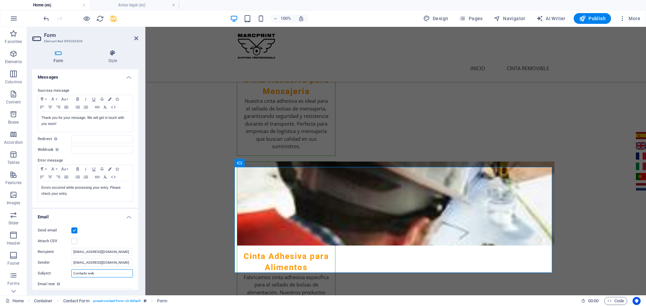
scroll to position [0, 0]
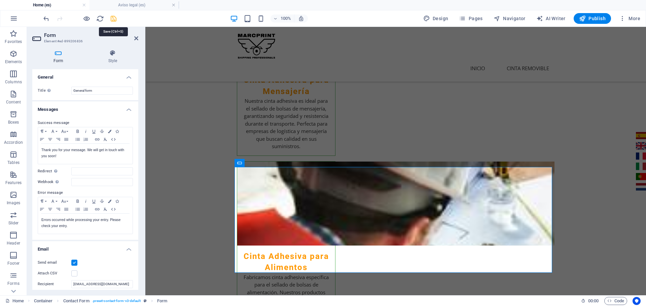
type input "Contacto web"
click at [113, 16] on icon "save" at bounding box center [114, 19] width 8 height 8
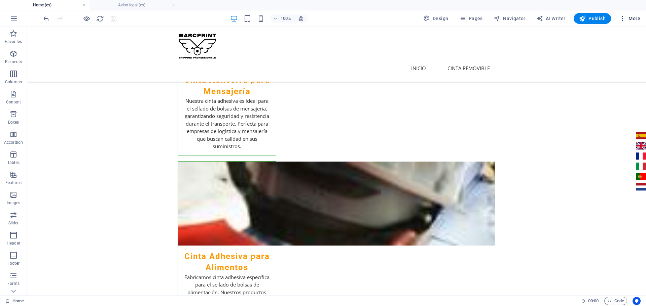
click at [627, 18] on span "More" at bounding box center [629, 18] width 21 height 7
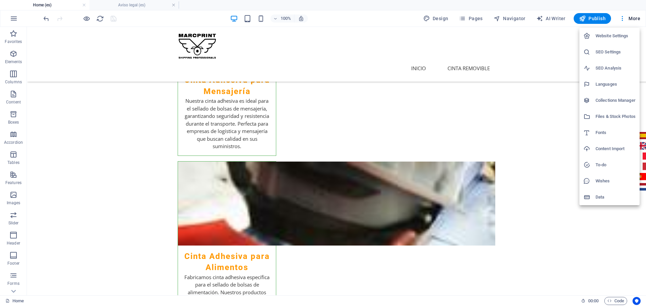
click at [611, 36] on h6 "Website Settings" at bounding box center [615, 36] width 40 height 8
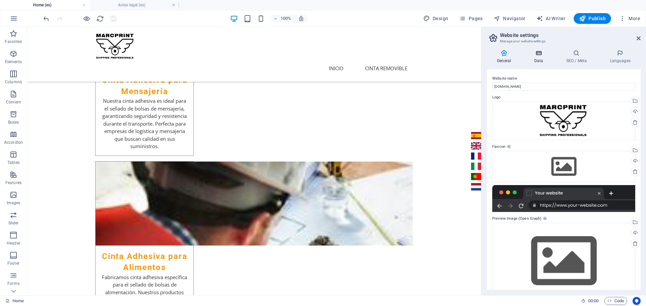
click at [537, 57] on h4 "Data" at bounding box center [540, 57] width 32 height 14
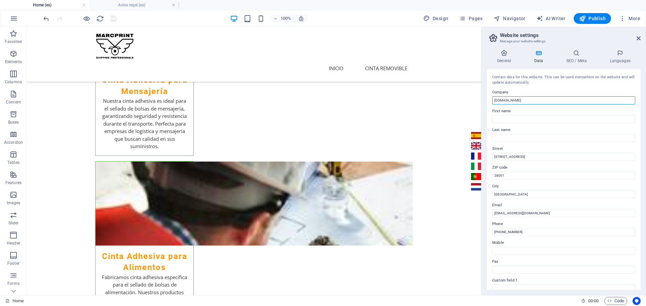
click at [527, 99] on input "[DOMAIN_NAME]" at bounding box center [563, 101] width 143 height 8
click at [536, 155] on input "[STREET_ADDRESS]" at bounding box center [563, 157] width 143 height 8
drag, startPoint x: 525, startPoint y: 125, endPoint x: 448, endPoint y: 107, distance: 79.8
click at [532, 101] on input "[DOMAIN_NAME]" at bounding box center [563, 101] width 143 height 8
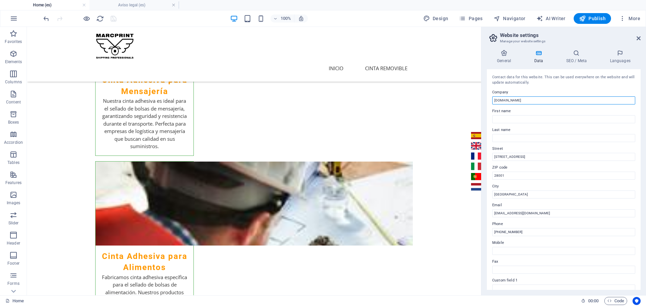
click at [532, 101] on input "[DOMAIN_NAME]" at bounding box center [563, 101] width 143 height 8
type input "MARCHANTIA 2020 SL"
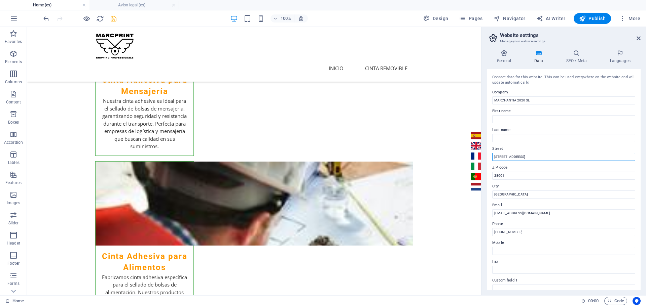
click at [541, 158] on input "[STREET_ADDRESS]" at bounding box center [563, 157] width 143 height 8
type input "C"
type input "[STREET_ADDRESS][PERSON_NAME]"
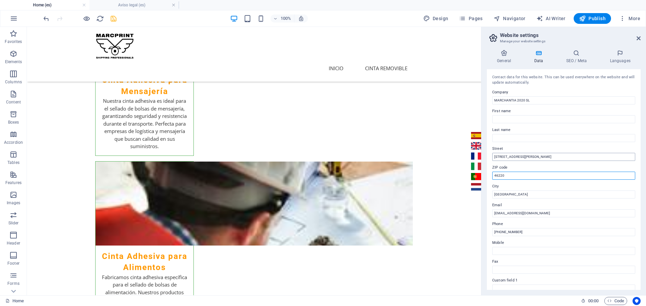
type input "46220"
type input "PICASSENT"
paste input "961 23 32 89"
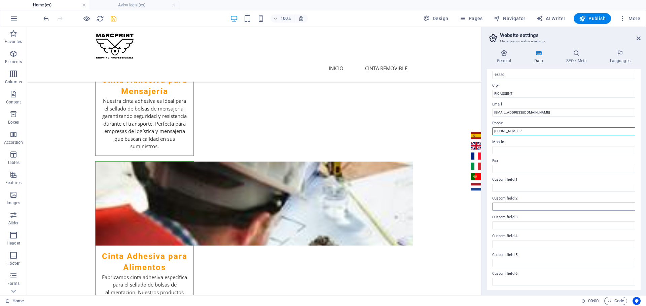
scroll to position [102, 0]
type input "[PHONE_NUMBER]"
click at [523, 185] on input "Custom field 1" at bounding box center [563, 187] width 143 height 8
click at [116, 21] on icon "save" at bounding box center [114, 19] width 8 height 8
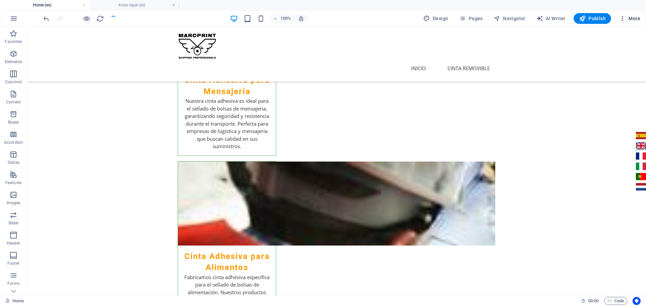
click at [620, 19] on icon "button" at bounding box center [622, 18] width 7 height 7
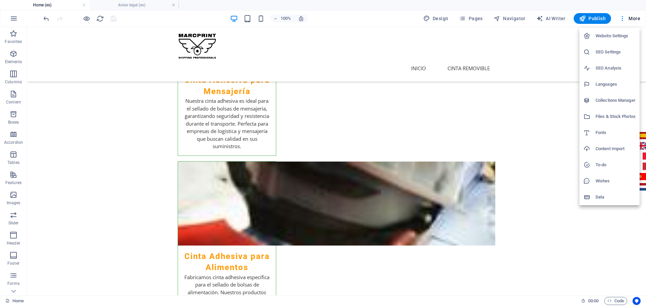
click at [614, 36] on h6 "Website Settings" at bounding box center [615, 36] width 40 height 8
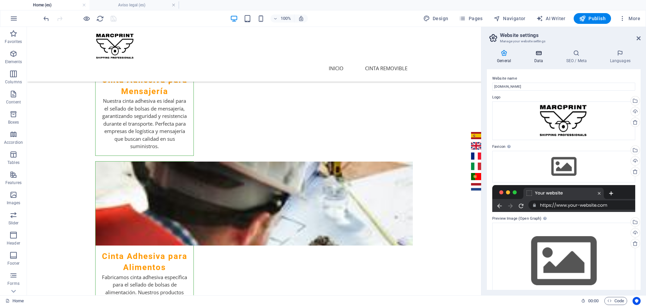
click at [540, 61] on h4 "Data" at bounding box center [540, 57] width 32 height 14
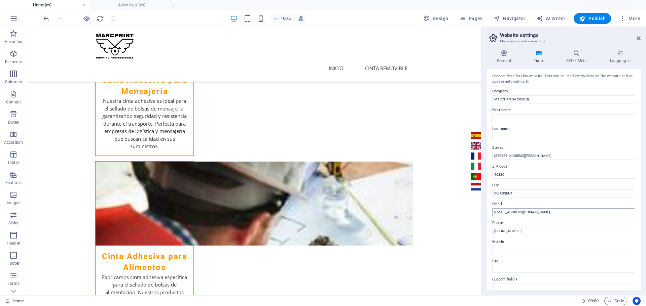
scroll to position [0, 0]
click at [579, 56] on icon at bounding box center [576, 53] width 41 height 7
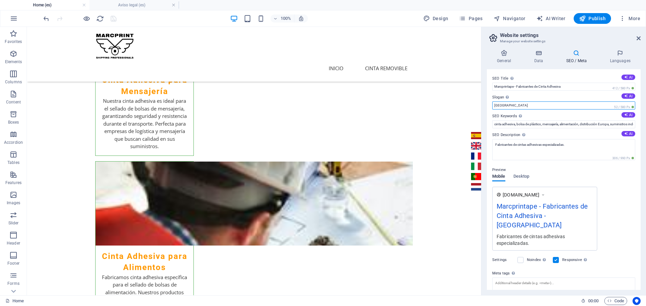
click at [514, 106] on input "[GEOGRAPHIC_DATA]" at bounding box center [563, 106] width 143 height 8
drag, startPoint x: 514, startPoint y: 106, endPoint x: 490, endPoint y: 102, distance: 24.6
click at [490, 102] on div "SEO Title The title of your website - make it something that stands out in sear…" at bounding box center [564, 179] width 154 height 221
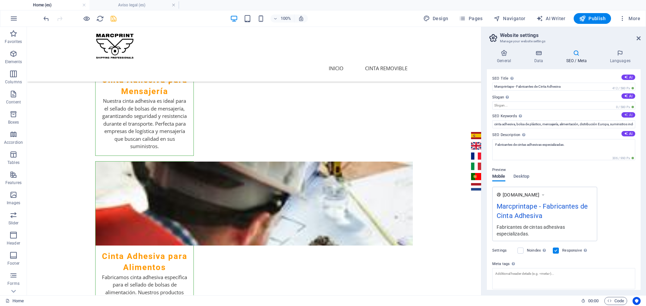
click at [629, 114] on button "AI" at bounding box center [628, 114] width 14 height 5
type input "cinta adhesiva, fabricación de cinta adhesiva, cinta para mensajería, cinta par…"
click at [624, 135] on icon at bounding box center [626, 134] width 4 height 4
type textarea "Cintas adhesivas de alta calidad para mensajería y alimentos. Personalización y…"
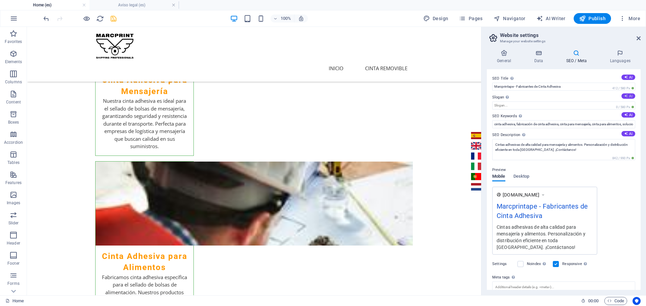
click at [627, 97] on button "AI" at bounding box center [628, 96] width 14 height 5
type input "Calidad y seguridad en cada cinta que fabricamos"
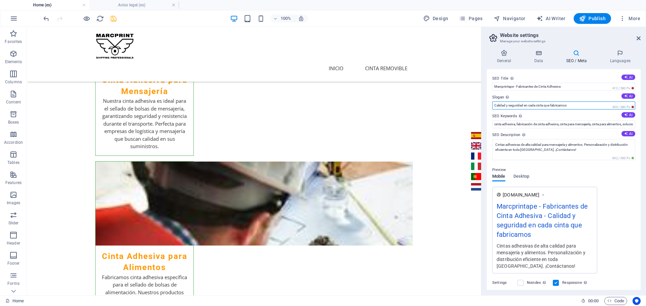
click at [586, 108] on input "Calidad y seguridad en cada cinta que fabricamos" at bounding box center [563, 106] width 143 height 8
click at [618, 125] on input "cinta adhesiva, fabricación de cinta adhesiva, cinta para mensajería, cinta par…" at bounding box center [563, 124] width 143 height 8
click at [571, 154] on textarea "Cintas adhesivas de alta calidad para mensajería y alimentos. Personalización y…" at bounding box center [563, 149] width 143 height 21
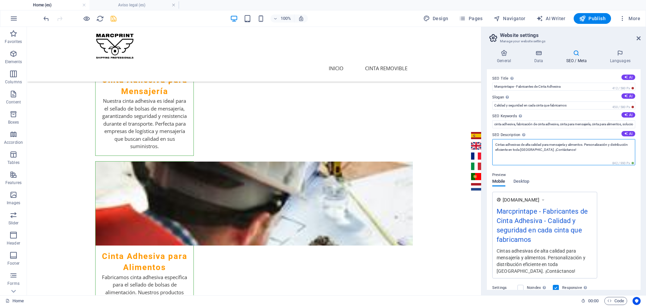
drag, startPoint x: 514, startPoint y: 145, endPoint x: 575, endPoint y: 151, distance: 61.2
click at [575, 151] on textarea "Cintas adhesivas de alta calidad para mensajería y alimentos. Personalización y…" at bounding box center [563, 152] width 143 height 26
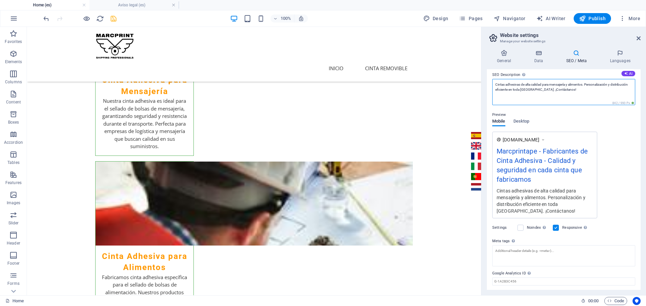
scroll to position [67, 0]
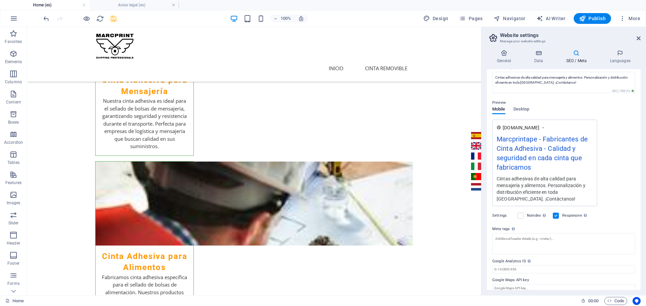
drag, startPoint x: 503, startPoint y: 145, endPoint x: 537, endPoint y: 173, distance: 44.2
click at [537, 173] on div "Marcprintape - Fabricantes de Cinta Adhesiva - Calidad y seguridad en cada cint…" at bounding box center [544, 154] width 96 height 41
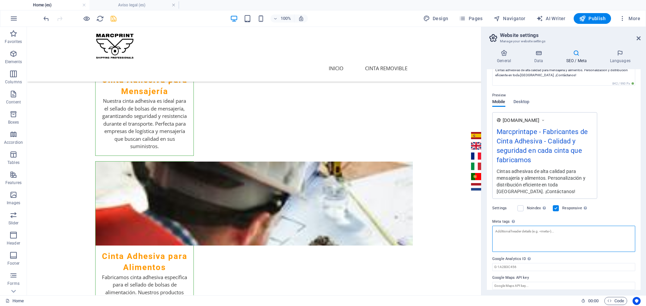
click at [522, 235] on textarea "Meta tags Enter HTML code here that will be placed inside the tags of your webs…" at bounding box center [563, 239] width 143 height 26
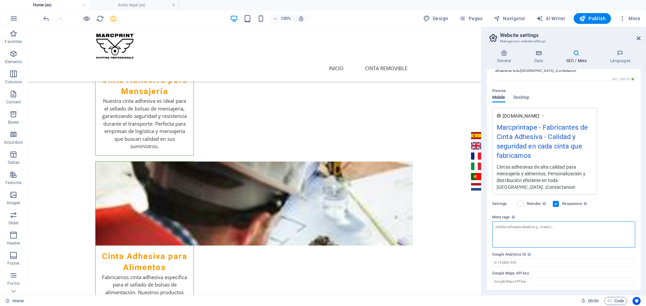
scroll to position [80, 0]
click at [512, 263] on input "Google Analytics ID Please only add the Google Analytics ID. We automatically i…" at bounding box center [563, 262] width 143 height 8
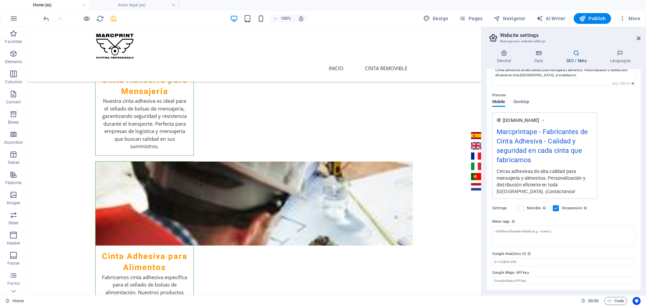
click at [545, 267] on div "SEO Title The title of your website - make it something that stands out in sear…" at bounding box center [564, 179] width 154 height 221
click at [544, 260] on input "Google Analytics ID Please only add the Google Analytics ID. We automatically i…" at bounding box center [563, 262] width 143 height 8
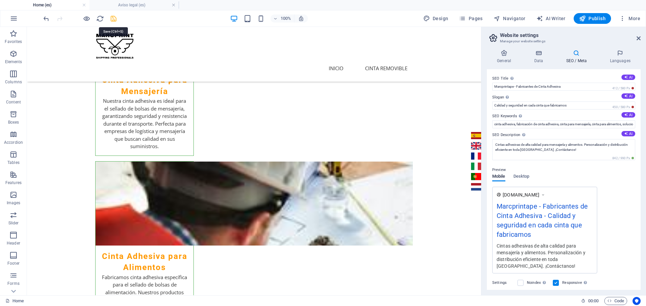
click at [113, 18] on icon "save" at bounding box center [114, 19] width 8 height 8
